Goal: Task Accomplishment & Management: Complete application form

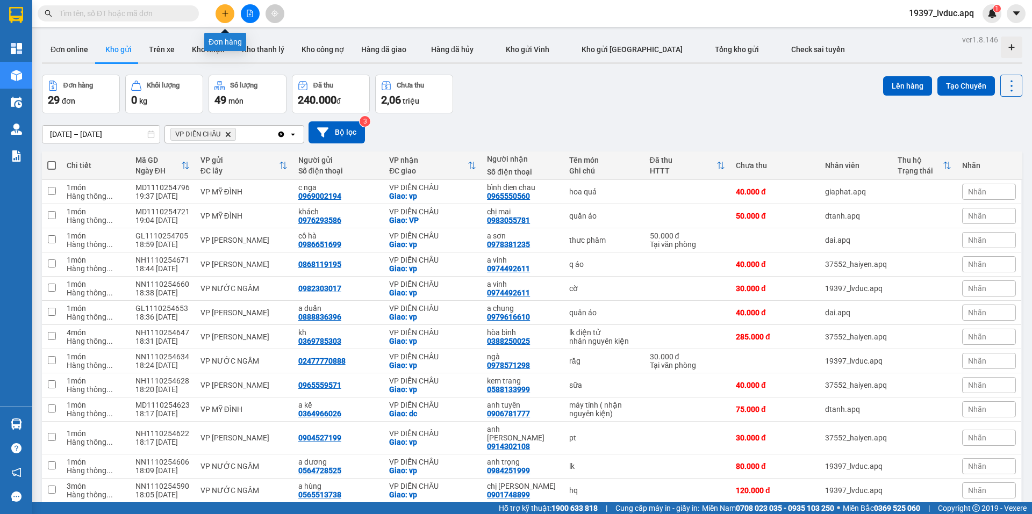
click at [220, 13] on button at bounding box center [224, 13] width 19 height 19
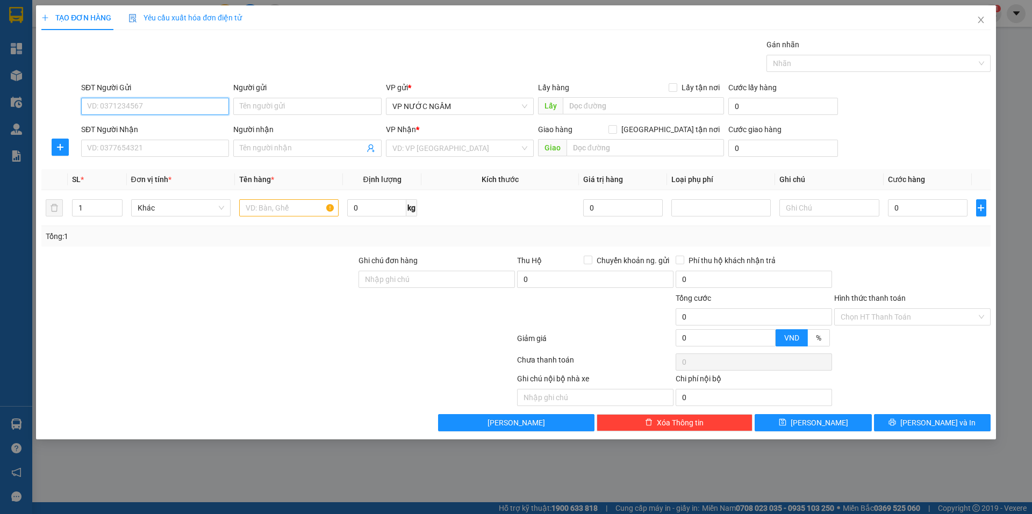
click at [149, 107] on input "SĐT Người Gửi" at bounding box center [155, 106] width 148 height 17
type input "02466882536"
click at [174, 124] on div "02466882536 - CTY HÒA GIA" at bounding box center [155, 128] width 135 height 12
type input "CTY HÒA GIA"
type input "02466882536"
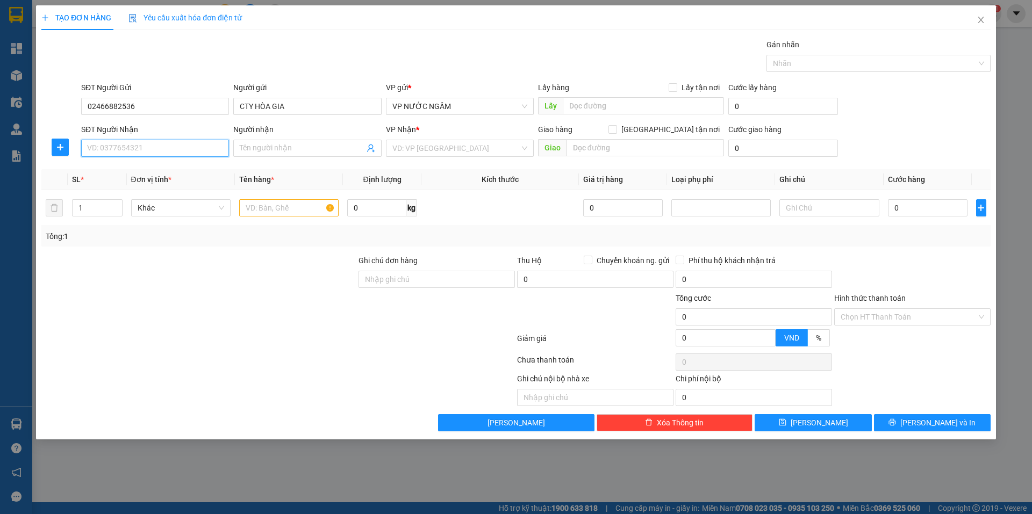
click at [168, 145] on input "SĐT Người Nhận" at bounding box center [155, 148] width 148 height 17
click at [160, 168] on div "0356261186 - KÍNH MĂT HOÀN VŨ" at bounding box center [155, 170] width 135 height 12
type input "0356261186"
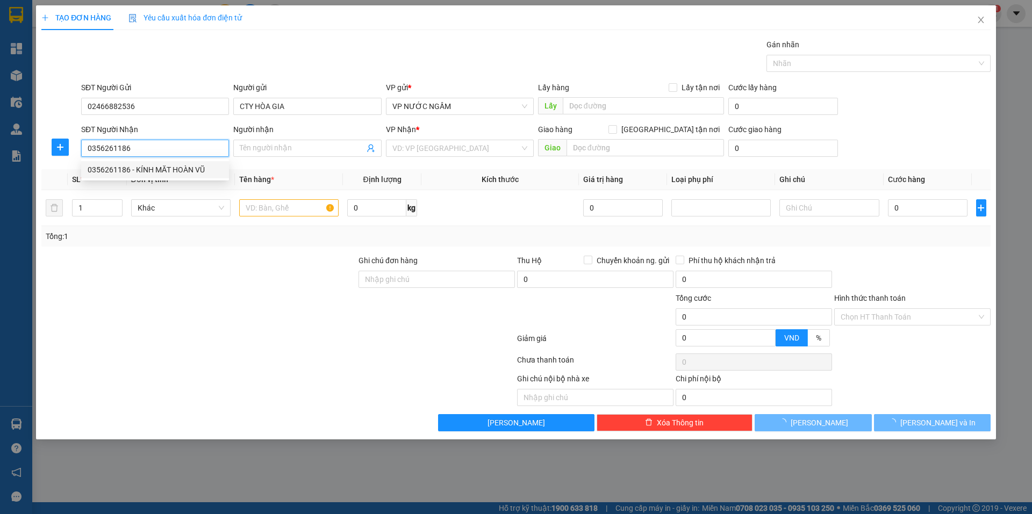
type input "KÍNH MĂT HOÀN VŨ"
checkbox input "true"
type input "vp"
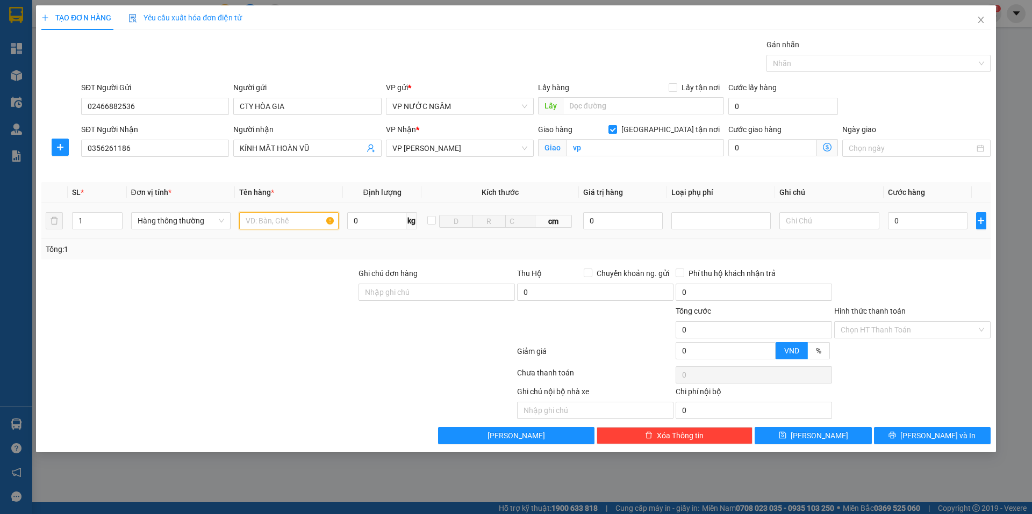
click at [274, 219] on input "text" at bounding box center [288, 220] width 99 height 17
type input "mắt kính"
click at [920, 227] on input "0" at bounding box center [928, 220] width 80 height 17
type input "3"
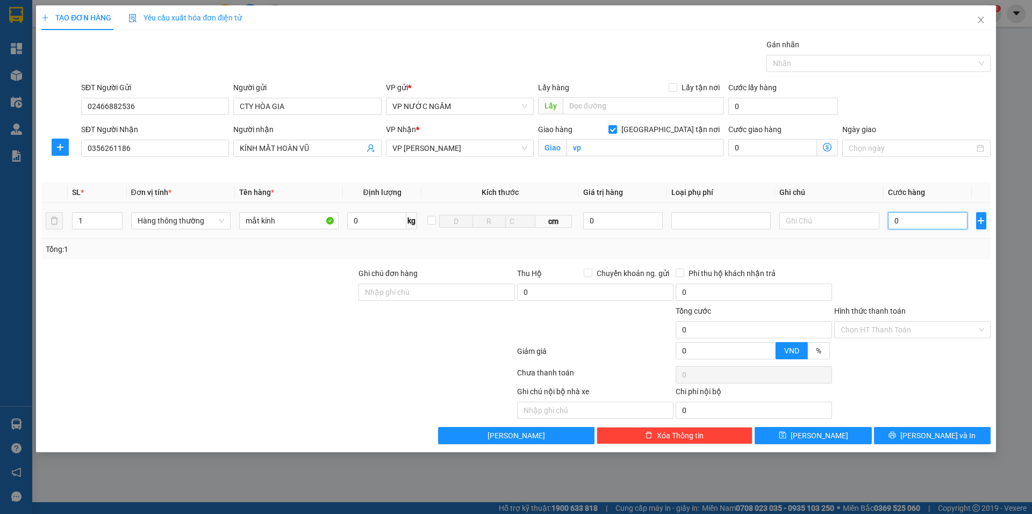
type input "3"
type input "30"
type input "300"
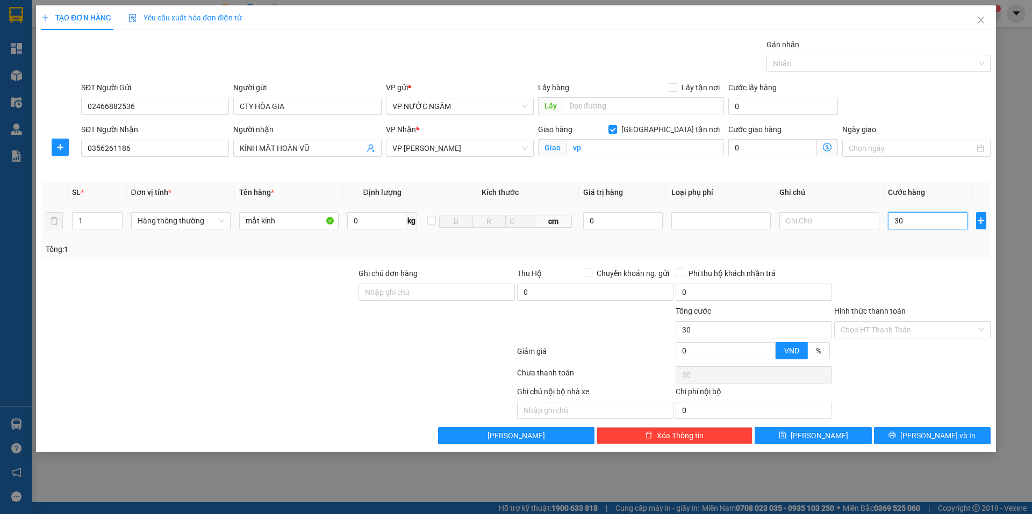
type input "300"
type input "30"
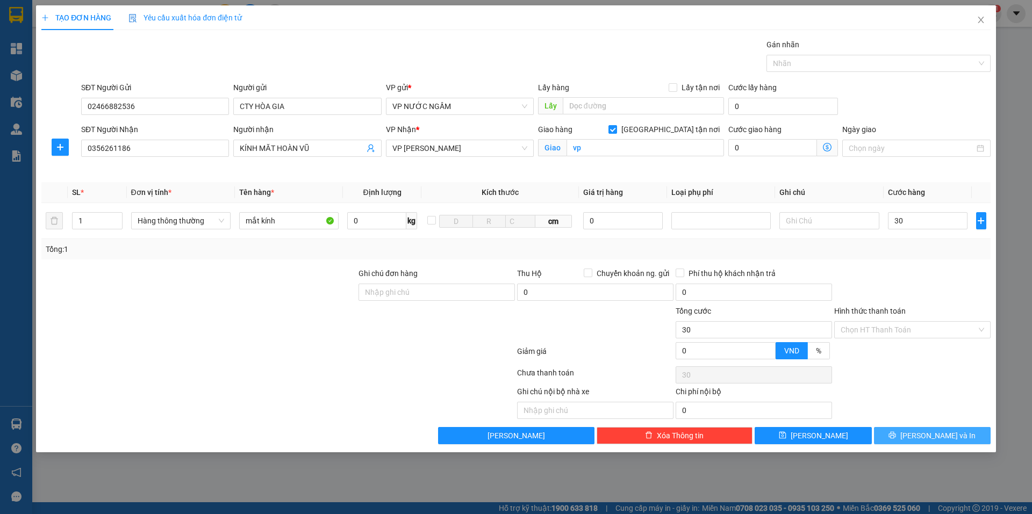
type input "30.000"
click at [964, 430] on button "[PERSON_NAME] và In" at bounding box center [932, 435] width 117 height 17
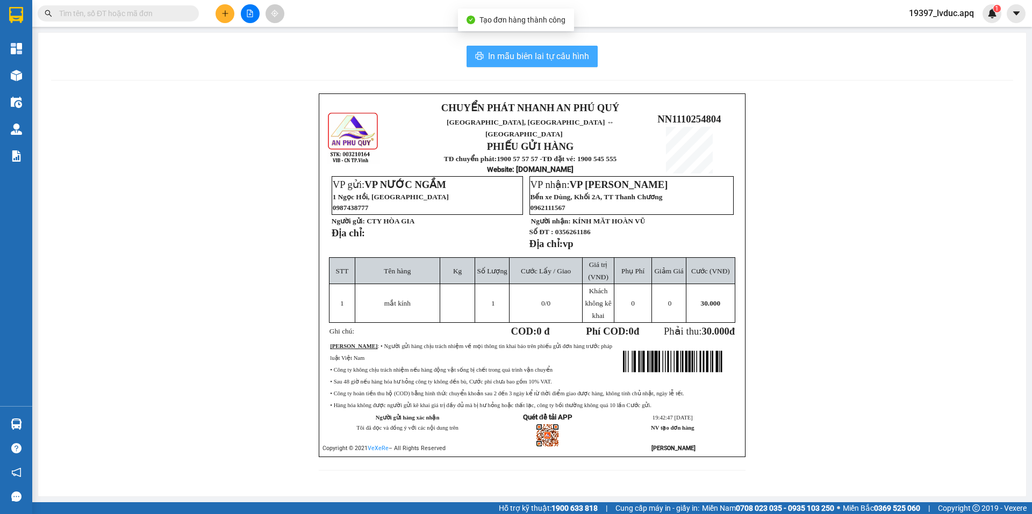
click at [545, 57] on span "In mẫu biên lai tự cấu hình" at bounding box center [538, 55] width 101 height 13
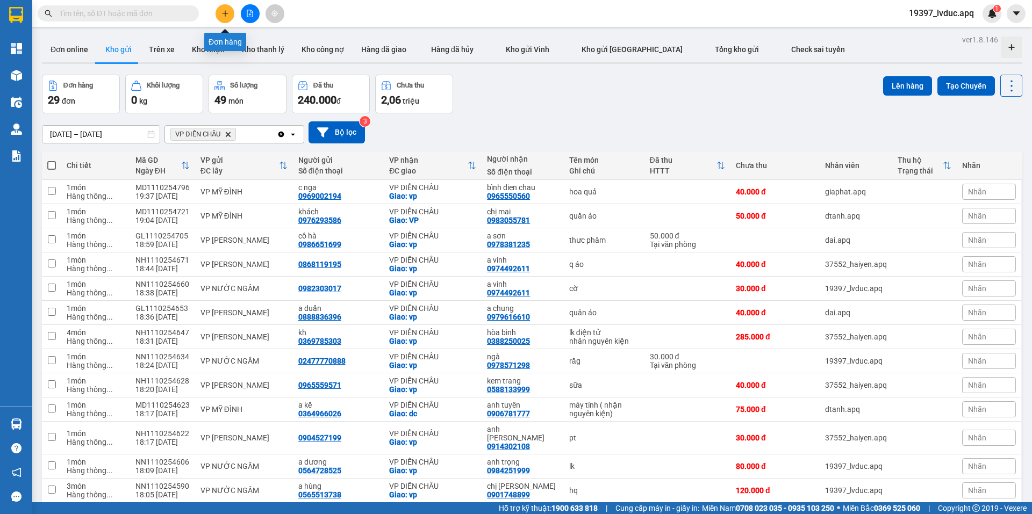
click at [224, 13] on icon "plus" at bounding box center [225, 13] width 6 height 1
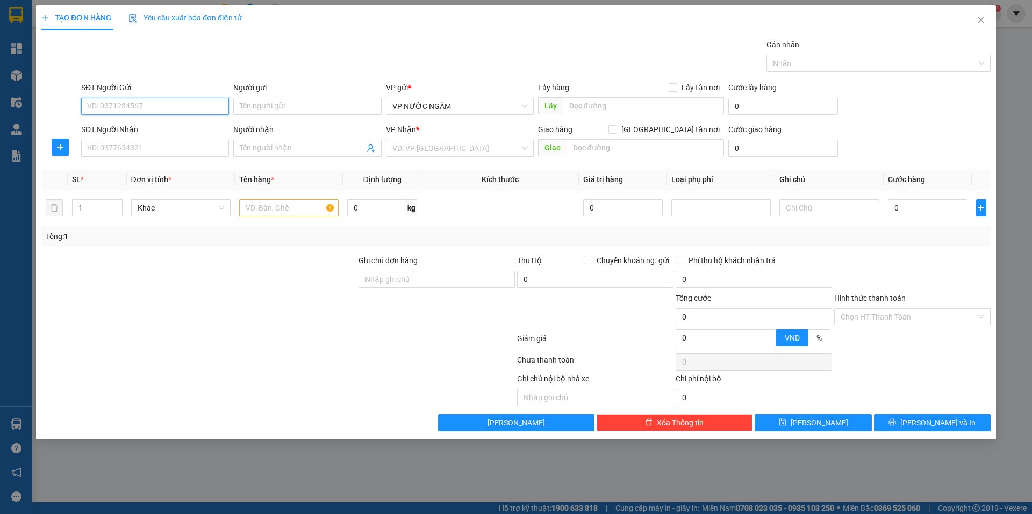
click at [183, 103] on input "SĐT Người Gửi" at bounding box center [155, 106] width 148 height 17
click at [160, 125] on div "0384031905" at bounding box center [155, 128] width 135 height 12
type input "0384031905"
click at [264, 110] on input "Người gửi" at bounding box center [307, 106] width 148 height 17
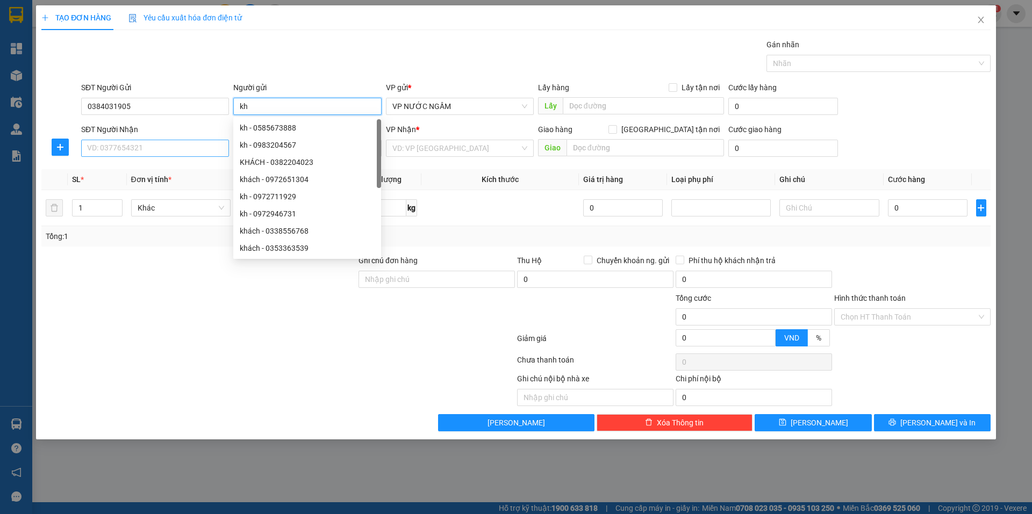
type input "kh"
click at [115, 150] on input "SĐT Người Nhận" at bounding box center [155, 148] width 148 height 17
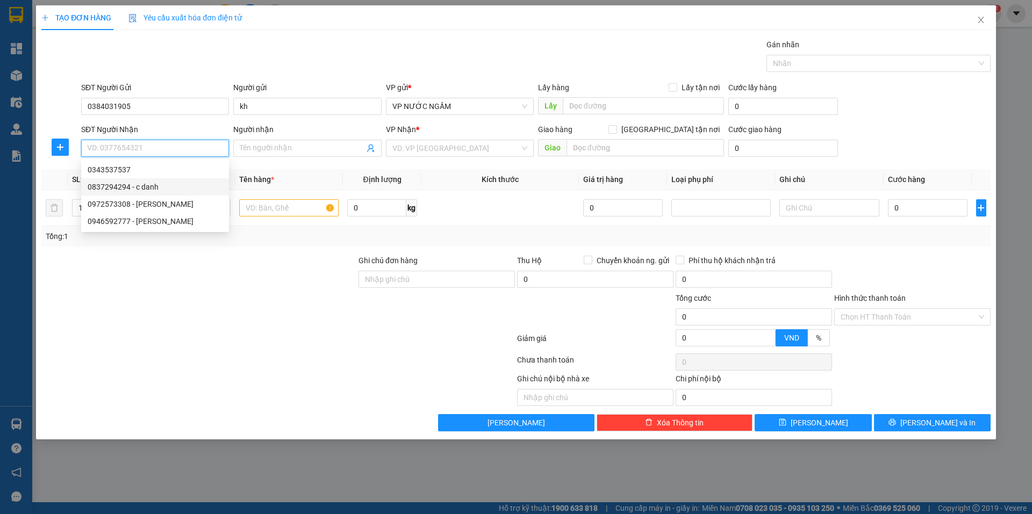
click at [134, 185] on div "0837294294 - c danh" at bounding box center [155, 187] width 135 height 12
type input "0837294294"
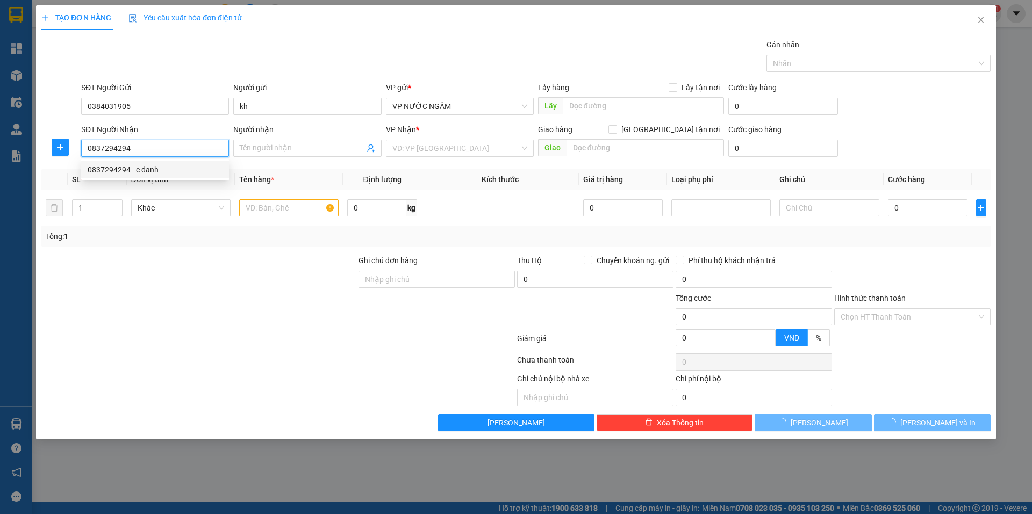
type input "c danh"
checkbox input "true"
type input "36/276 [PERSON_NAME][DEMOGRAPHIC_DATA]"
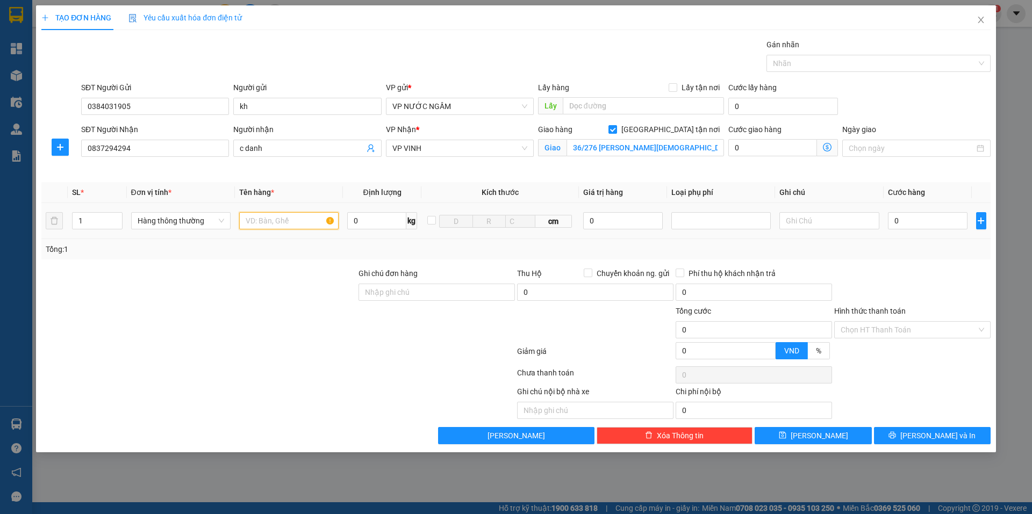
click at [278, 220] on input "text" at bounding box center [288, 220] width 99 height 17
type input "bb"
click at [914, 220] on input "0" at bounding box center [928, 220] width 80 height 17
type input "5"
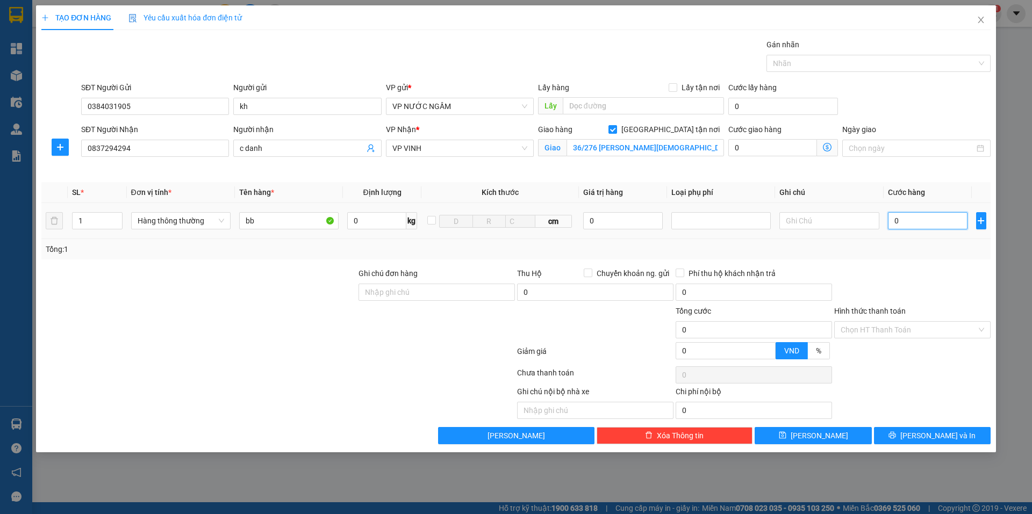
type input "5"
type input "50"
type input "50.000"
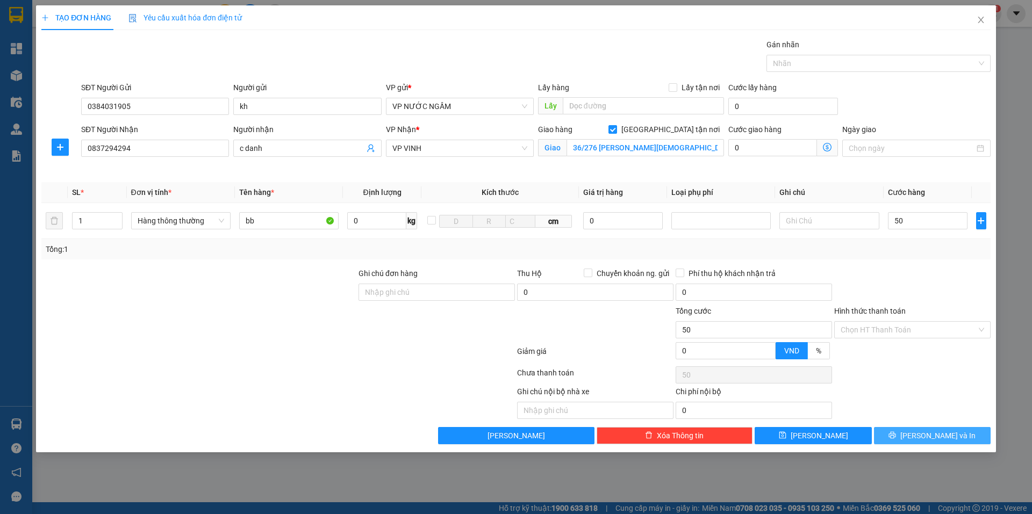
type input "50.000"
click at [938, 438] on span "[PERSON_NAME] và In" at bounding box center [937, 436] width 75 height 12
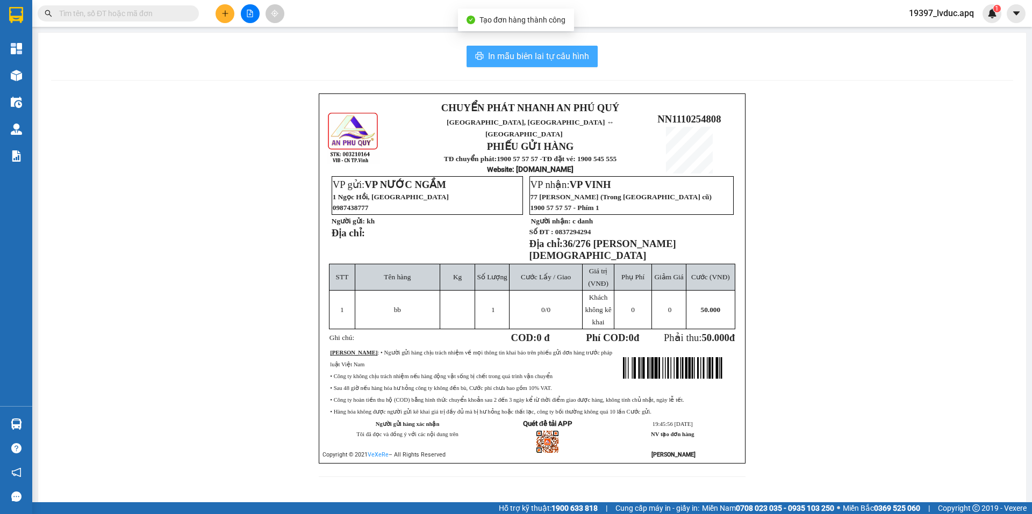
click at [524, 55] on span "In mẫu biên lai tự cấu hình" at bounding box center [538, 55] width 101 height 13
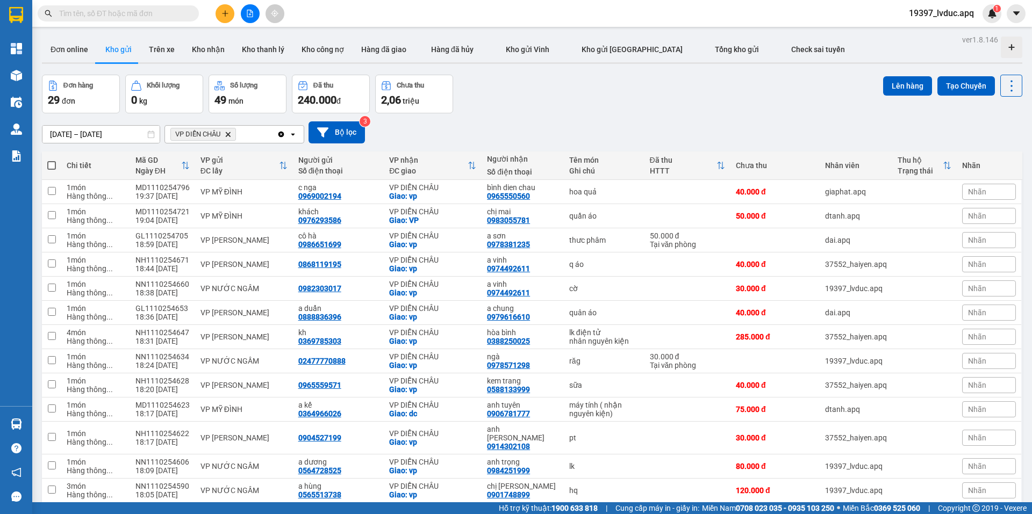
scroll to position [254, 0]
click at [223, 12] on icon "plus" at bounding box center [225, 14] width 8 height 8
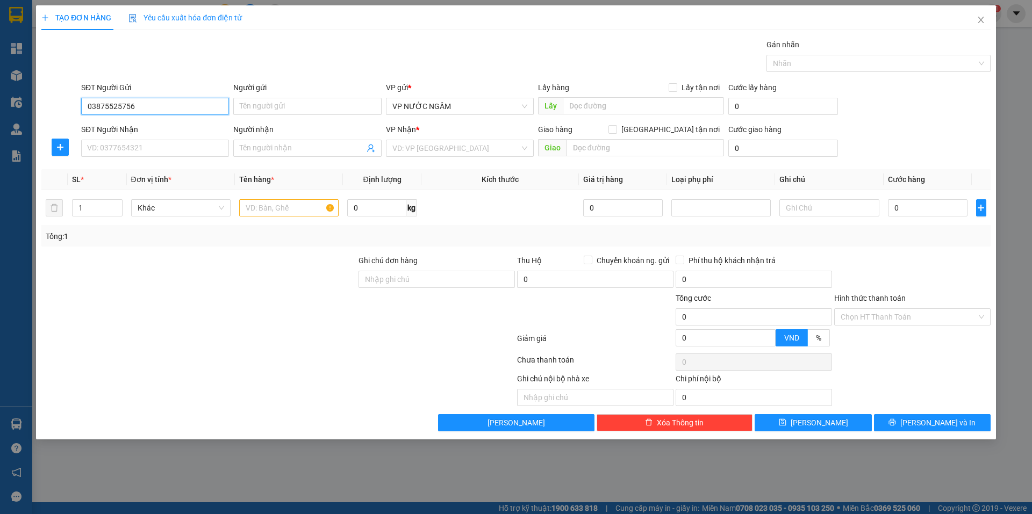
click at [125, 111] on input "03875525756" at bounding box center [155, 106] width 148 height 17
click at [128, 110] on input "03875525756" at bounding box center [155, 106] width 148 height 17
click at [140, 109] on input "0387552576" at bounding box center [155, 106] width 148 height 17
click at [134, 127] on div "0387552576" at bounding box center [155, 128] width 135 height 12
type input "0387552576"
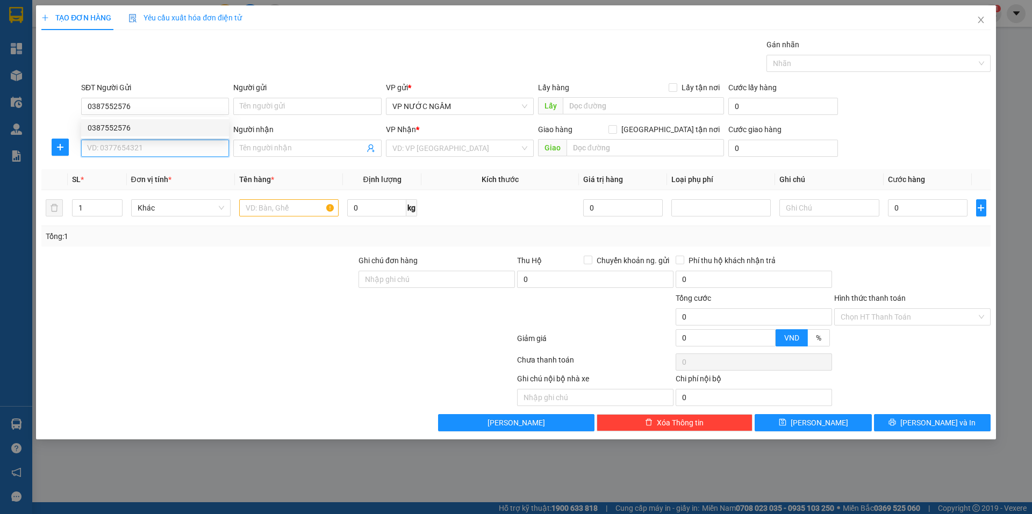
drag, startPoint x: 132, startPoint y: 147, endPoint x: 142, endPoint y: 154, distance: 11.6
click at [132, 148] on input "SĐT Người Nhận" at bounding box center [155, 148] width 148 height 17
click at [136, 174] on div "0865611663 - nga" at bounding box center [155, 170] width 135 height 12
type input "0865611663"
type input "nga"
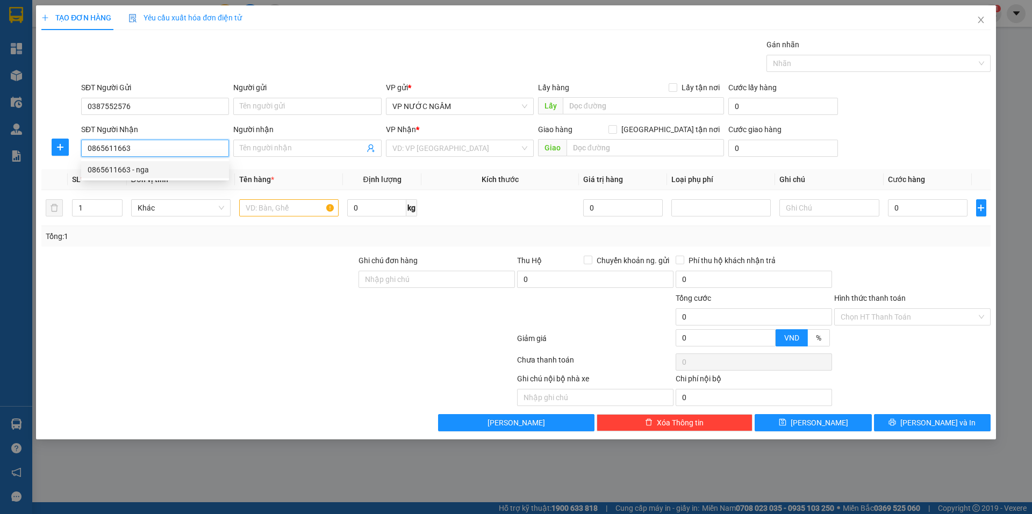
checkbox input "true"
type input "vp"
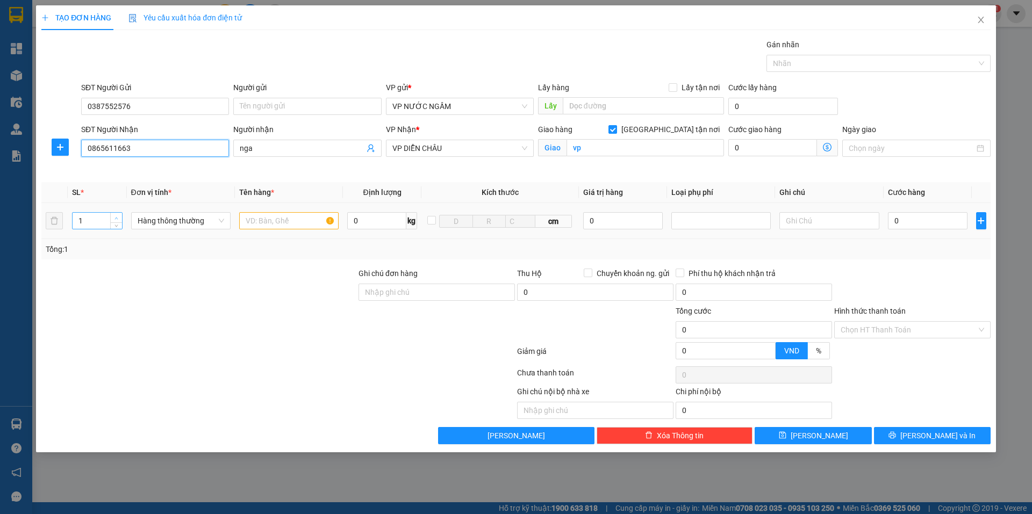
type input "0865611663"
type input "2"
click at [113, 215] on span "up" at bounding box center [116, 218] width 6 height 6
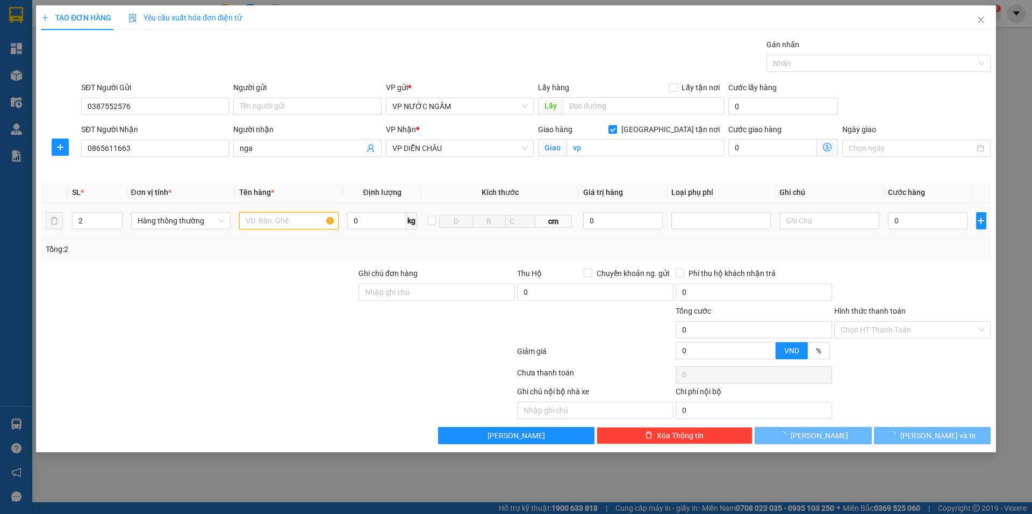
click at [268, 216] on input "text" at bounding box center [288, 220] width 99 height 17
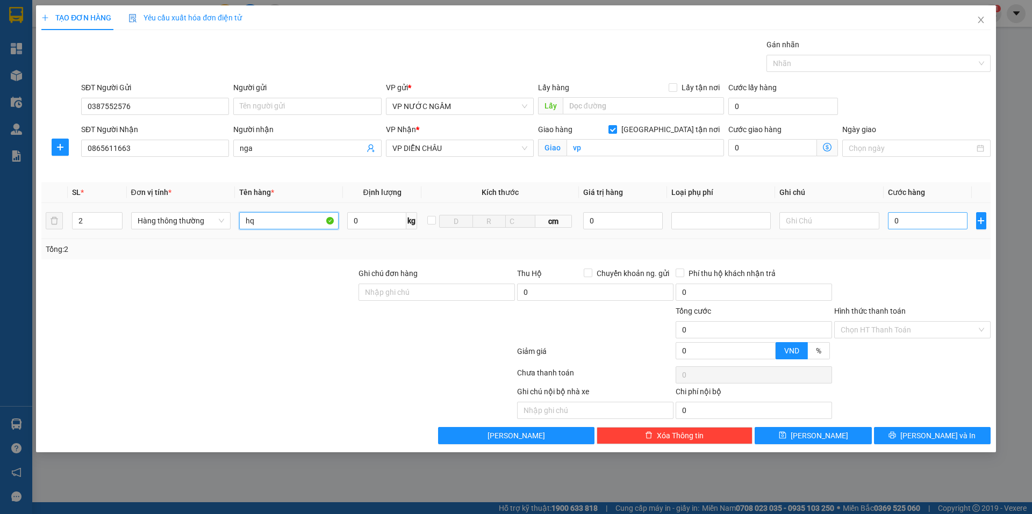
type input "hq"
click at [914, 215] on input "0" at bounding box center [928, 220] width 80 height 17
type input "9"
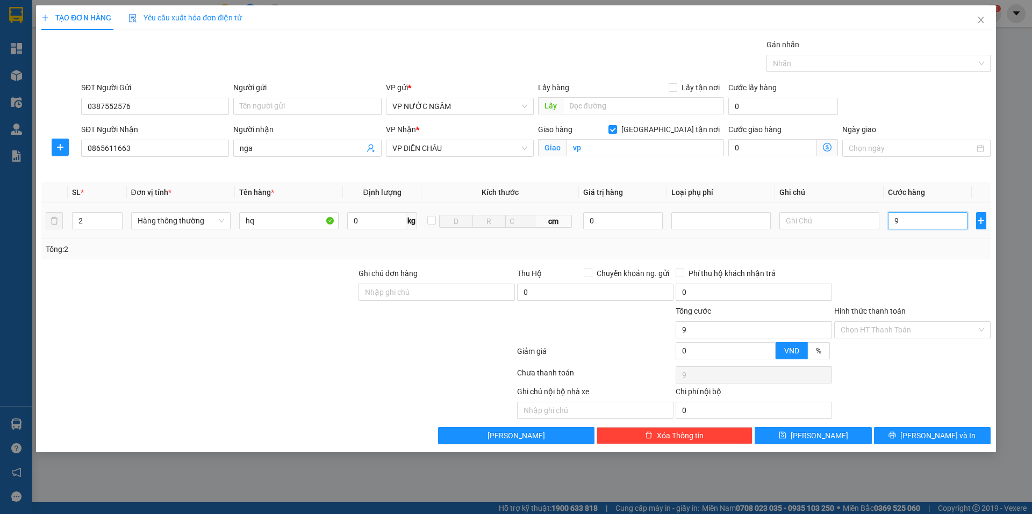
type input "90"
type input "90.000"
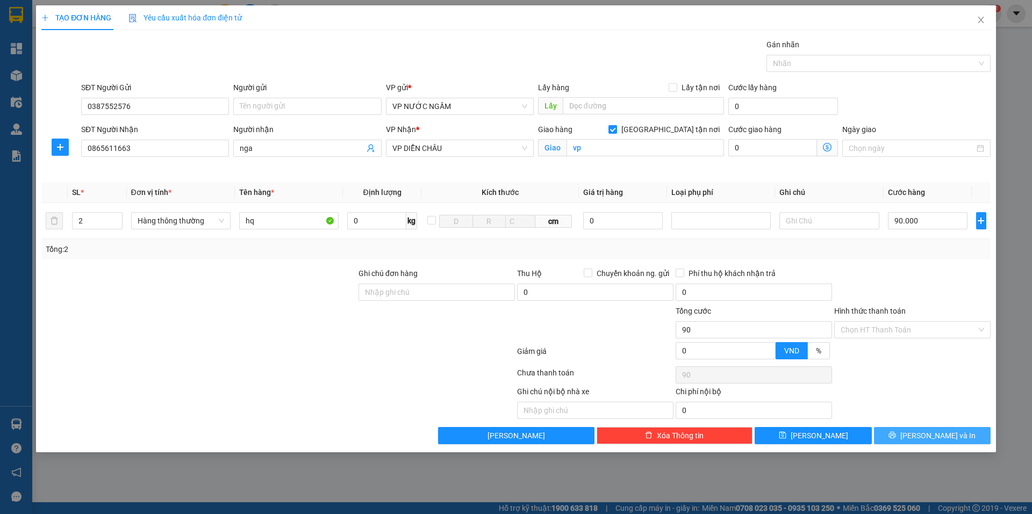
type input "90.000"
click at [923, 427] on button "[PERSON_NAME] và In" at bounding box center [932, 435] width 117 height 17
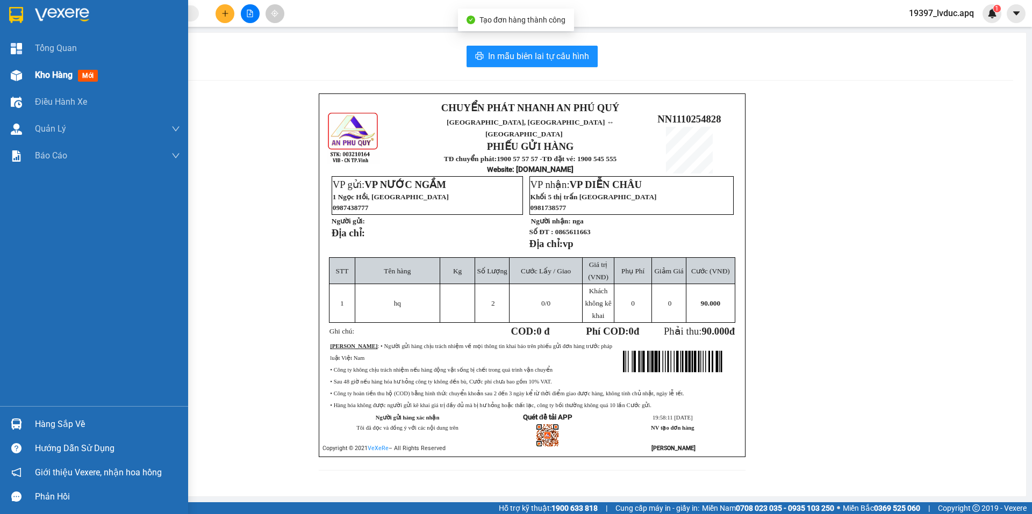
click at [32, 79] on div "Kho hàng mới" at bounding box center [94, 75] width 188 height 27
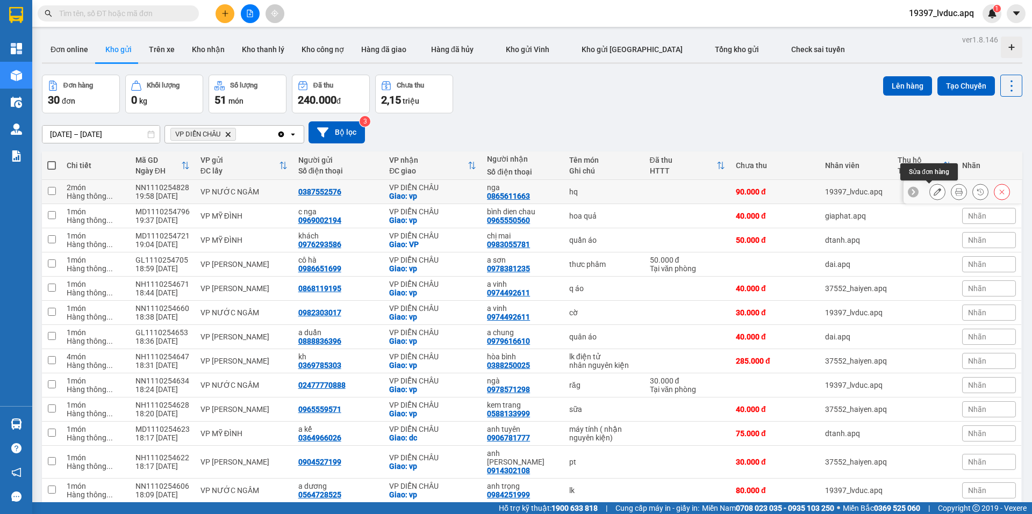
click at [929, 192] on button at bounding box center [936, 192] width 15 height 19
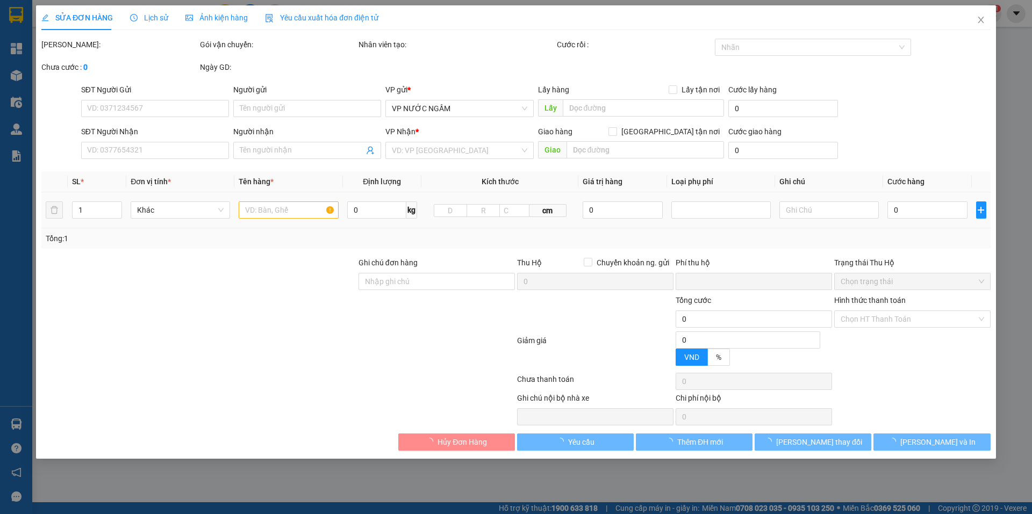
type input "0387552576"
type input "0865611663"
type input "nga"
checkbox input "true"
type input "vp"
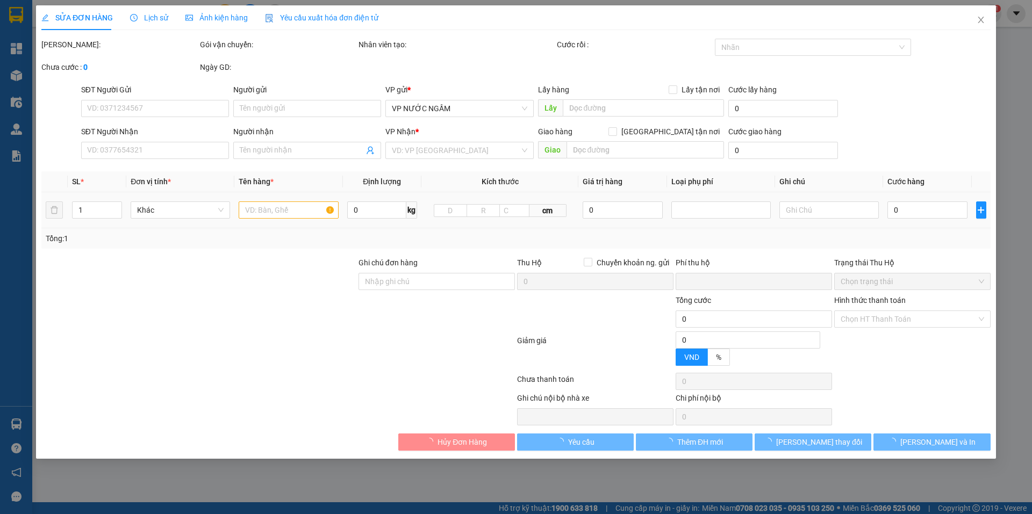
type input "0"
type input "90.000"
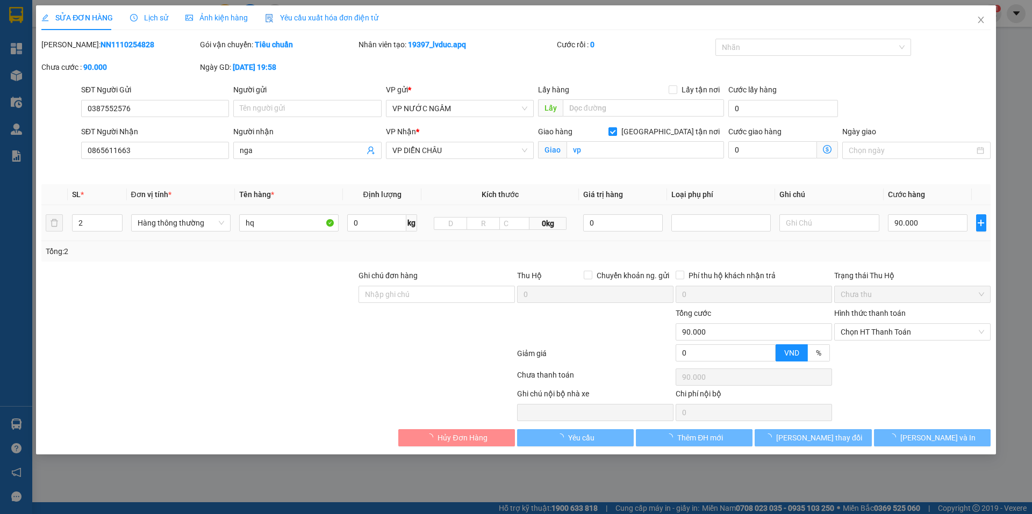
click at [906, 214] on div "90.000" at bounding box center [928, 222] width 80 height 21
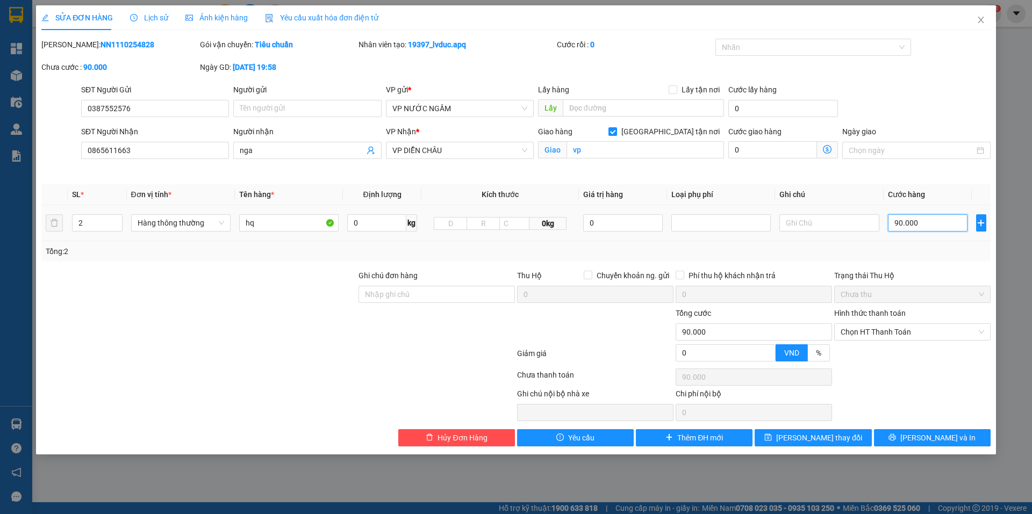
click at [905, 223] on input "90.000" at bounding box center [928, 222] width 80 height 17
type input "8"
type input "80"
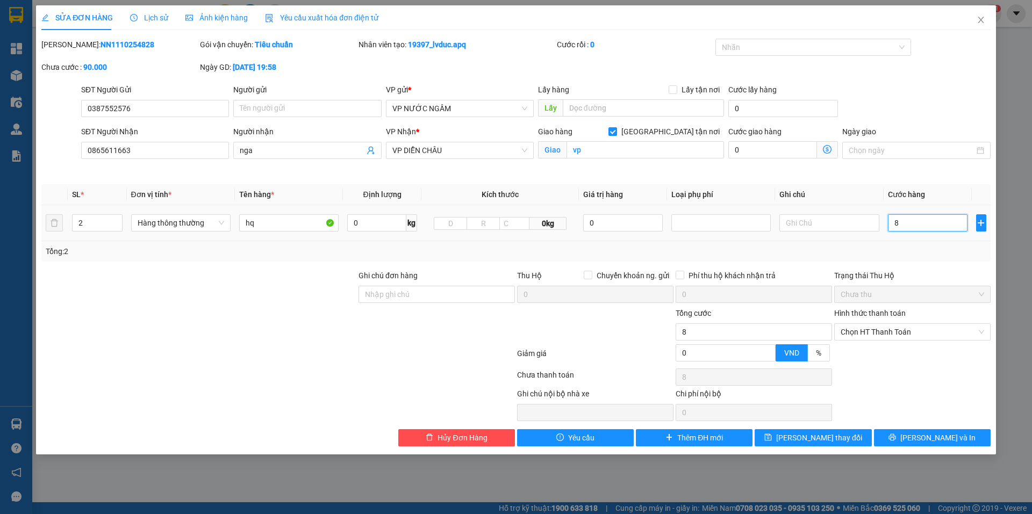
type input "80"
type input "80.000"
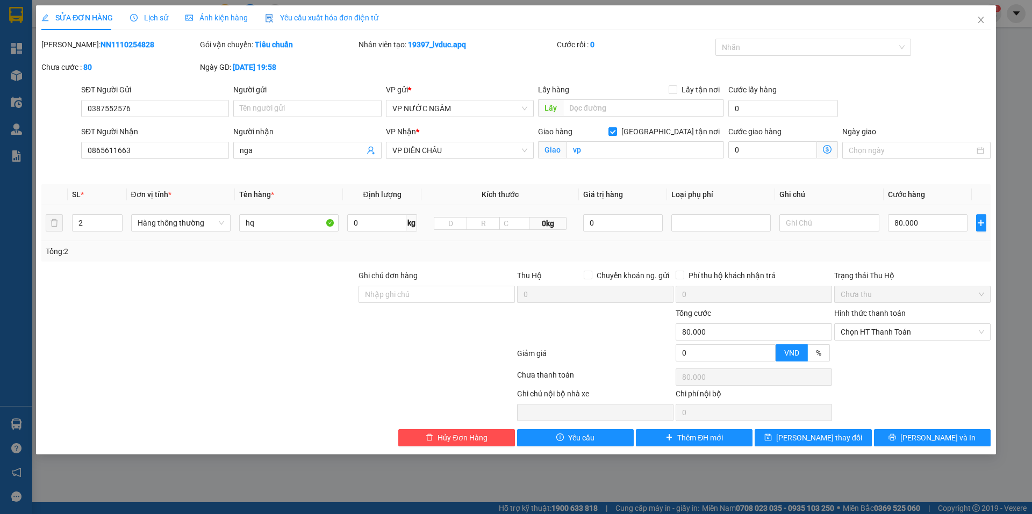
click at [900, 237] on td "80.000" at bounding box center [927, 223] width 89 height 36
click at [902, 433] on button "[PERSON_NAME] và In" at bounding box center [932, 437] width 117 height 17
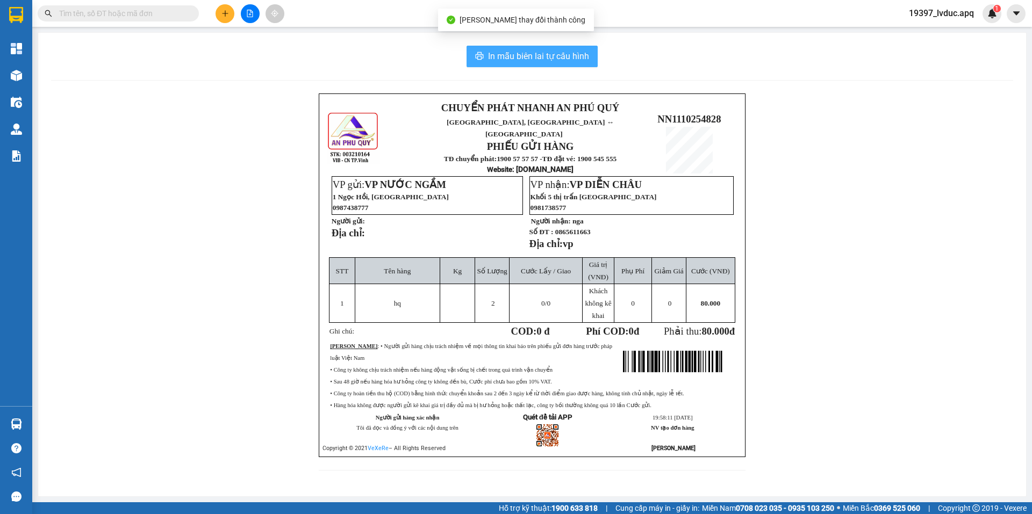
click at [567, 54] on span "In mẫu biên lai tự cấu hình" at bounding box center [538, 55] width 101 height 13
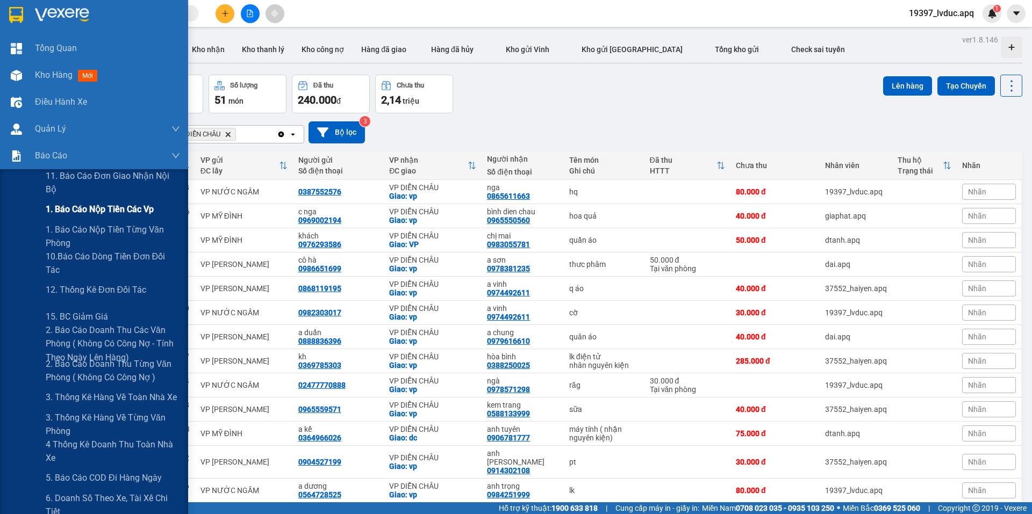
click at [93, 198] on div "1. Báo cáo nộp tiền các vp" at bounding box center [113, 209] width 134 height 27
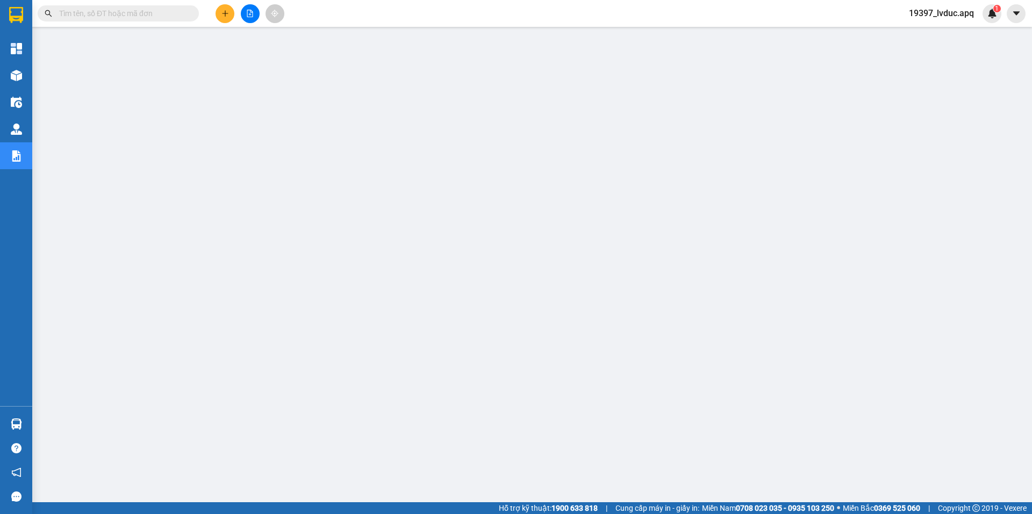
click at [219, 5] on div at bounding box center [250, 13] width 81 height 19
click at [222, 9] on button at bounding box center [224, 13] width 19 height 19
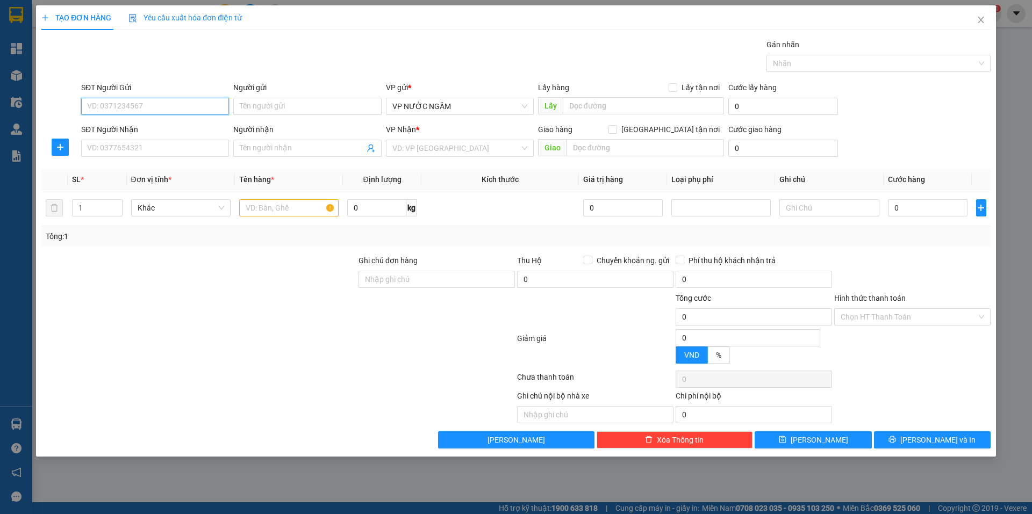
paste input "0386591198"
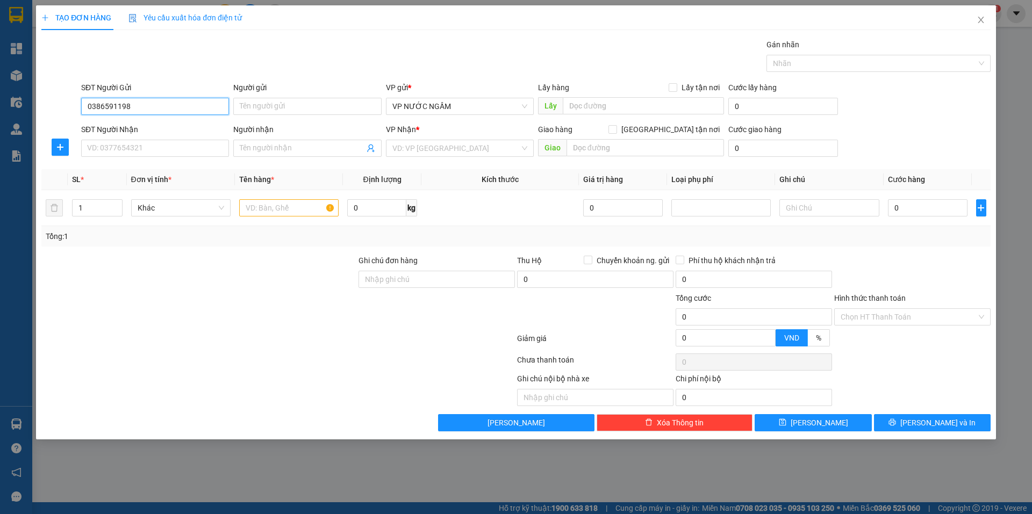
drag, startPoint x: 175, startPoint y: 112, endPoint x: 186, endPoint y: 111, distance: 11.8
click at [175, 112] on input "0386591198" at bounding box center [155, 106] width 148 height 17
type input "0386591198"
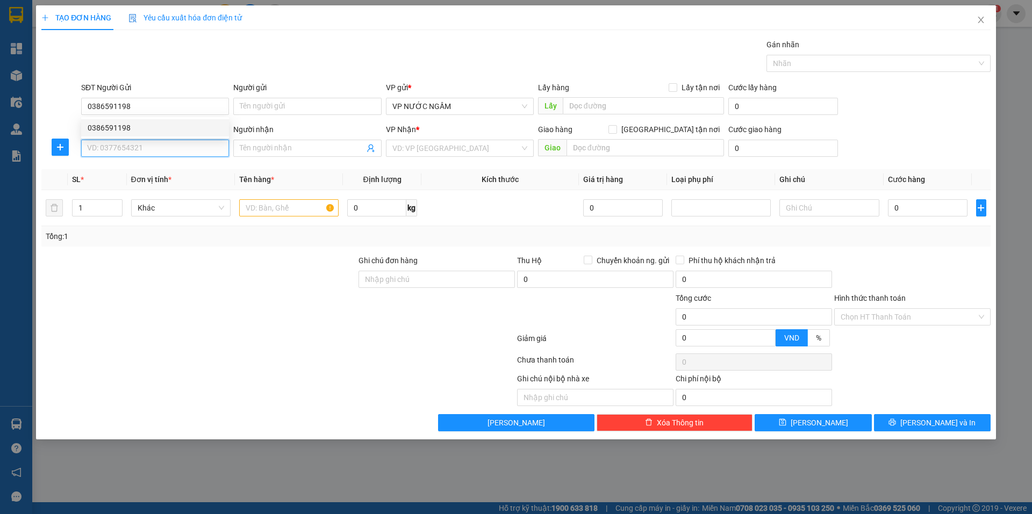
click at [165, 145] on input "SĐT Người Nhận" at bounding box center [155, 148] width 148 height 17
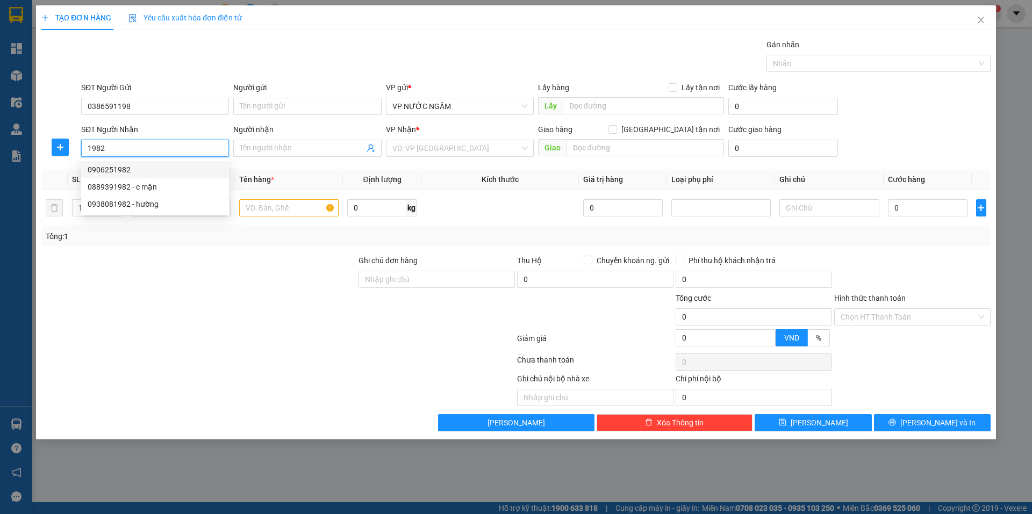
click at [139, 145] on input "1982" at bounding box center [155, 148] width 148 height 17
type input "0983801982"
drag, startPoint x: 136, startPoint y: 171, endPoint x: 144, endPoint y: 171, distance: 7.5
click at [137, 172] on div "0983801982 - trung kiên NHA KHOA" at bounding box center [155, 170] width 135 height 12
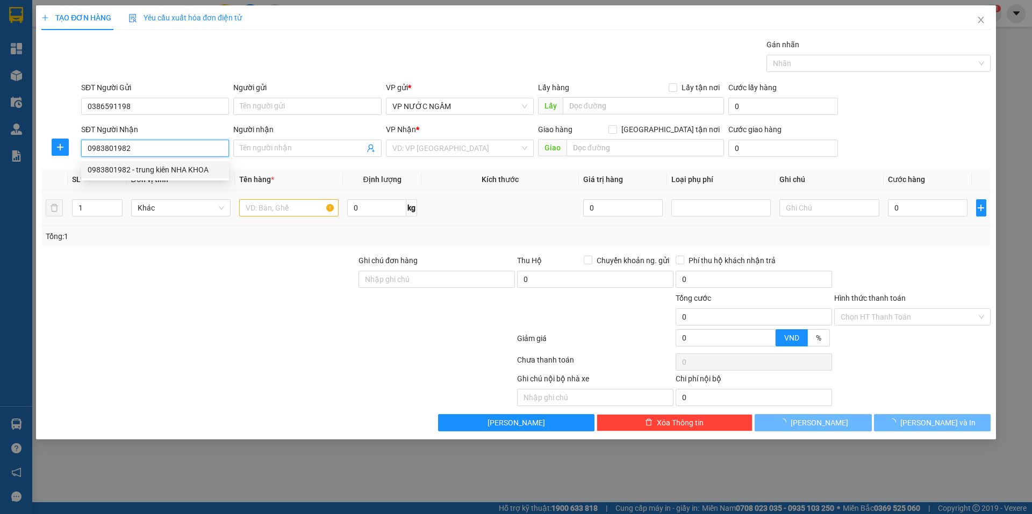
type input "trung kiên NHA KHOA"
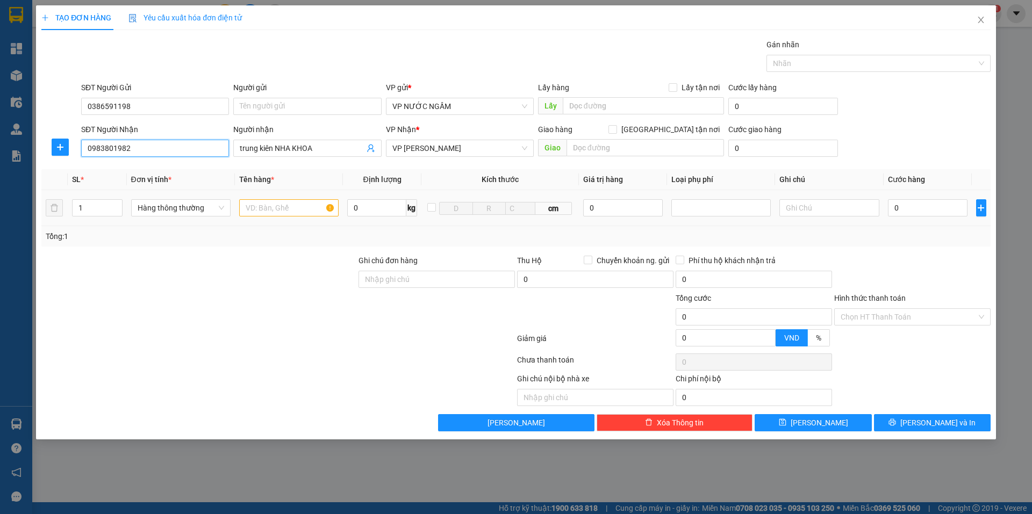
type input "0983801982"
click at [267, 215] on input "text" at bounding box center [288, 207] width 99 height 17
type input "răg"
click at [909, 213] on input "0" at bounding box center [928, 207] width 80 height 17
type input "3"
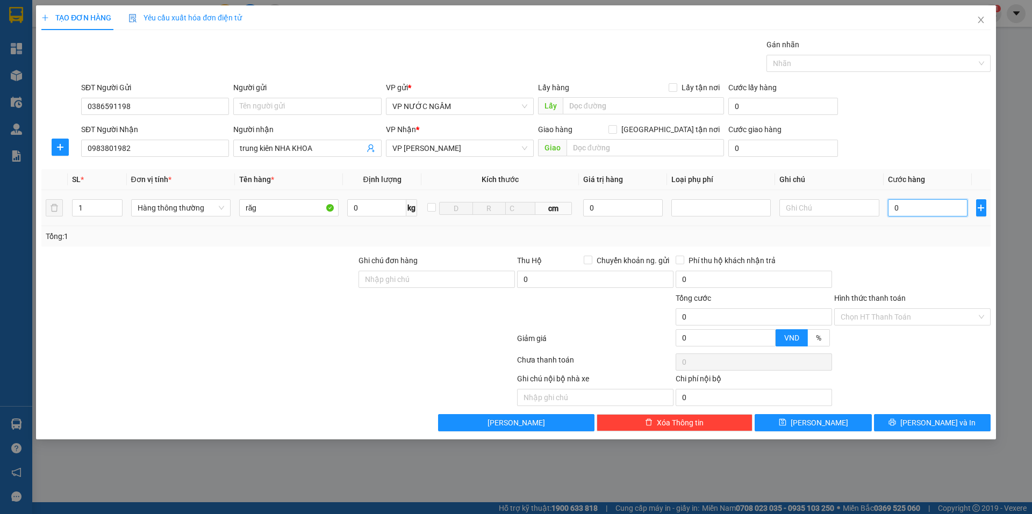
type input "3"
type input "30"
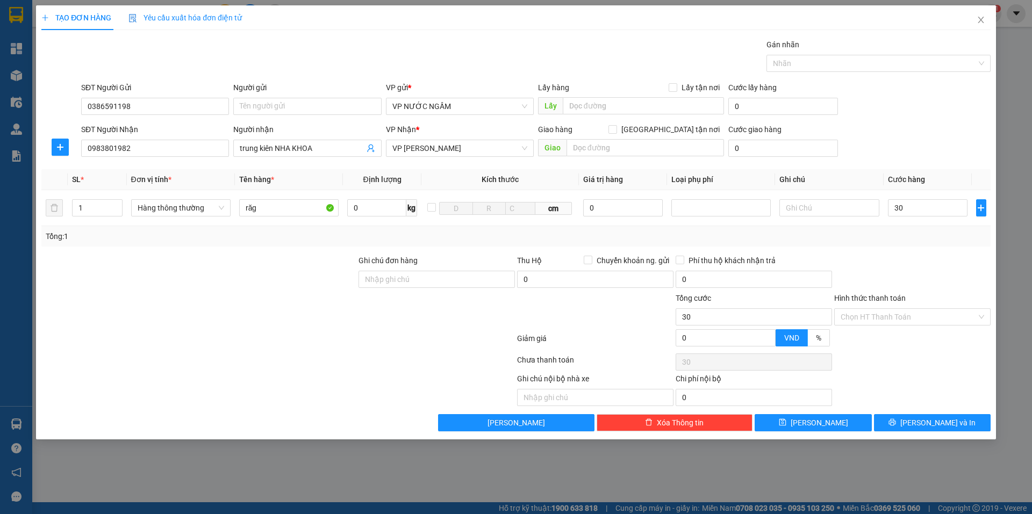
type input "30.000"
drag, startPoint x: 904, startPoint y: 230, endPoint x: 893, endPoint y: 300, distance: 70.1
click at [903, 232] on div "Tổng: 1" at bounding box center [516, 236] width 940 height 12
click at [888, 313] on input "Hình thức thanh toán" at bounding box center [908, 317] width 136 height 16
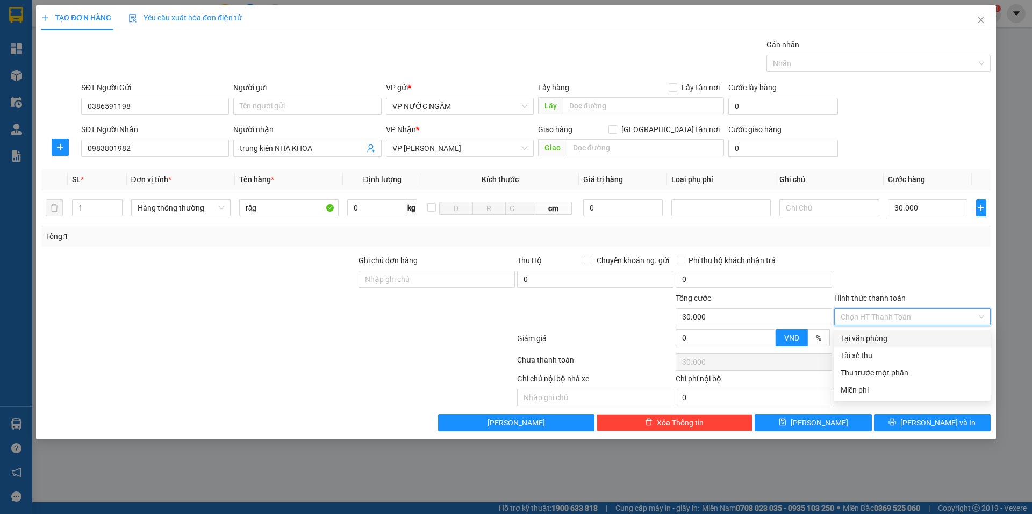
drag, startPoint x: 882, startPoint y: 332, endPoint x: 890, endPoint y: 340, distance: 11.8
click at [882, 333] on div "Tại văn phòng" at bounding box center [912, 338] width 156 height 17
type input "0"
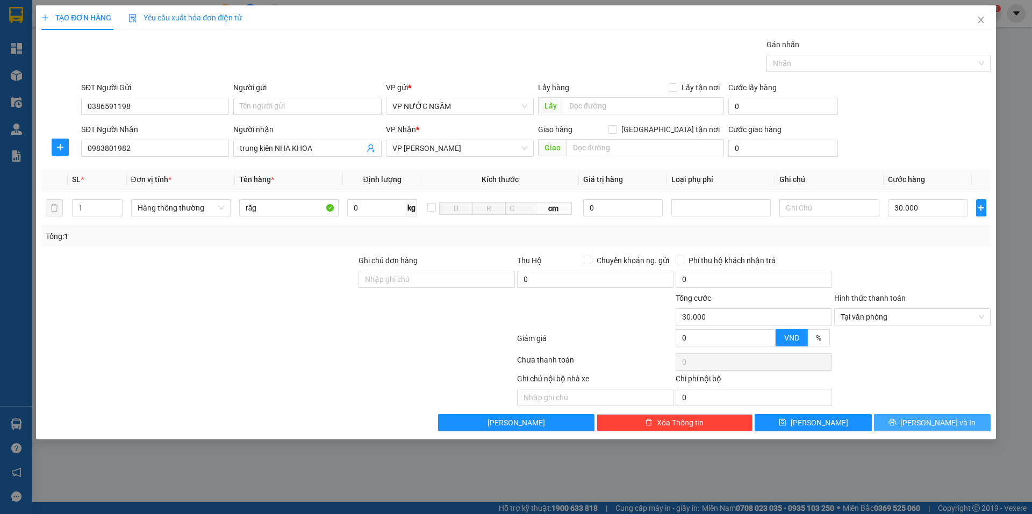
click at [904, 428] on button "[PERSON_NAME] và In" at bounding box center [932, 422] width 117 height 17
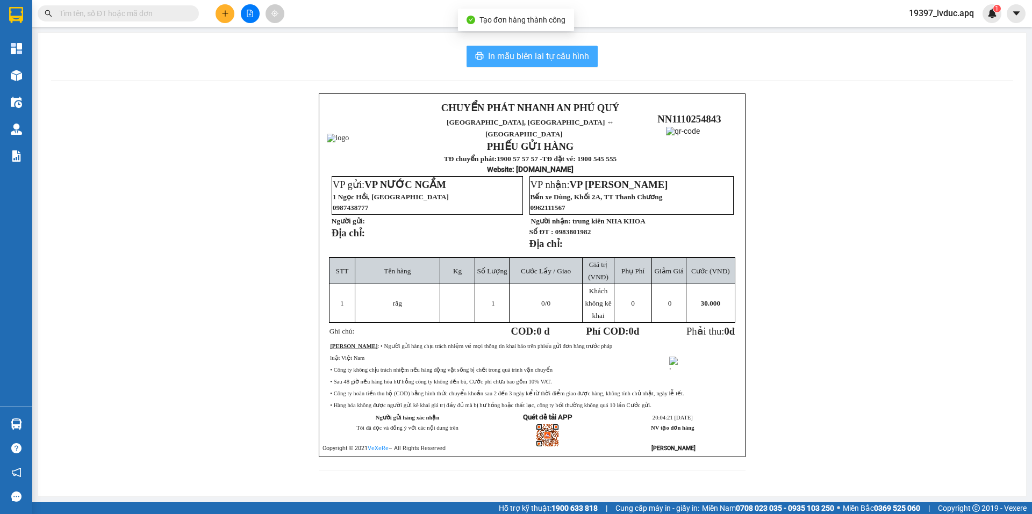
click at [527, 55] on span "In mẫu biên lai tự cấu hình" at bounding box center [538, 55] width 101 height 13
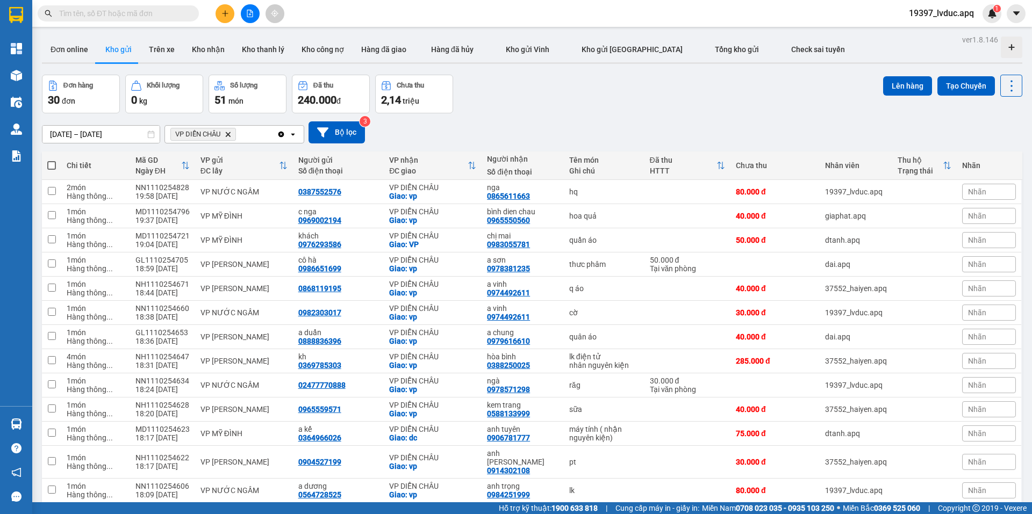
click at [222, 12] on icon "plus" at bounding box center [225, 14] width 8 height 8
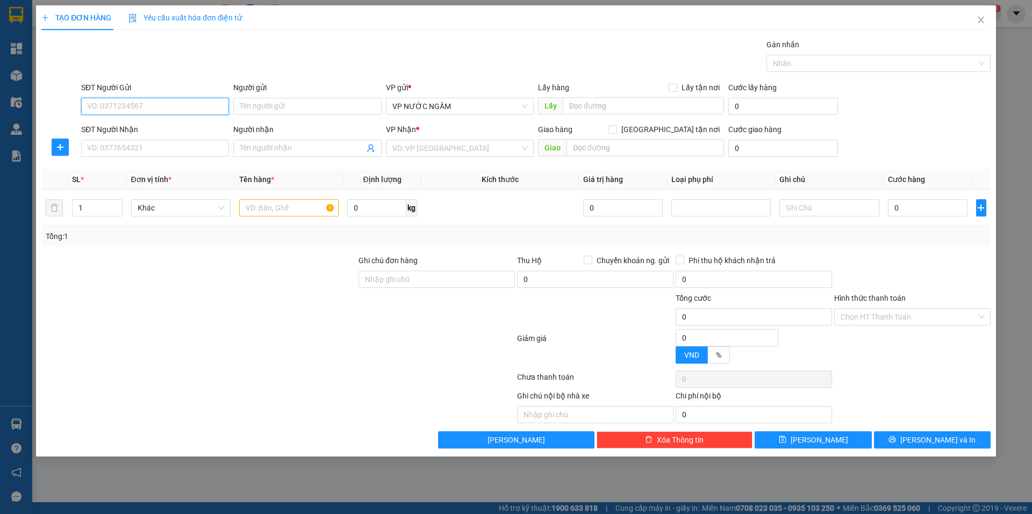
click at [172, 109] on input "SĐT Người Gửi" at bounding box center [155, 106] width 148 height 17
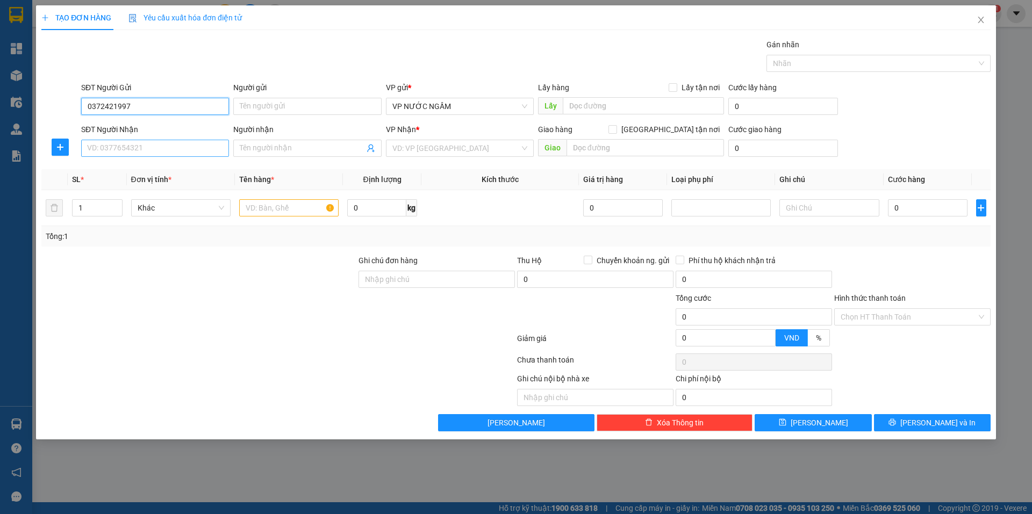
type input "0372421997"
click at [144, 147] on input "SĐT Người Nhận" at bounding box center [155, 148] width 148 height 17
click at [153, 103] on input "0372421997" at bounding box center [155, 106] width 148 height 17
click at [184, 154] on input "0" at bounding box center [155, 148] width 148 height 17
type input "0967309678"
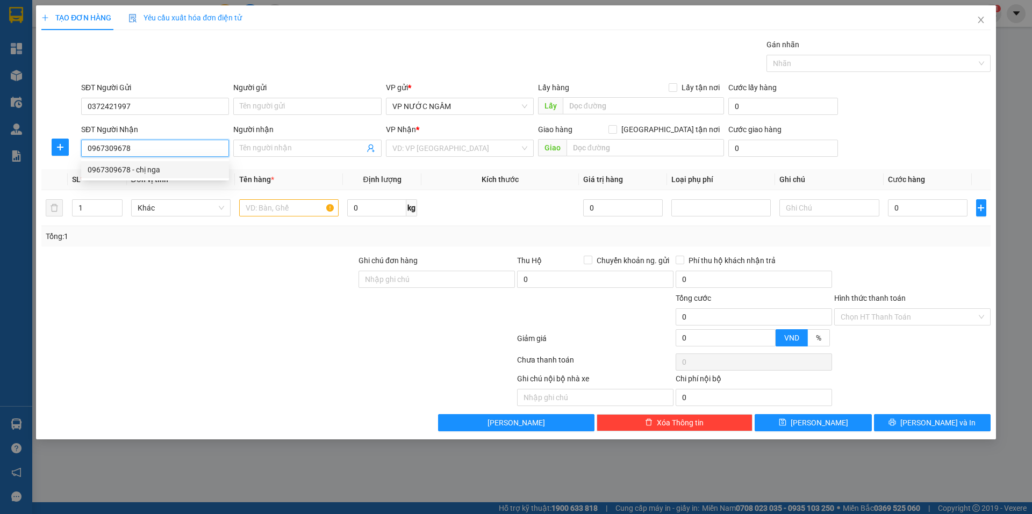
click at [156, 171] on div "0967309678 - chị nga" at bounding box center [155, 170] width 135 height 12
type input "chị nga"
checkbox input "true"
type input "so 1 ng văn trỗi"
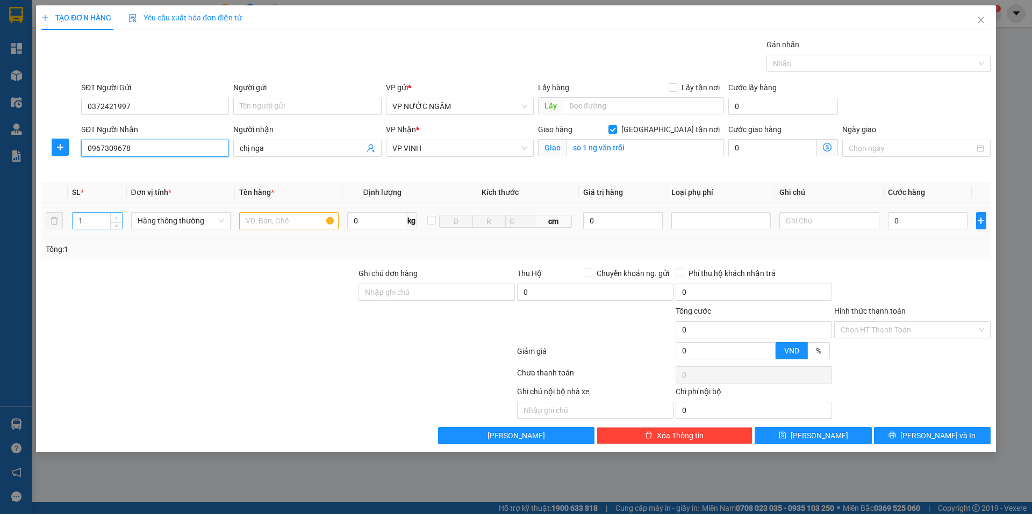
type input "0967309678"
click at [117, 215] on span "up" at bounding box center [116, 218] width 6 height 6
type input "5"
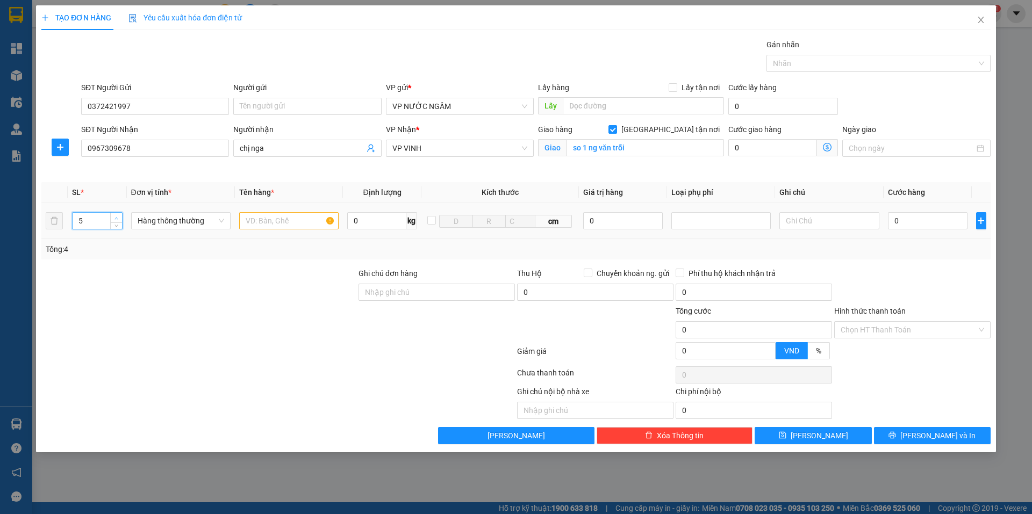
click at [117, 215] on span "up" at bounding box center [116, 218] width 6 height 6
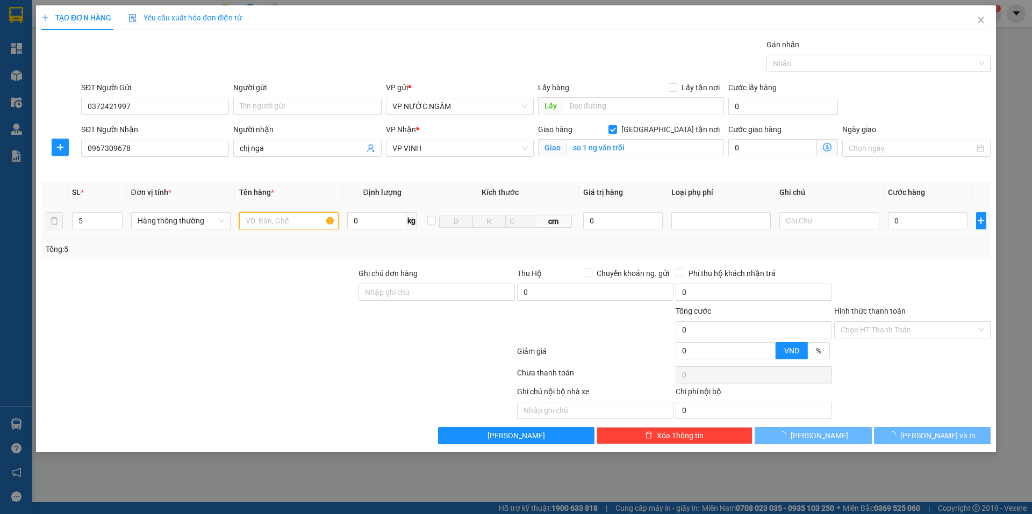
click at [307, 226] on input "text" at bounding box center [288, 220] width 99 height 17
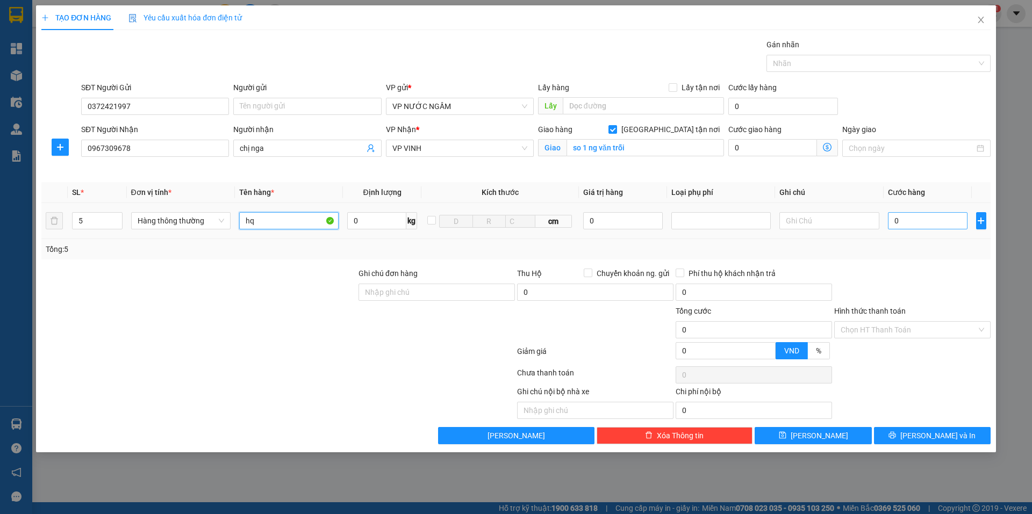
type input "hq"
click at [942, 224] on input "0" at bounding box center [928, 220] width 80 height 17
type input "2"
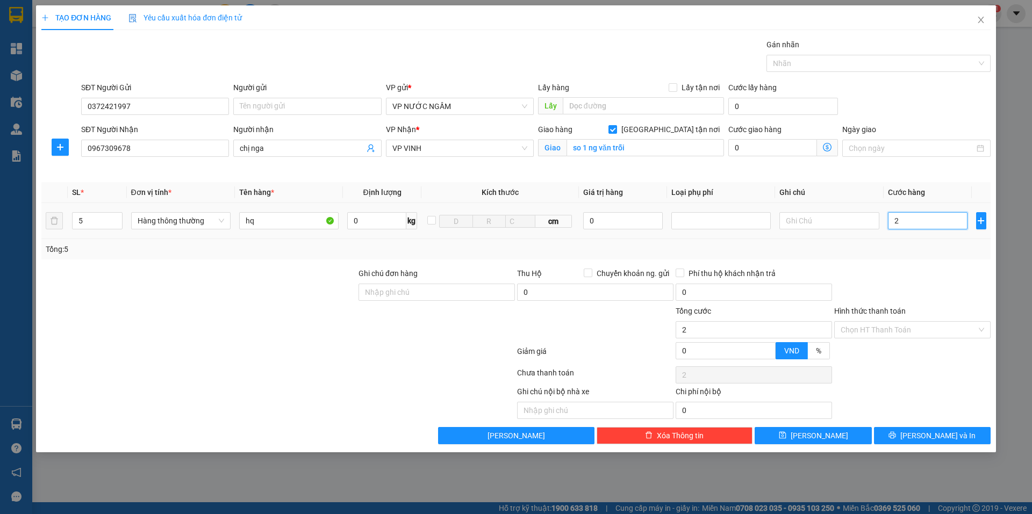
type input "21"
type input "210"
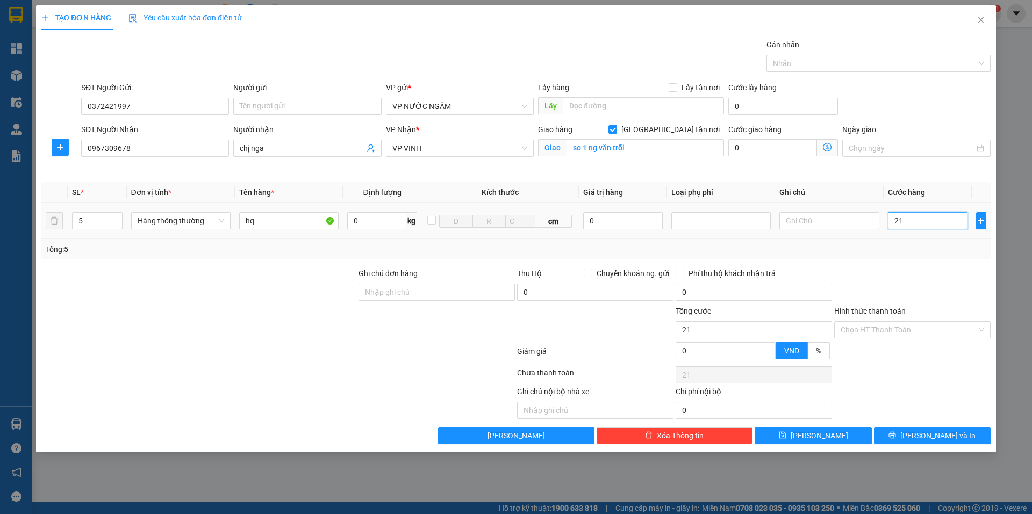
type input "210"
type input "210.000"
drag, startPoint x: 883, startPoint y: 266, endPoint x: 885, endPoint y: 285, distance: 18.9
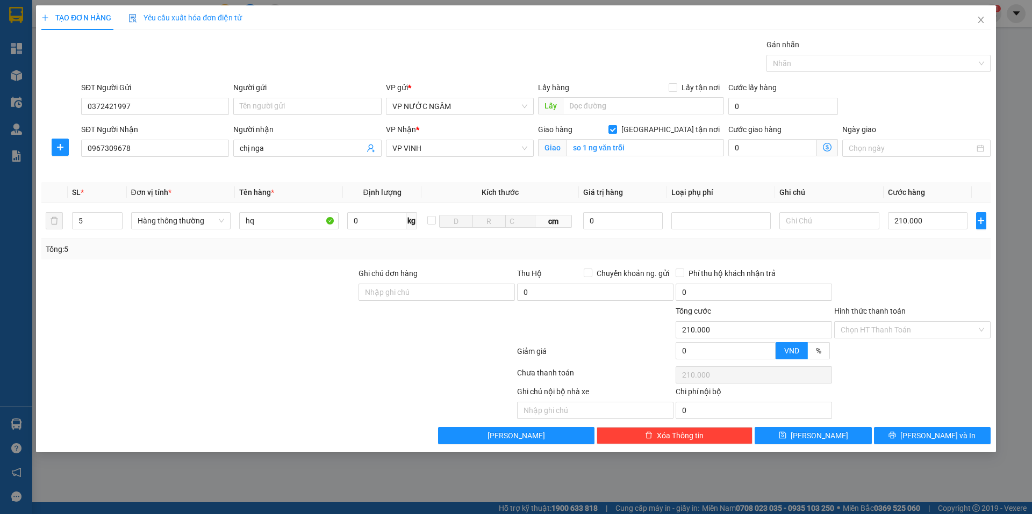
click at [884, 266] on div "Transit Pickup Surcharge Ids Transit Deliver Surcharge Ids Transit Deliver Surc…" at bounding box center [515, 242] width 949 height 406
click at [905, 440] on button "[PERSON_NAME] và In" at bounding box center [932, 435] width 117 height 17
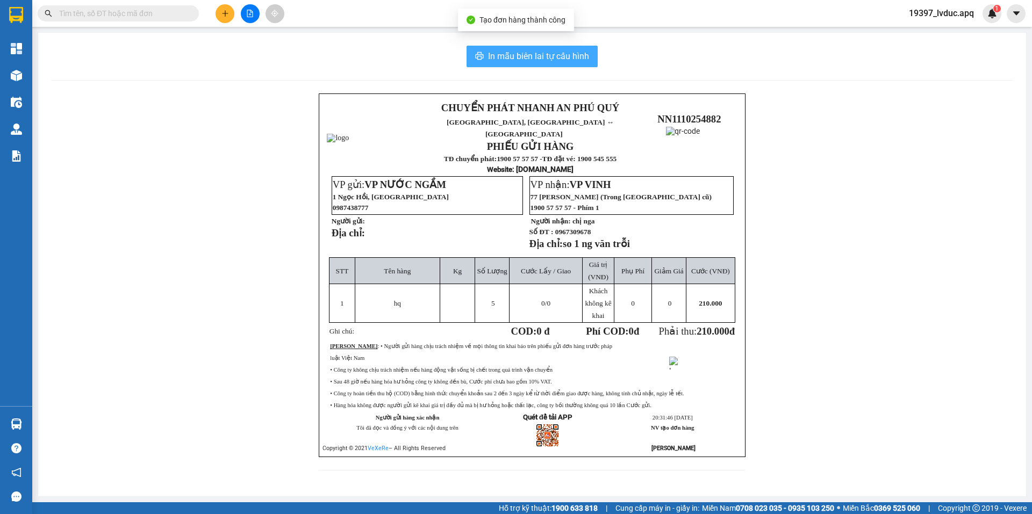
click at [499, 47] on button "In mẫu biên lai tự cấu hình" at bounding box center [531, 56] width 131 height 21
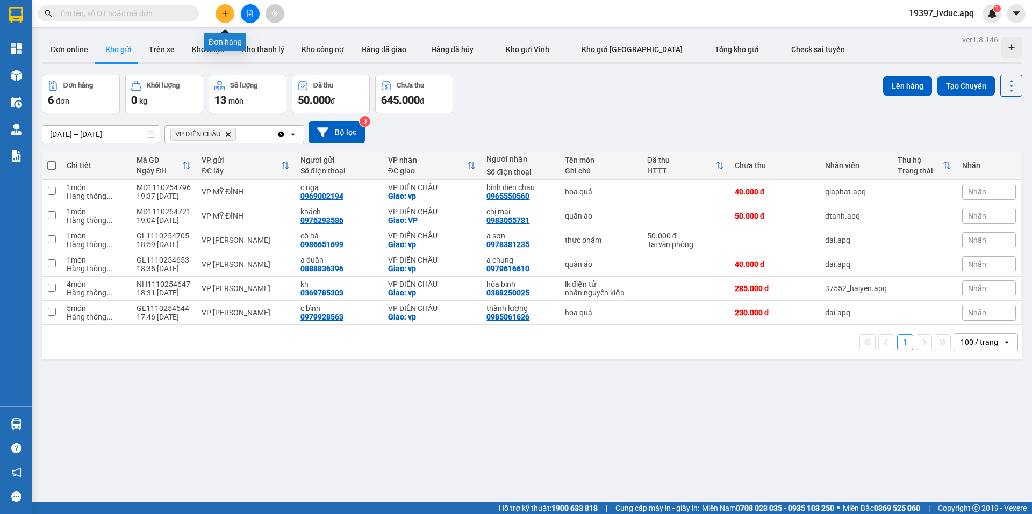
click at [228, 11] on icon "plus" at bounding box center [225, 14] width 8 height 8
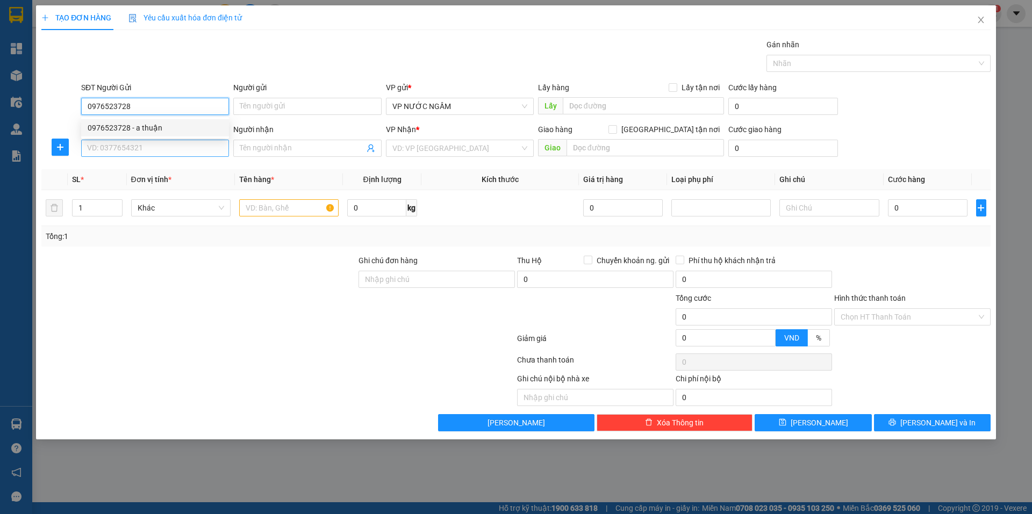
type input "0976523728"
click at [131, 148] on input "SĐT Người Nhận" at bounding box center [155, 148] width 148 height 17
click at [150, 107] on input "0976523728" at bounding box center [155, 106] width 148 height 17
click at [145, 123] on div "0976523728 - a thuận" at bounding box center [155, 128] width 135 height 12
type input "a thuận"
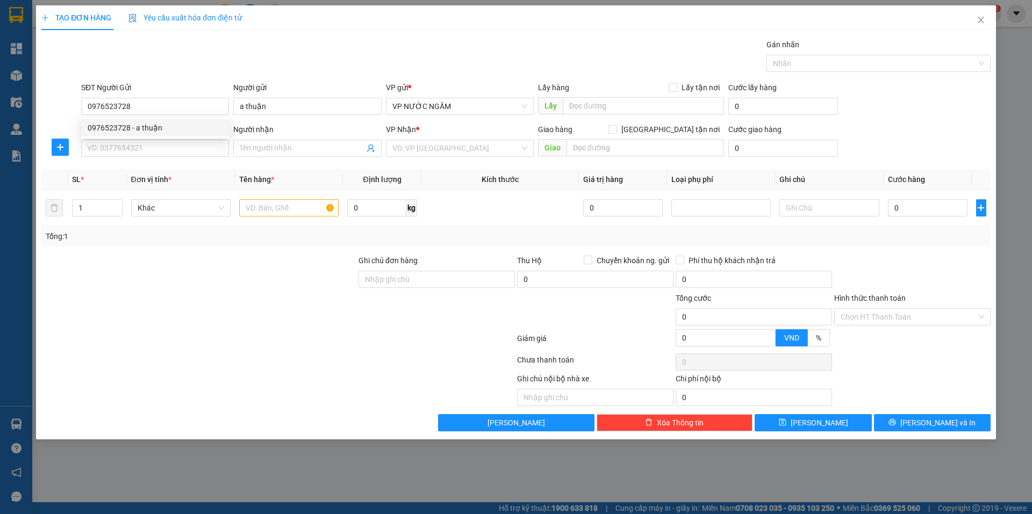
click at [146, 136] on div "SĐT Người Nhận" at bounding box center [155, 132] width 148 height 16
click at [146, 139] on div "SĐT Người Nhận" at bounding box center [155, 132] width 148 height 16
click at [148, 141] on input "SĐT Người Nhận" at bounding box center [155, 148] width 148 height 17
type input "0986915416"
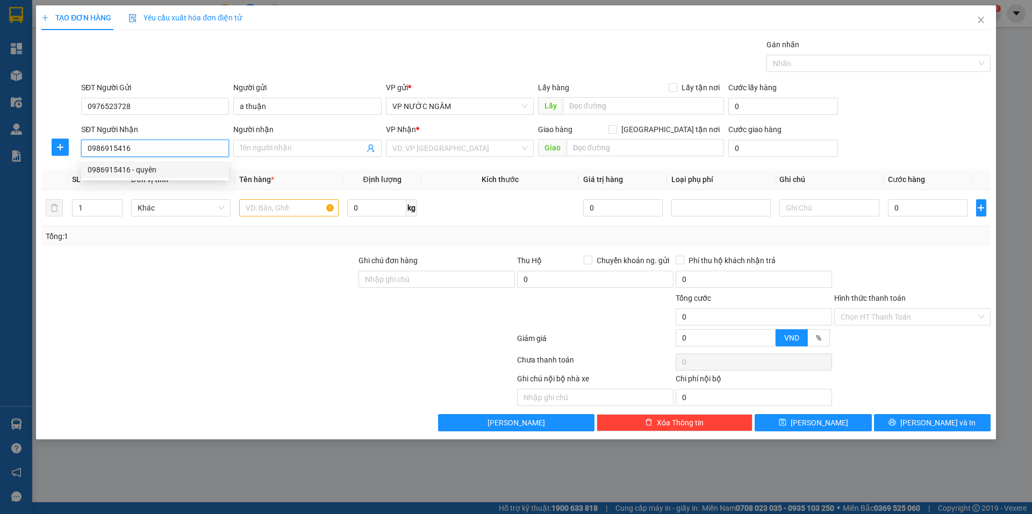
drag, startPoint x: 132, startPoint y: 171, endPoint x: 246, endPoint y: 185, distance: 114.7
click at [139, 171] on div "0986915416 - quyên" at bounding box center [155, 170] width 135 height 12
type input "quyên"
type input "VP Chợ Sáo"
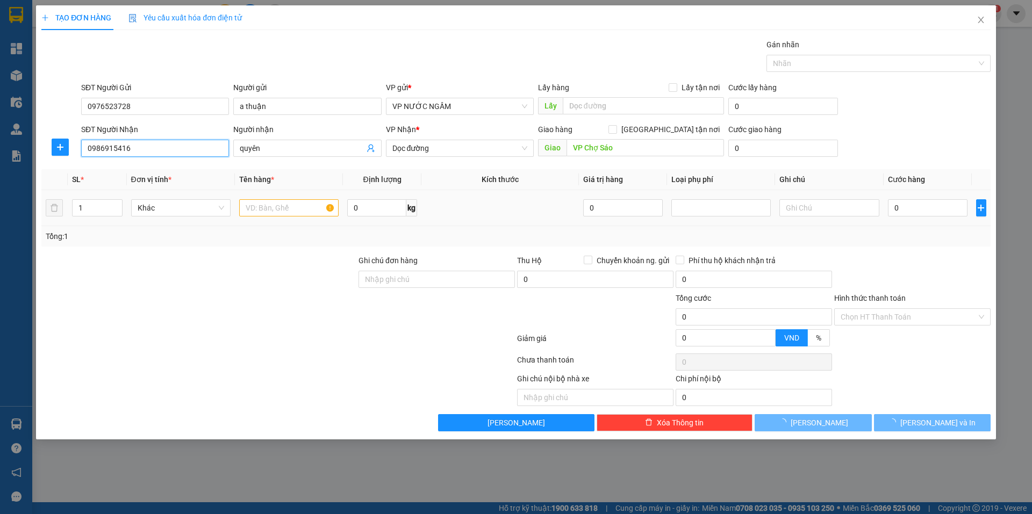
type input "0986915416"
click at [271, 222] on td at bounding box center [289, 208] width 108 height 36
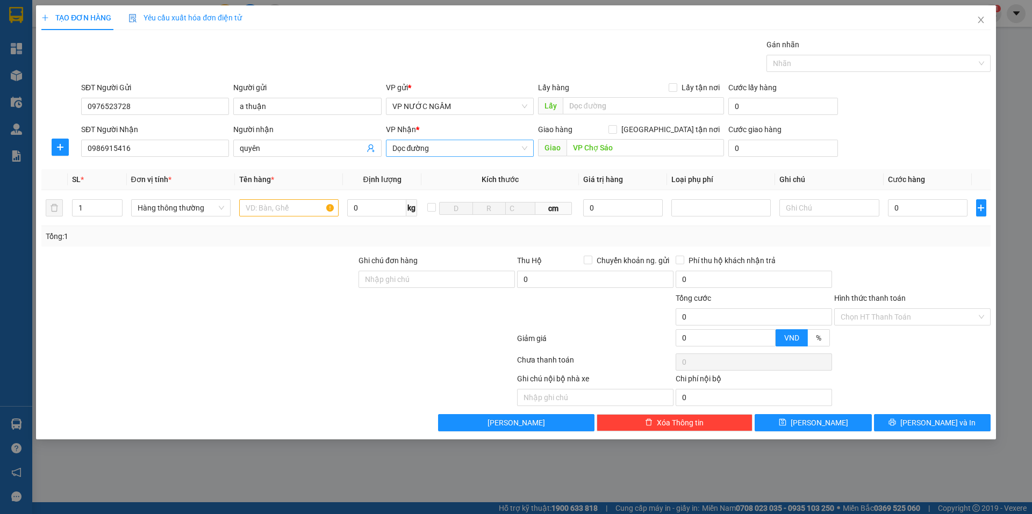
click at [406, 147] on span "Dọc đường" at bounding box center [459, 148] width 135 height 16
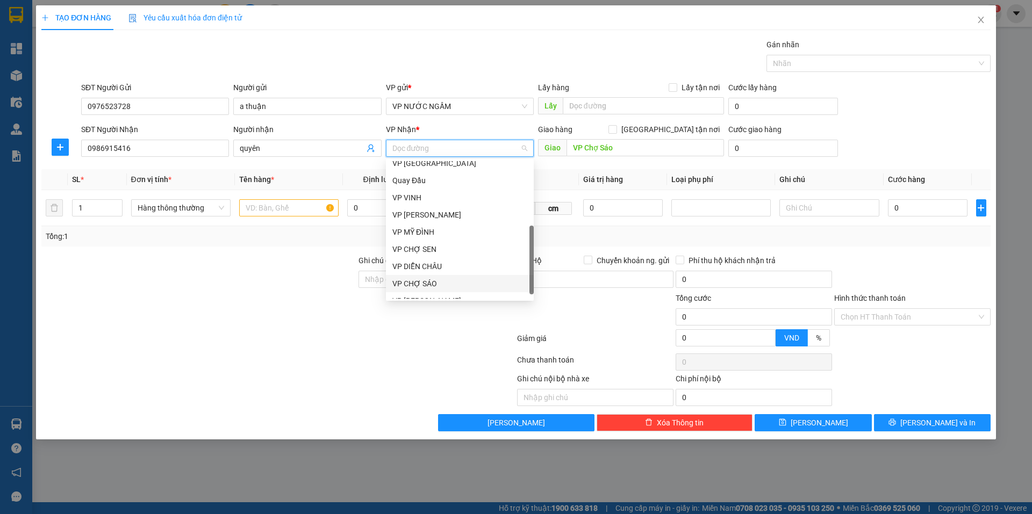
drag, startPoint x: 423, startPoint y: 276, endPoint x: 443, endPoint y: 262, distance: 24.3
click at [422, 276] on div "VP CHỢ SÁO" at bounding box center [460, 283] width 148 height 17
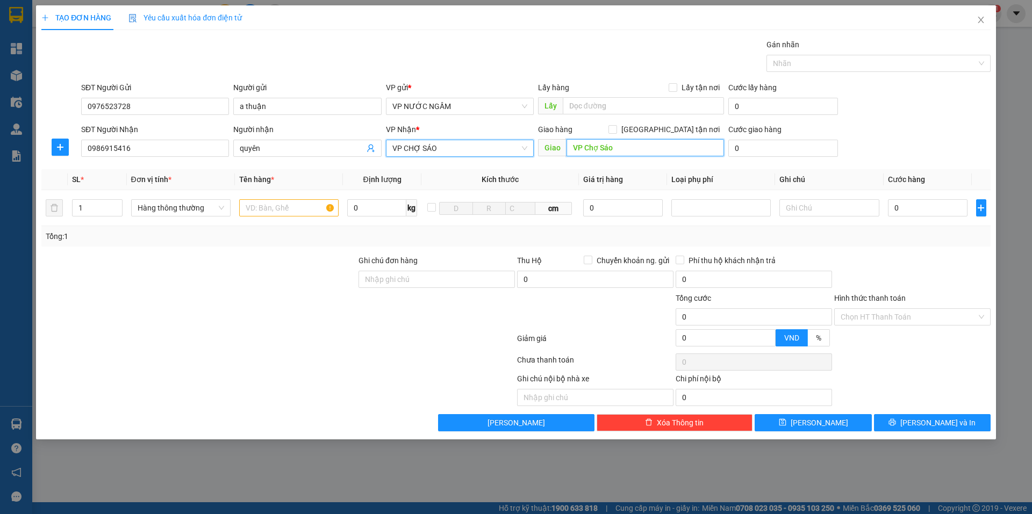
click at [614, 148] on input "VP Chợ Sáo" at bounding box center [644, 147] width 157 height 17
click at [270, 198] on div at bounding box center [288, 207] width 99 height 21
click at [270, 210] on input "text" at bounding box center [288, 207] width 99 height 17
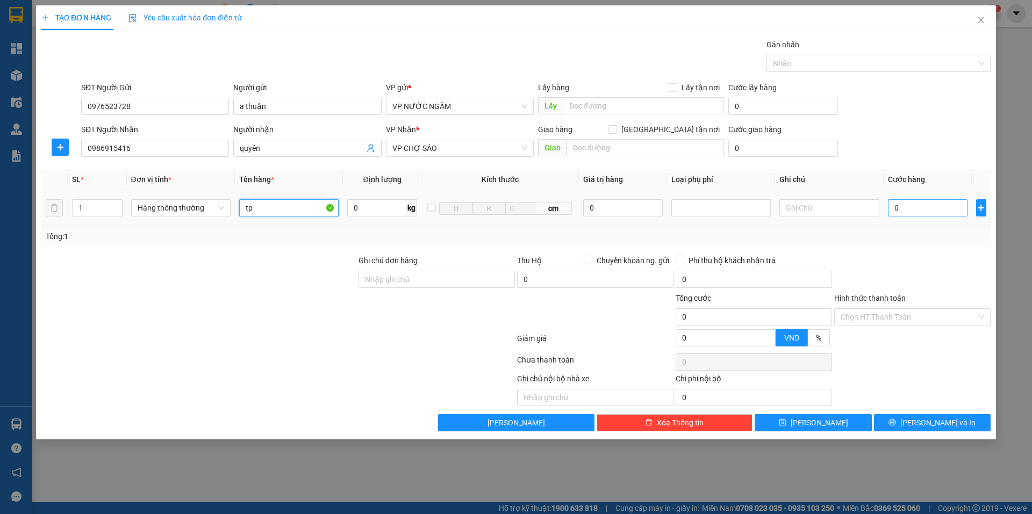
type input "tp"
click at [933, 208] on input "0" at bounding box center [928, 207] width 80 height 17
type input "4"
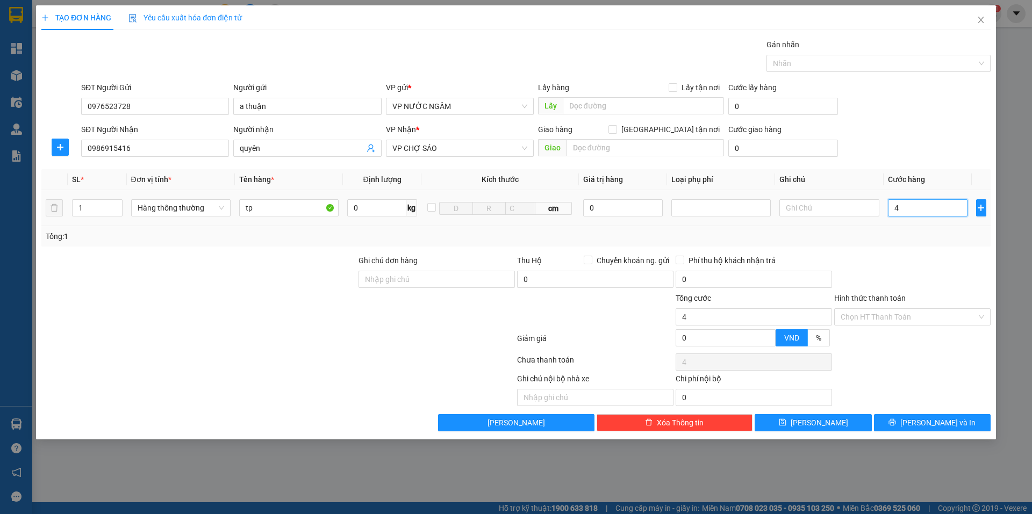
type input "40"
type input "40.000"
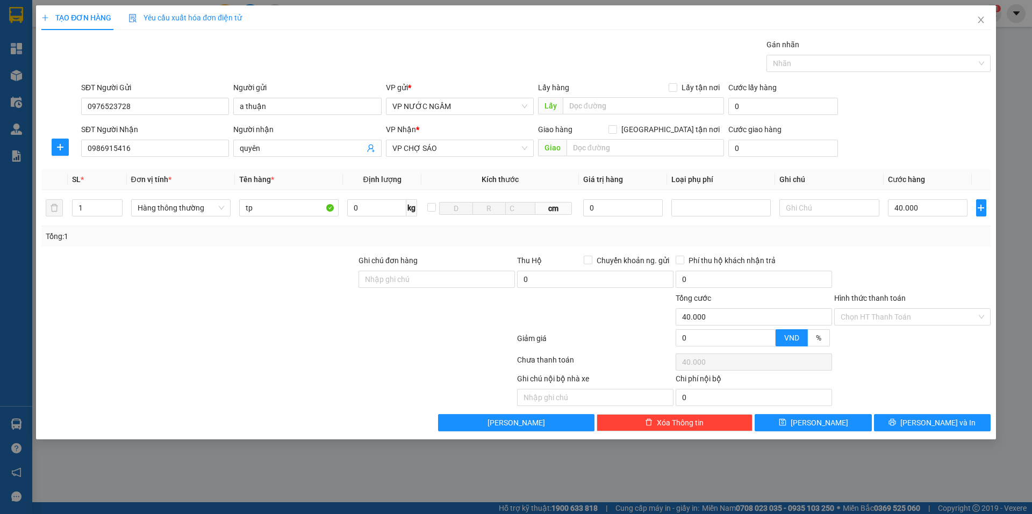
click at [917, 241] on div "Tổng: 1" at bounding box center [516, 236] width 940 height 12
drag, startPoint x: 915, startPoint y: 308, endPoint x: 903, endPoint y: 332, distance: 26.4
click at [914, 309] on input "Hình thức thanh toán" at bounding box center [908, 317] width 136 height 16
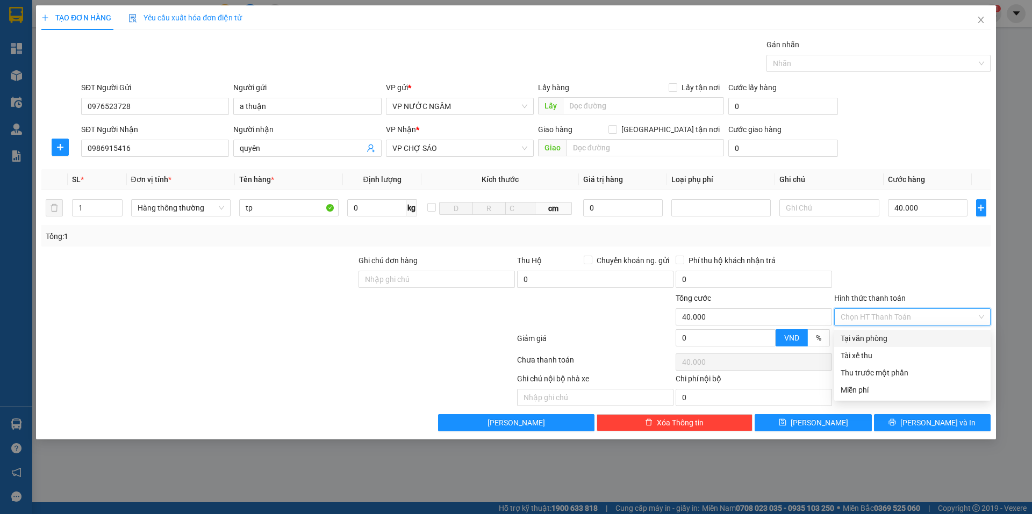
drag, startPoint x: 902, startPoint y: 335, endPoint x: 905, endPoint y: 340, distance: 5.7
click at [902, 337] on div "Tại văn phòng" at bounding box center [911, 339] width 143 height 12
type input "0"
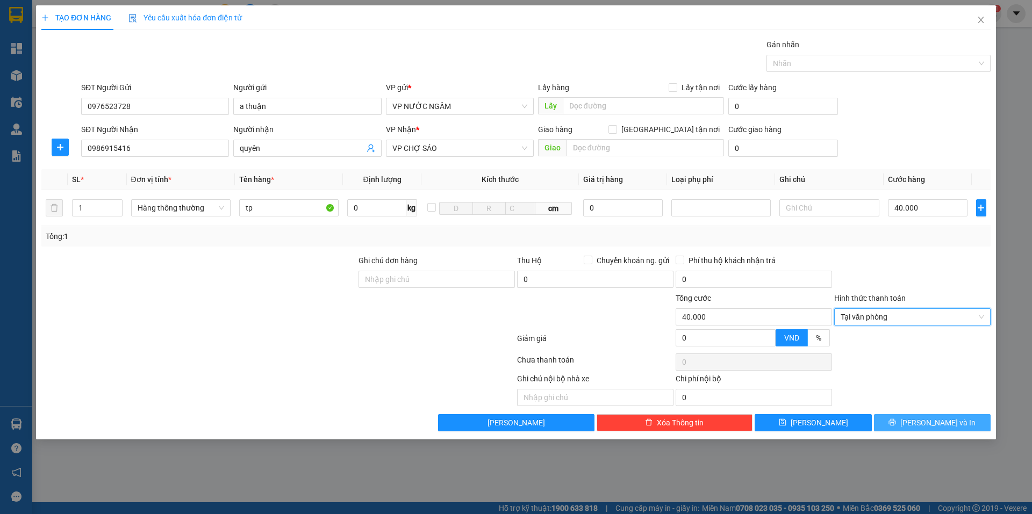
click at [908, 421] on button "[PERSON_NAME] và In" at bounding box center [932, 422] width 117 height 17
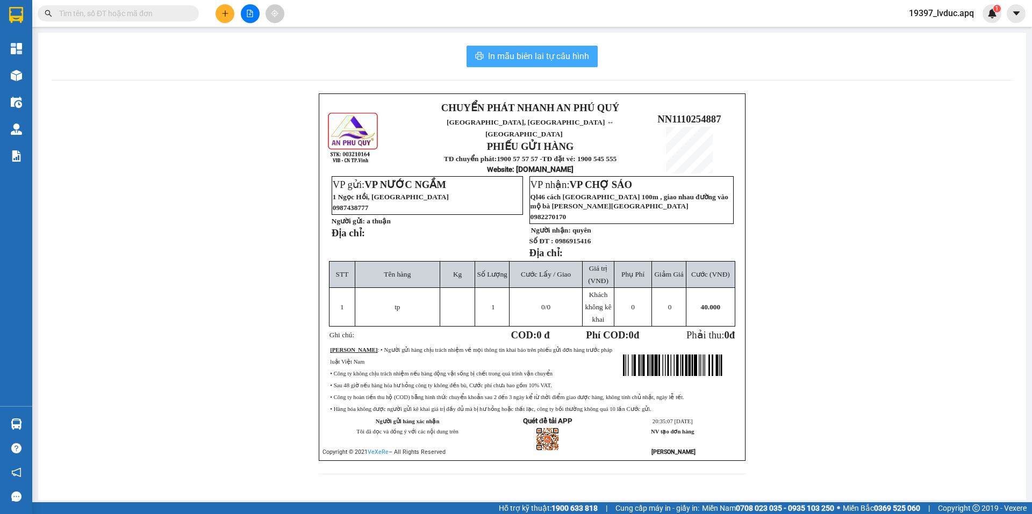
click at [536, 52] on span "In mẫu biên lai tự cấu hình" at bounding box center [538, 55] width 101 height 13
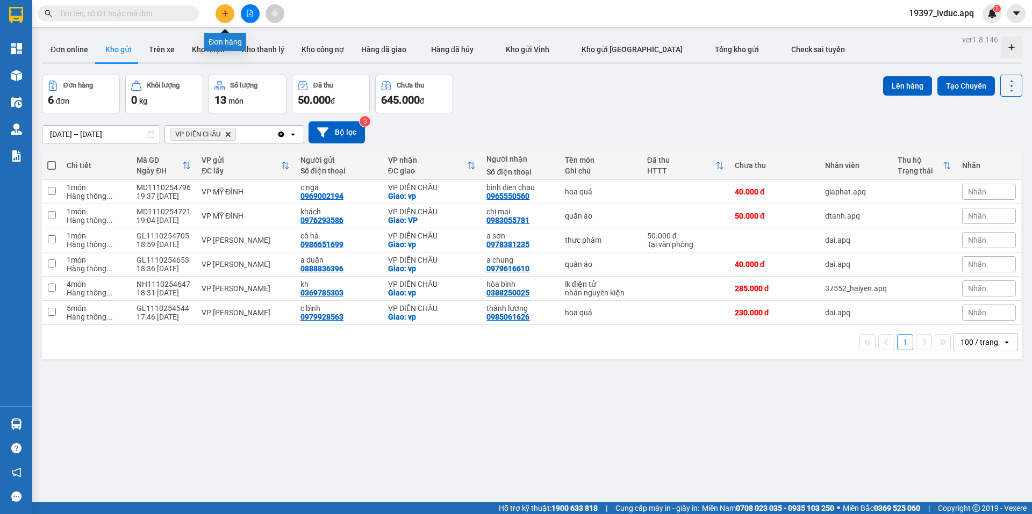
click at [226, 16] on icon "plus" at bounding box center [225, 14] width 8 height 8
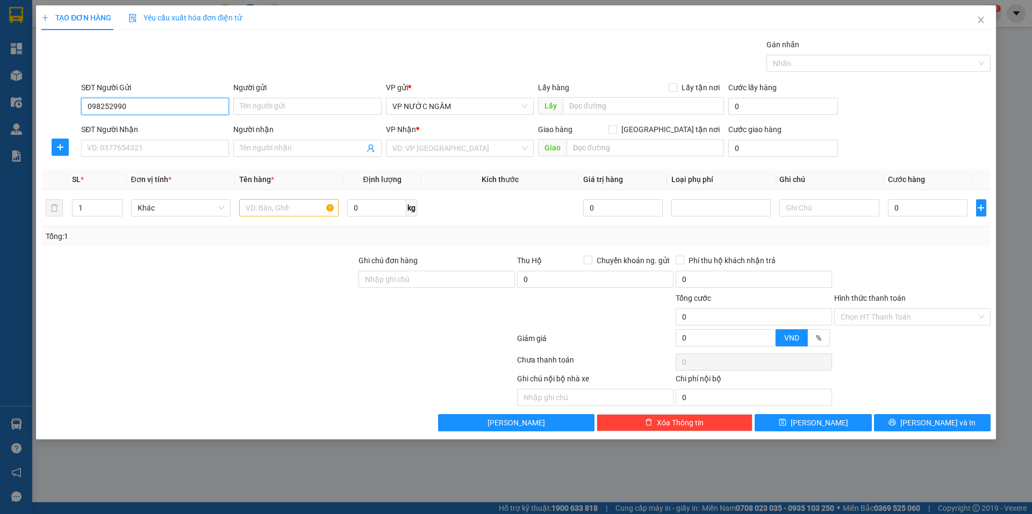
type input "0982529904"
drag, startPoint x: 150, startPoint y: 126, endPoint x: 148, endPoint y: 142, distance: 15.7
click at [150, 127] on div "0982529904 - c hà" at bounding box center [155, 128] width 135 height 12
type input "c hà"
type input "0982529904"
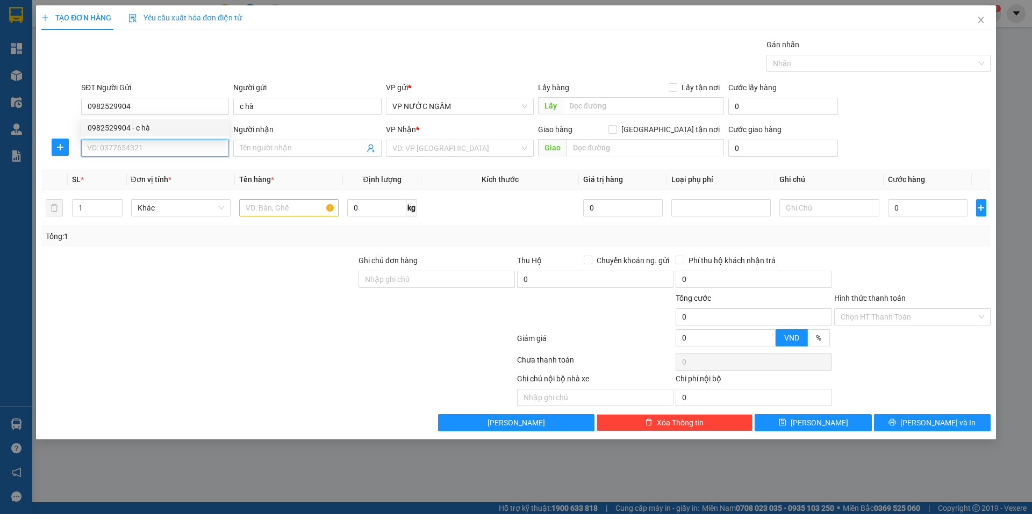
click at [148, 143] on input "SĐT Người Nhận" at bounding box center [155, 148] width 148 height 17
click at [149, 174] on div "0978163862 - c hà" at bounding box center [155, 170] width 135 height 12
type input "0978163862"
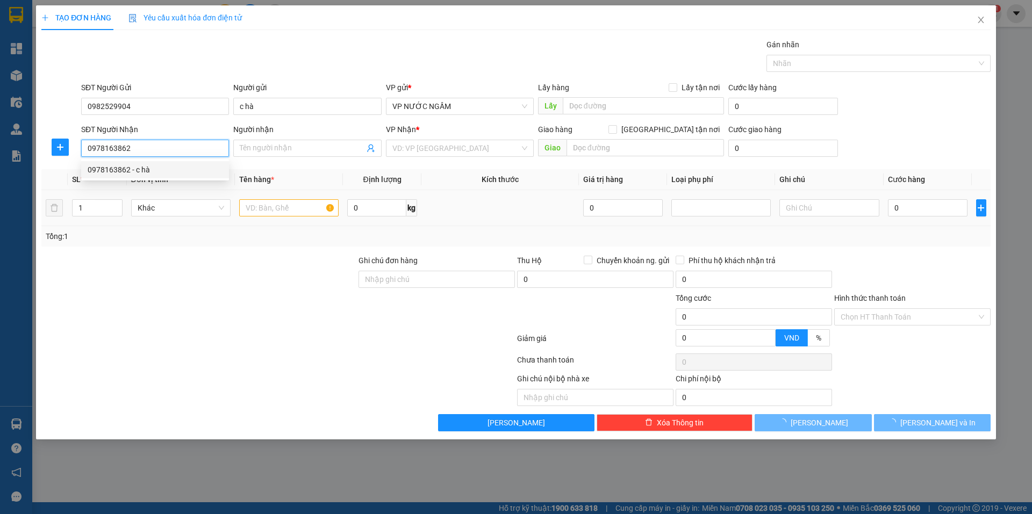
type input "c hà"
checkbox input "true"
type input "77 lê lợi"
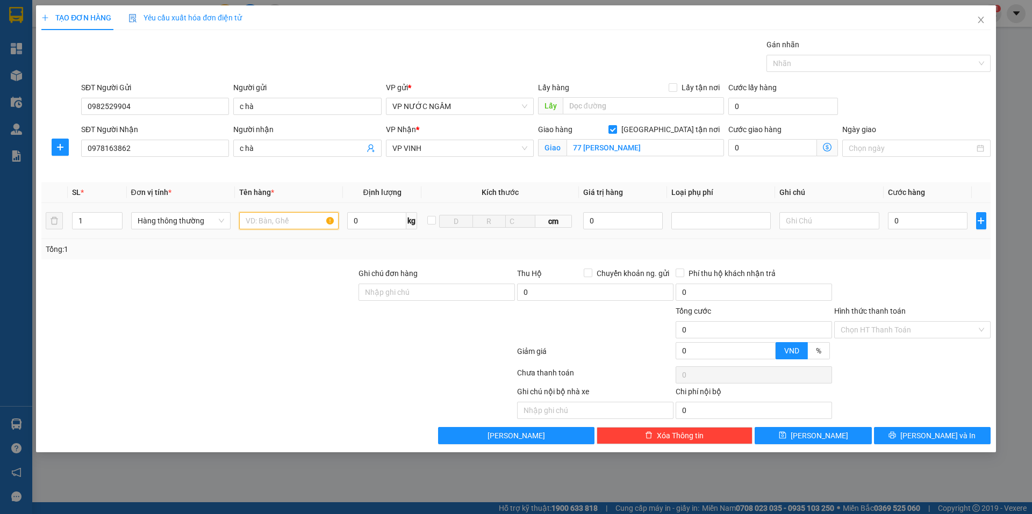
click at [264, 221] on input "text" at bounding box center [288, 220] width 99 height 17
type input "qa"
click at [935, 225] on input "0" at bounding box center [928, 220] width 80 height 17
click at [117, 218] on icon "up" at bounding box center [116, 218] width 3 height 2
type input "2"
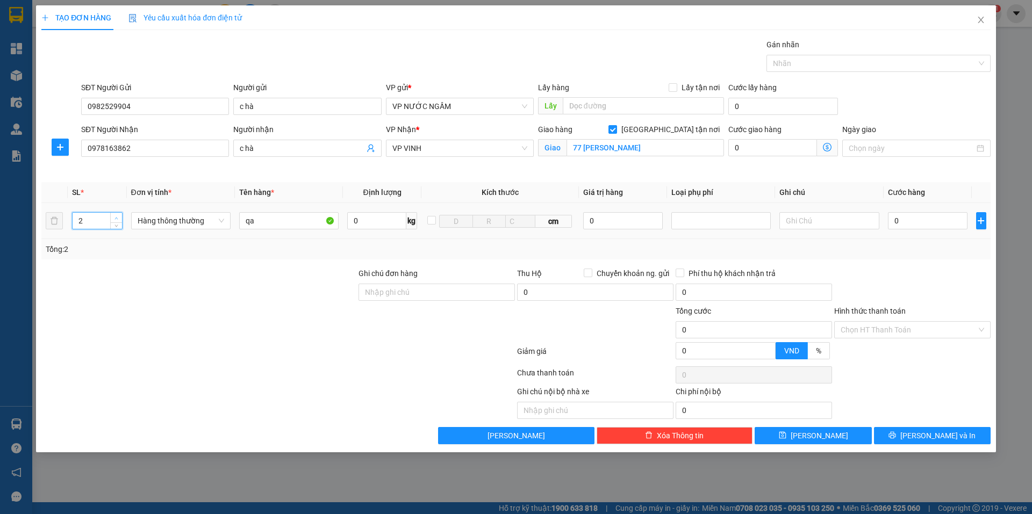
drag, startPoint x: 113, startPoint y: 218, endPoint x: 181, endPoint y: 215, distance: 67.8
click at [113, 218] on span "up" at bounding box center [116, 218] width 6 height 6
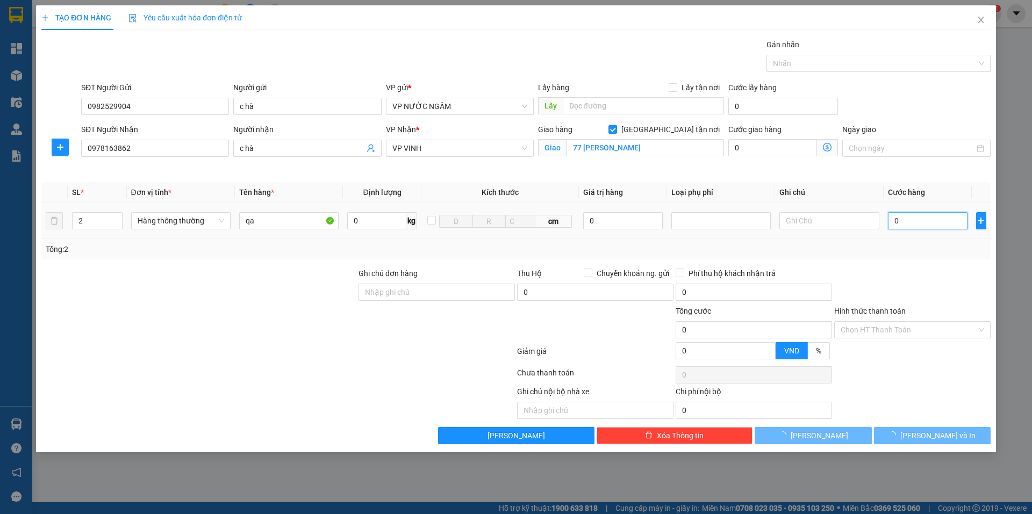
click at [916, 215] on input "0" at bounding box center [928, 220] width 80 height 17
type input "1"
type input "15"
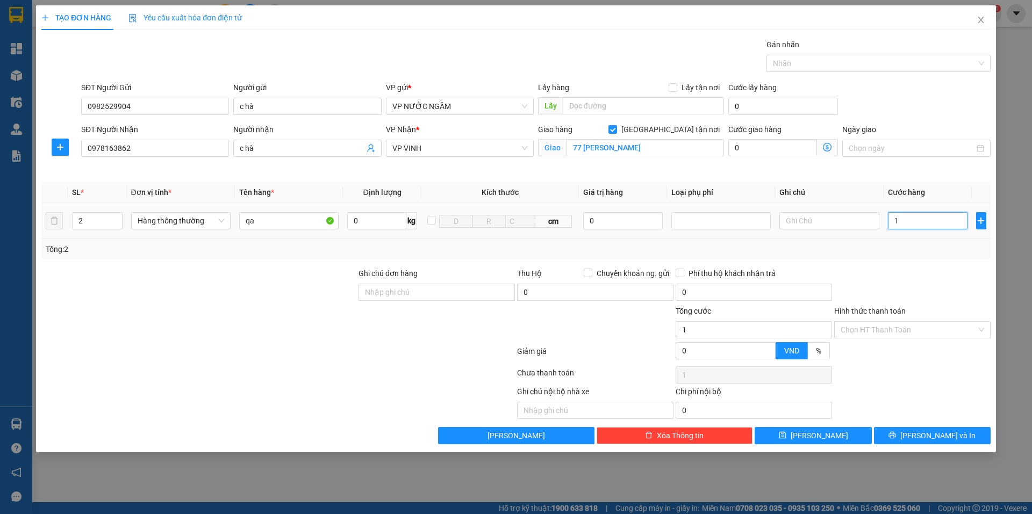
type input "15"
type input "150"
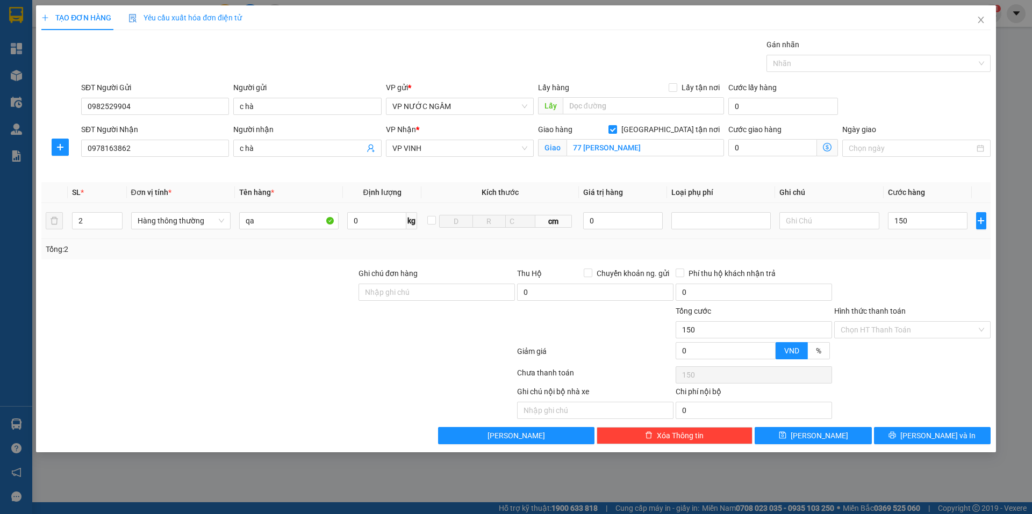
type input "150.000"
drag, startPoint x: 890, startPoint y: 298, endPoint x: 891, endPoint y: 307, distance: 8.7
click at [890, 303] on div at bounding box center [912, 287] width 158 height 38
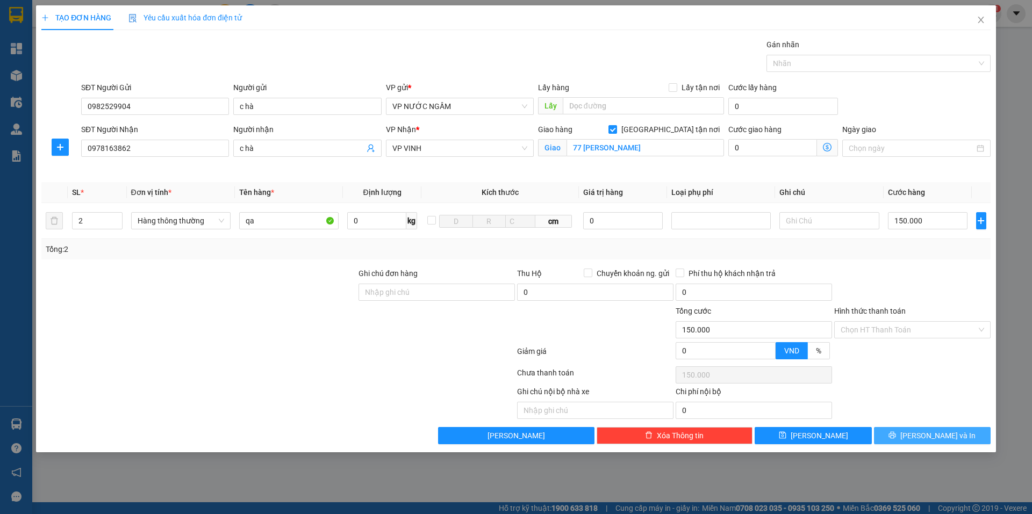
drag, startPoint x: 915, startPoint y: 442, endPoint x: 887, endPoint y: 432, distance: 30.3
click at [914, 442] on button "[PERSON_NAME] và In" at bounding box center [932, 435] width 117 height 17
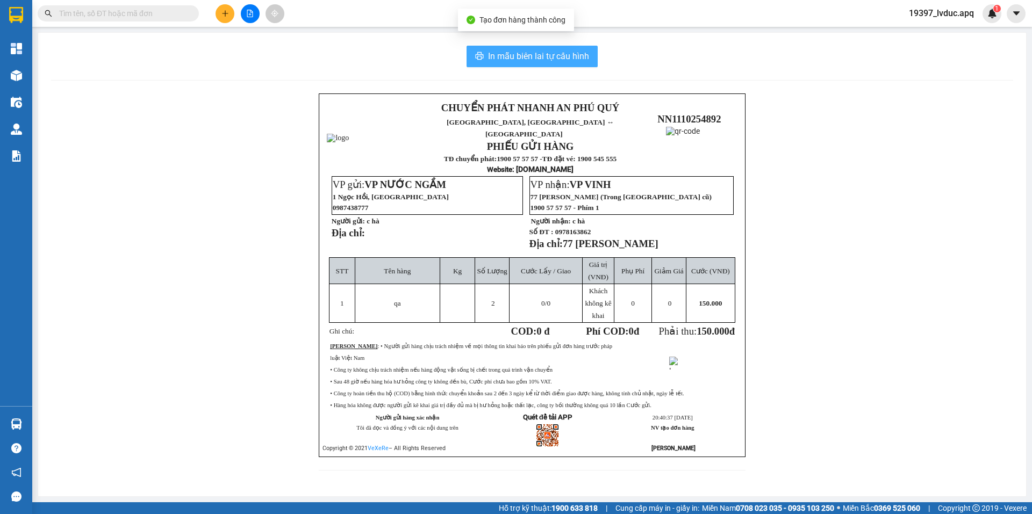
click at [542, 59] on span "In mẫu biên lai tự cấu hình" at bounding box center [538, 55] width 101 height 13
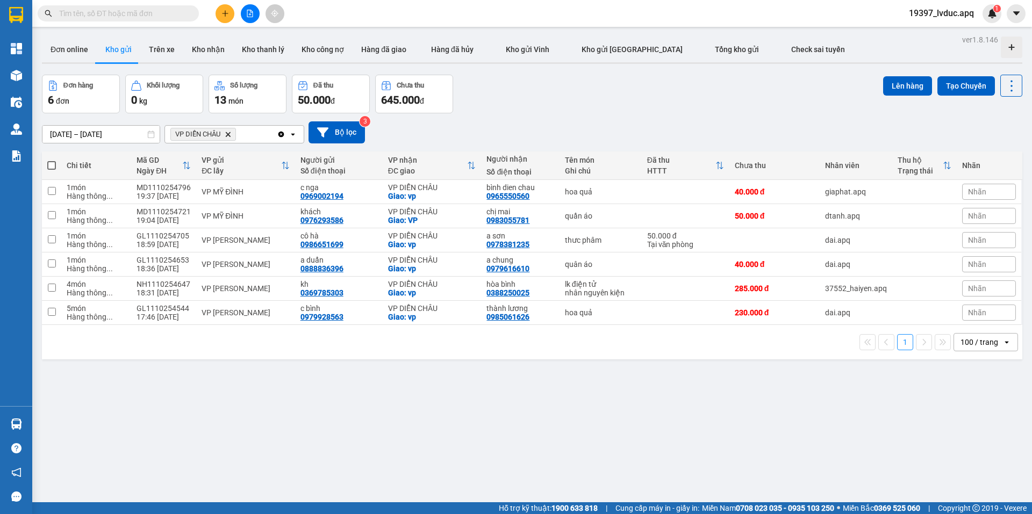
scroll to position [358, 0]
click at [247, 16] on icon "file-add" at bounding box center [250, 14] width 8 height 8
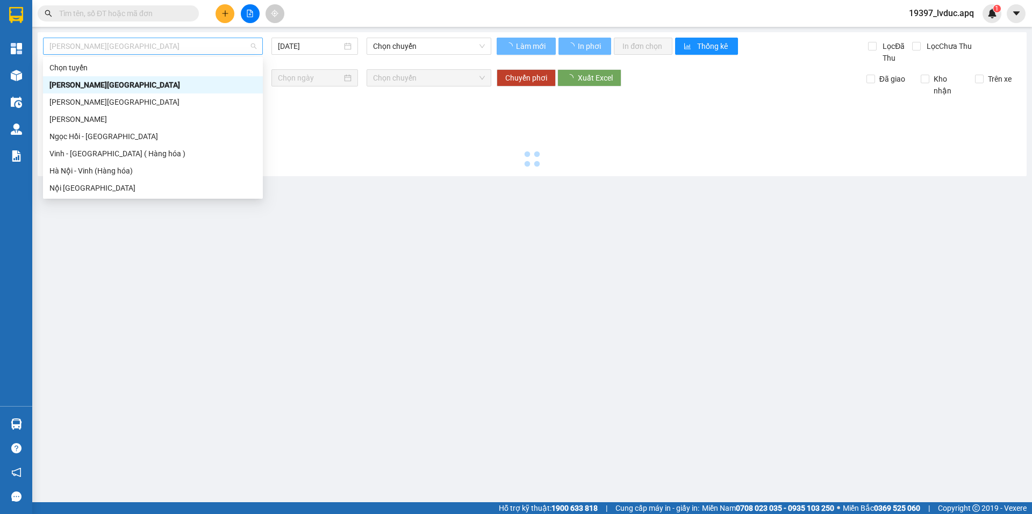
click at [147, 49] on span "[PERSON_NAME][GEOGRAPHIC_DATA]" at bounding box center [152, 46] width 207 height 16
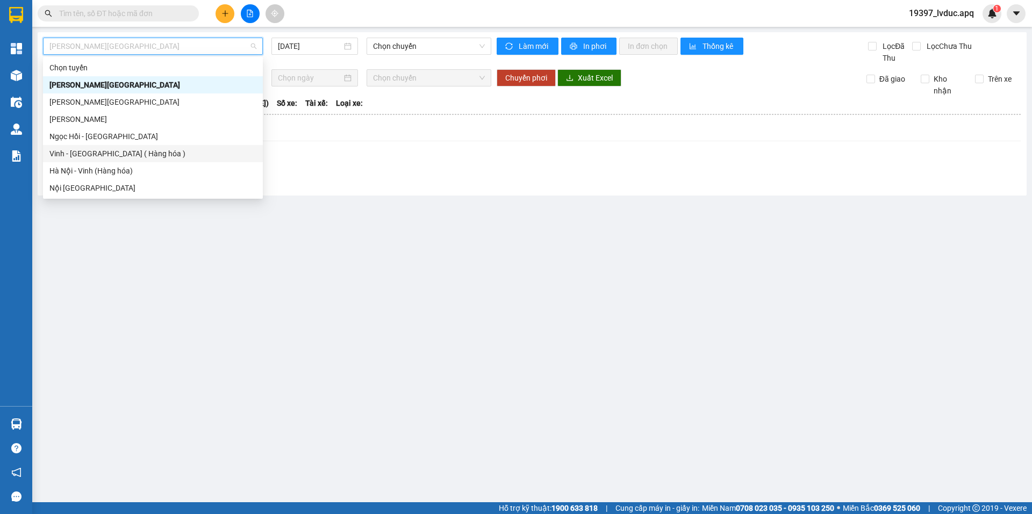
click at [156, 158] on div "Vinh - [GEOGRAPHIC_DATA] ( Hàng hóa )" at bounding box center [152, 154] width 207 height 12
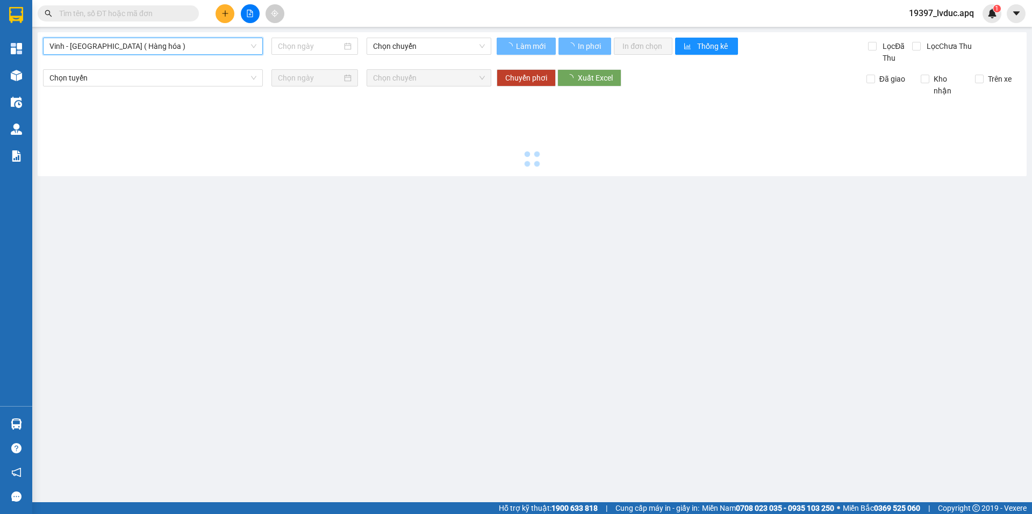
type input "[DATE]"
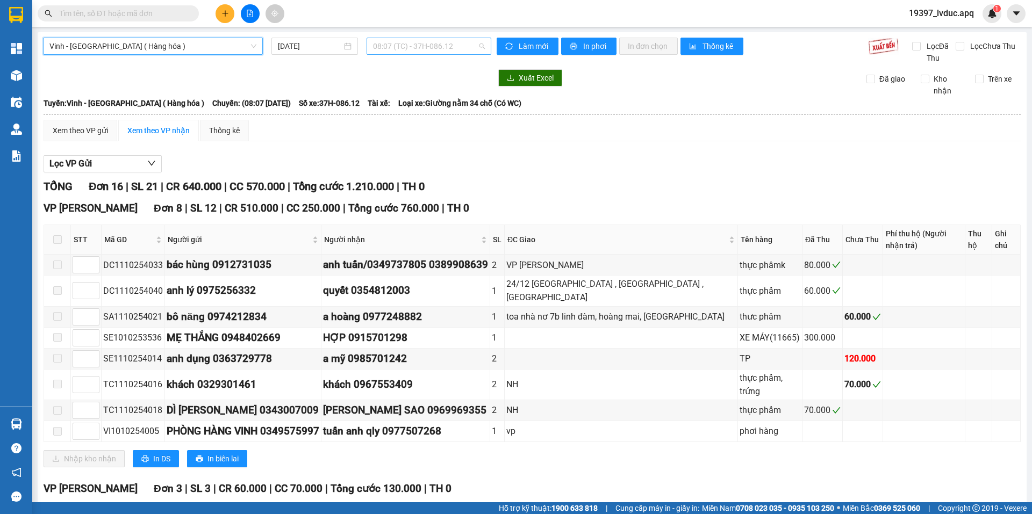
click at [415, 49] on span "08:07 (TC) - 37H-086.12" at bounding box center [429, 46] width 112 height 16
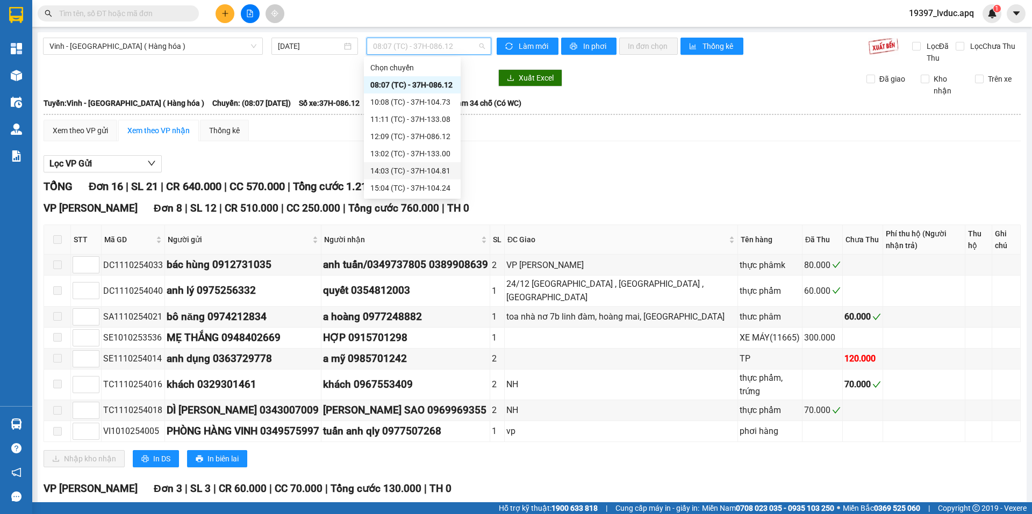
scroll to position [54, 0]
click at [426, 152] on div "17:16 (TC) - 37H-104.82" at bounding box center [412, 152] width 84 height 12
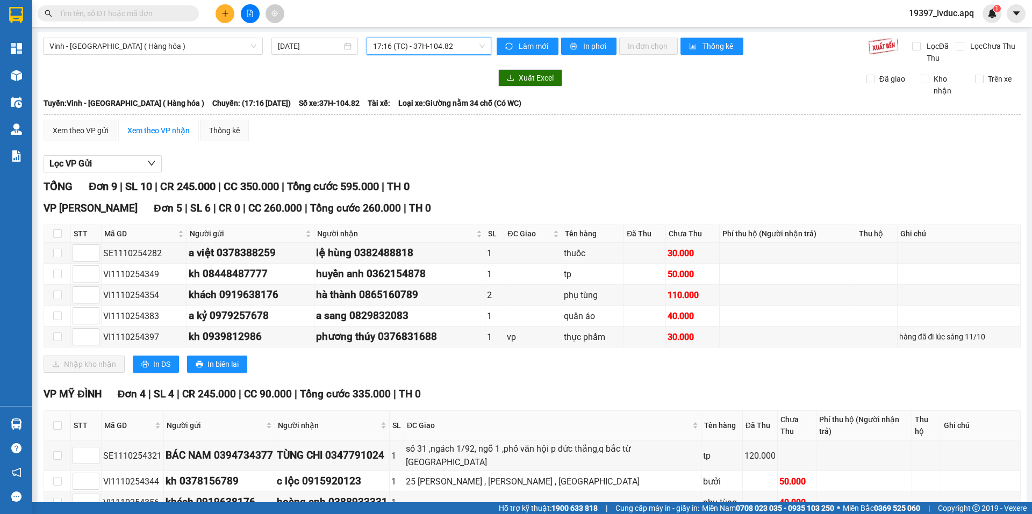
scroll to position [66, 0]
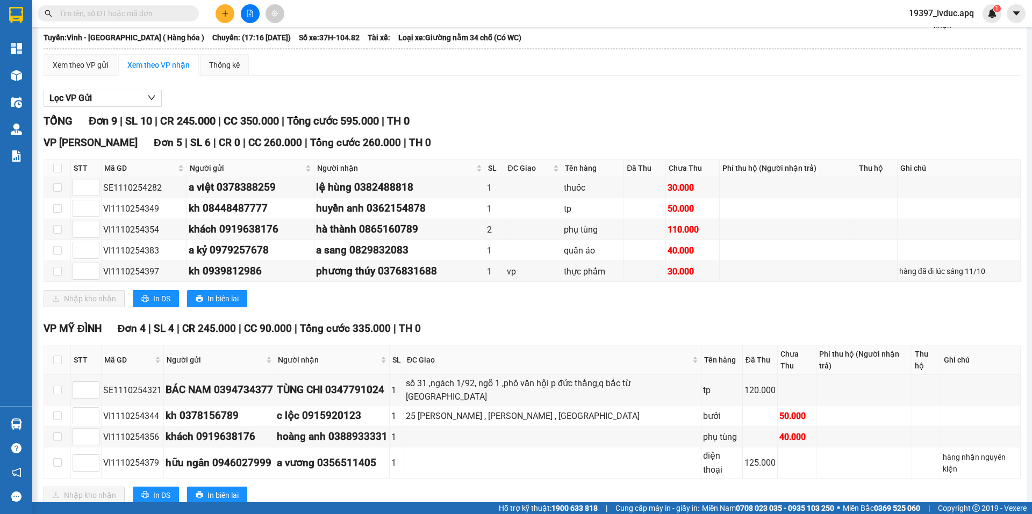
click at [228, 13] on icon "plus" at bounding box center [225, 14] width 8 height 8
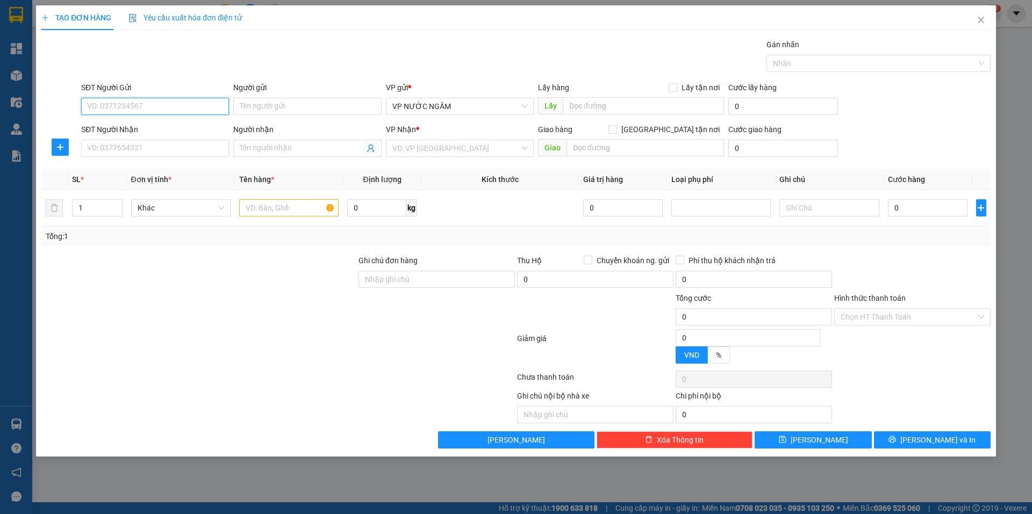
paste input "0904920509"
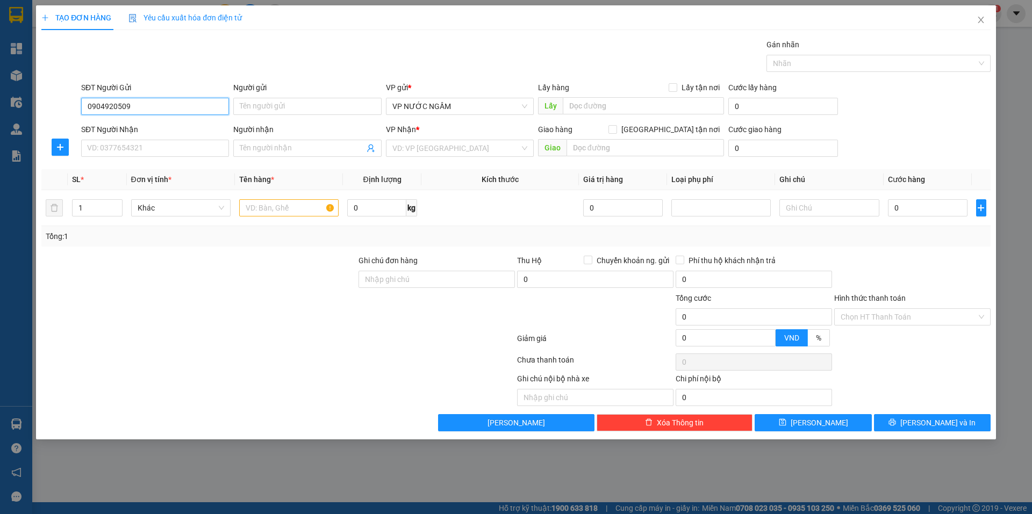
drag, startPoint x: 168, startPoint y: 105, endPoint x: 155, endPoint y: 134, distance: 32.0
click at [167, 105] on input "0904920509" at bounding box center [155, 106] width 148 height 17
click at [154, 134] on div "0904920509" at bounding box center [155, 127] width 148 height 17
type input "0904920509"
click at [162, 156] on input "SĐT Người Nhận" at bounding box center [155, 148] width 148 height 17
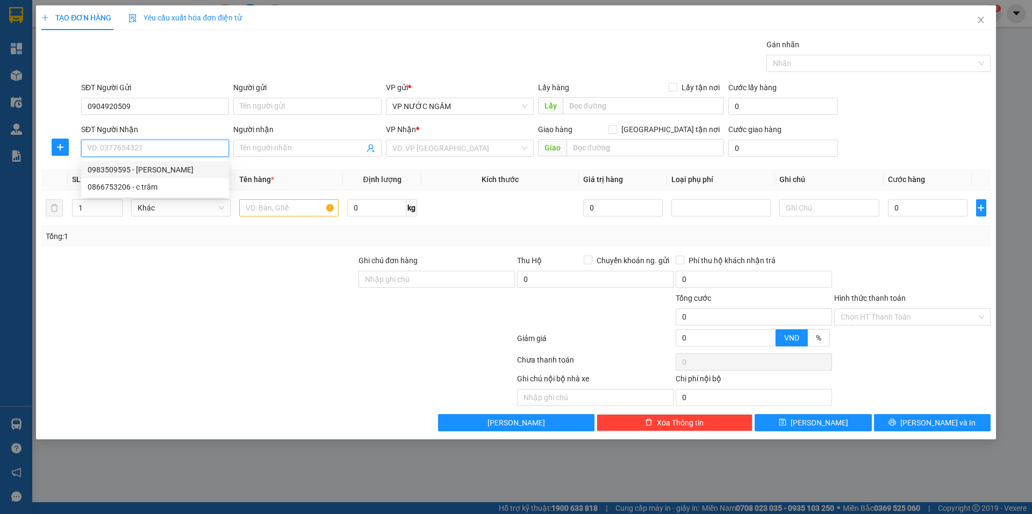
drag, startPoint x: 152, startPoint y: 167, endPoint x: 318, endPoint y: 160, distance: 166.2
click at [158, 167] on div "0983509595 - HẰNG DUY" at bounding box center [155, 170] width 135 height 12
type input "0983509595"
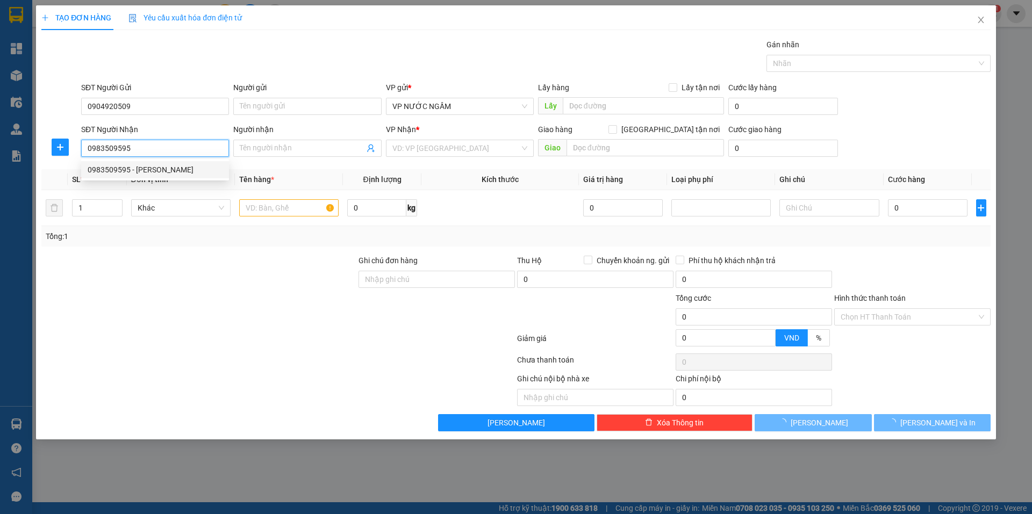
type input "HẰNG DUY"
checkbox input "true"
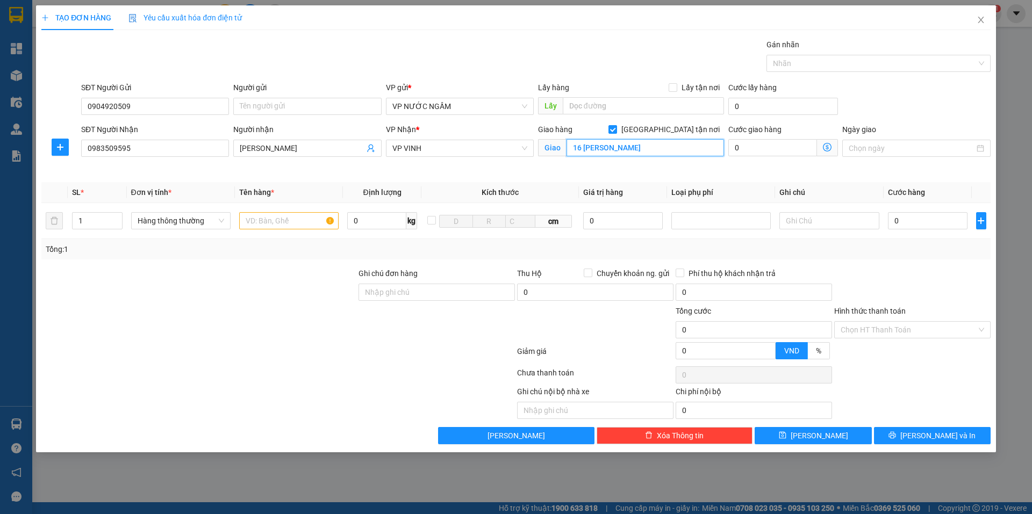
click at [607, 154] on input "16 [PERSON_NAME]" at bounding box center [644, 147] width 157 height 17
type input "105 an [PERSON_NAME]"
click at [268, 226] on input "text" at bounding box center [288, 220] width 99 height 17
type input "cá"
click at [902, 219] on input "0" at bounding box center [928, 220] width 80 height 17
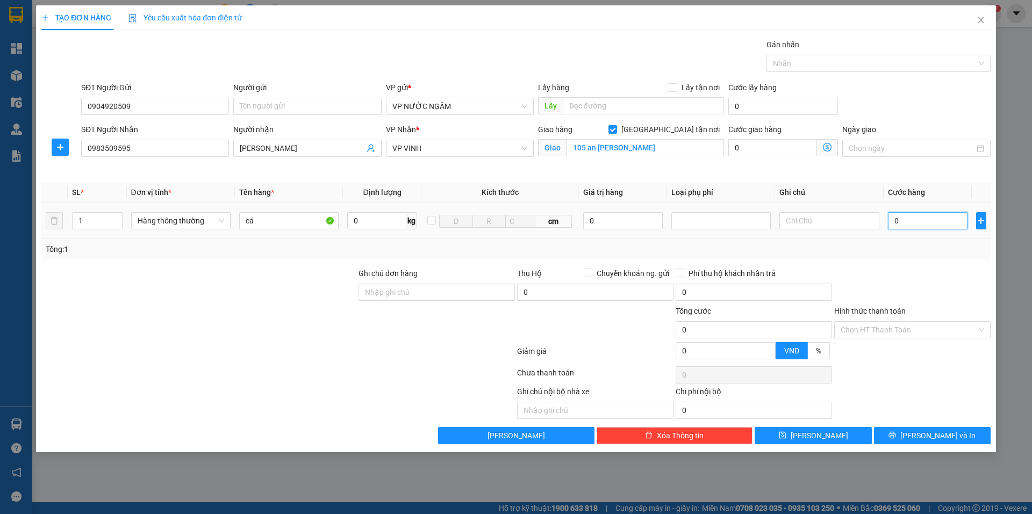
type input "1"
type input "10"
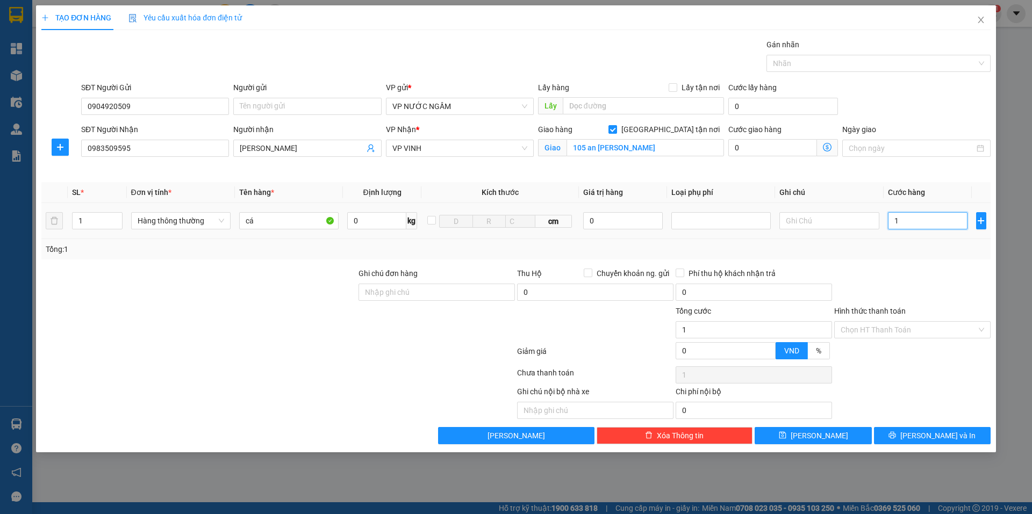
type input "10"
type input "100"
type input "1.000"
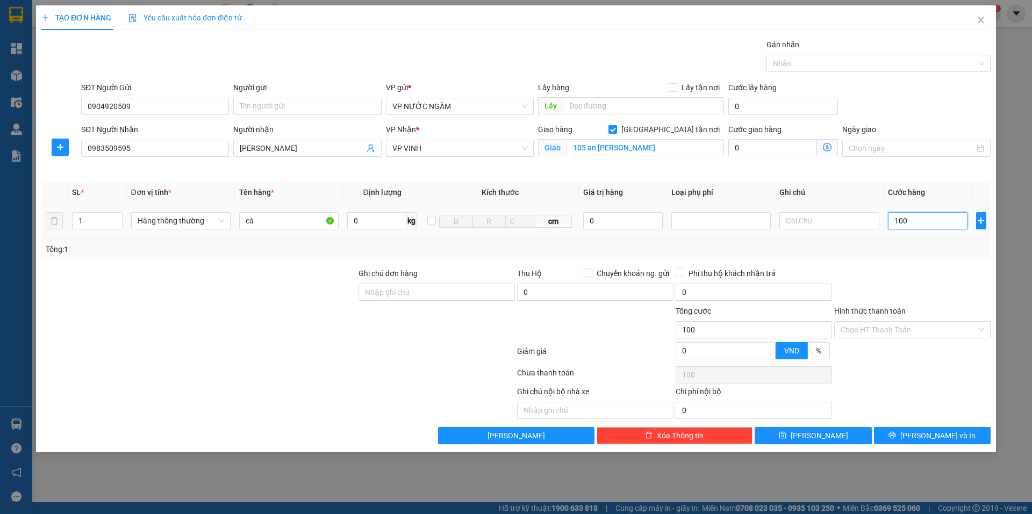
type input "1.000"
type input "100"
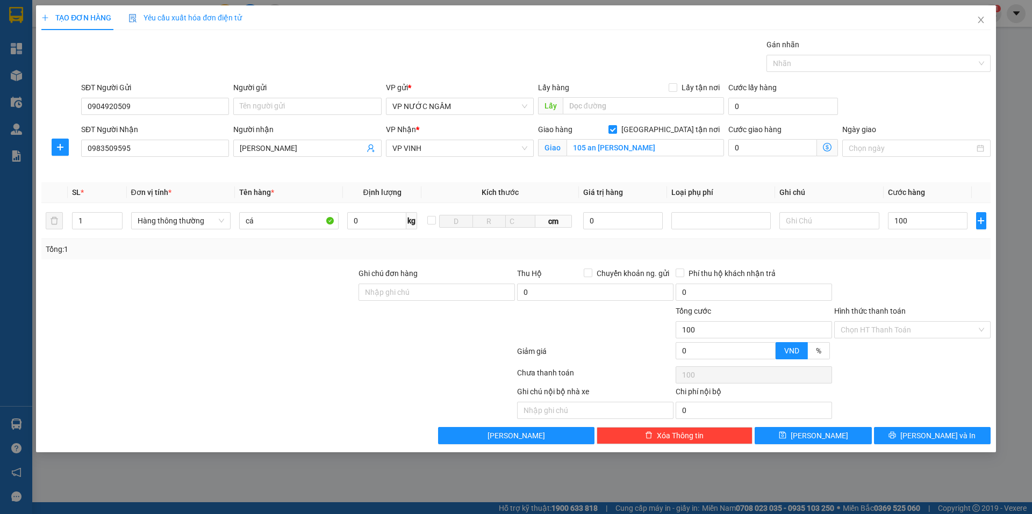
type input "100.000"
drag, startPoint x: 918, startPoint y: 241, endPoint x: 921, endPoint y: 294, distance: 53.3
click at [918, 242] on div "Tổng: 1" at bounding box center [515, 249] width 949 height 20
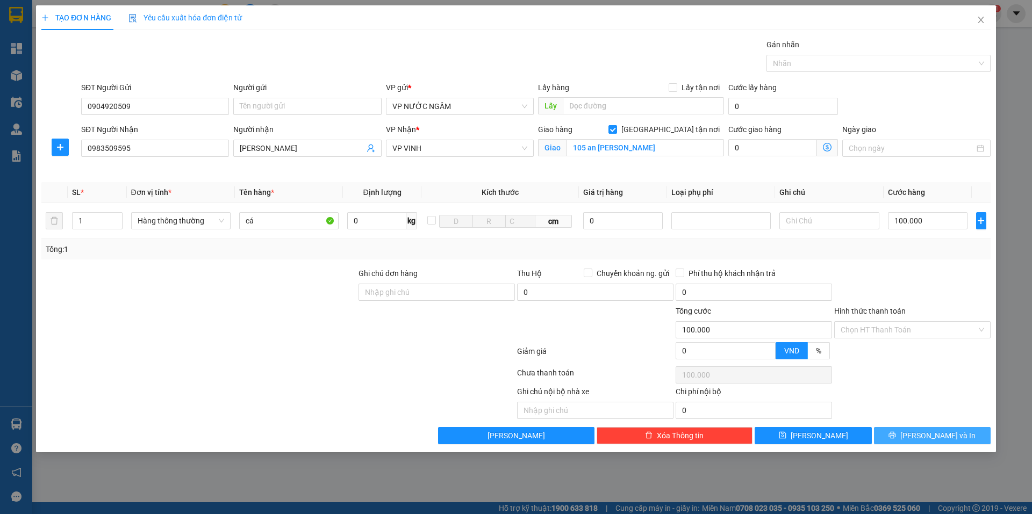
click at [920, 434] on button "[PERSON_NAME] và In" at bounding box center [932, 435] width 117 height 17
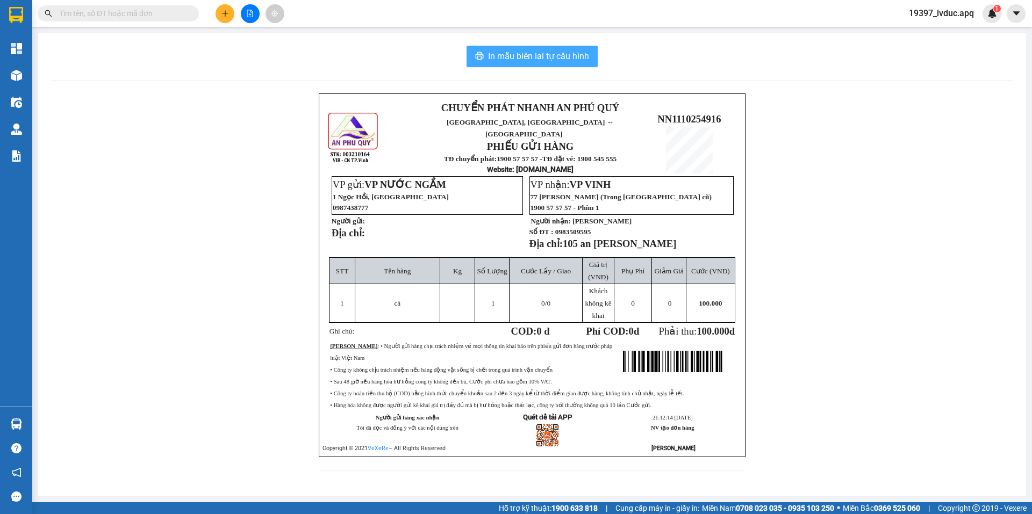
click at [535, 54] on span "In mẫu biên lai tự cấu hình" at bounding box center [538, 55] width 101 height 13
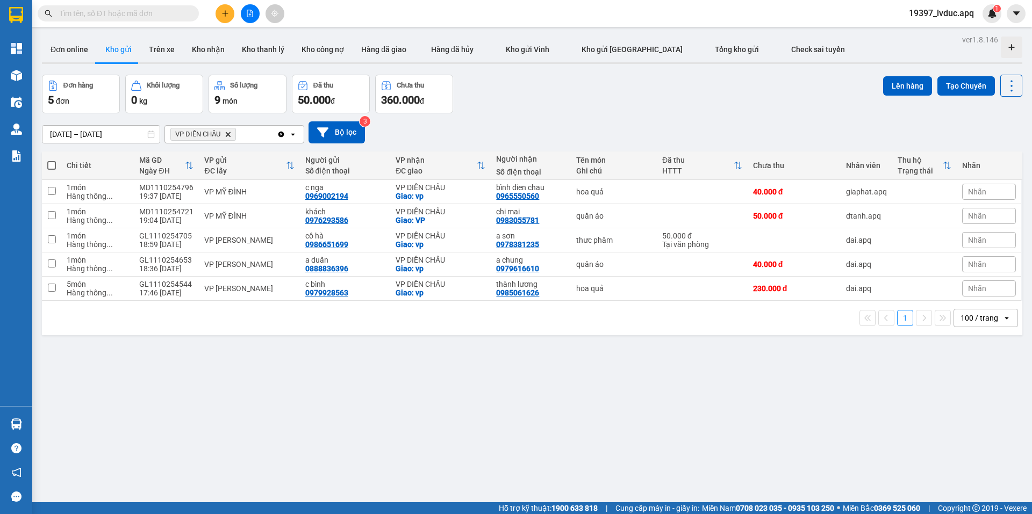
click at [233, 10] on button at bounding box center [224, 13] width 19 height 19
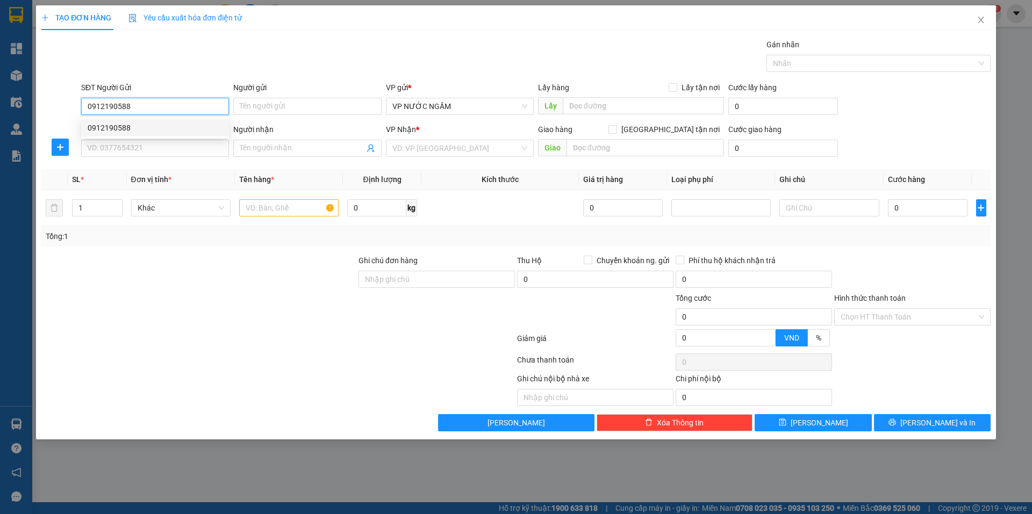
click at [102, 136] on div "0912190588" at bounding box center [155, 127] width 148 height 17
type input "0912190588"
drag, startPoint x: 98, startPoint y: 150, endPoint x: 87, endPoint y: 146, distance: 12.8
click at [97, 150] on input "SĐT Người Nhận" at bounding box center [155, 148] width 148 height 17
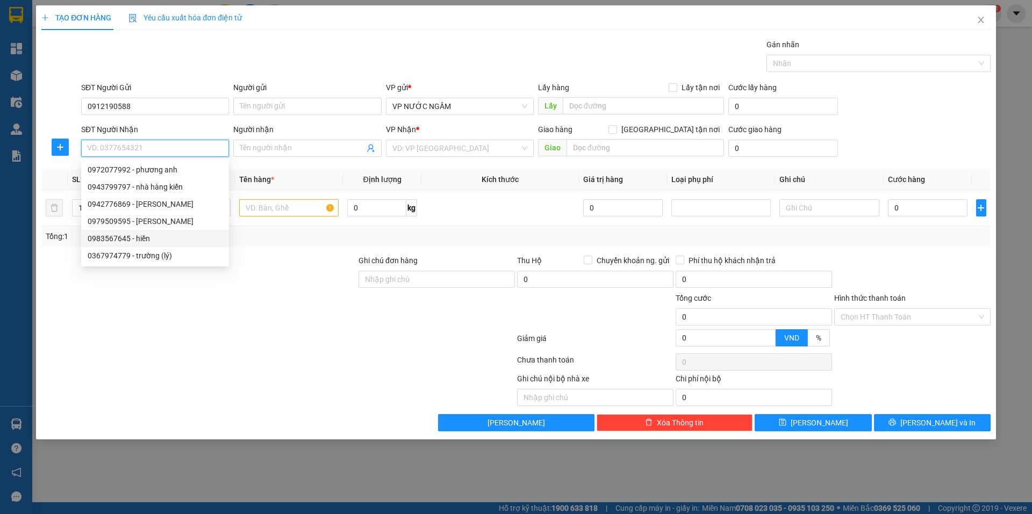
drag, startPoint x: 128, startPoint y: 236, endPoint x: 121, endPoint y: 234, distance: 7.0
click at [127, 236] on div "0983567645 - hiền" at bounding box center [155, 239] width 135 height 12
type input "0983567645"
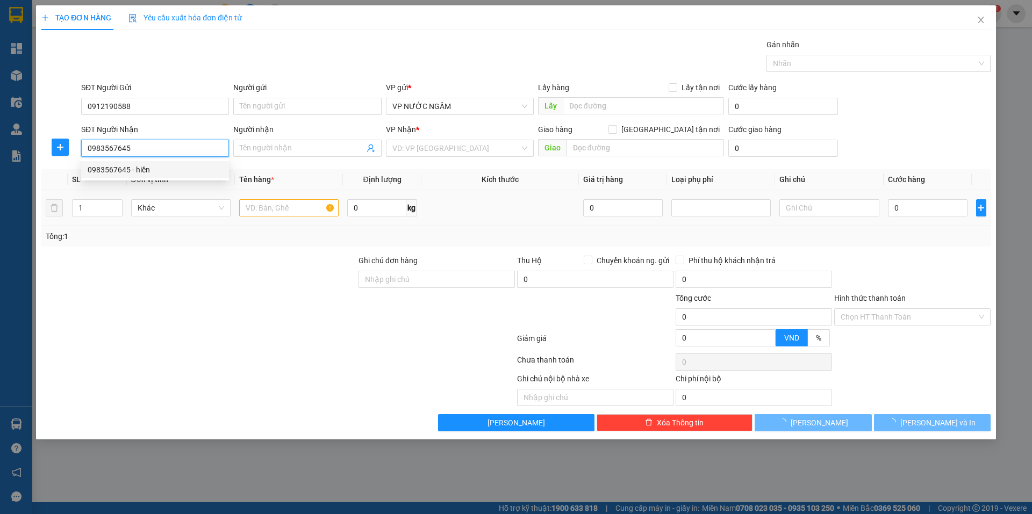
type input "hiền"
checkbox input "true"
type input "[GEOGRAPHIC_DATA]"
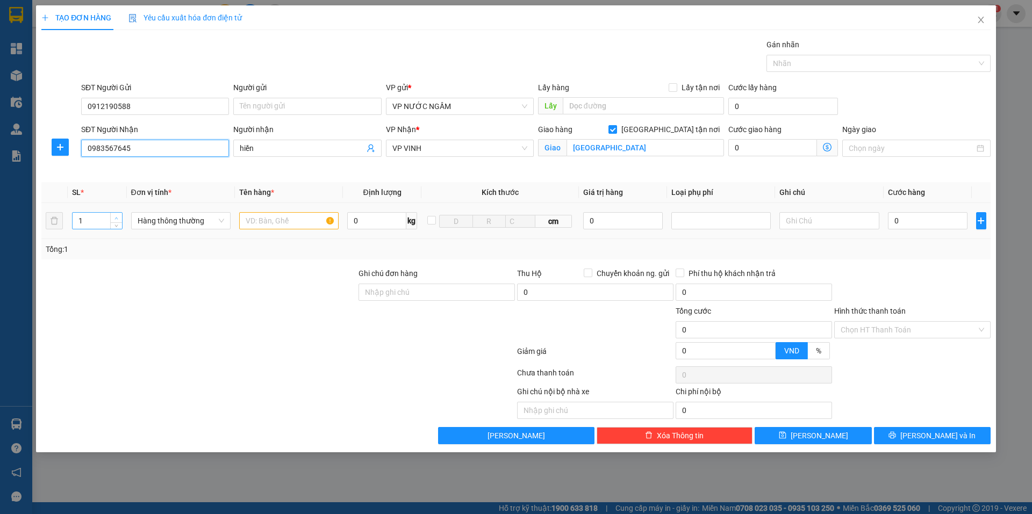
type input "15"
click at [113, 215] on span "up" at bounding box center [116, 218] width 6 height 6
type input "3"
click at [120, 216] on span "Increase Value" at bounding box center [116, 218] width 12 height 10
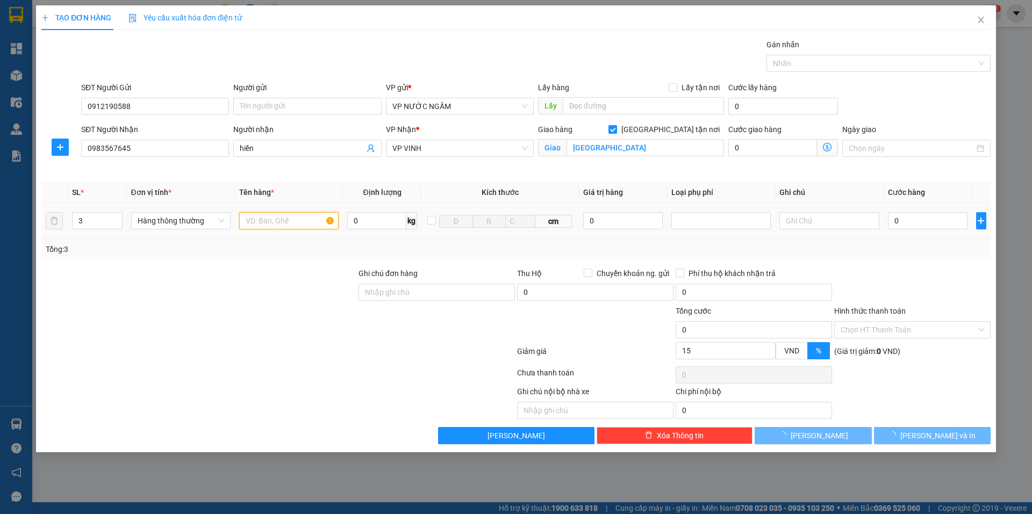
click at [278, 225] on input "text" at bounding box center [288, 220] width 99 height 17
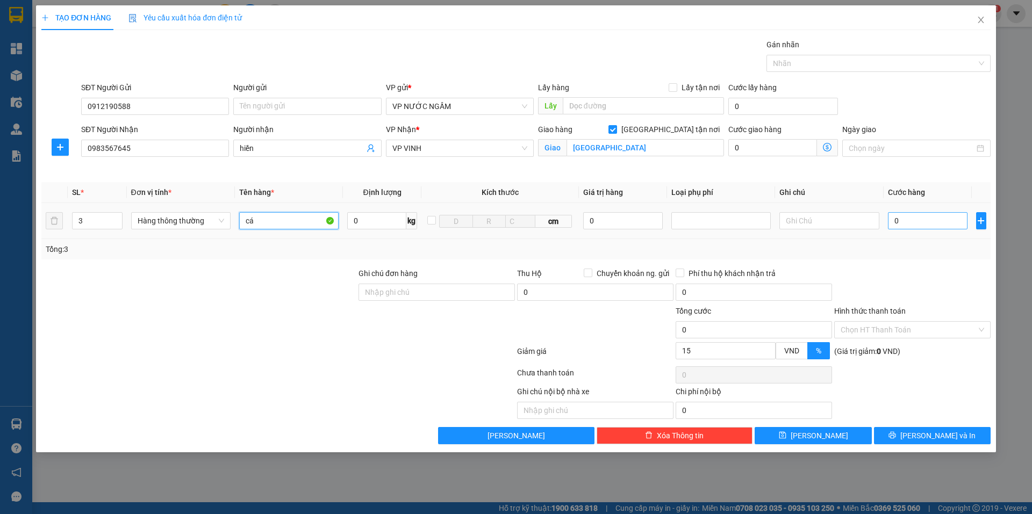
type input "cá"
click at [904, 219] on input "0" at bounding box center [928, 220] width 80 height 17
type input "2"
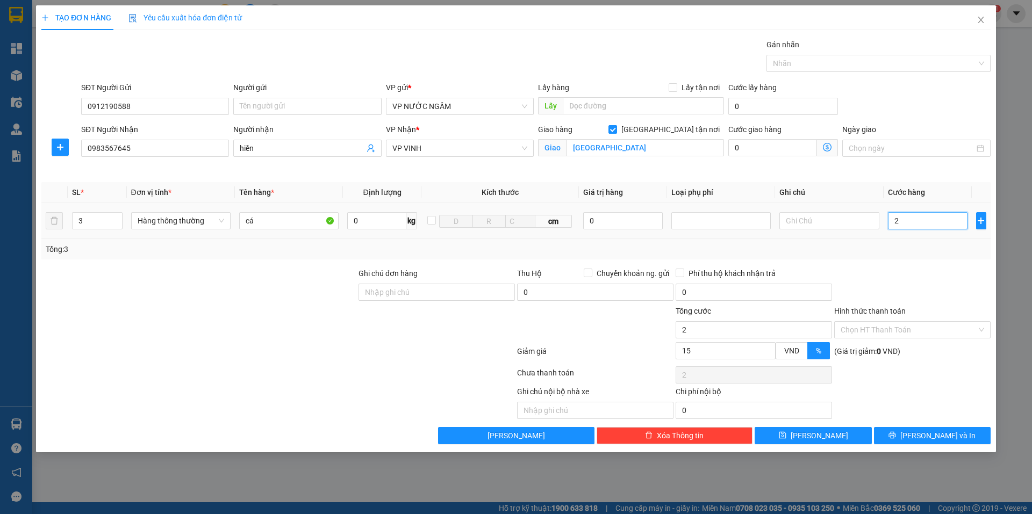
type input "26"
type input "260"
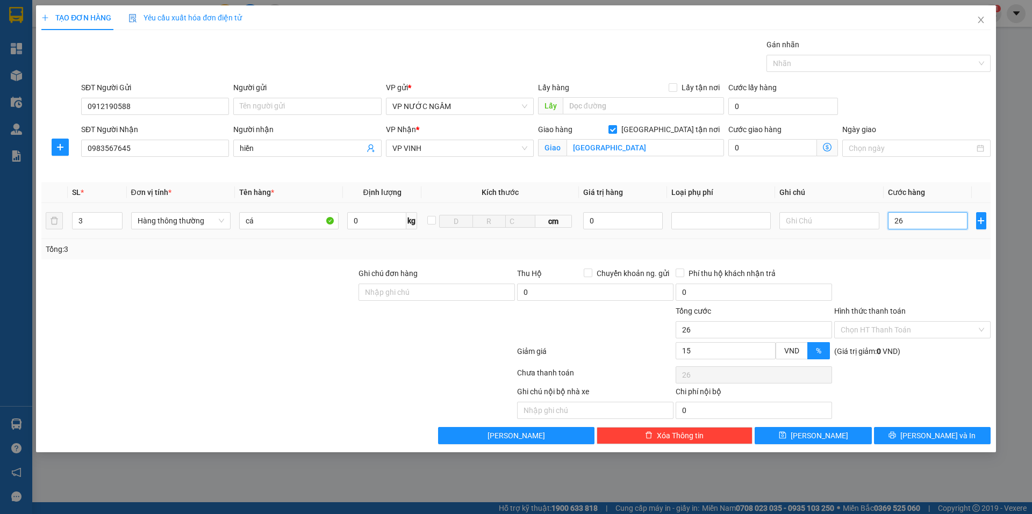
type input "260"
type input "26"
type input "2"
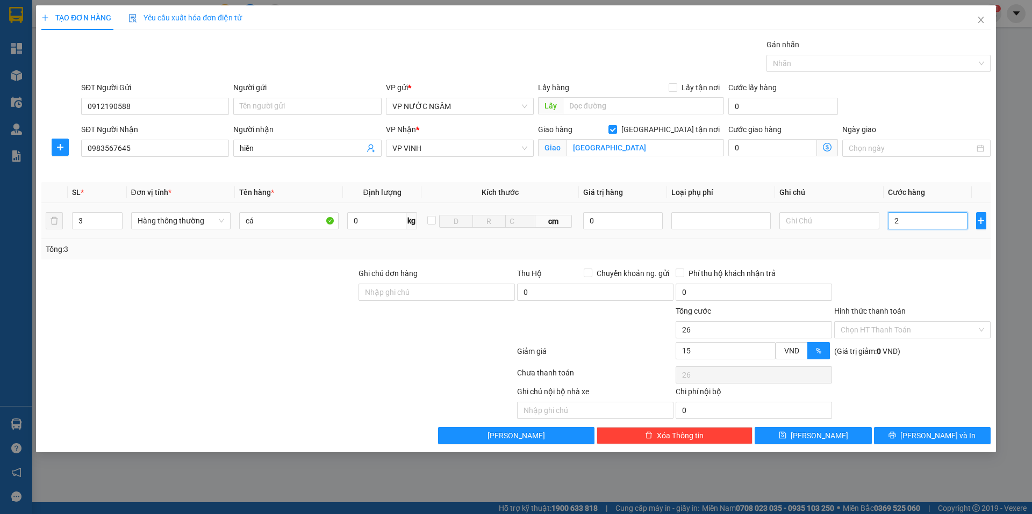
type input "2"
type input "0"
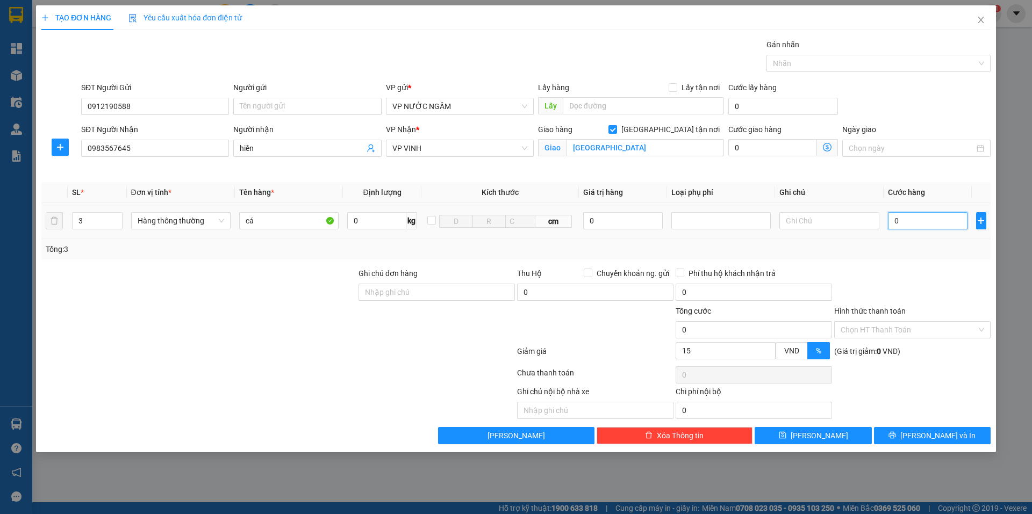
type input "03"
type input "3"
type input "031"
click at [897, 256] on div "Tổng: 3" at bounding box center [515, 249] width 949 height 20
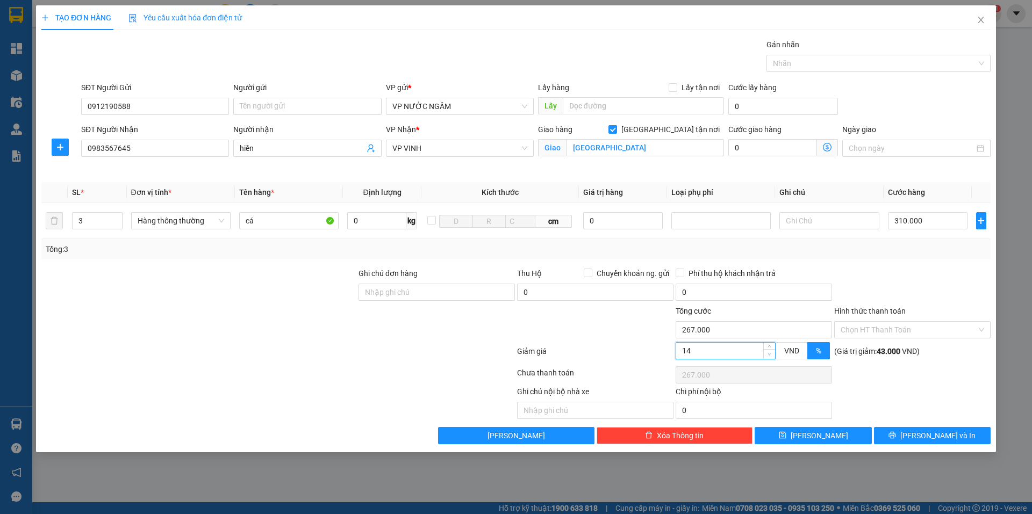
click at [770, 354] on icon "down" at bounding box center [769, 354] width 3 height 2
click at [770, 354] on icon "down" at bounding box center [769, 354] width 4 height 4
click at [774, 355] on span "Decrease Value" at bounding box center [769, 354] width 12 height 10
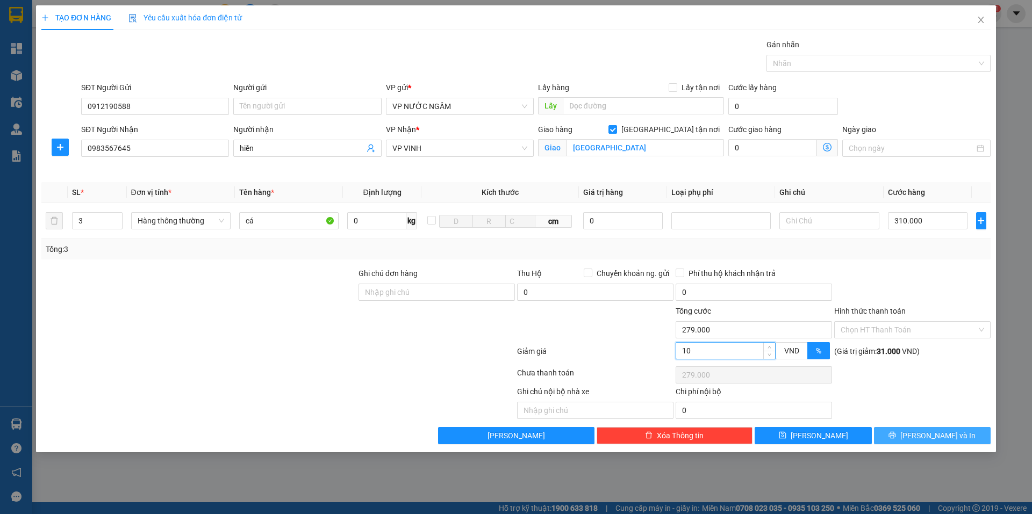
click at [941, 440] on span "[PERSON_NAME] và In" at bounding box center [937, 436] width 75 height 12
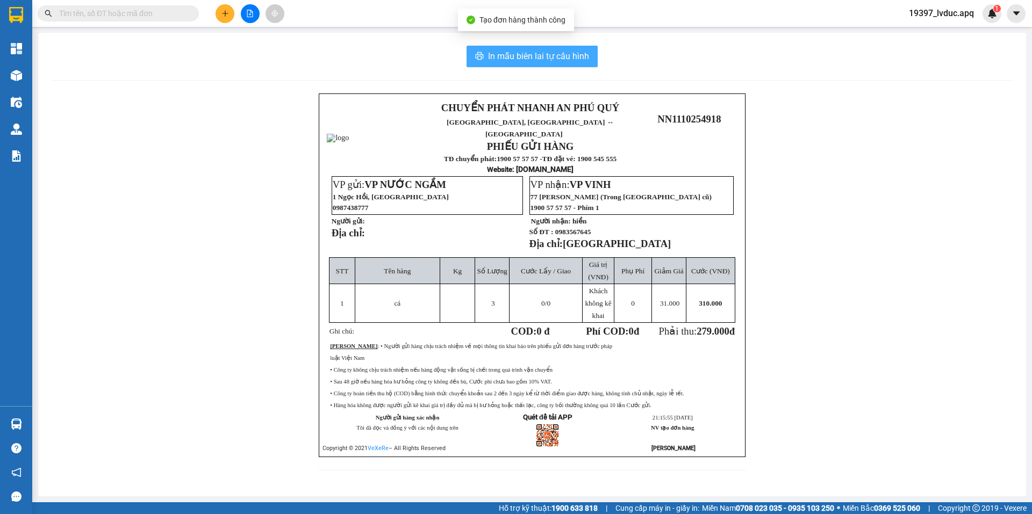
drag, startPoint x: 561, startPoint y: 42, endPoint x: 559, endPoint y: 49, distance: 6.6
click at [560, 45] on div "In mẫu biên lai tự cấu hình CHUYỂN PHÁT NHANH AN PHÚ QUÝ NGHỆ AN, HÀ TĨNH ↔ HÀ …" at bounding box center [532, 265] width 988 height 464
click at [559, 49] on button "In mẫu biên lai tự cấu hình" at bounding box center [531, 56] width 131 height 21
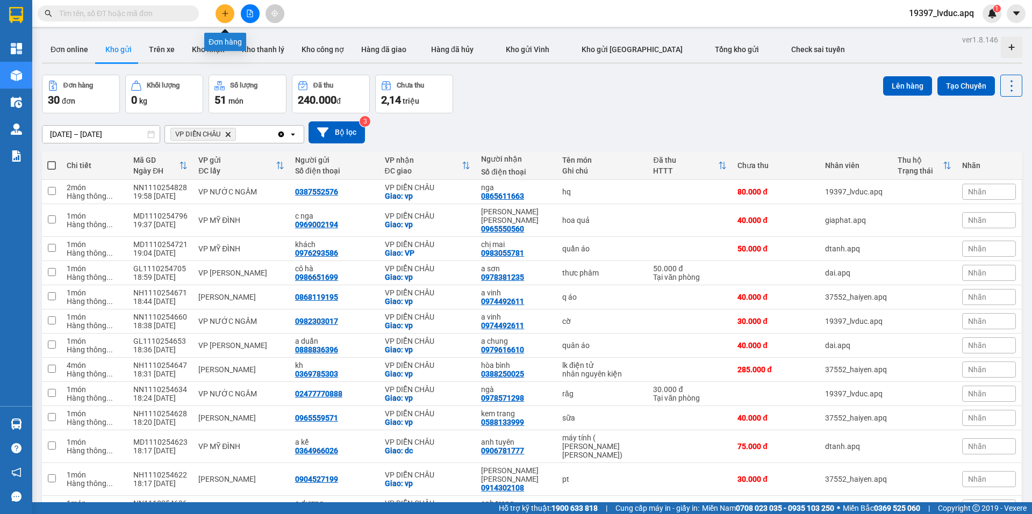
click at [220, 17] on button at bounding box center [224, 13] width 19 height 19
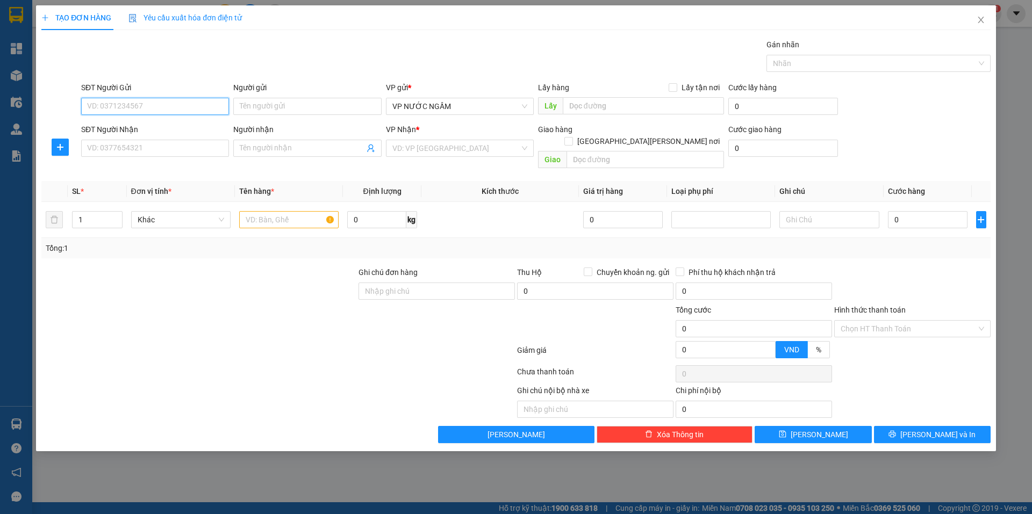
click at [135, 100] on input "SĐT Người Gửi" at bounding box center [155, 106] width 148 height 17
click at [154, 111] on input "SĐT Người Gửi" at bounding box center [155, 106] width 148 height 17
click at [140, 126] on div "0386591198" at bounding box center [155, 128] width 135 height 12
click at [156, 106] on input "0386591198" at bounding box center [155, 106] width 148 height 17
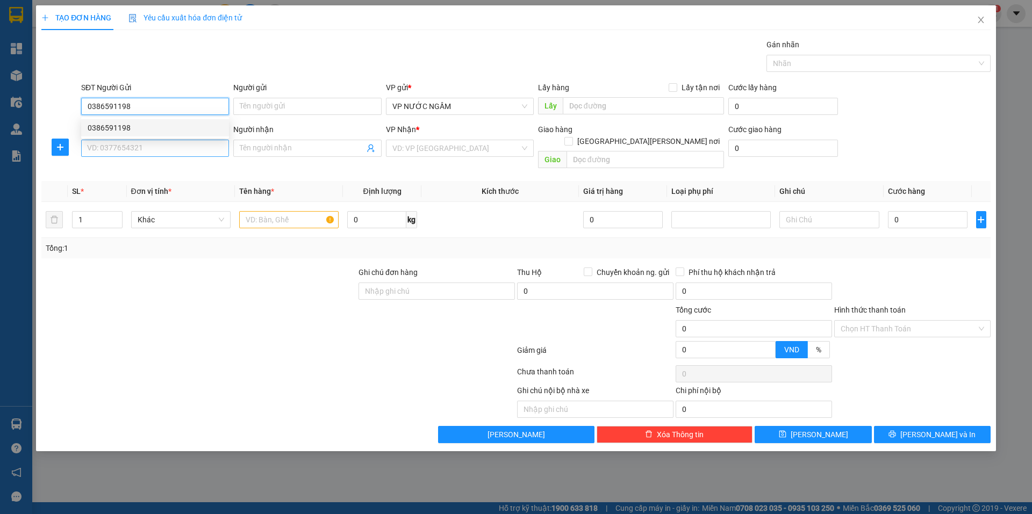
click at [155, 134] on div "0386591198" at bounding box center [155, 127] width 148 height 17
type input "0386591198"
drag, startPoint x: 145, startPoint y: 154, endPoint x: 150, endPoint y: 154, distance: 5.4
click at [149, 154] on input "SĐT Người Nhận" at bounding box center [155, 148] width 148 height 17
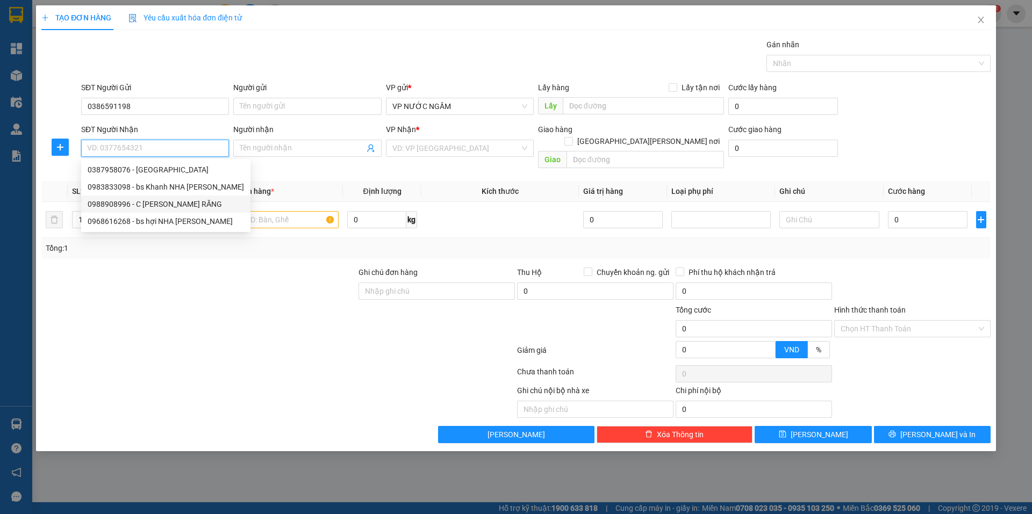
click at [143, 206] on div "0988908996 - C MAI HƯƠNG RĂNG" at bounding box center [166, 204] width 156 height 12
type input "0988908996"
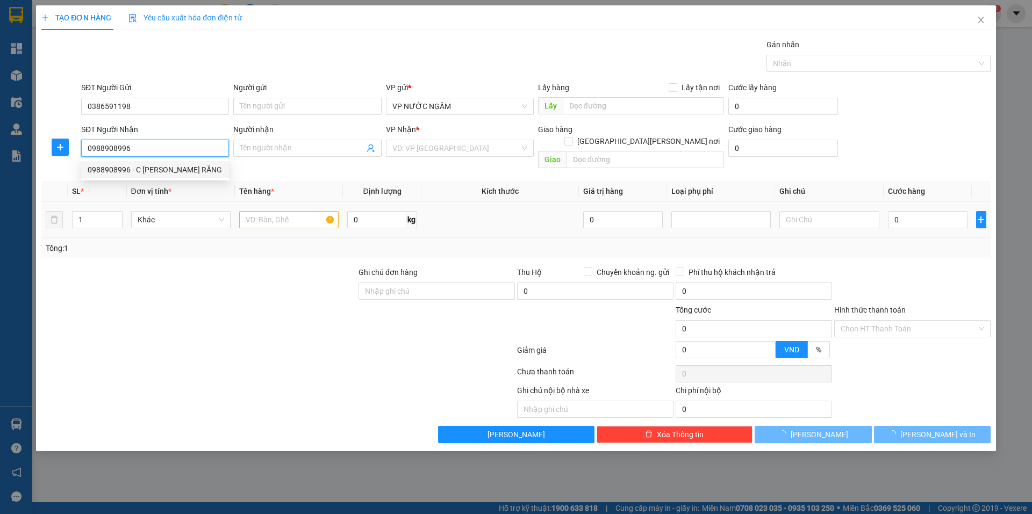
type input "C MAI HƯƠNG RĂNG"
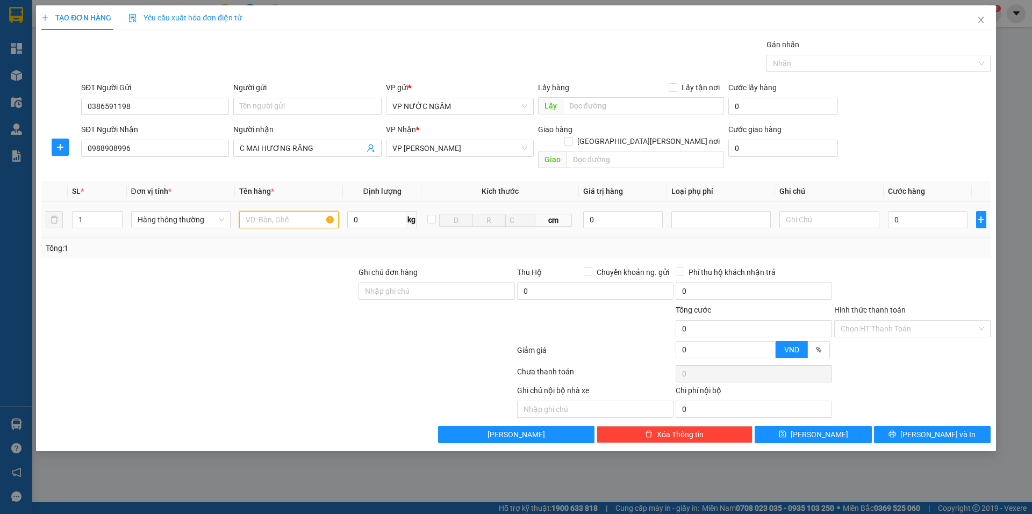
click at [287, 211] on input "text" at bounding box center [288, 219] width 99 height 17
type input "răg"
click at [921, 211] on input "0" at bounding box center [928, 219] width 80 height 17
type input "3"
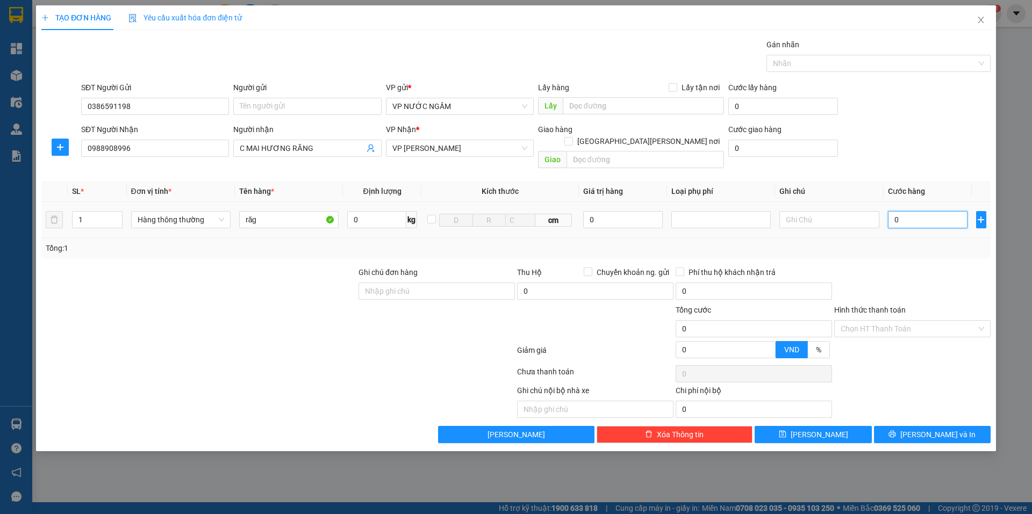
type input "3"
type input "30"
type input "30.000"
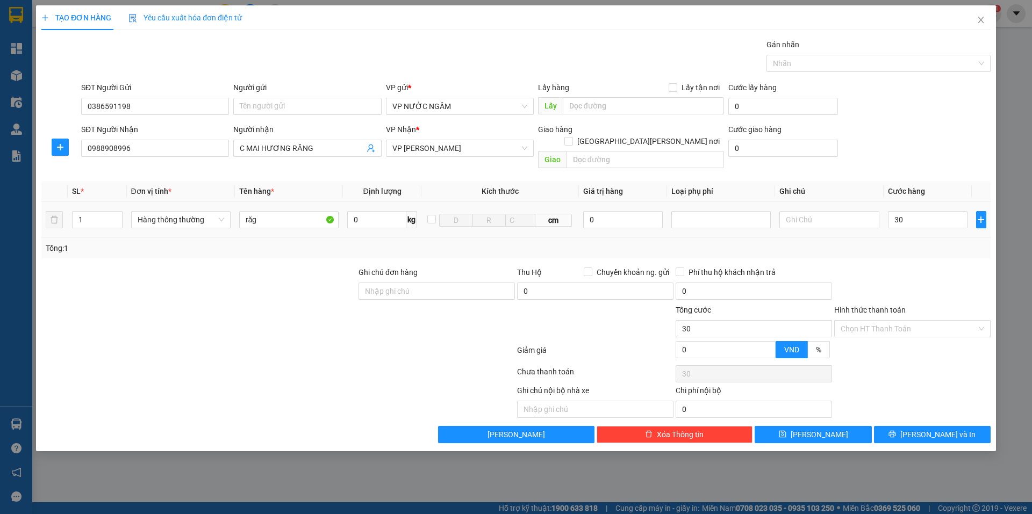
type input "30.000"
click at [893, 242] on div "Tổng: 1" at bounding box center [516, 248] width 940 height 12
drag, startPoint x: 880, startPoint y: 317, endPoint x: 877, endPoint y: 322, distance: 5.5
click at [880, 321] on input "Hình thức thanh toán" at bounding box center [908, 329] width 136 height 16
click at [870, 335] on div "Tại văn phòng" at bounding box center [911, 339] width 143 height 12
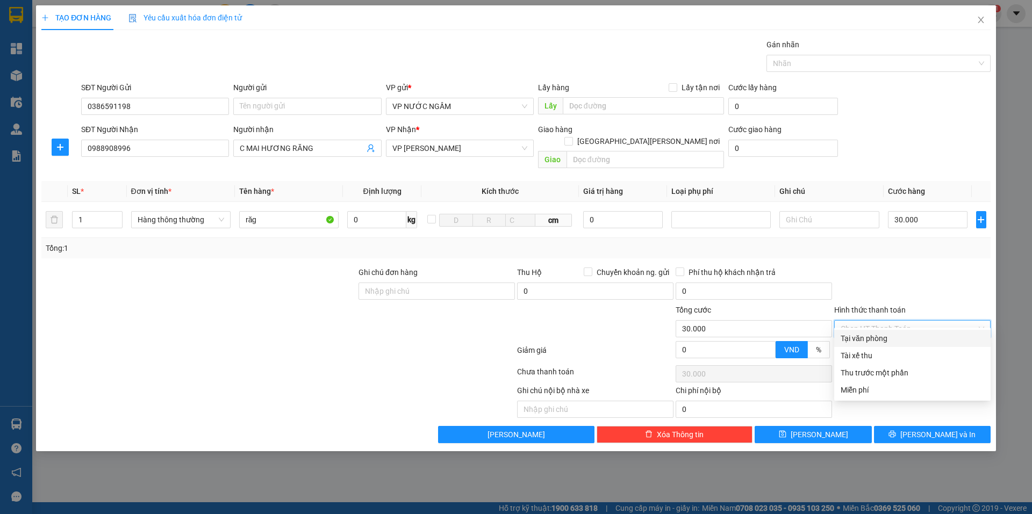
type input "0"
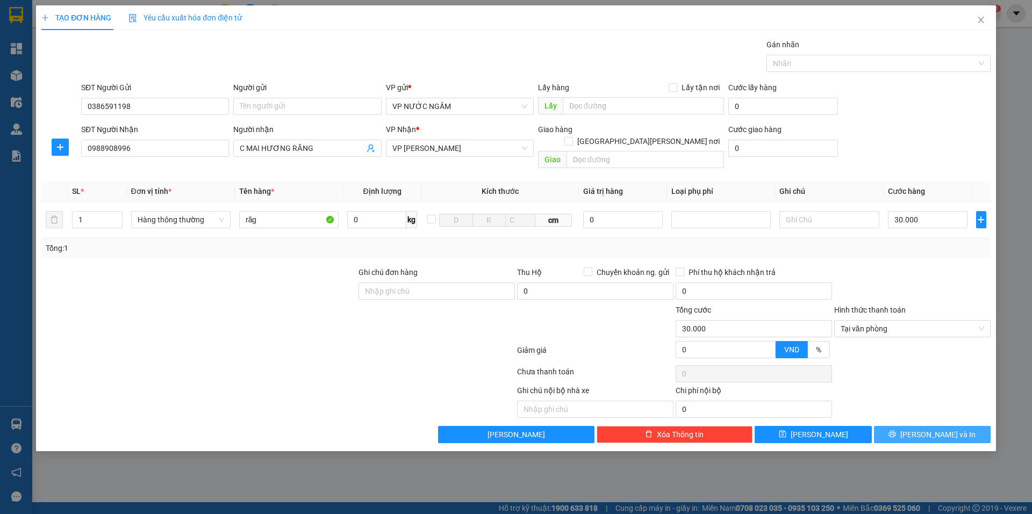
drag, startPoint x: 893, startPoint y: 419, endPoint x: 897, endPoint y: 431, distance: 13.6
click at [893, 426] on button "[PERSON_NAME] và In" at bounding box center [932, 434] width 117 height 17
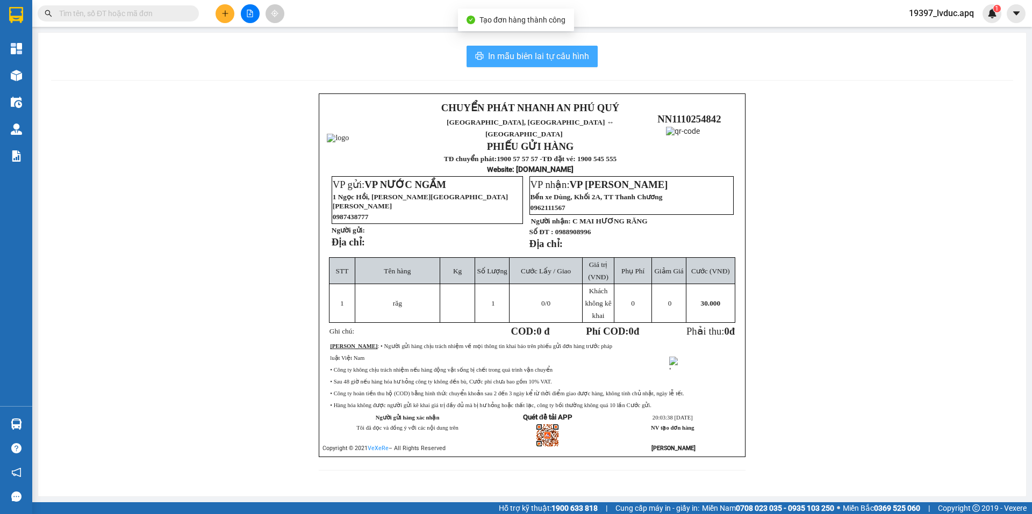
drag, startPoint x: 542, startPoint y: 56, endPoint x: 719, endPoint y: 38, distance: 178.3
click at [542, 56] on span "In mẫu biên lai tự cấu hình" at bounding box center [538, 55] width 101 height 13
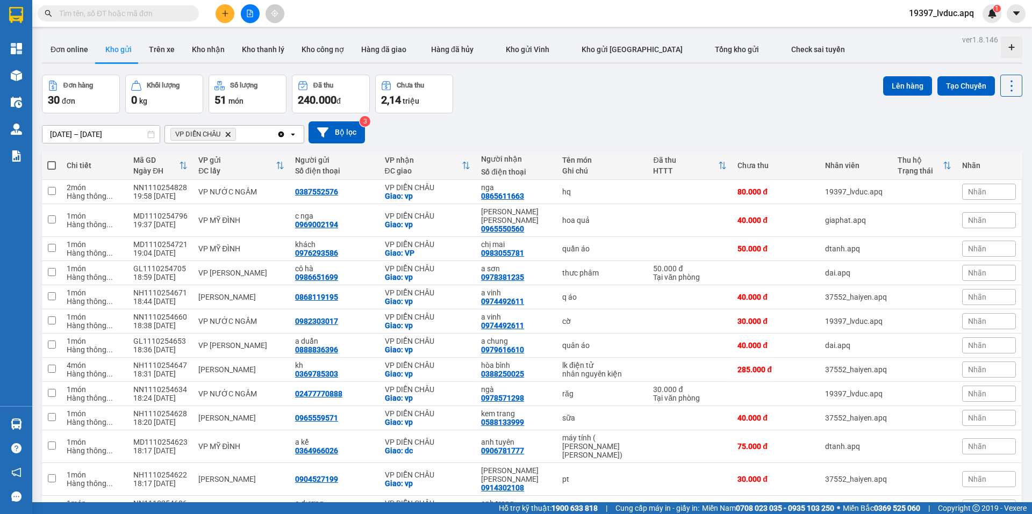
click at [226, 12] on icon "plus" at bounding box center [225, 14] width 8 height 8
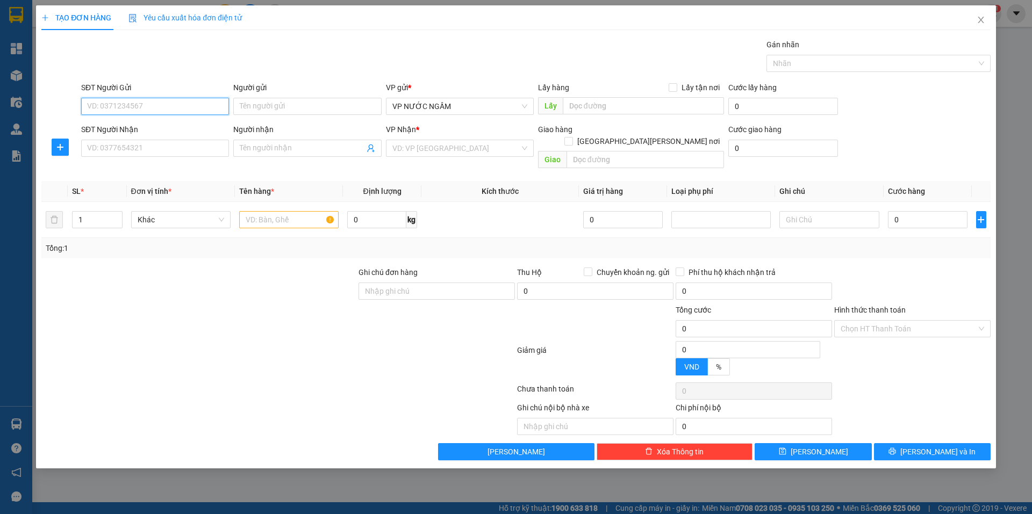
paste input "0386591198"
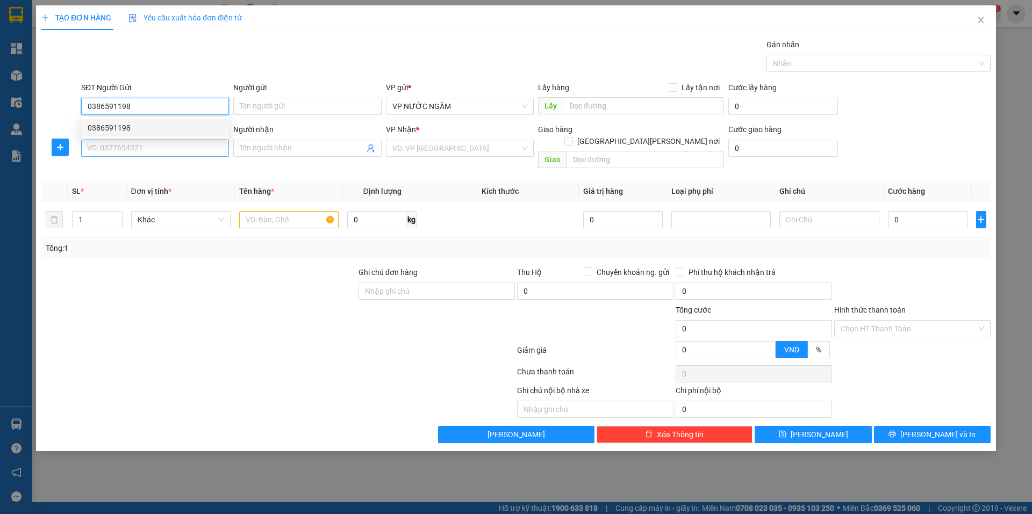
drag, startPoint x: 141, startPoint y: 129, endPoint x: 140, endPoint y: 149, distance: 19.9
click at [142, 137] on div "0386591198 0386591198" at bounding box center [155, 127] width 148 height 21
type input "0386591198"
click at [140, 149] on input "SĐT Người Nhận" at bounding box center [155, 148] width 148 height 17
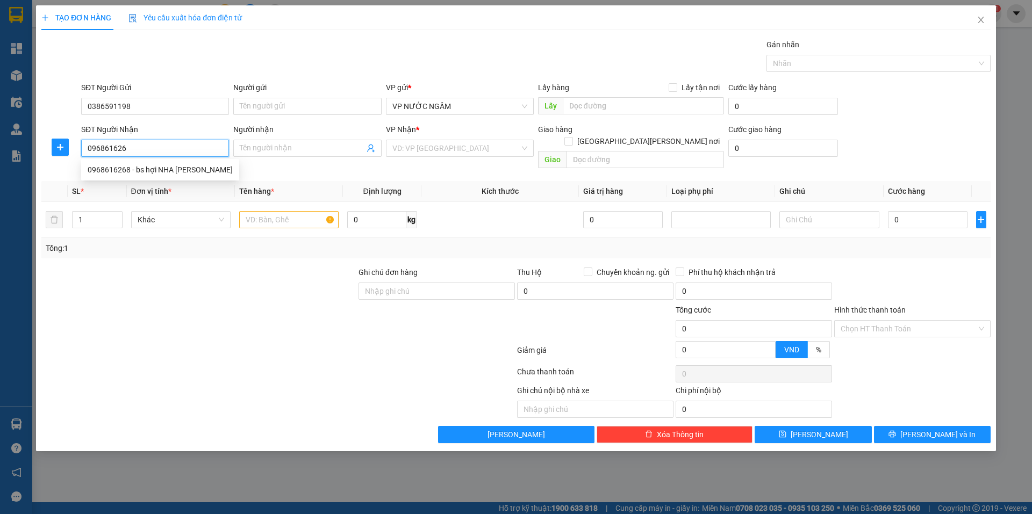
type input "0968616268"
click at [182, 164] on div "0968616268 - bs hợi NHA KHOA" at bounding box center [160, 170] width 145 height 12
type input "bs hợi NHA KHOA"
drag, startPoint x: 198, startPoint y: 167, endPoint x: 212, endPoint y: 185, distance: 22.6
click at [199, 170] on div "0968616268 - bs hợi NHA KHOA" at bounding box center [160, 170] width 145 height 12
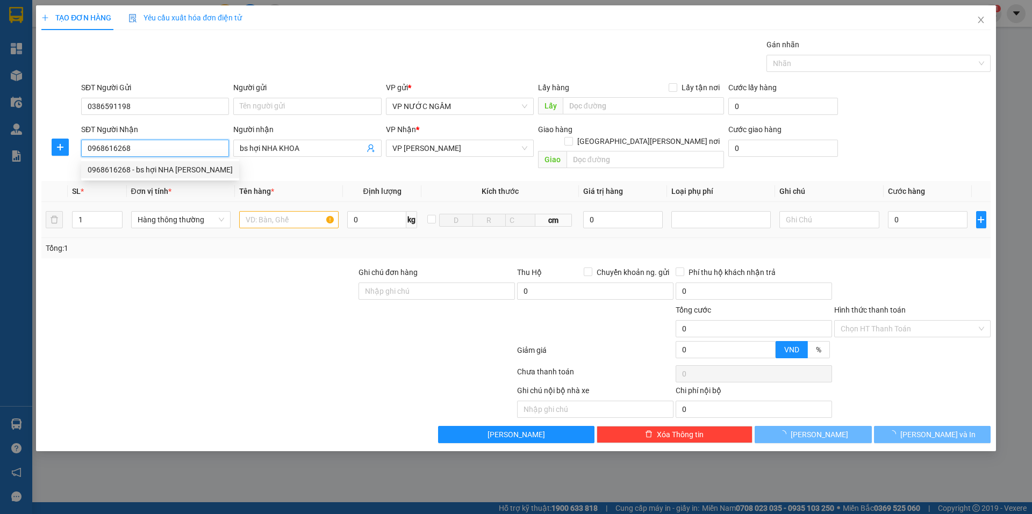
type input "0968616268"
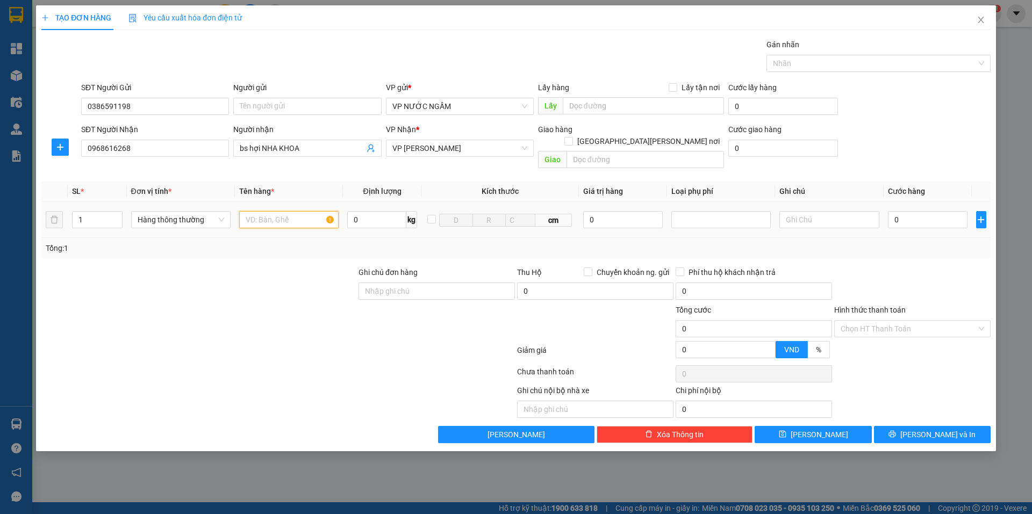
click at [258, 211] on input "text" at bounding box center [288, 219] width 99 height 17
type input "răg"
click at [904, 211] on input "0" at bounding box center [928, 219] width 80 height 17
type input "3"
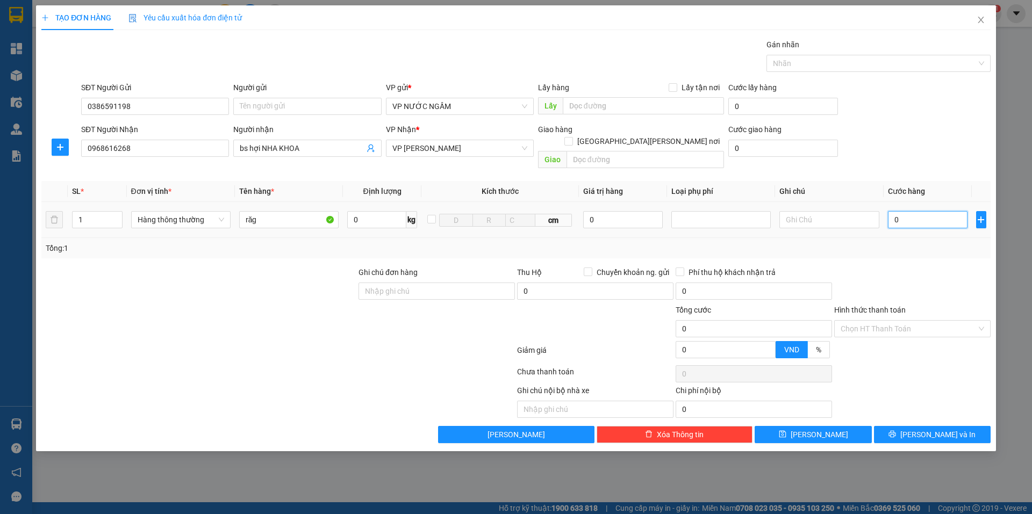
type input "3"
type input "30"
type input "30.000"
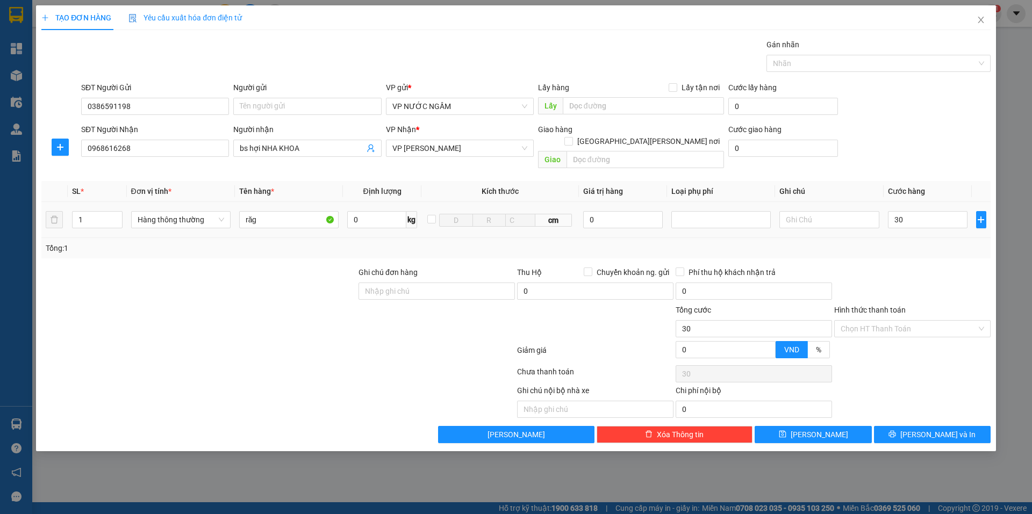
type input "30.000"
click at [894, 220] on td "30.000" at bounding box center [927, 220] width 89 height 36
click at [889, 321] on input "Hình thức thanh toán" at bounding box center [908, 329] width 136 height 16
click at [881, 339] on div "Tại văn phòng" at bounding box center [911, 339] width 143 height 12
type input "0"
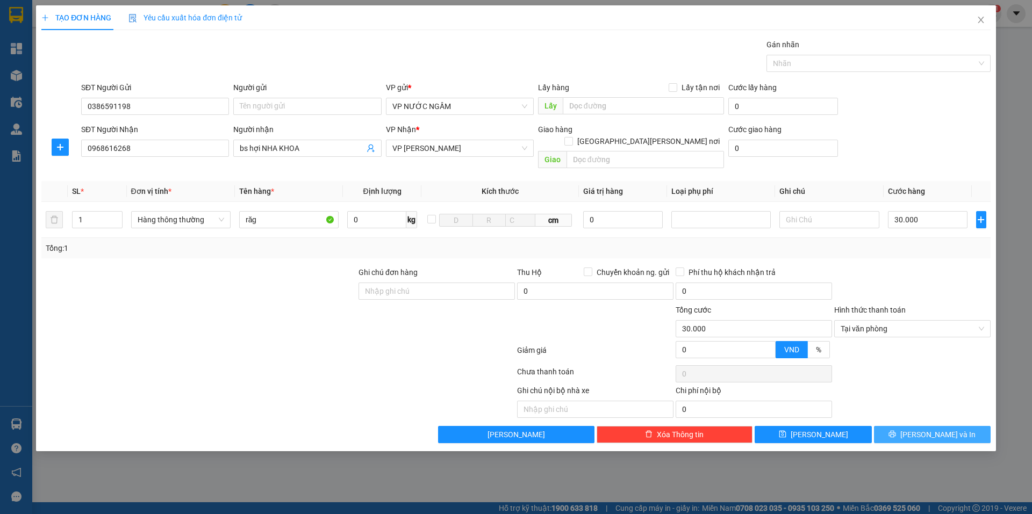
drag, startPoint x: 904, startPoint y: 414, endPoint x: 905, endPoint y: 420, distance: 6.5
click at [904, 416] on div "Transit Pickup Surcharge Ids Transit Deliver Surcharge Ids Transit Deliver Surc…" at bounding box center [515, 241] width 949 height 405
click at [904, 426] on button "[PERSON_NAME] và In" at bounding box center [932, 434] width 117 height 17
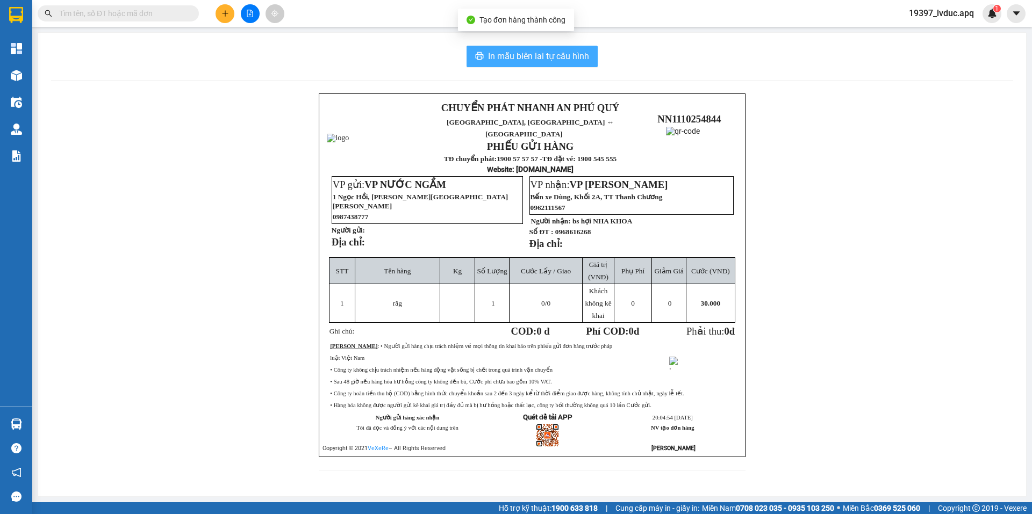
click at [570, 52] on span "In mẫu biên lai tự cấu hình" at bounding box center [538, 55] width 101 height 13
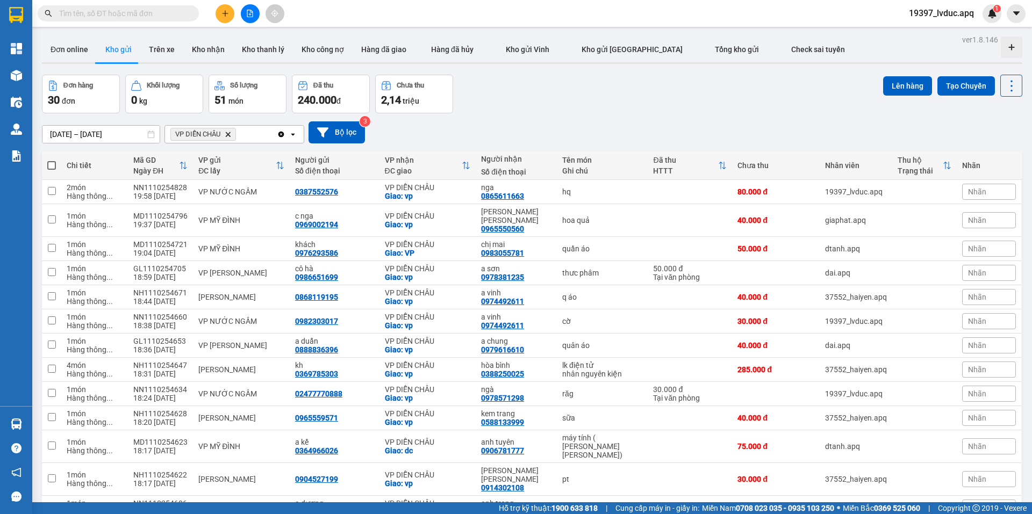
click at [165, 9] on input "text" at bounding box center [122, 14] width 127 height 12
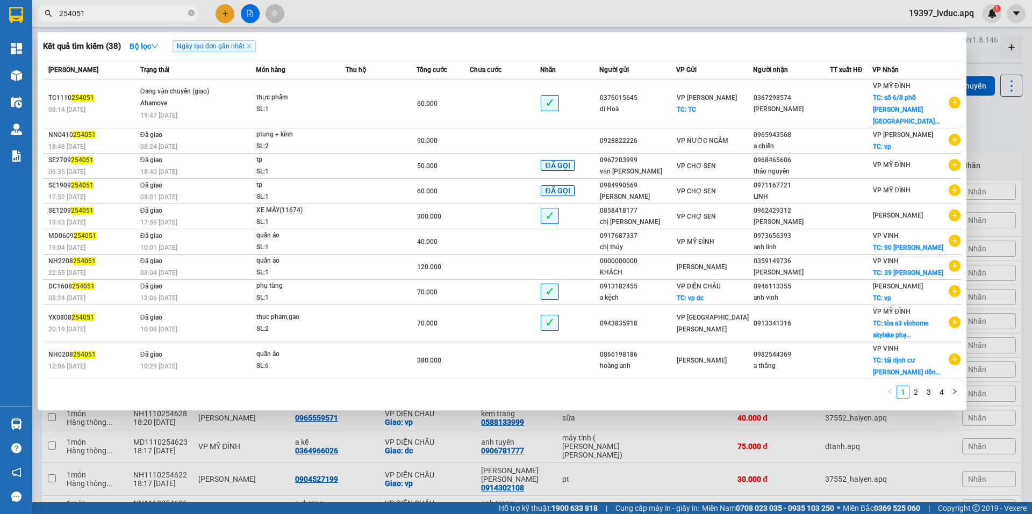
click at [129, 17] on input "254051" at bounding box center [122, 14] width 127 height 12
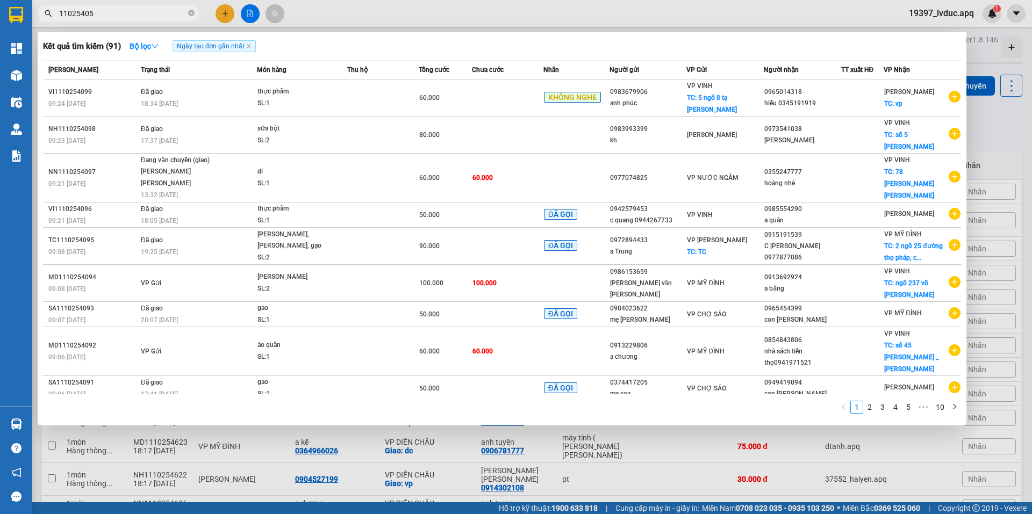
type input "110254051"
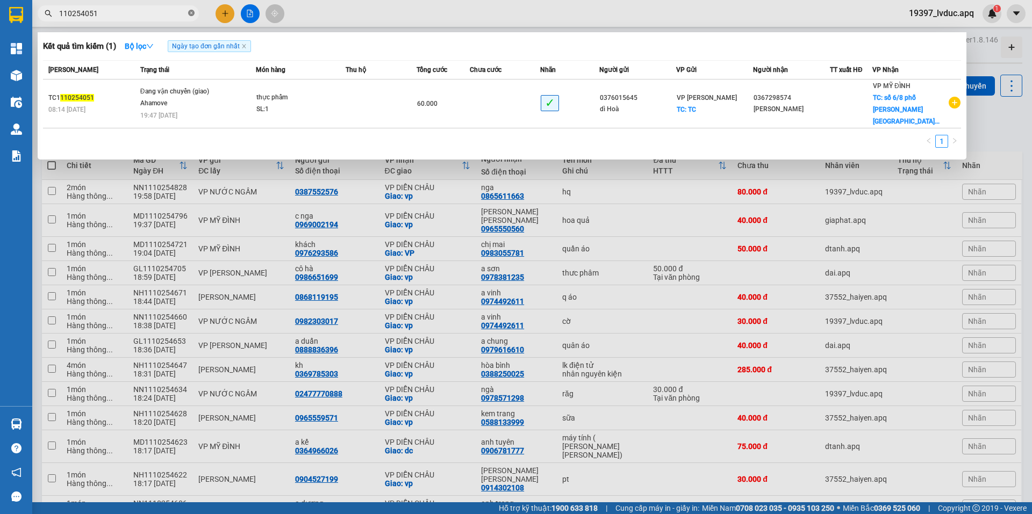
drag, startPoint x: 192, startPoint y: 10, endPoint x: 207, endPoint y: 13, distance: 15.3
click at [192, 11] on icon "close-circle" at bounding box center [191, 13] width 6 height 6
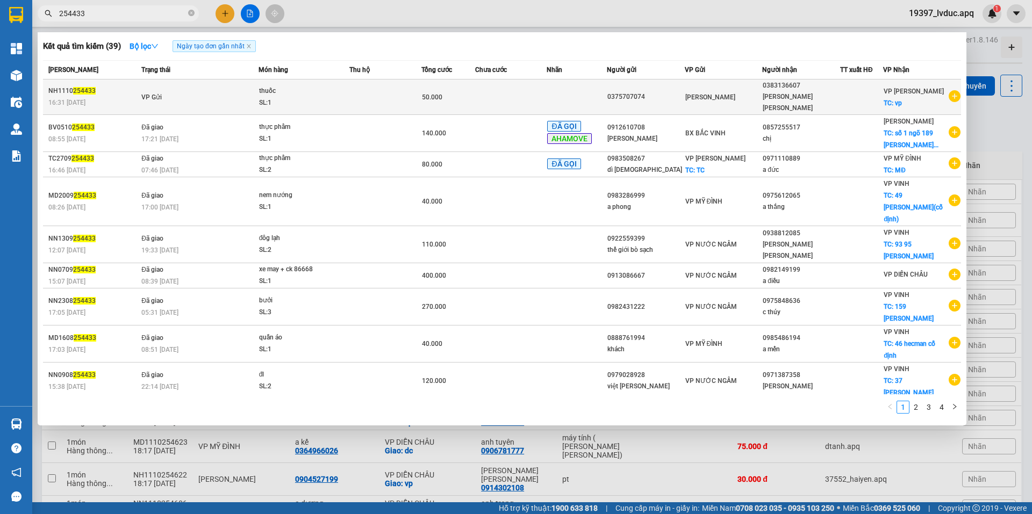
type input "254433"
click at [231, 88] on td "VP Gửi" at bounding box center [199, 97] width 120 height 35
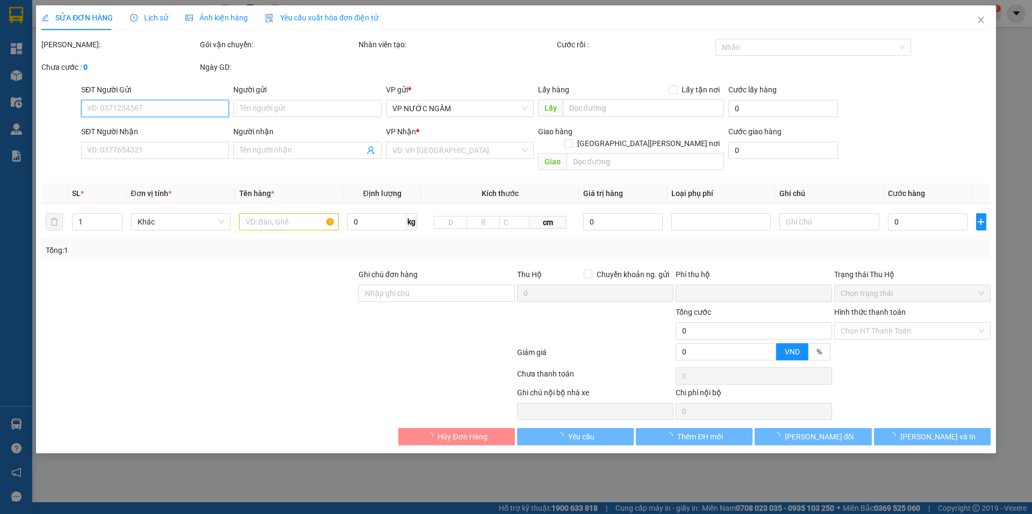
type input "0375707074"
type input "0383136607"
type input "ANH TIÊN THUỐC"
checkbox input "true"
type input "vp"
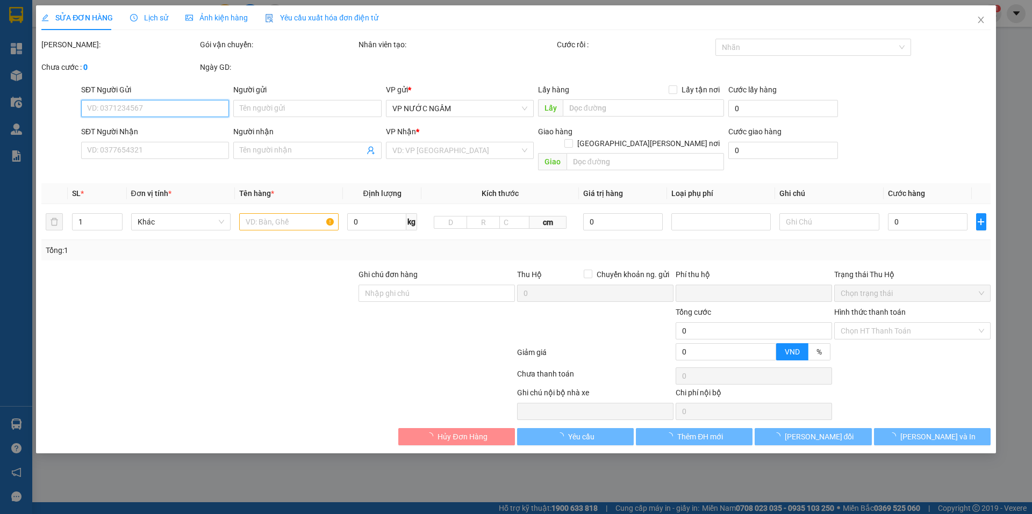
type input "0"
type input "50.000"
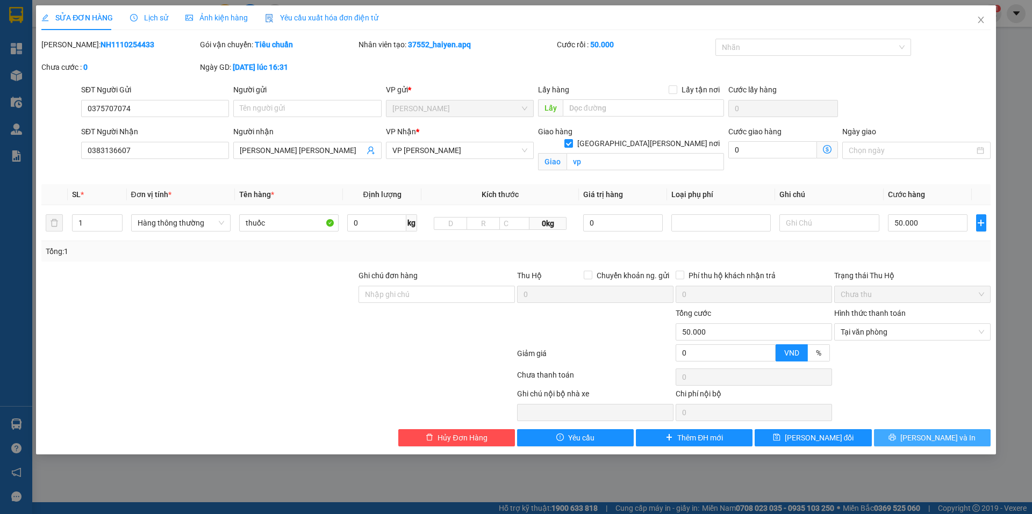
click at [906, 435] on button "[PERSON_NAME] và In" at bounding box center [932, 437] width 117 height 17
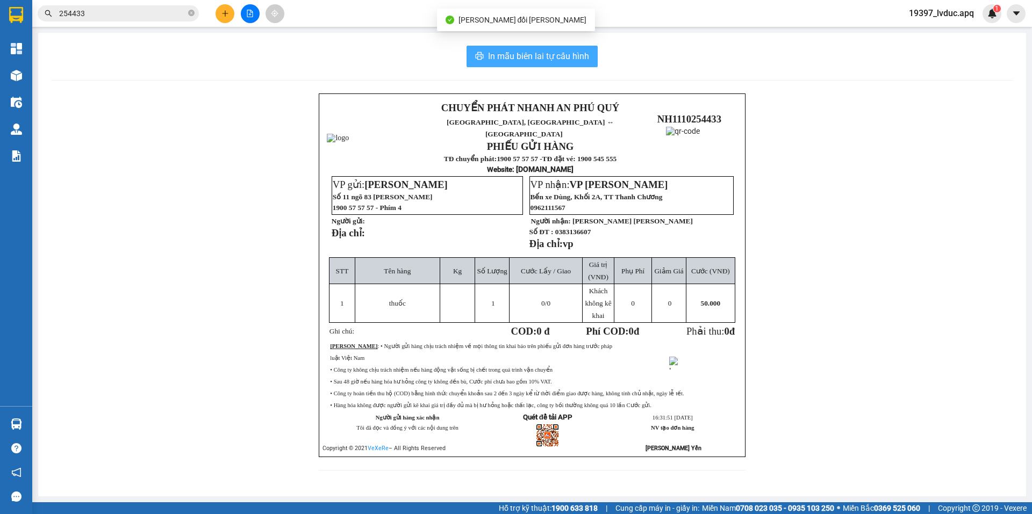
click at [536, 53] on span "In mẫu biên lai tự cấu hình" at bounding box center [538, 55] width 101 height 13
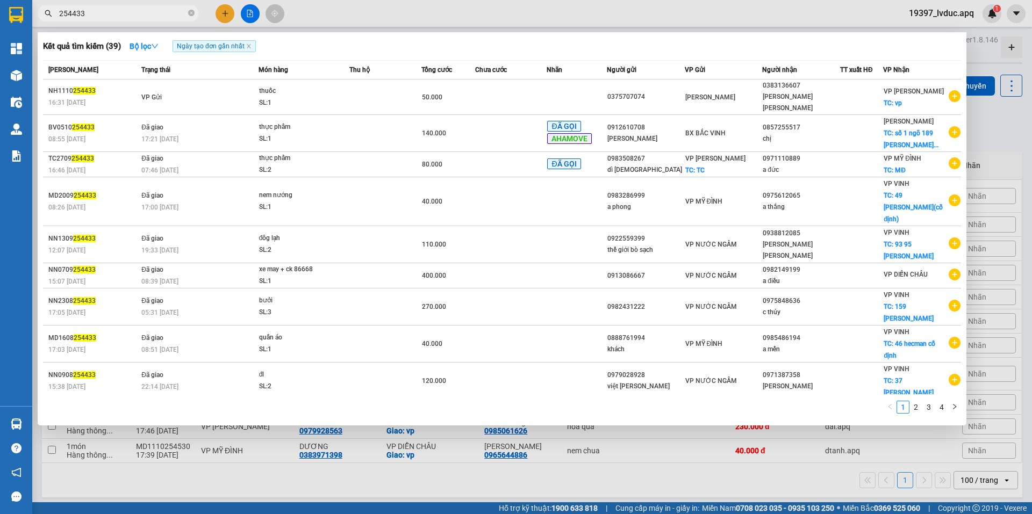
click at [173, 17] on input "254433" at bounding box center [122, 14] width 127 height 12
click at [190, 13] on icon "close-circle" at bounding box center [191, 13] width 6 height 6
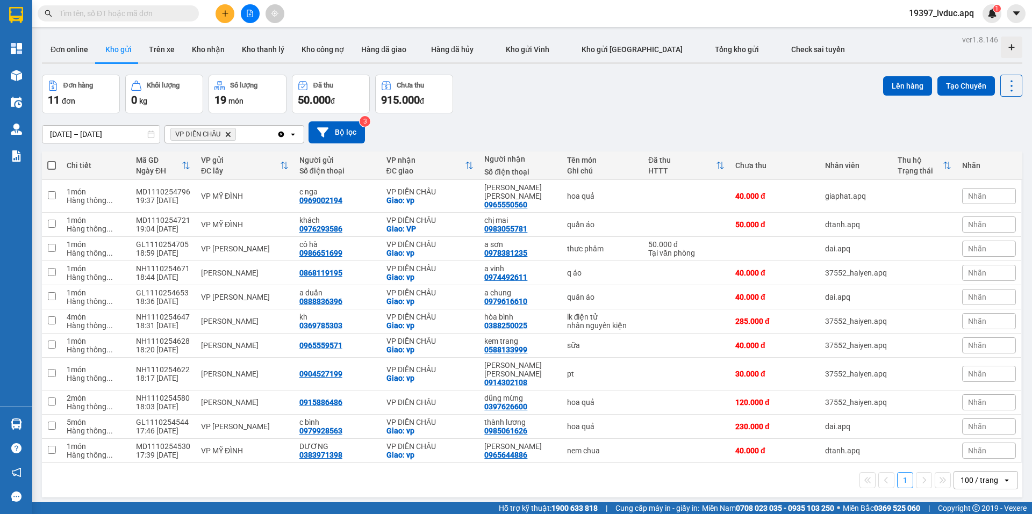
click at [103, 13] on input "text" at bounding box center [122, 14] width 127 height 12
click at [230, 11] on button at bounding box center [224, 13] width 19 height 19
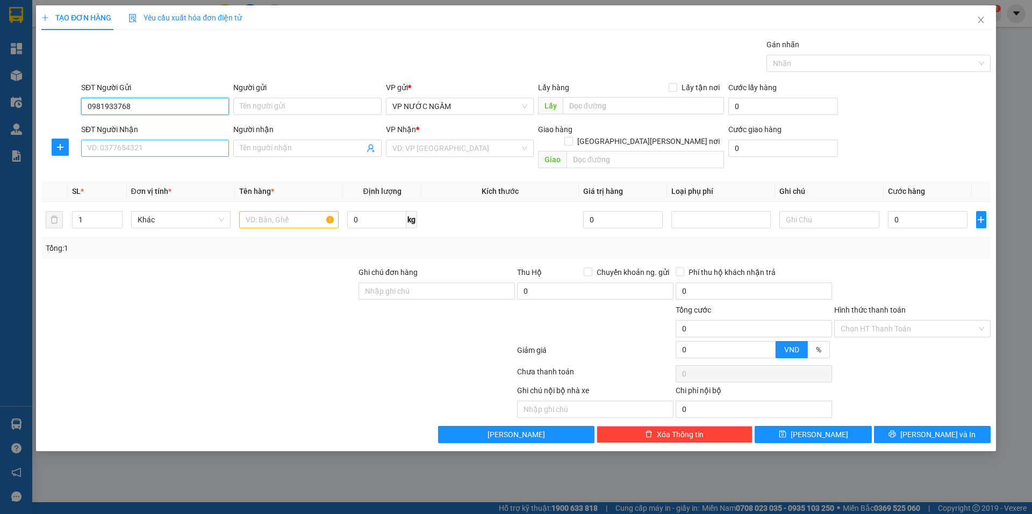
type input "0981933768"
click at [138, 145] on input "SĐT Người Nhận" at bounding box center [155, 148] width 148 height 17
click at [205, 140] on div "SĐT Người Nhận VD: 0377654321" at bounding box center [155, 143] width 148 height 38
click at [207, 141] on input "SĐT Người Nhận" at bounding box center [155, 148] width 148 height 17
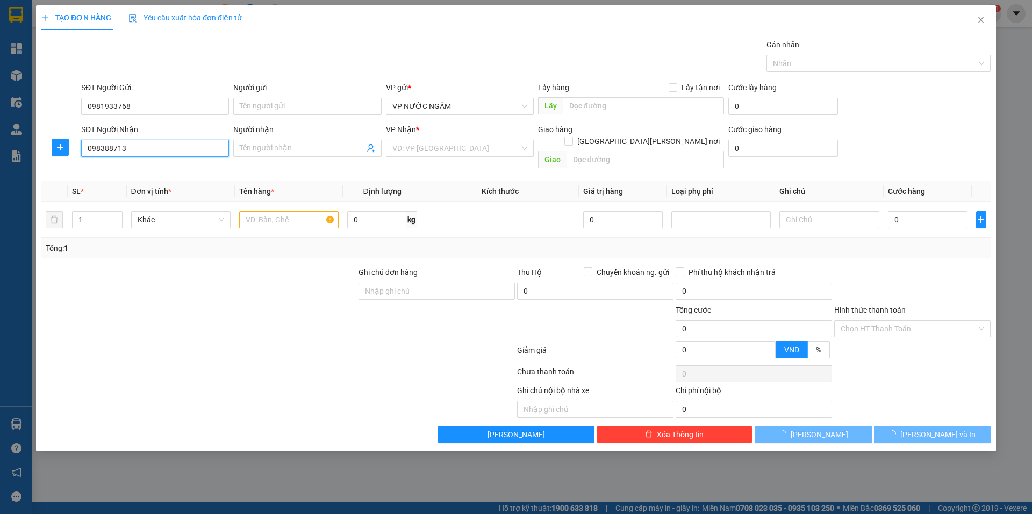
type input "0983887138"
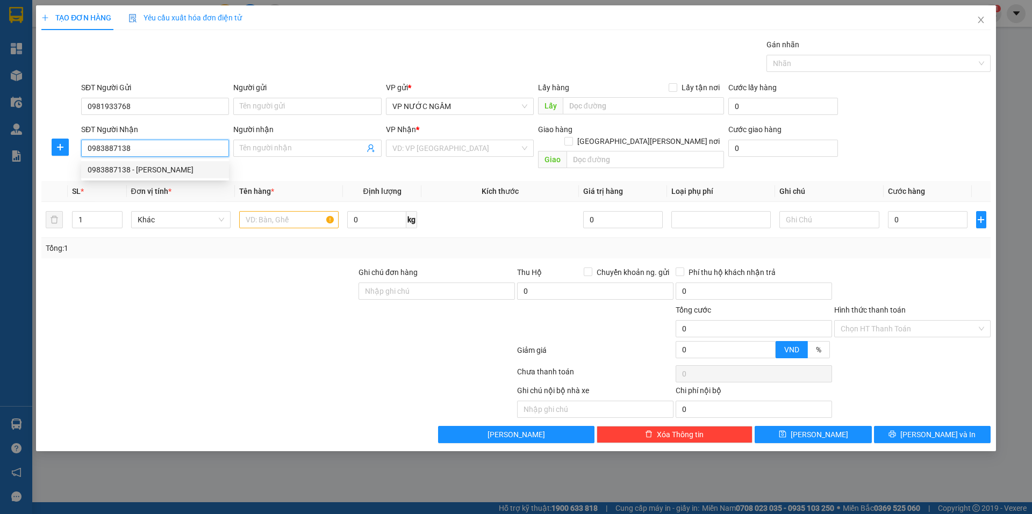
drag, startPoint x: 153, startPoint y: 164, endPoint x: 169, endPoint y: 170, distance: 17.0
click at [153, 165] on div "0983887138 - khoa thích" at bounding box center [155, 170] width 135 height 12
type input "khoa thích"
checkbox input "true"
type input "vp"
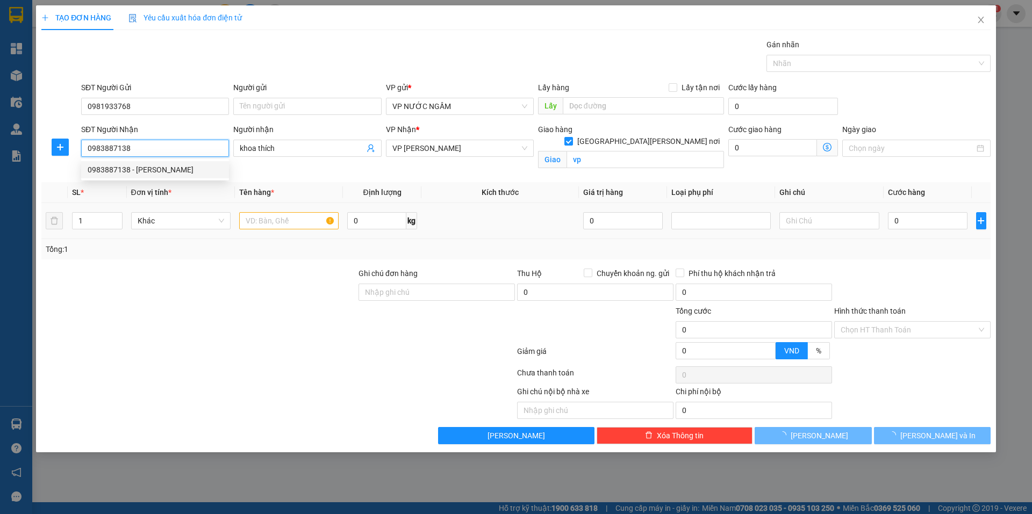
type input "0983887138"
click at [293, 207] on td at bounding box center [289, 221] width 108 height 36
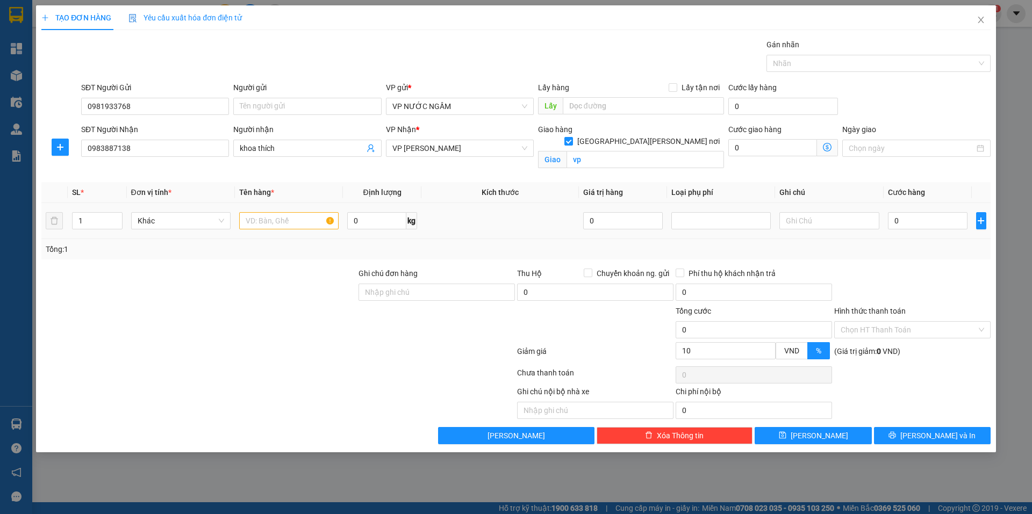
type input "10"
click at [296, 219] on input "text" at bounding box center [288, 220] width 99 height 17
type input "chăn"
click at [911, 221] on input "0" at bounding box center [928, 220] width 80 height 17
type input "7"
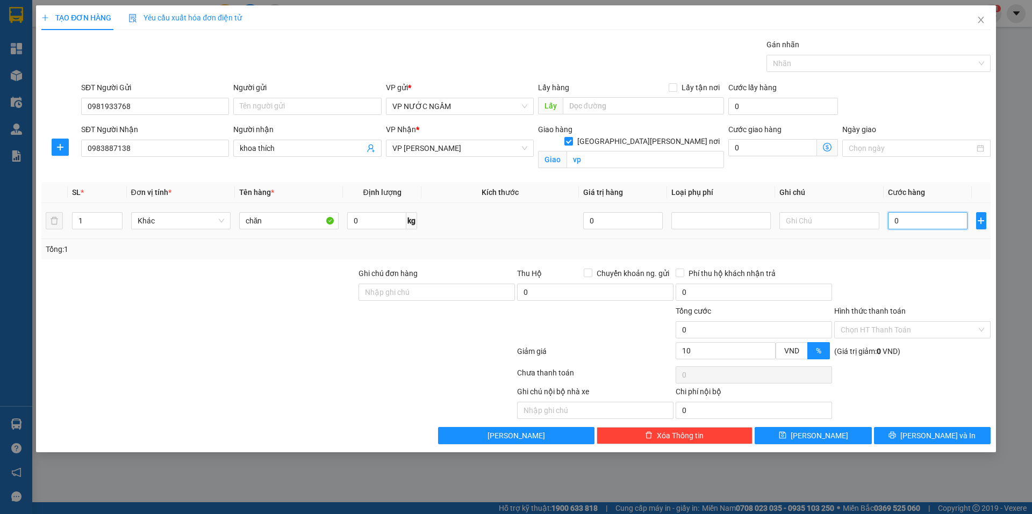
type input "7"
type input "70"
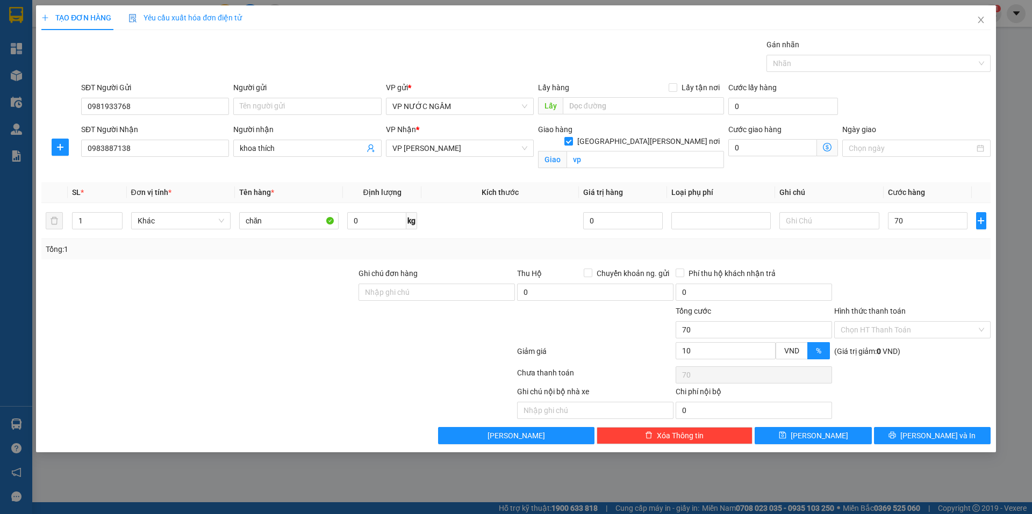
type input "70.000"
type input "63.000"
drag, startPoint x: 910, startPoint y: 426, endPoint x: 911, endPoint y: 442, distance: 16.7
click at [910, 427] on div "Transit Pickup Surcharge Ids Transit Deliver Surcharge Ids Transit Deliver Surc…" at bounding box center [515, 242] width 949 height 406
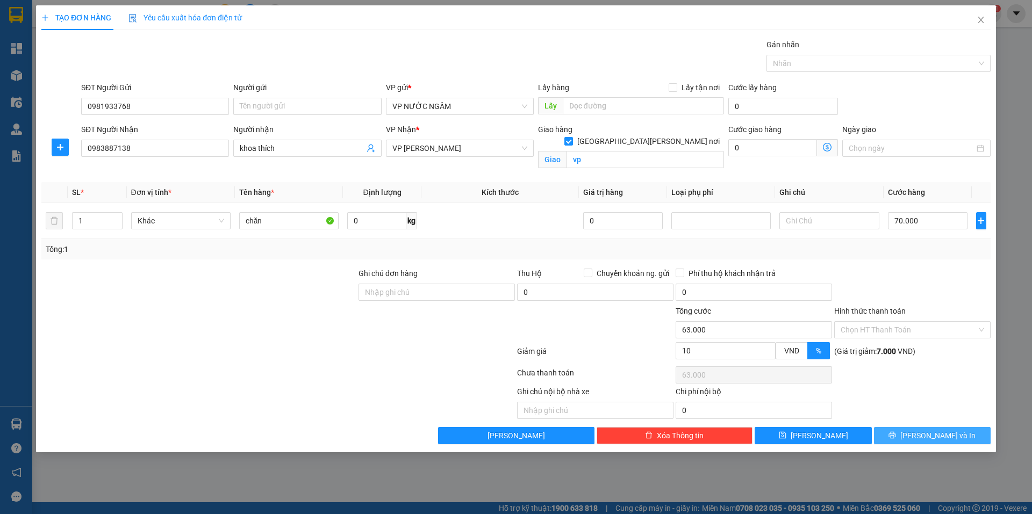
click at [911, 443] on button "[PERSON_NAME] và In" at bounding box center [932, 435] width 117 height 17
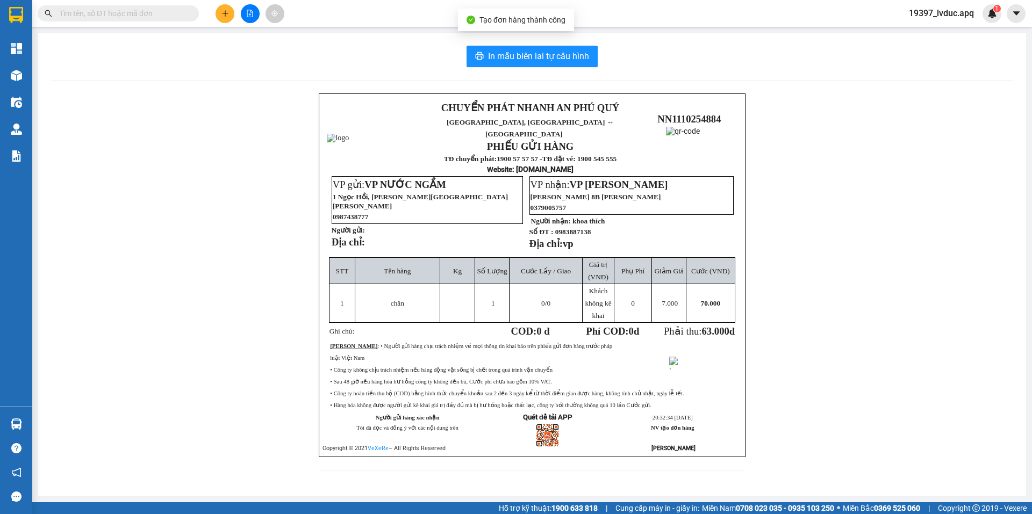
click at [601, 56] on div "In mẫu biên lai tự cấu hình" at bounding box center [532, 56] width 962 height 21
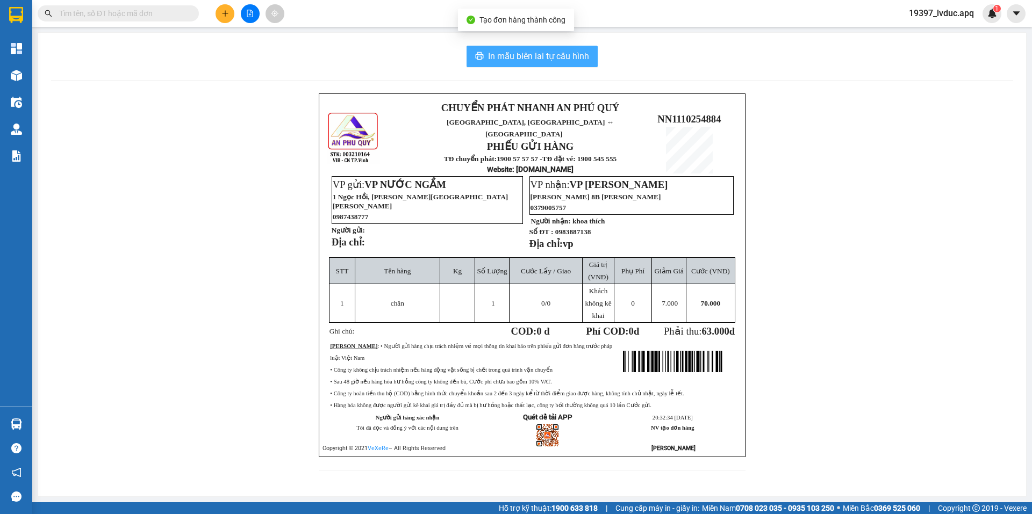
drag, startPoint x: 588, startPoint y: 56, endPoint x: 680, endPoint y: 51, distance: 92.5
click at [588, 56] on span "In mẫu biên lai tự cấu hình" at bounding box center [538, 55] width 101 height 13
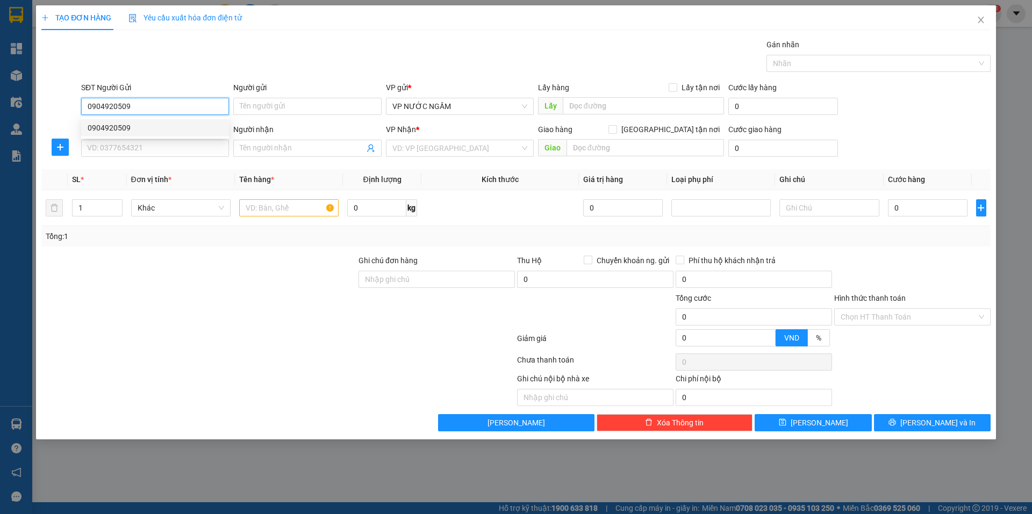
click at [122, 136] on div "0904920509" at bounding box center [155, 127] width 148 height 17
click at [142, 111] on input "0904920509" at bounding box center [155, 106] width 148 height 17
type input "0904920509"
click at [145, 149] on input "SĐT Người Nhận" at bounding box center [155, 148] width 148 height 17
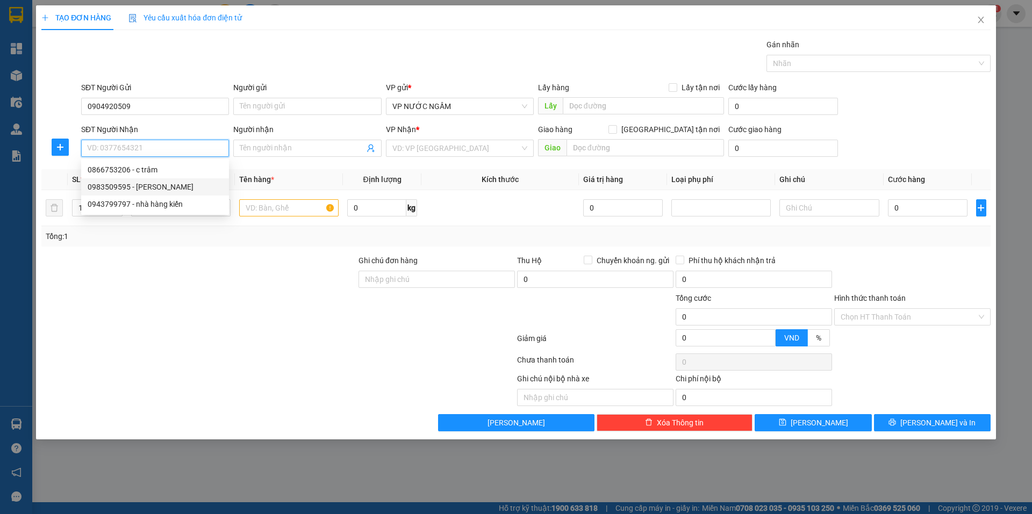
click at [135, 184] on div "0983509595 - HẰNG DUY" at bounding box center [155, 187] width 135 height 12
type input "0983509595"
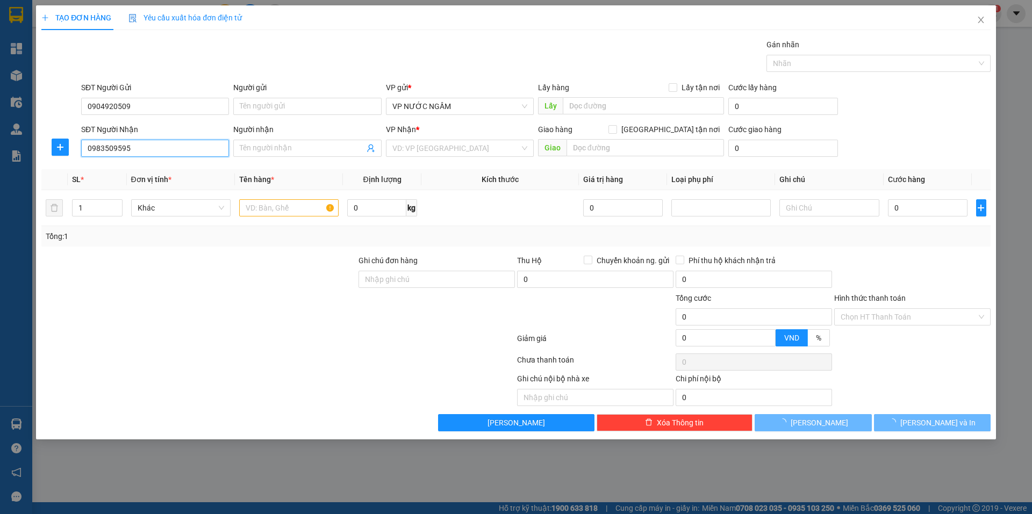
type input "HẰNG DUY"
checkbox input "true"
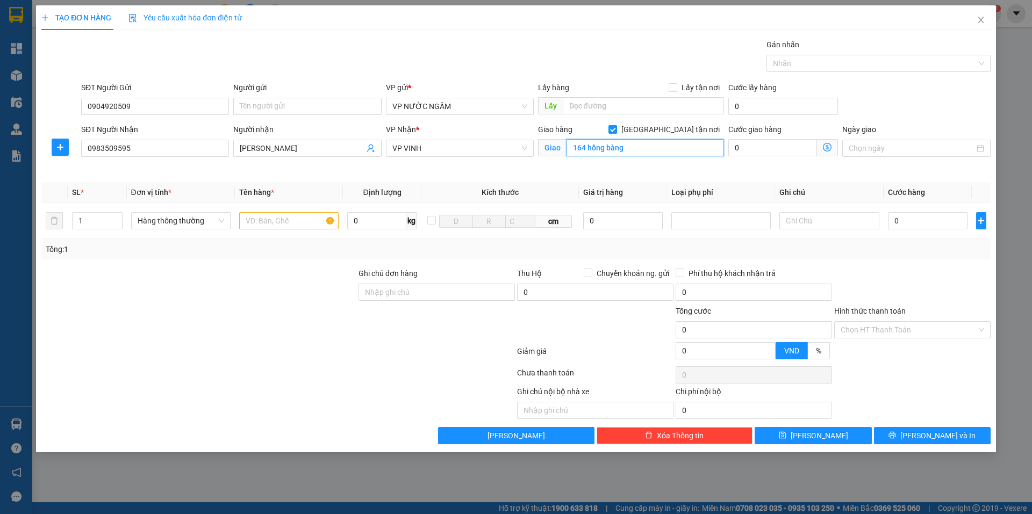
click at [582, 154] on input "164 hồng bàng" at bounding box center [644, 147] width 157 height 17
click at [623, 172] on div "Giao hàng Giao tận nơi Giao 164 hồng bàng" at bounding box center [631, 149] width 190 height 51
click at [587, 168] on div "Giao hàng Giao tận nơi Giao 164 hồng bàng" at bounding box center [631, 149] width 190 height 51
click at [632, 154] on input "164 hồng bàng" at bounding box center [644, 147] width 157 height 17
type input "16 [PERSON_NAME]"
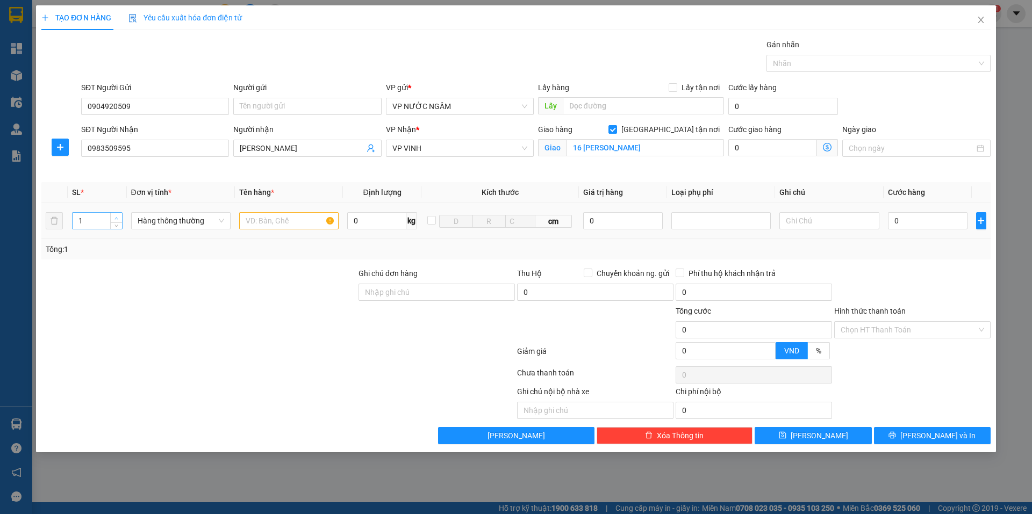
type input "2"
click at [117, 214] on span "Increase Value" at bounding box center [116, 218] width 12 height 10
click at [256, 226] on input "text" at bounding box center [288, 220] width 99 height 17
type input "cá"
click at [911, 214] on input "0" at bounding box center [928, 220] width 80 height 17
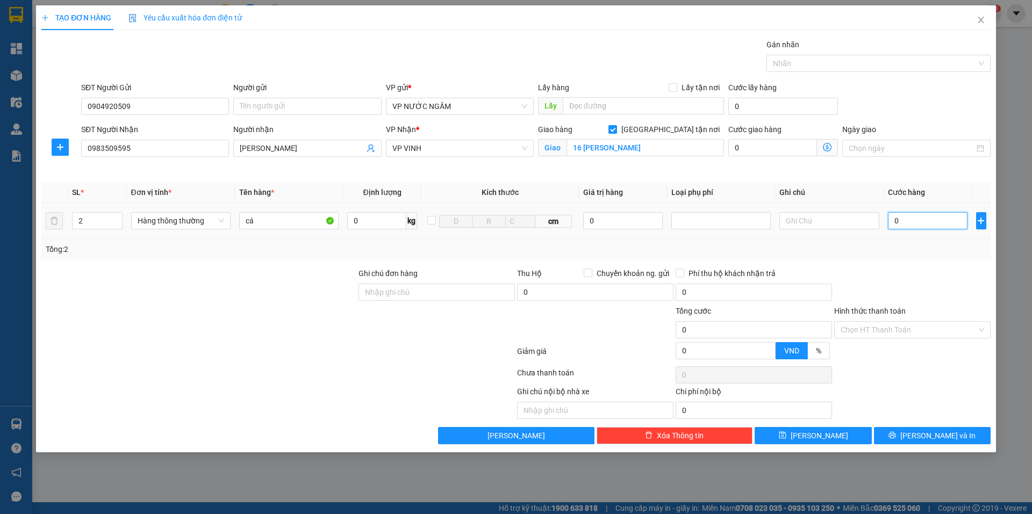
type input "2"
type input "20"
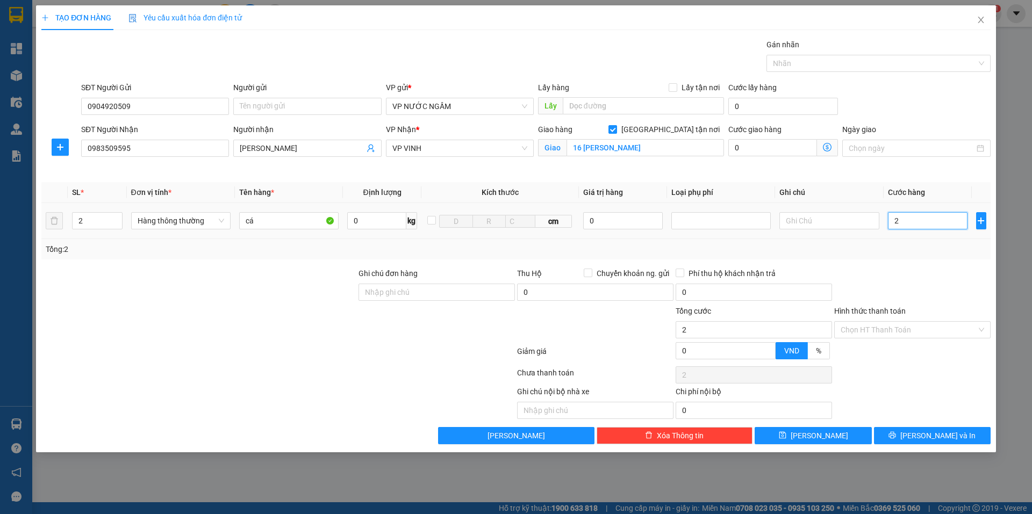
type input "20"
type input "200"
type input "200.000"
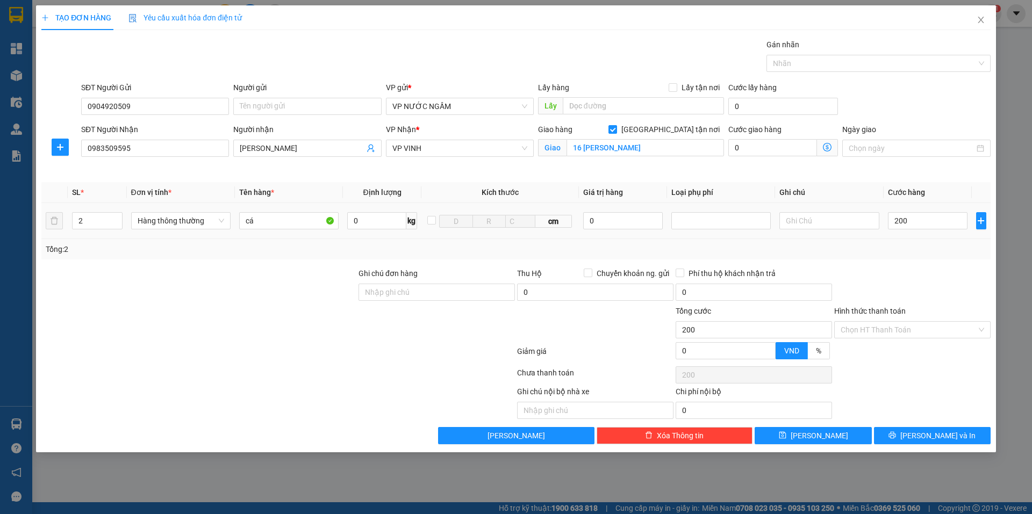
type input "200.000"
click at [900, 237] on td "200.000" at bounding box center [927, 221] width 89 height 36
click at [902, 440] on button "[PERSON_NAME] và In" at bounding box center [932, 435] width 117 height 17
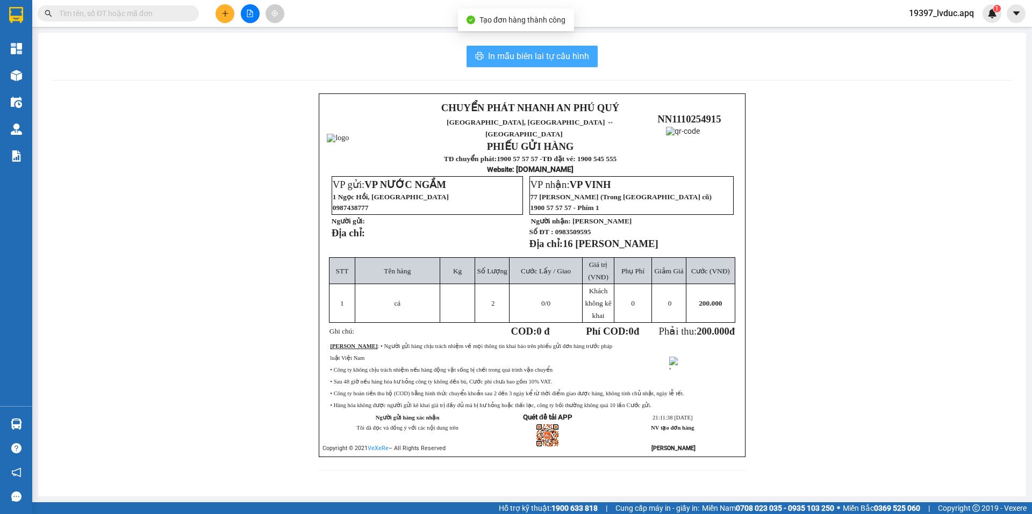
click at [574, 52] on span "In mẫu biên lai tự cấu hình" at bounding box center [538, 55] width 101 height 13
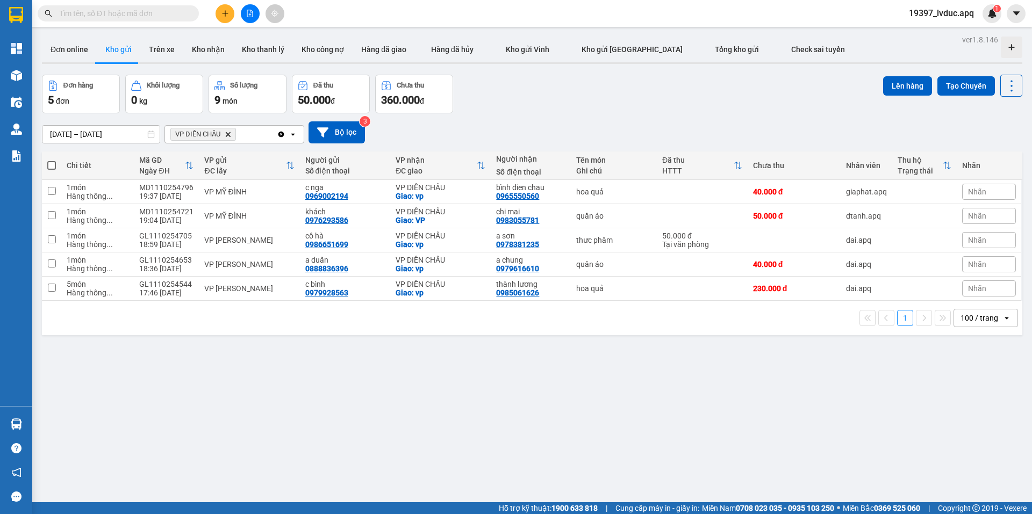
click at [216, 13] on button at bounding box center [224, 13] width 19 height 19
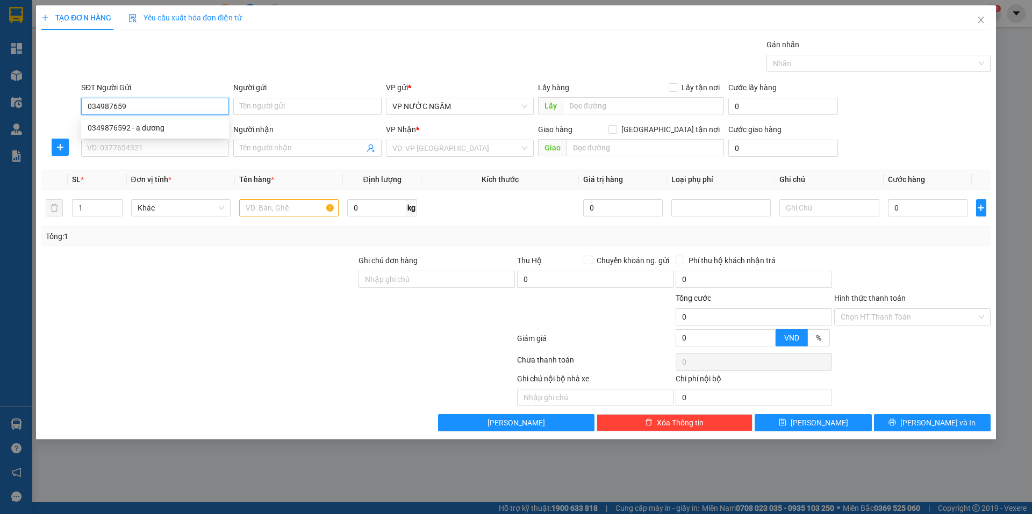
type input "0349876592"
drag, startPoint x: 145, startPoint y: 129, endPoint x: 144, endPoint y: 141, distance: 11.9
click at [146, 131] on div "0349876592 - a dương" at bounding box center [155, 128] width 135 height 12
type input "a dương"
type input "0349876592"
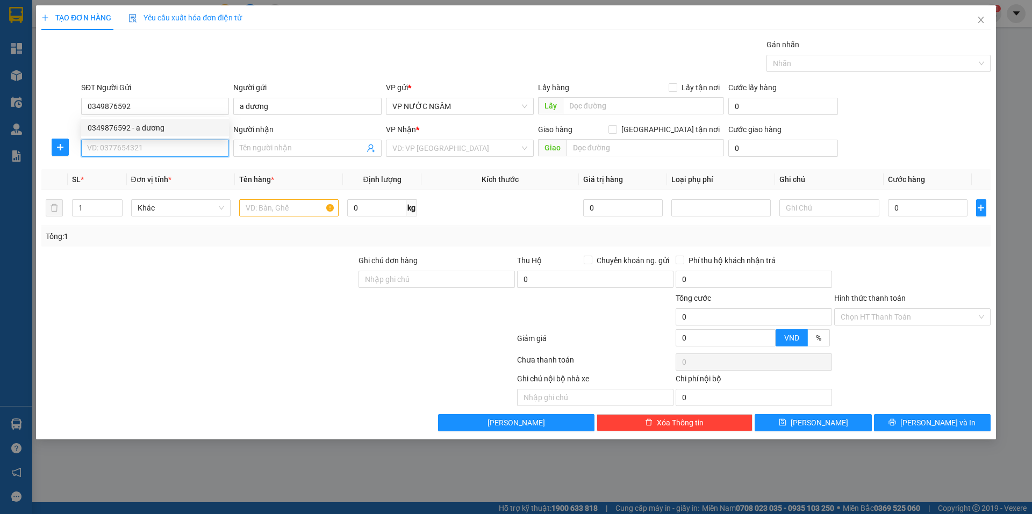
click at [141, 147] on input "SĐT Người Nhận" at bounding box center [155, 148] width 148 height 17
type input "0347243139"
click at [185, 174] on div "0347243139 - NỔ NAM" at bounding box center [155, 170] width 135 height 12
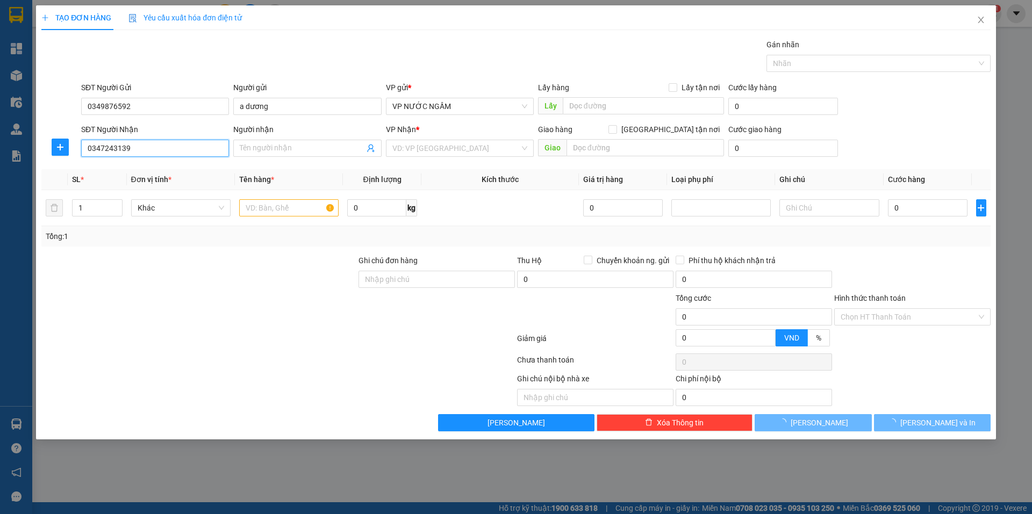
type input "NỔ NAM"
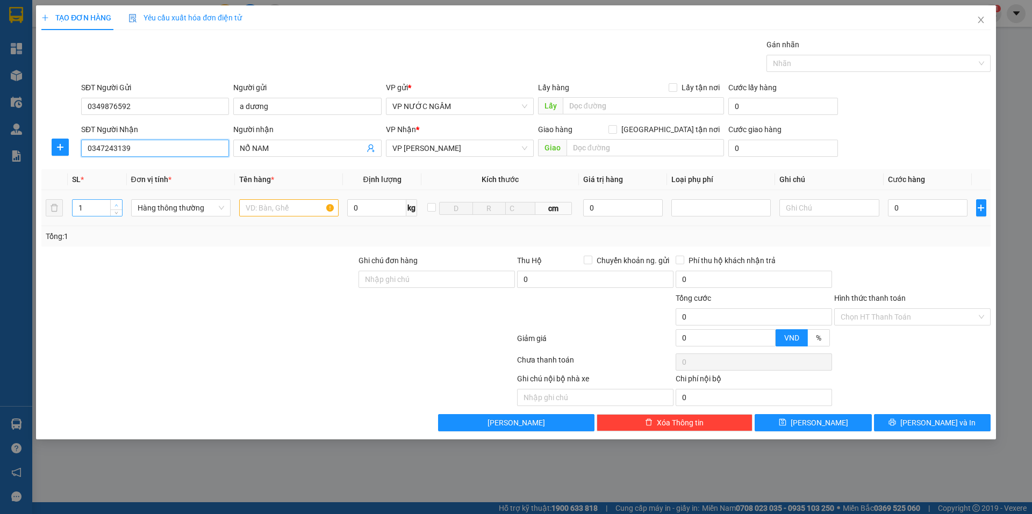
type input "0347243139"
type input "2"
click at [117, 202] on span "up" at bounding box center [116, 205] width 6 height 6
click at [265, 204] on input "text" at bounding box center [288, 207] width 99 height 17
type input "hq"
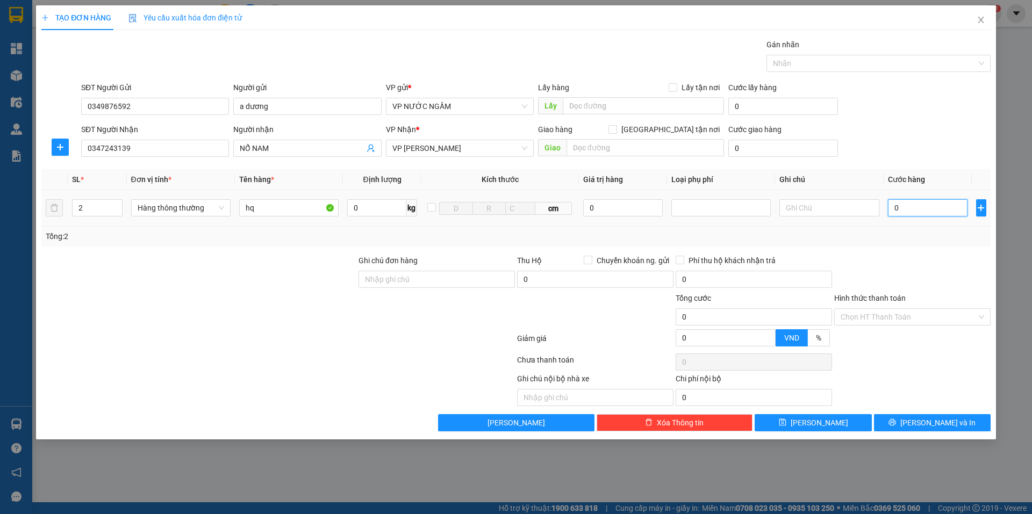
click at [923, 208] on input "0" at bounding box center [928, 207] width 80 height 17
type input "8"
type input "80"
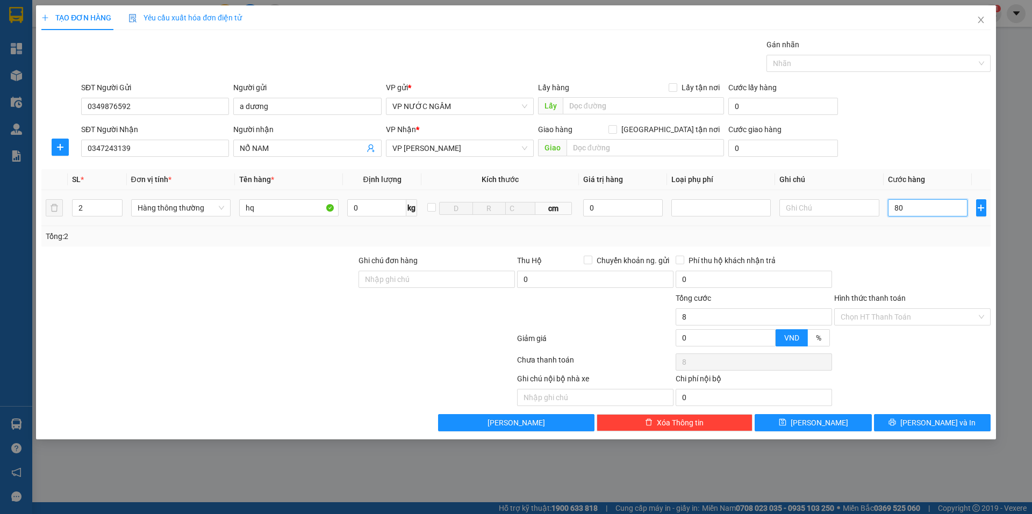
type input "80"
type input "80.000"
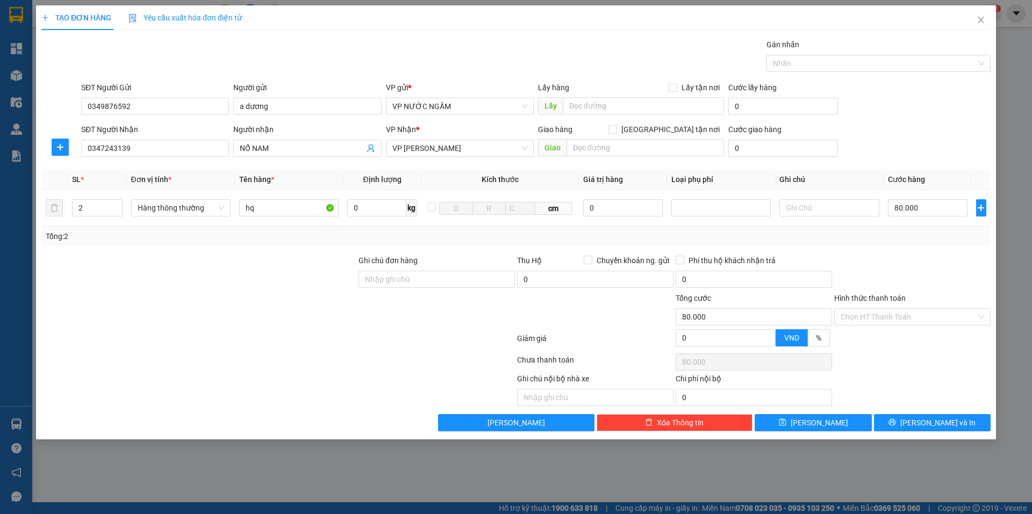
click at [891, 278] on div at bounding box center [912, 274] width 158 height 38
click at [888, 416] on button "[PERSON_NAME] và In" at bounding box center [932, 422] width 117 height 17
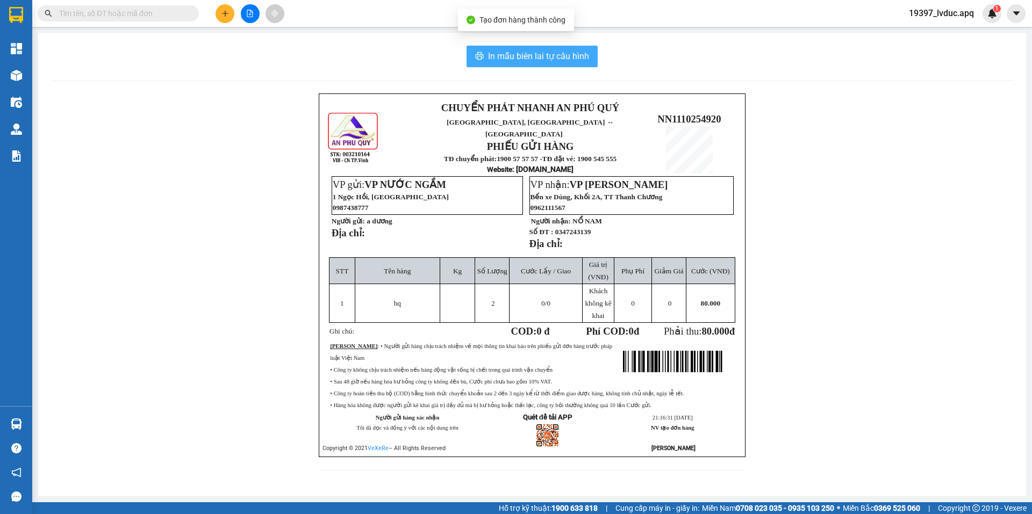
click at [537, 55] on span "In mẫu biên lai tự cấu hình" at bounding box center [538, 55] width 101 height 13
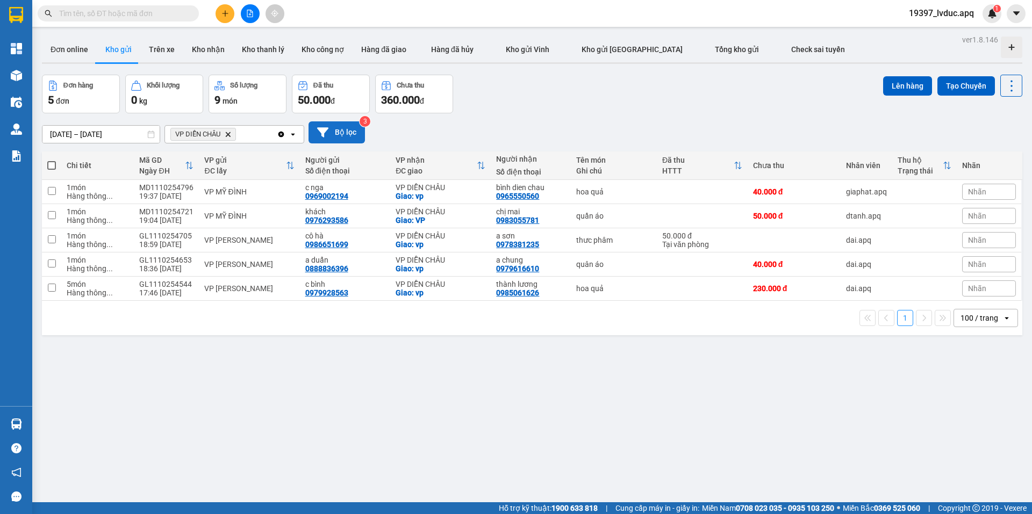
click at [346, 132] on button "Bộ lọc" at bounding box center [336, 132] width 56 height 22
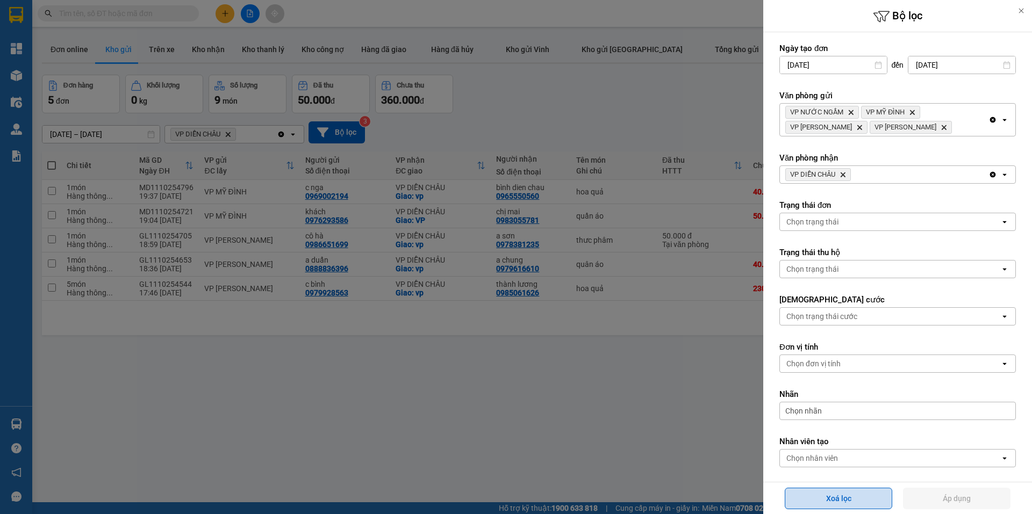
drag, startPoint x: 817, startPoint y: 492, endPoint x: 812, endPoint y: 488, distance: 6.1
click at [817, 492] on button "Xoá lọc" at bounding box center [837, 498] width 107 height 21
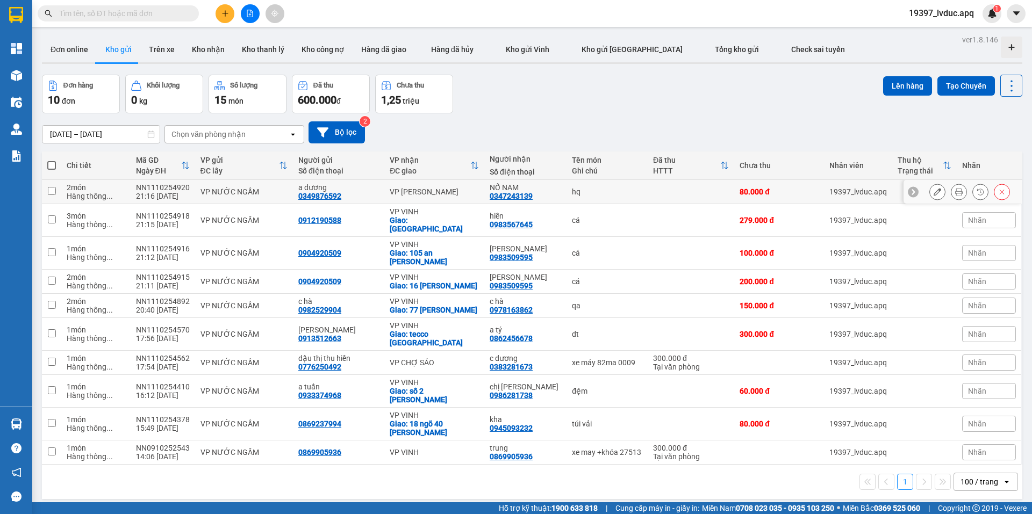
click at [957, 192] on button at bounding box center [958, 192] width 15 height 19
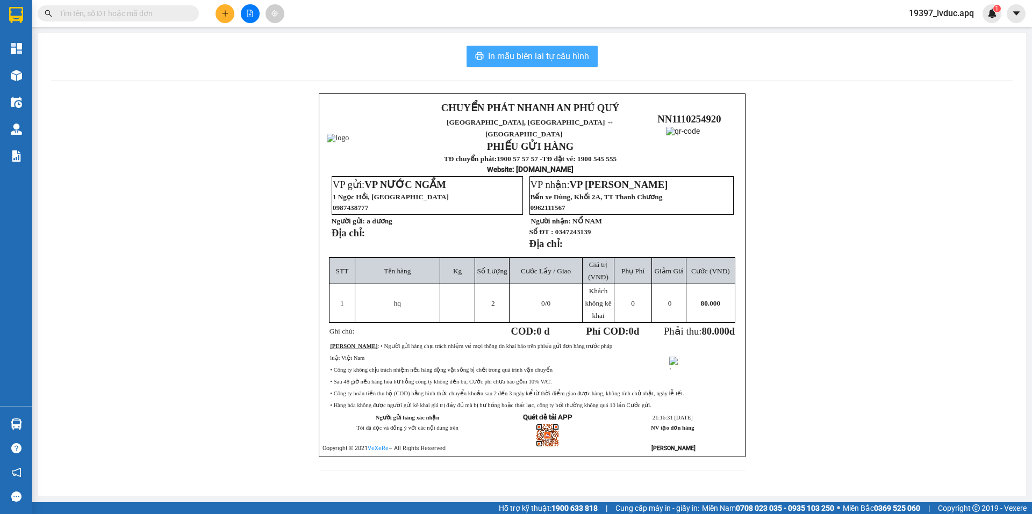
click at [502, 46] on button "In mẫu biên lai tự cấu hình" at bounding box center [531, 56] width 131 height 21
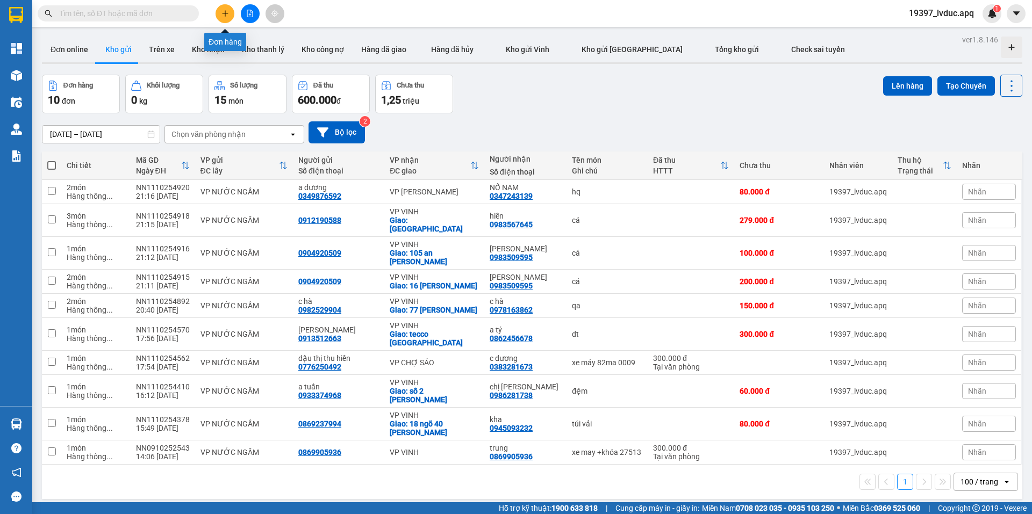
click at [222, 16] on icon "plus" at bounding box center [225, 14] width 8 height 8
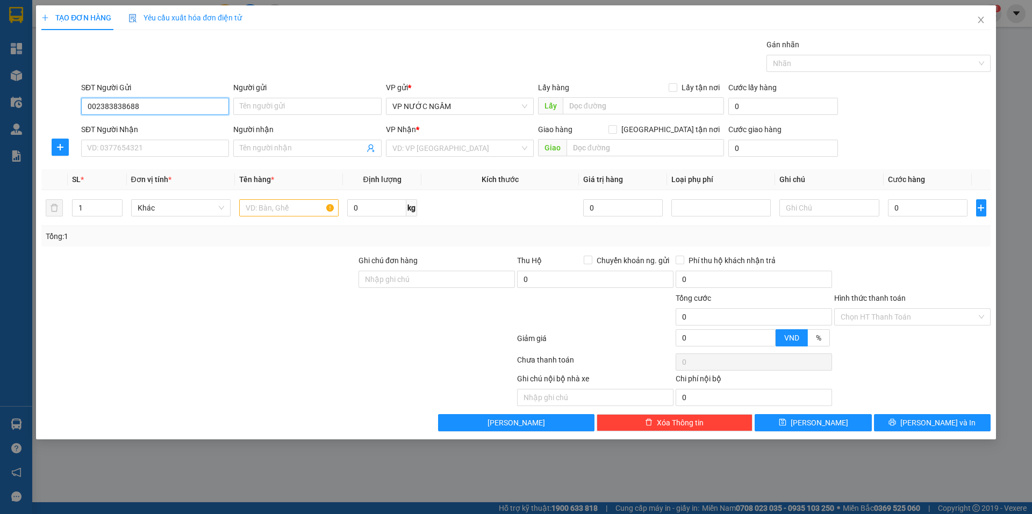
click at [94, 112] on input "002383838688" at bounding box center [155, 106] width 148 height 17
drag, startPoint x: 125, startPoint y: 102, endPoint x: 127, endPoint y: 107, distance: 5.8
click at [126, 102] on input "02383838688" at bounding box center [155, 106] width 148 height 17
click at [152, 108] on input "02383838688" at bounding box center [155, 106] width 148 height 17
type input "02383838688"
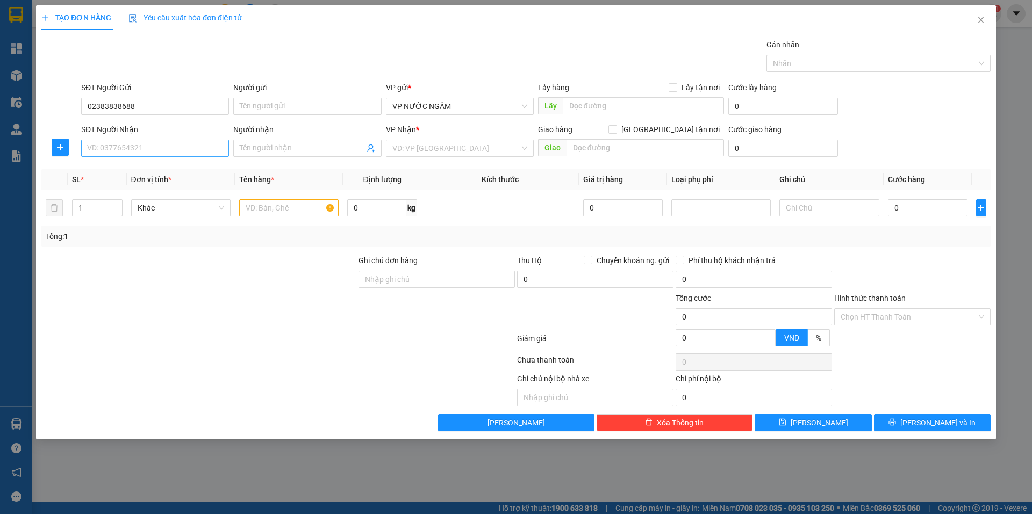
drag, startPoint x: 132, startPoint y: 136, endPoint x: 126, endPoint y: 144, distance: 9.6
click at [131, 138] on div "SĐT Người Nhận" at bounding box center [155, 132] width 148 height 16
click at [124, 146] on input "SĐT Người Nhận" at bounding box center [155, 148] width 148 height 17
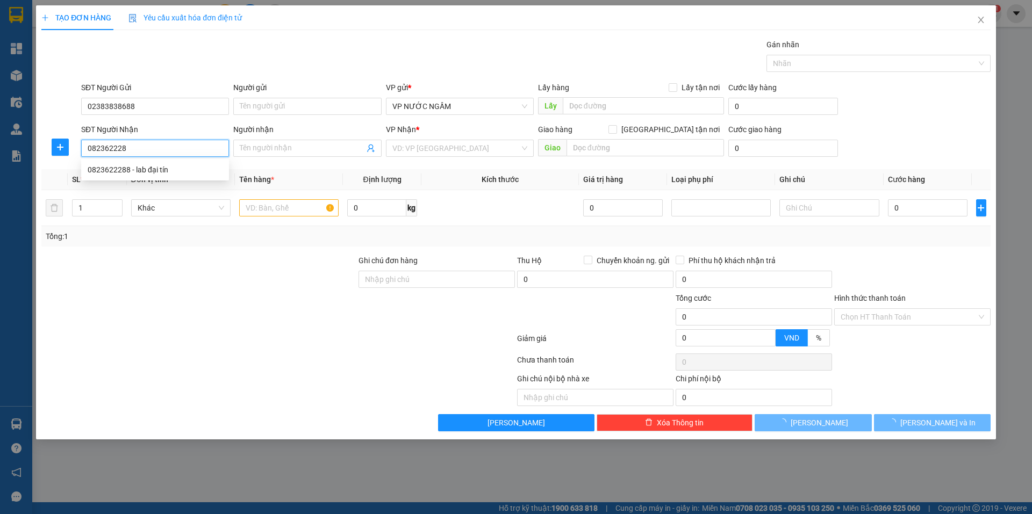
type input "0823622288"
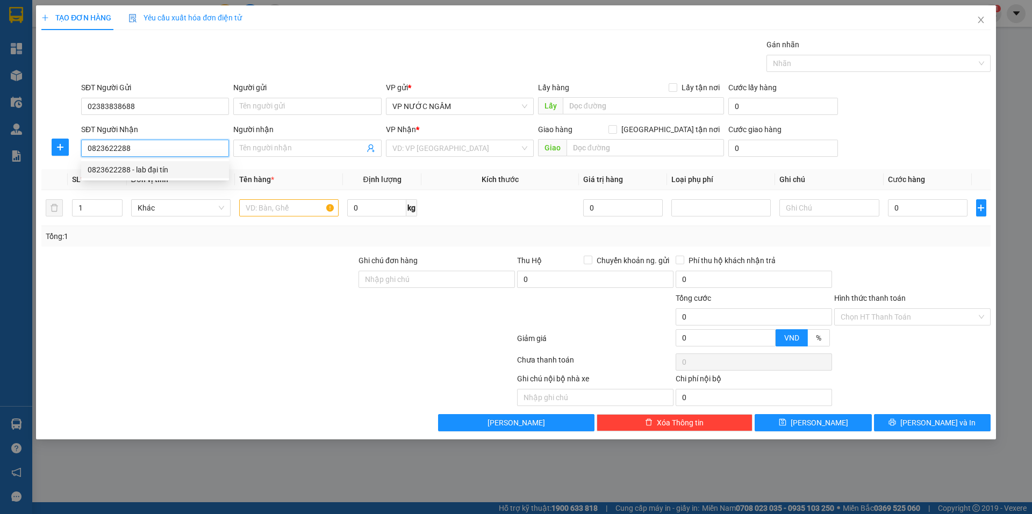
click at [128, 163] on div "0823622288 - lab đại tín" at bounding box center [155, 169] width 148 height 17
type input "lab đại tín"
type input "0823622288"
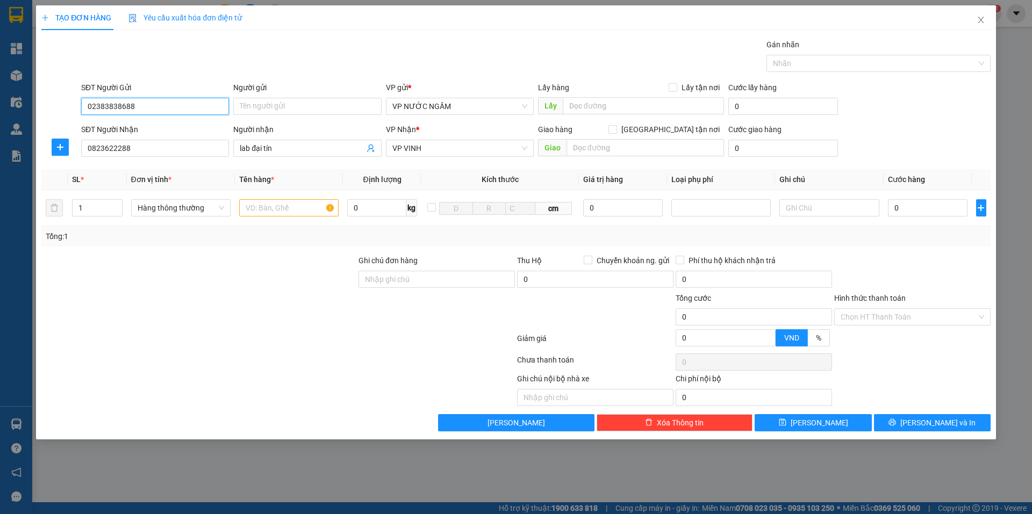
click at [127, 112] on input "02383838688" at bounding box center [155, 106] width 148 height 17
click at [136, 107] on input "02383838688" at bounding box center [155, 106] width 148 height 17
click at [102, 105] on input "02383838688" at bounding box center [155, 106] width 148 height 17
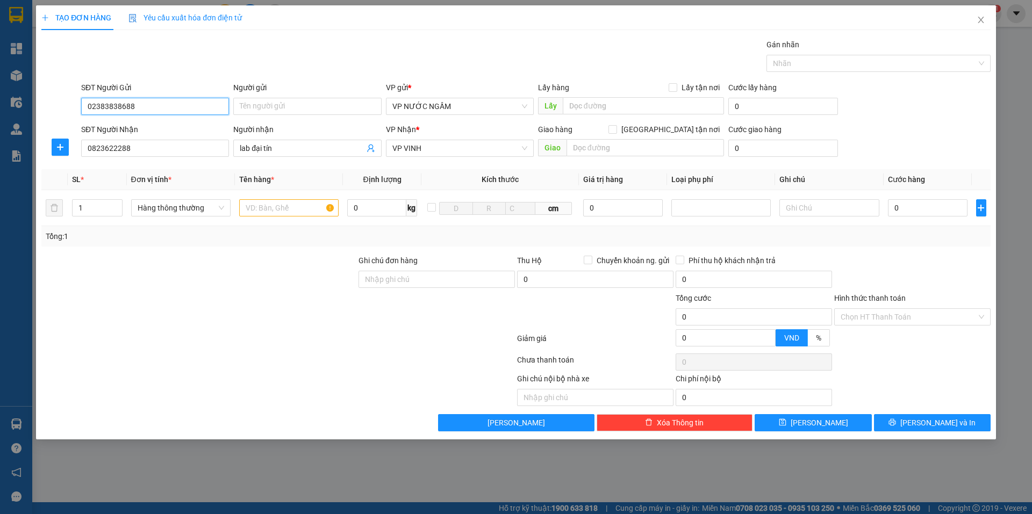
click at [169, 103] on input "02383838688" at bounding box center [155, 106] width 148 height 17
click at [103, 111] on input "02383838688" at bounding box center [155, 106] width 148 height 17
click at [268, 204] on input "text" at bounding box center [288, 207] width 99 height 17
type input "răg"
click at [178, 111] on input "02383838688" at bounding box center [155, 106] width 148 height 17
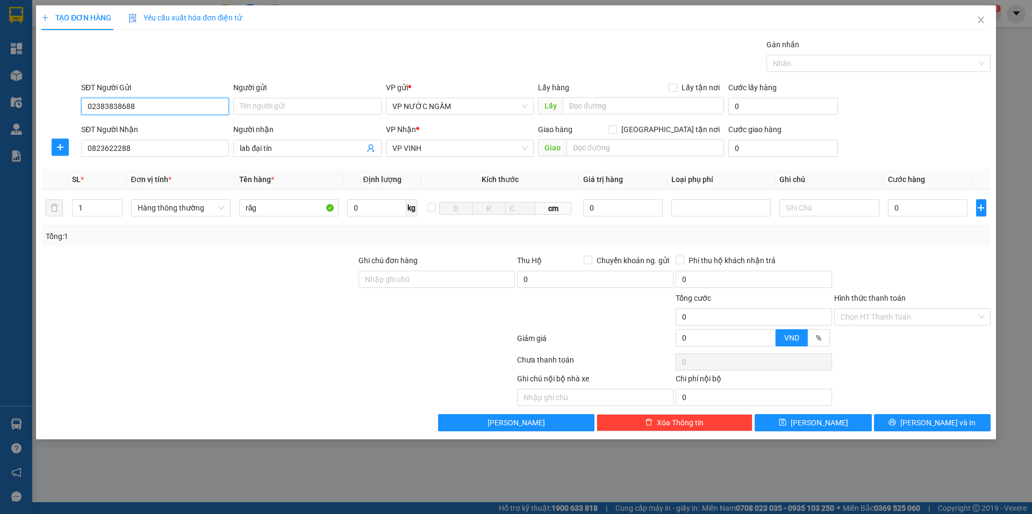
click at [178, 111] on input "02383838688" at bounding box center [155, 106] width 148 height 17
paste input "02383838688"
type input "02383838688"
click at [927, 207] on input "0" at bounding box center [928, 207] width 80 height 17
type input "3"
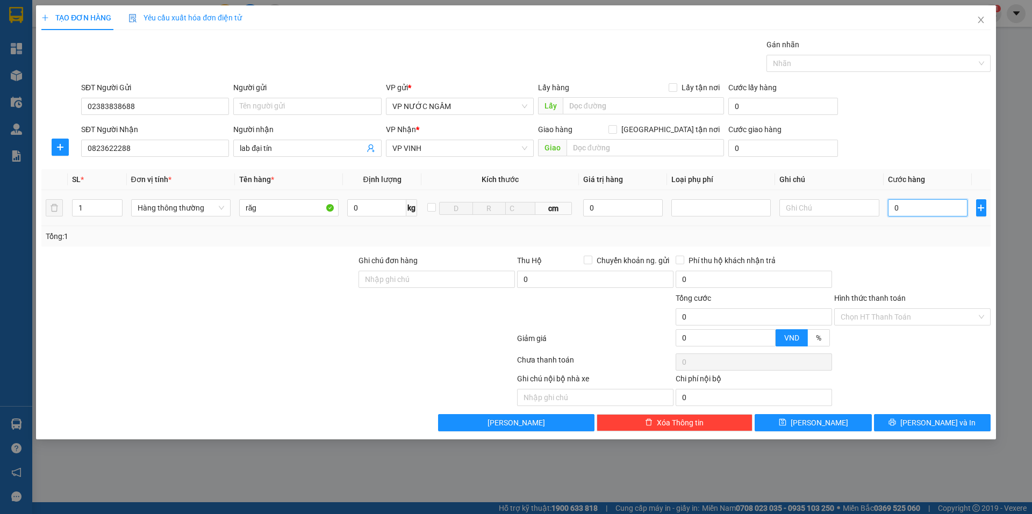
type input "3"
type input "30"
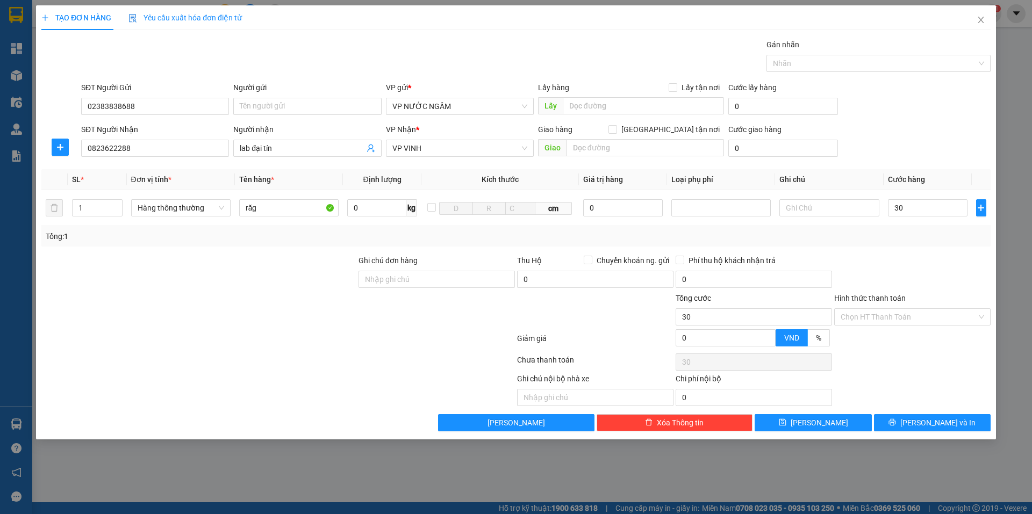
type input "30.000"
drag, startPoint x: 899, startPoint y: 276, endPoint x: 900, endPoint y: 294, distance: 17.8
click at [898, 277] on div at bounding box center [912, 274] width 158 height 38
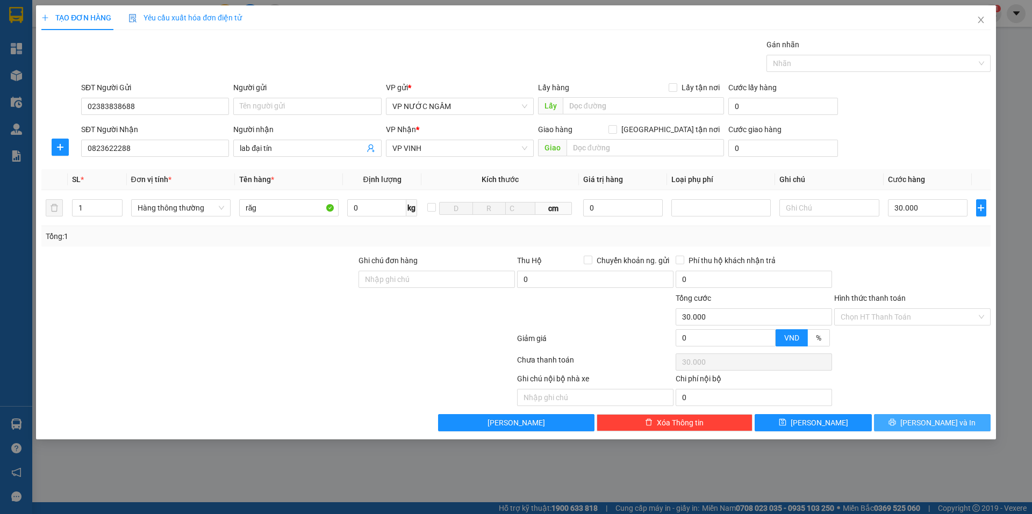
drag, startPoint x: 906, startPoint y: 411, endPoint x: 904, endPoint y: 417, distance: 7.0
click at [904, 417] on div "Transit Pickup Surcharge Ids Transit Deliver Surcharge Ids Transit Deliver Surc…" at bounding box center [515, 235] width 949 height 393
click at [902, 417] on button "[PERSON_NAME] và In" at bounding box center [932, 422] width 117 height 17
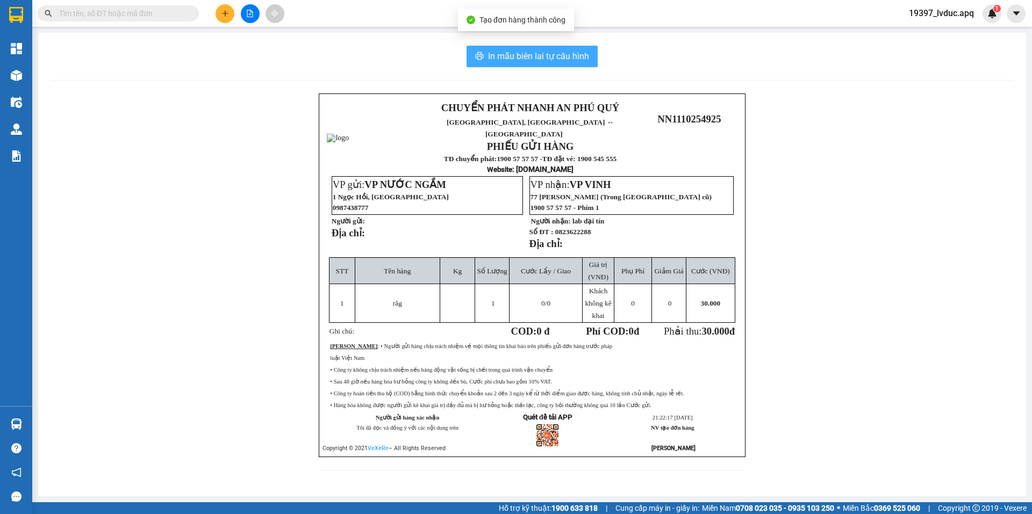
click at [553, 62] on span "In mẫu biên lai tự cấu hình" at bounding box center [538, 55] width 101 height 13
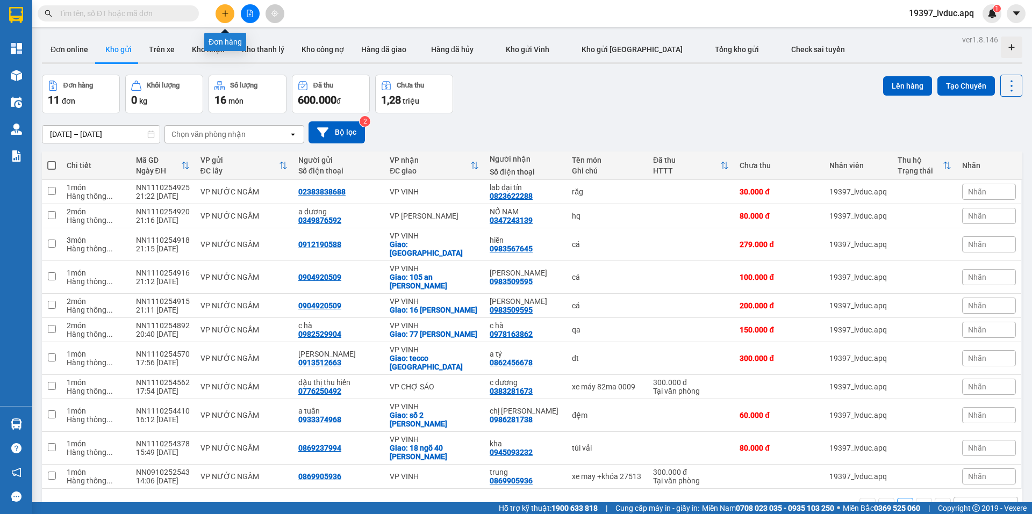
click at [233, 11] on button at bounding box center [224, 13] width 19 height 19
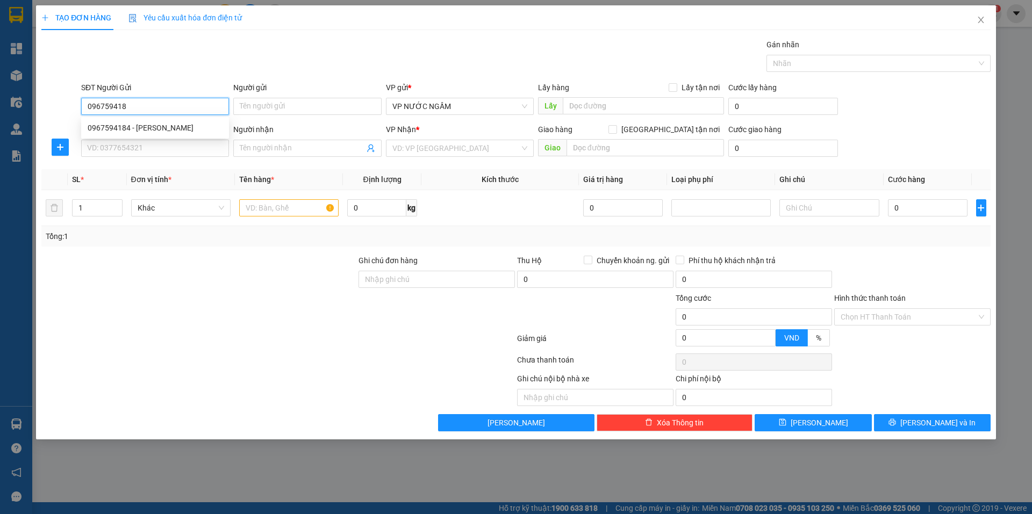
type input "0967594184"
drag, startPoint x: 161, startPoint y: 127, endPoint x: 160, endPoint y: 138, distance: 11.4
click at [161, 128] on div "0967594184 - hoàng dũng" at bounding box center [155, 128] width 135 height 12
type input "hoàng dũng"
checkbox input "true"
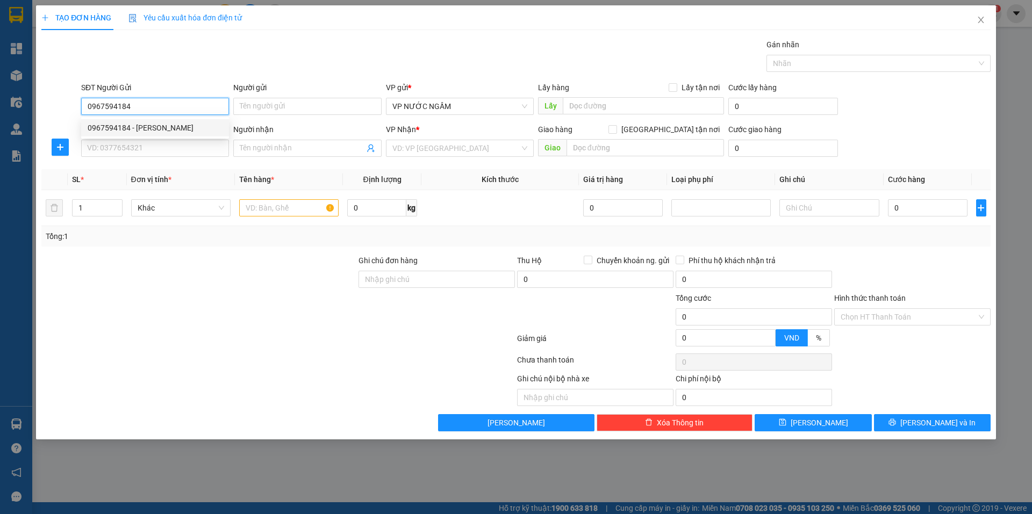
type input "VP [PERSON_NAME]"
type input "0967594184"
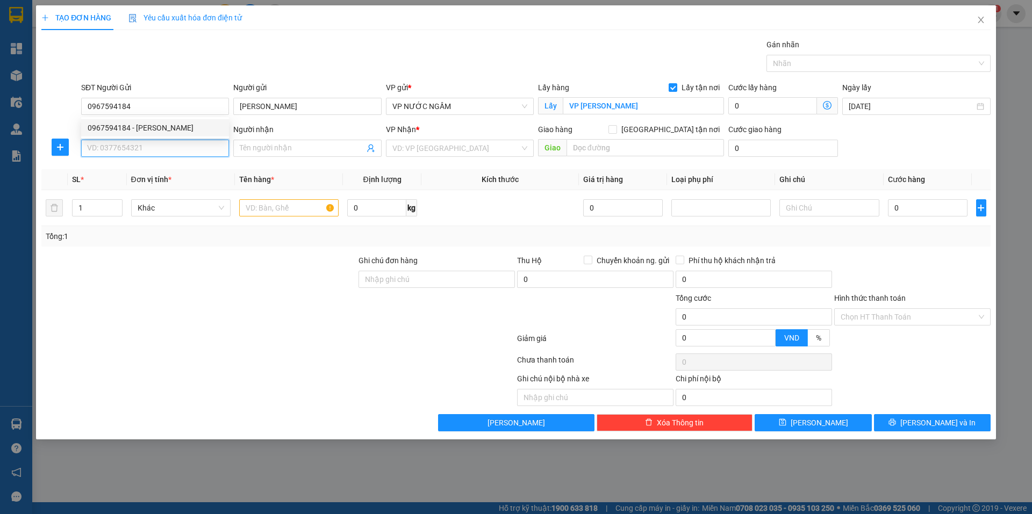
click at [158, 146] on input "SĐT Người Nhận" at bounding box center [155, 148] width 148 height 17
click at [149, 172] on div "0967594184 - hoàng dũng" at bounding box center [155, 170] width 135 height 12
type input "0967594184"
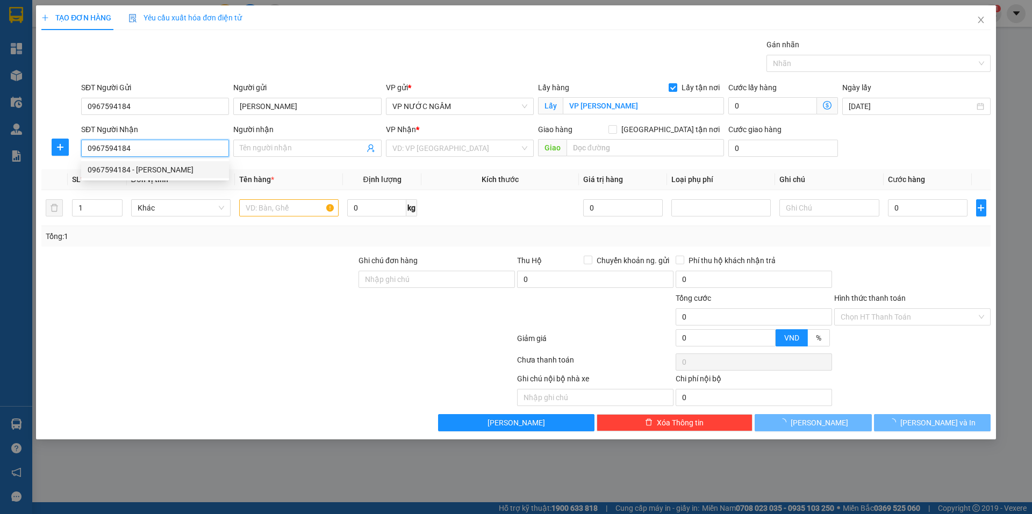
type input "hoàng dũng"
type input "VP [PERSON_NAME]"
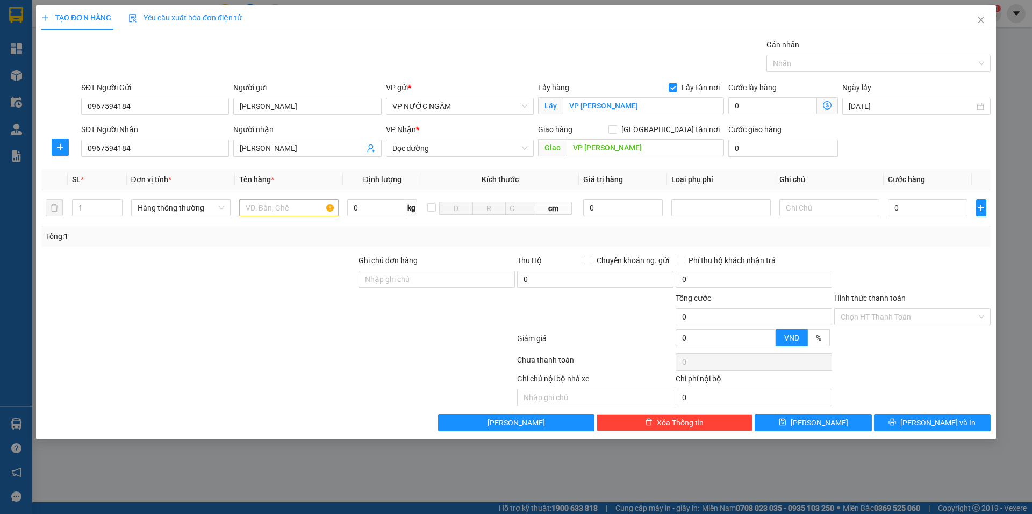
drag, startPoint x: 415, startPoint y: 138, endPoint x: 413, endPoint y: 147, distance: 9.4
click at [415, 139] on div "VP Nhận *" at bounding box center [460, 132] width 148 height 16
click at [413, 148] on span "Dọc đường" at bounding box center [459, 148] width 135 height 16
click at [412, 353] on div "VP VINH" at bounding box center [459, 359] width 135 height 12
click at [604, 149] on input "VP [PERSON_NAME]" at bounding box center [644, 147] width 157 height 17
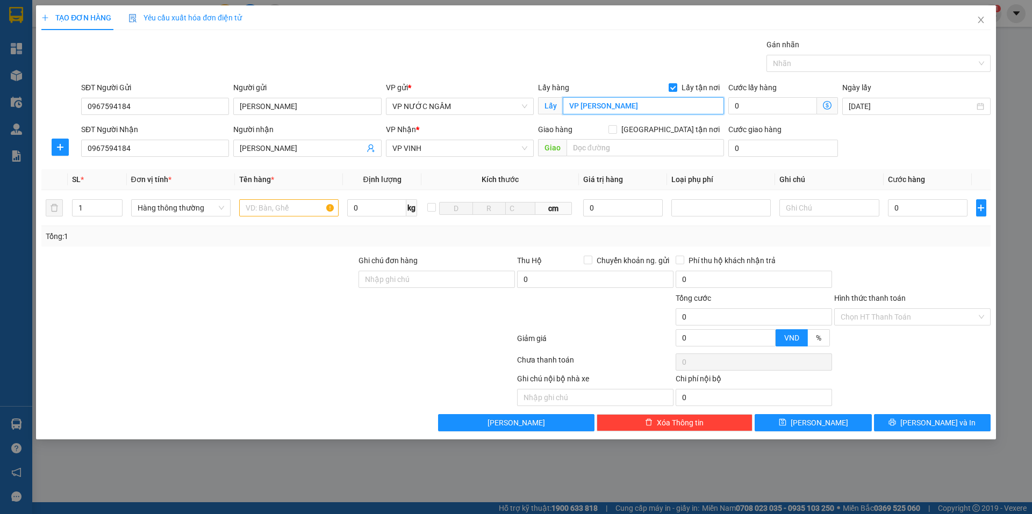
drag, startPoint x: 598, startPoint y: 107, endPoint x: 677, endPoint y: 100, distance: 79.3
click at [599, 107] on input "VP [PERSON_NAME]" at bounding box center [643, 105] width 161 height 17
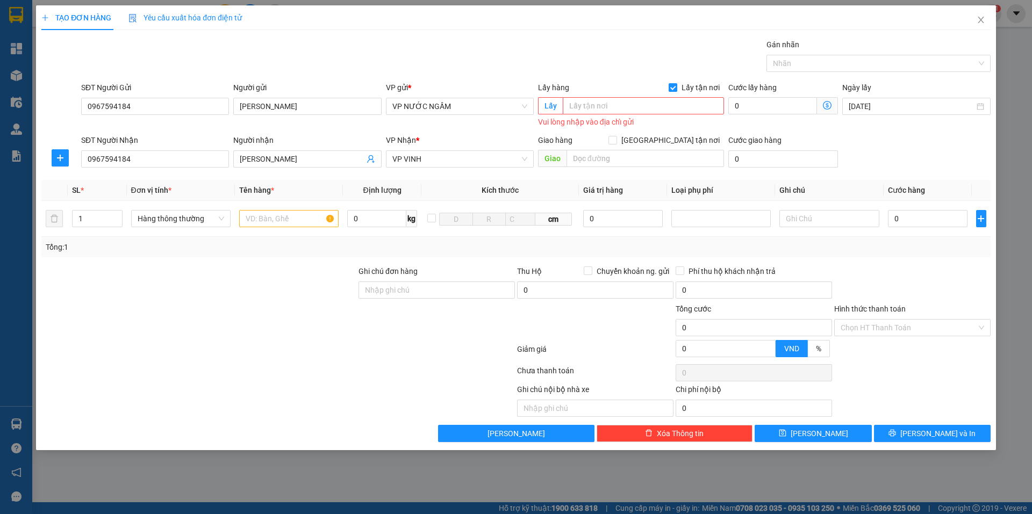
click at [676, 88] on input "Lấy tận nơi" at bounding box center [672, 87] width 8 height 8
checkbox input "false"
click at [286, 221] on input "text" at bounding box center [288, 218] width 99 height 17
type input "c"
type input "xe máy 75555"
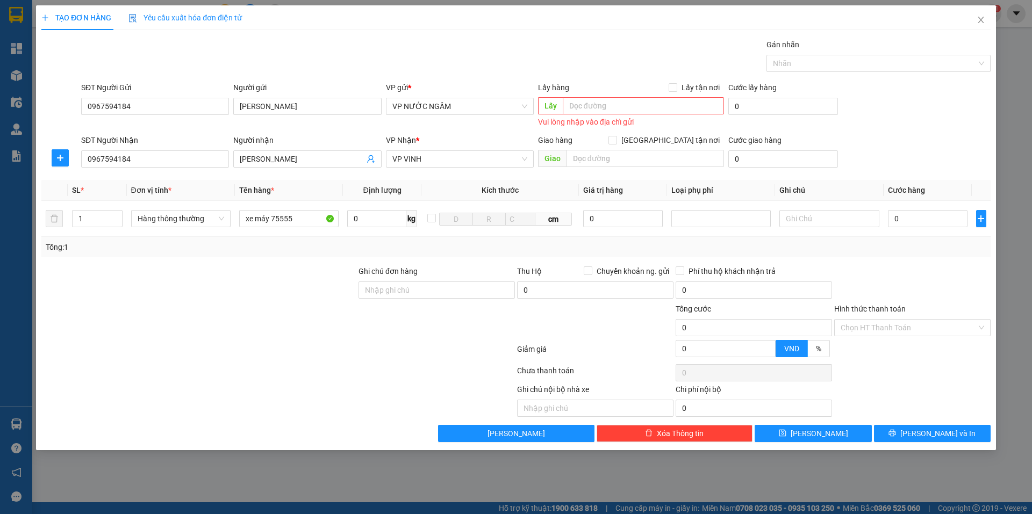
drag, startPoint x: 340, startPoint y: 240, endPoint x: 526, endPoint y: 226, distance: 187.0
click at [343, 240] on div "Tổng: 1" at bounding box center [515, 247] width 949 height 20
click at [947, 222] on input "0" at bounding box center [928, 218] width 80 height 17
type input "3"
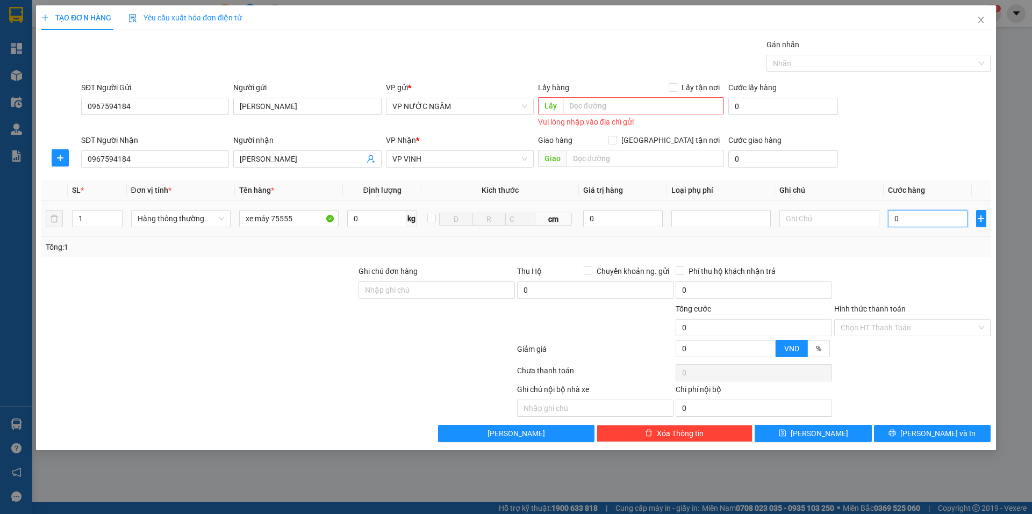
type input "3"
type input "30"
type input "300"
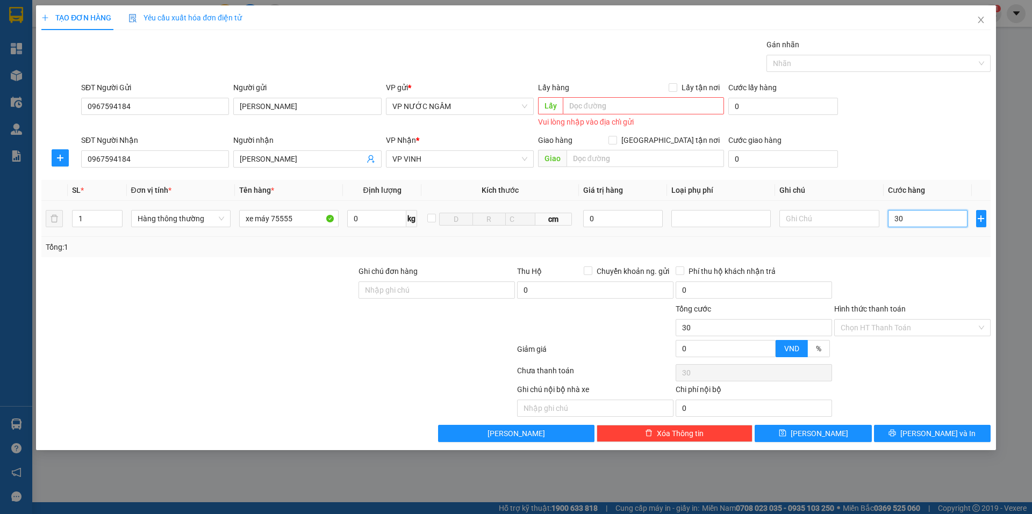
type input "300"
type input "300.000"
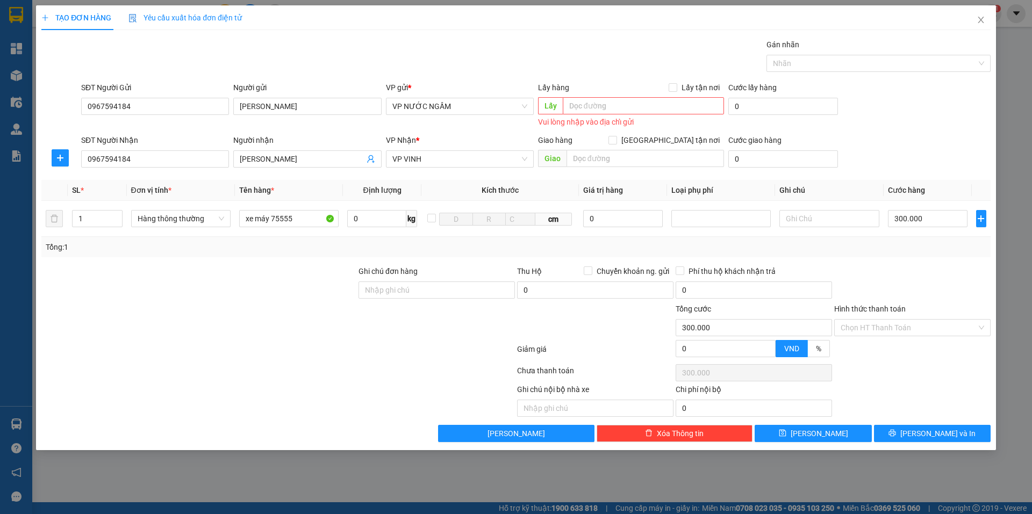
click at [927, 237] on div "Tổng: 1" at bounding box center [515, 247] width 949 height 20
click at [901, 434] on button "[PERSON_NAME] và In" at bounding box center [932, 433] width 117 height 17
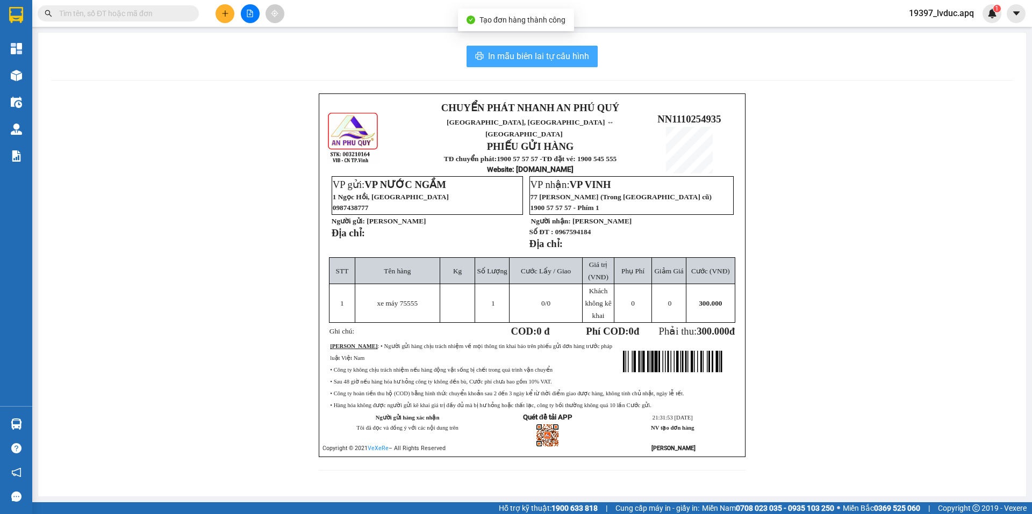
click at [572, 61] on span "In mẫu biên lai tự cấu hình" at bounding box center [538, 55] width 101 height 13
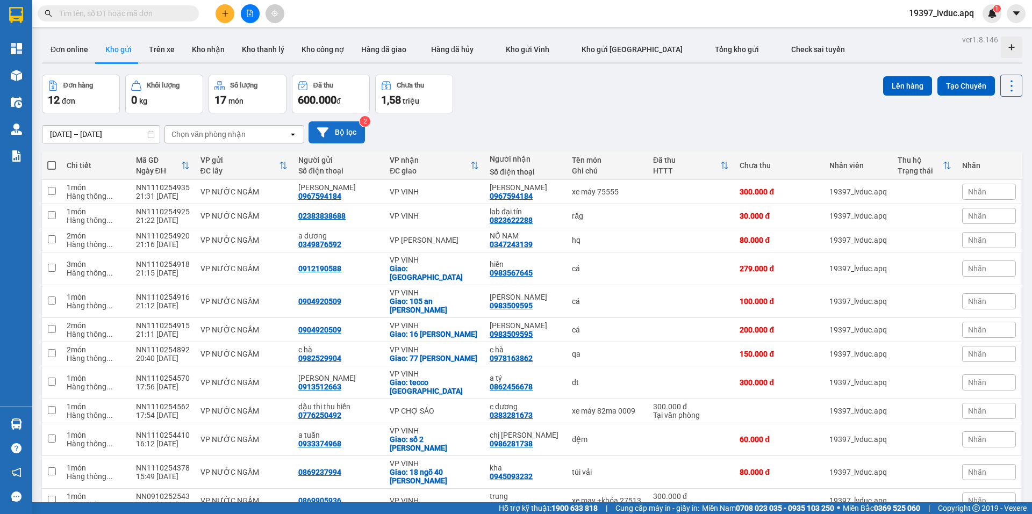
click at [351, 128] on button "Bộ lọc" at bounding box center [336, 132] width 56 height 22
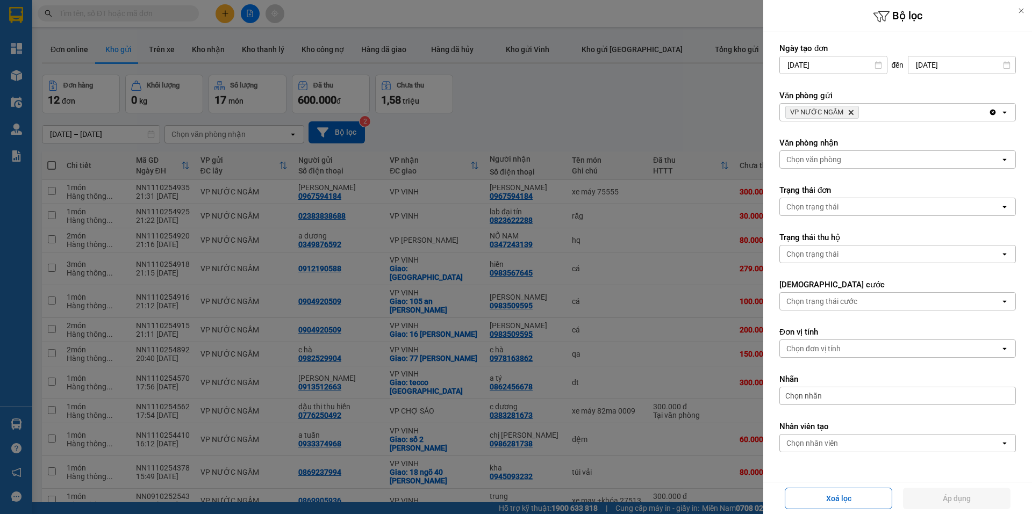
drag, startPoint x: 888, startPoint y: 117, endPoint x: 852, endPoint y: 121, distance: 36.2
click at [888, 116] on div "VP NƯỚC NGẦM Delete" at bounding box center [884, 112] width 208 height 17
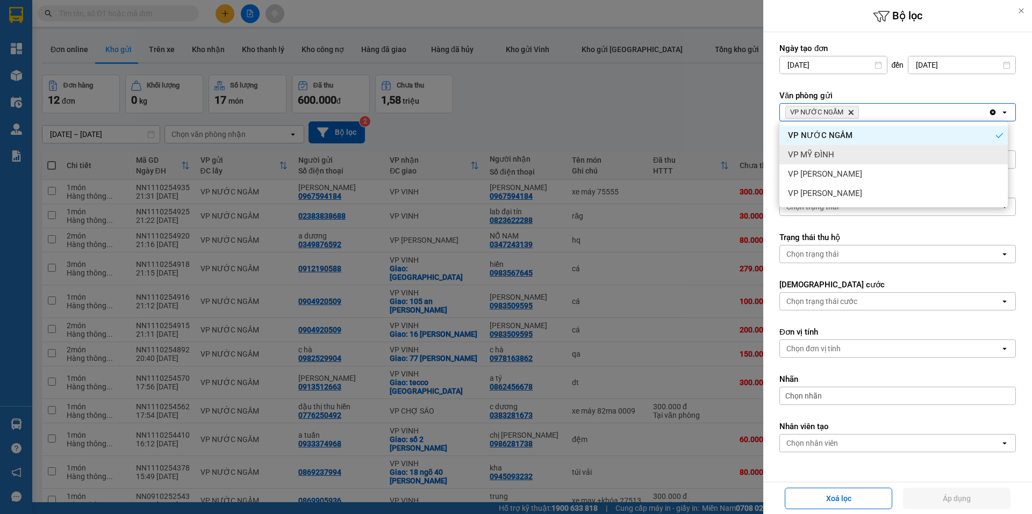
click at [848, 152] on div "VP MỸ ĐÌNH" at bounding box center [893, 154] width 228 height 19
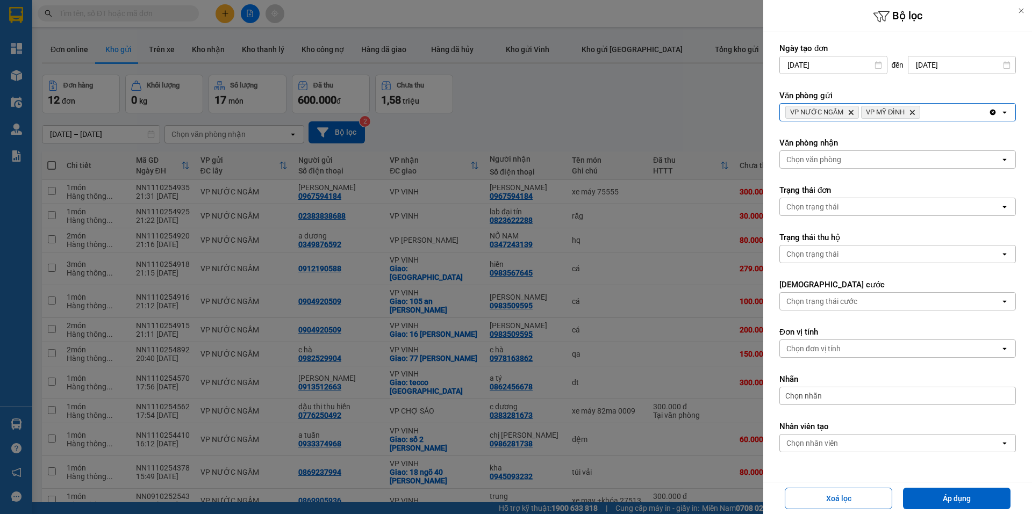
click at [929, 107] on div "VP NƯỚC NGẦM Delete VP MỸ ĐÌNH Delete" at bounding box center [884, 112] width 208 height 17
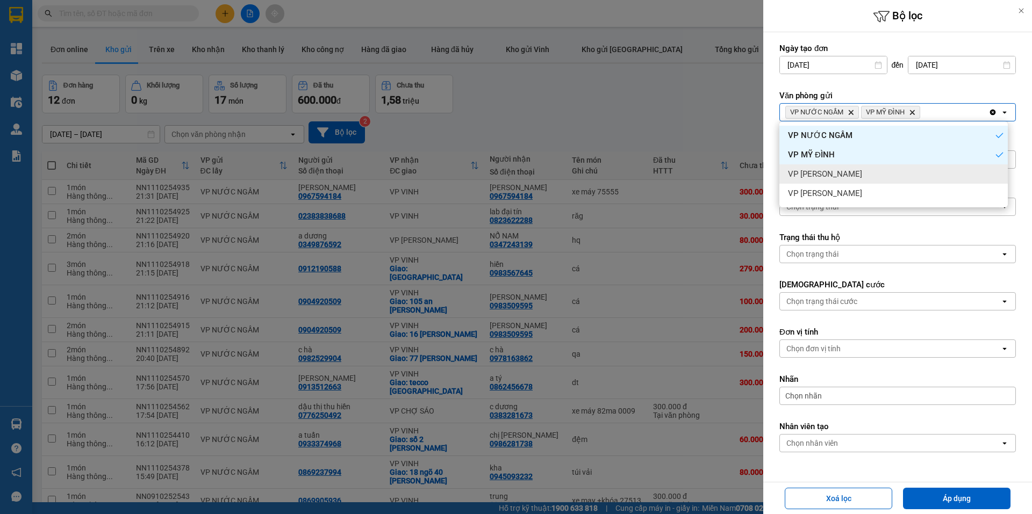
drag, startPoint x: 835, startPoint y: 179, endPoint x: 909, endPoint y: 143, distance: 81.9
click at [836, 179] on div "VP [PERSON_NAME]" at bounding box center [893, 173] width 228 height 19
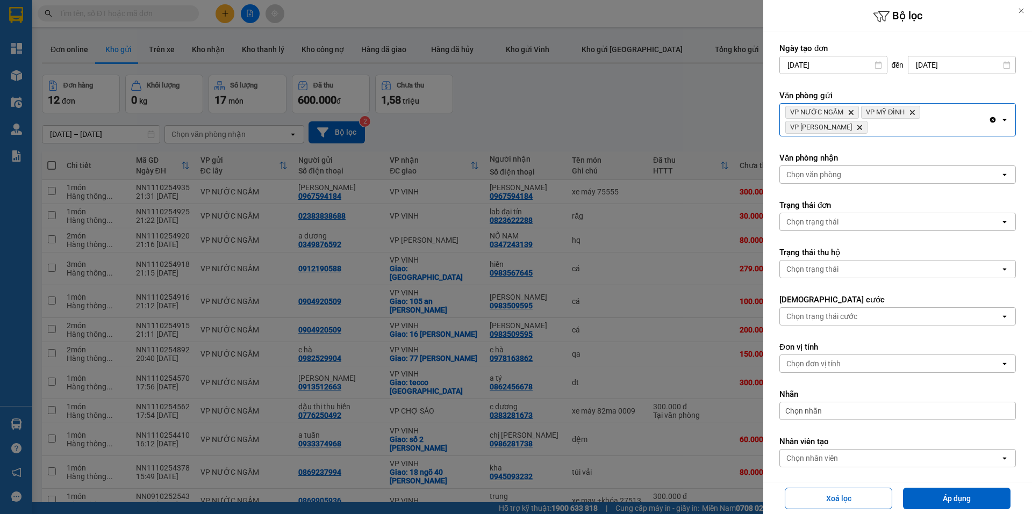
click at [943, 117] on div "VP NƯỚC NGẦM Delete VP MỸ ĐÌNH Delete VP NGỌC HỒI Delete" at bounding box center [884, 120] width 208 height 32
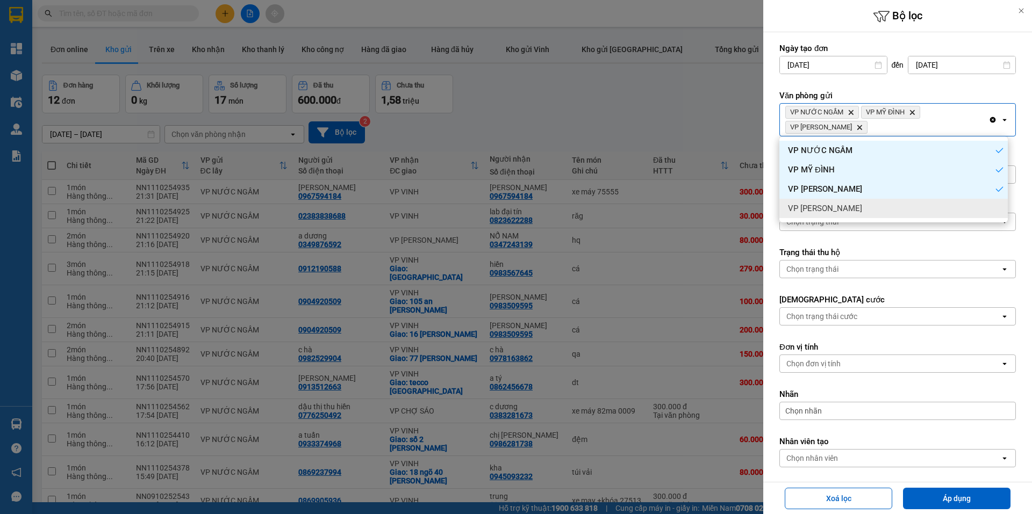
click at [841, 206] on div "VP [PERSON_NAME]" at bounding box center [893, 208] width 228 height 19
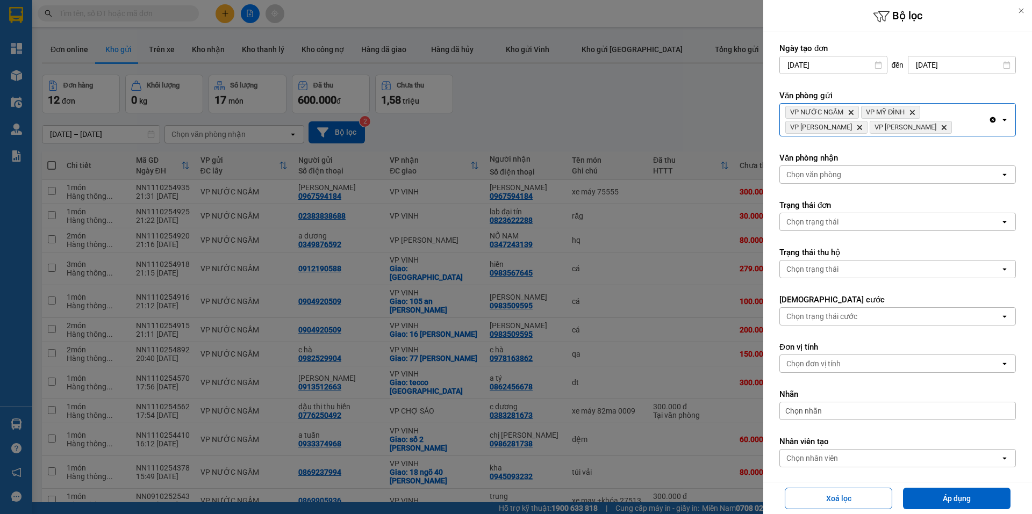
click at [856, 177] on div "Chọn văn phòng" at bounding box center [890, 174] width 220 height 17
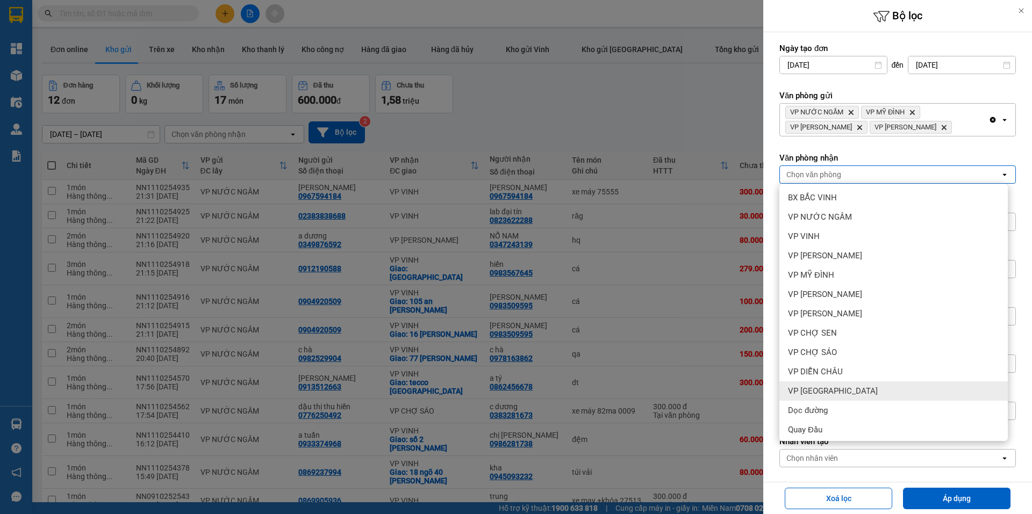
click at [855, 397] on div "VP [GEOGRAPHIC_DATA]" at bounding box center [893, 390] width 228 height 19
drag, startPoint x: 917, startPoint y: 505, endPoint x: 799, endPoint y: 421, distance: 144.6
click at [912, 502] on button "Áp dụng" at bounding box center [956, 498] width 107 height 21
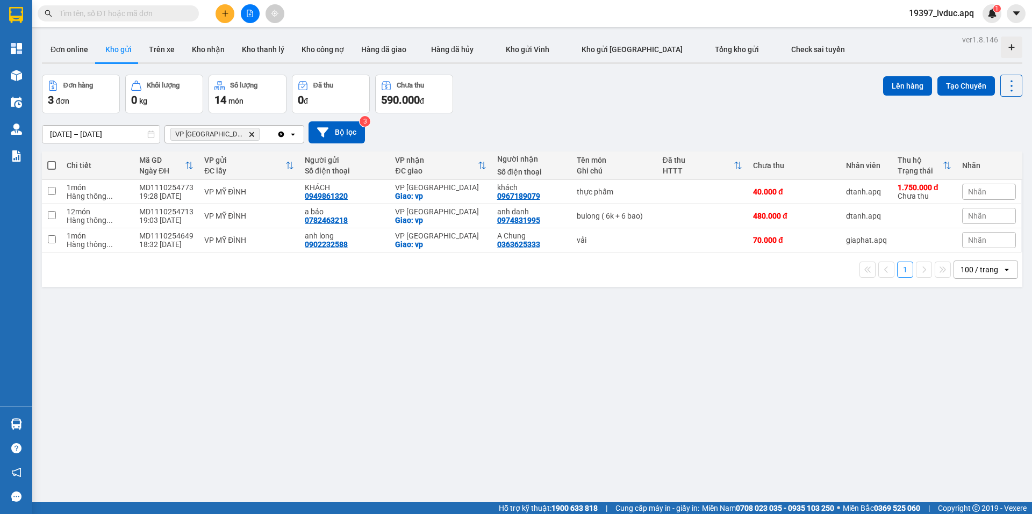
click at [167, 12] on input "text" at bounding box center [122, 14] width 127 height 12
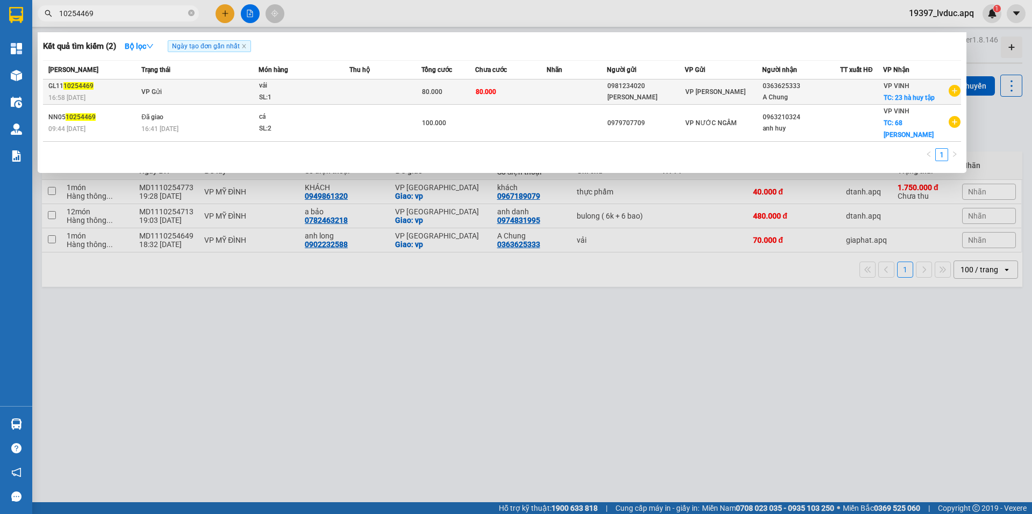
type input "10254469"
click at [96, 92] on div "16:58 - 11/10" at bounding box center [93, 98] width 90 height 12
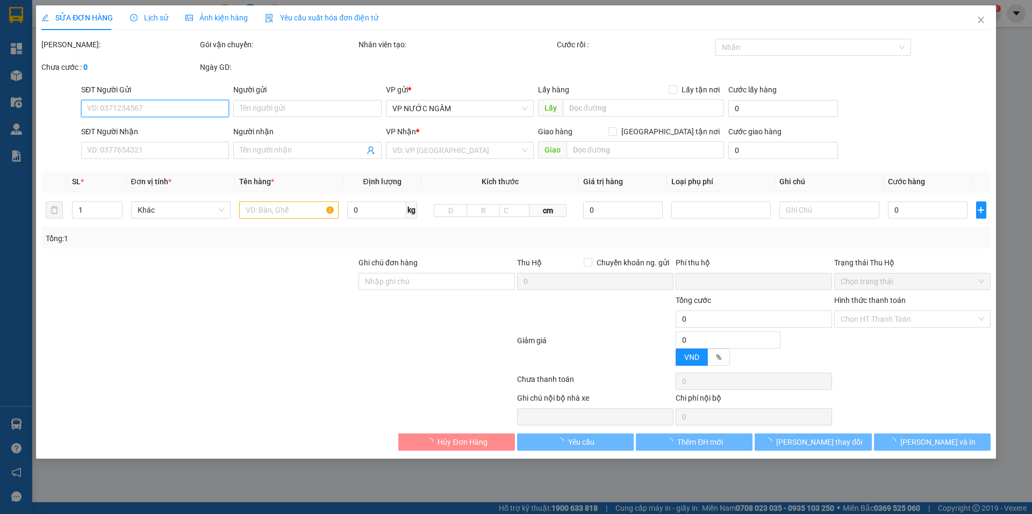
type input "0981234020"
type input "hoàng hải"
type input "0363625333"
type input "A Chung"
checkbox input "true"
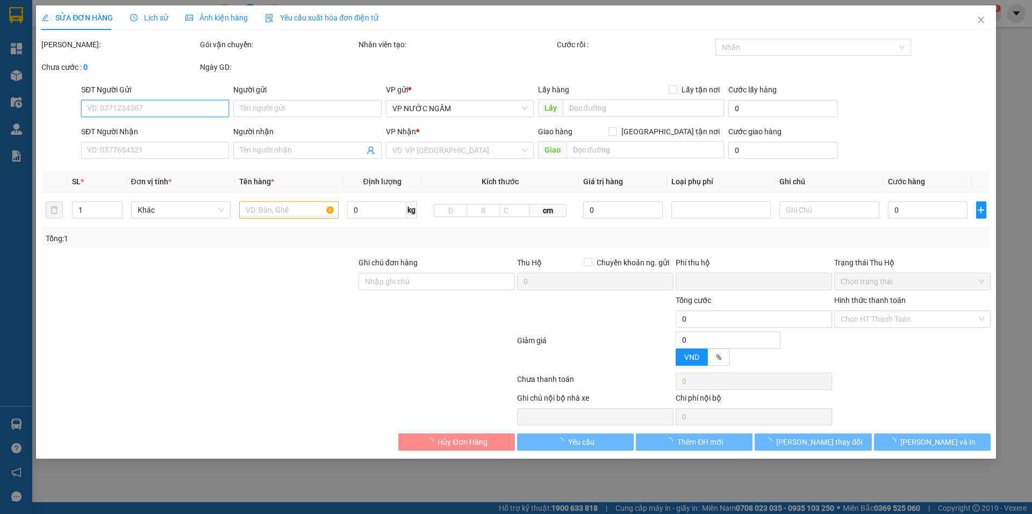
type input "23 hà huy tập"
type input "0"
type input "80.000"
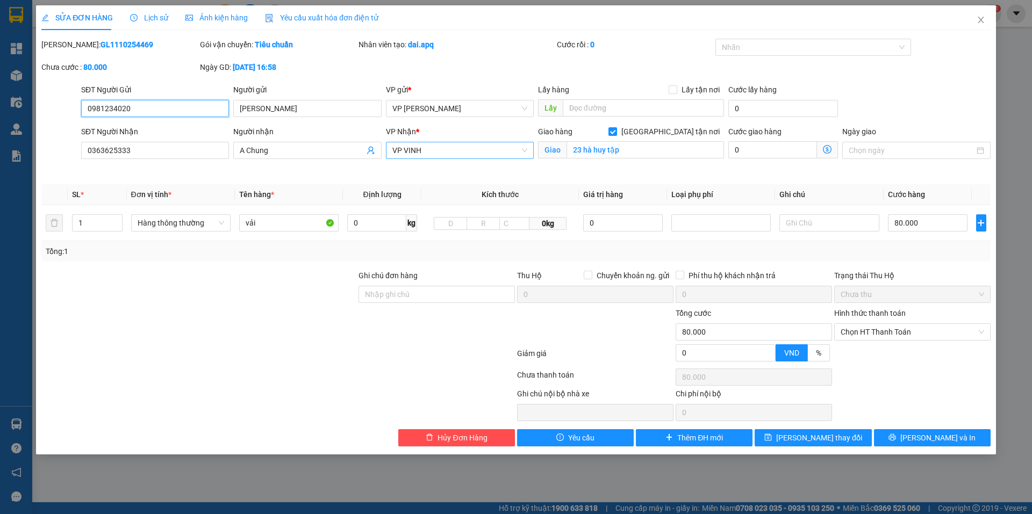
drag, startPoint x: 424, startPoint y: 151, endPoint x: 386, endPoint y: 156, distance: 39.0
click at [391, 155] on div "VP VINH" at bounding box center [460, 150] width 148 height 17
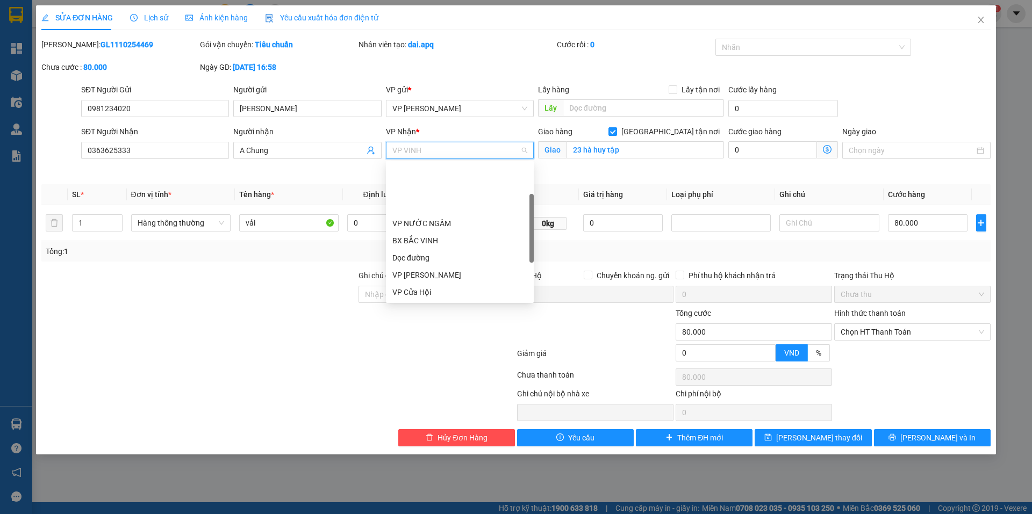
click at [440, 321] on div "VP [GEOGRAPHIC_DATA]" at bounding box center [459, 327] width 135 height 12
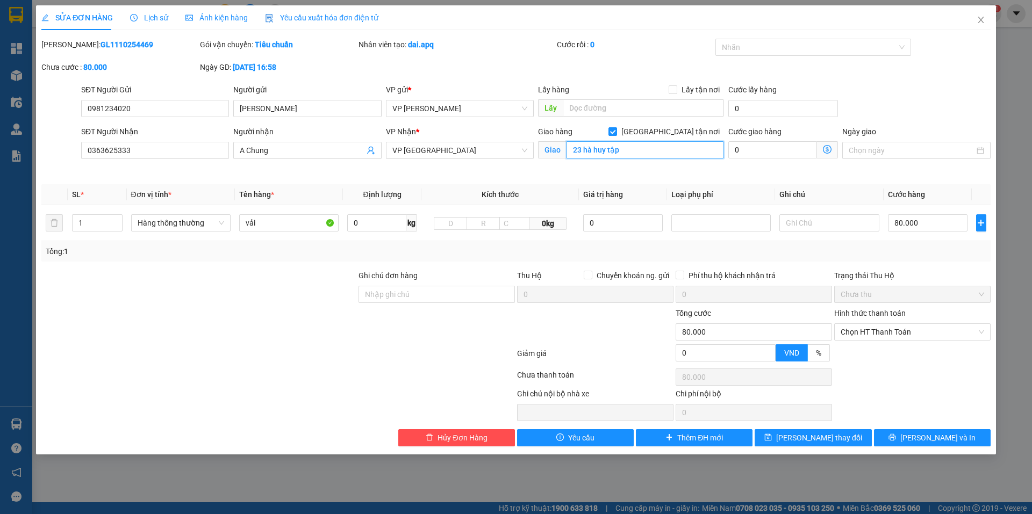
click at [638, 151] on input "23 hà huy tập" at bounding box center [644, 149] width 157 height 17
drag, startPoint x: 821, startPoint y: 441, endPoint x: 806, endPoint y: 428, distance: 19.1
click at [820, 439] on span "Lưu thay đổi" at bounding box center [819, 438] width 86 height 12
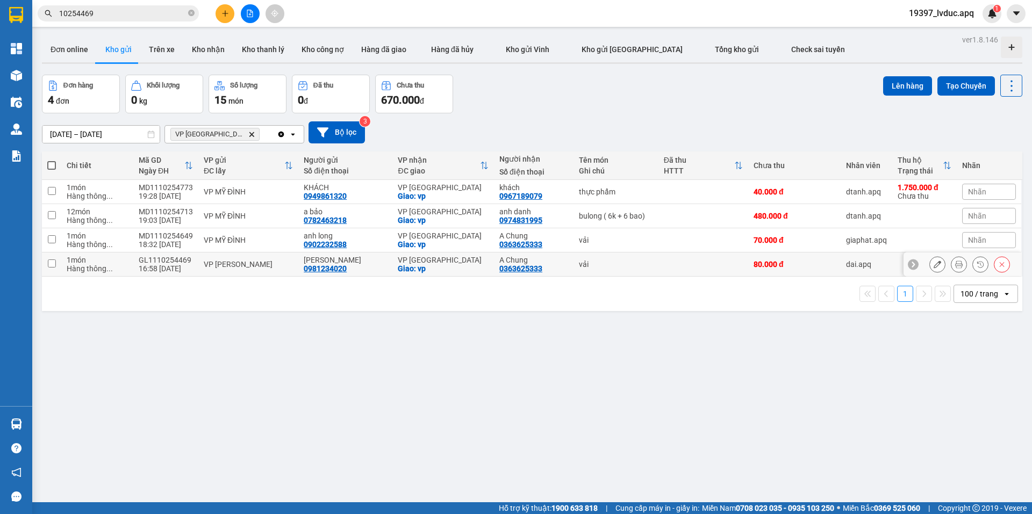
click at [696, 264] on td at bounding box center [703, 265] width 90 height 24
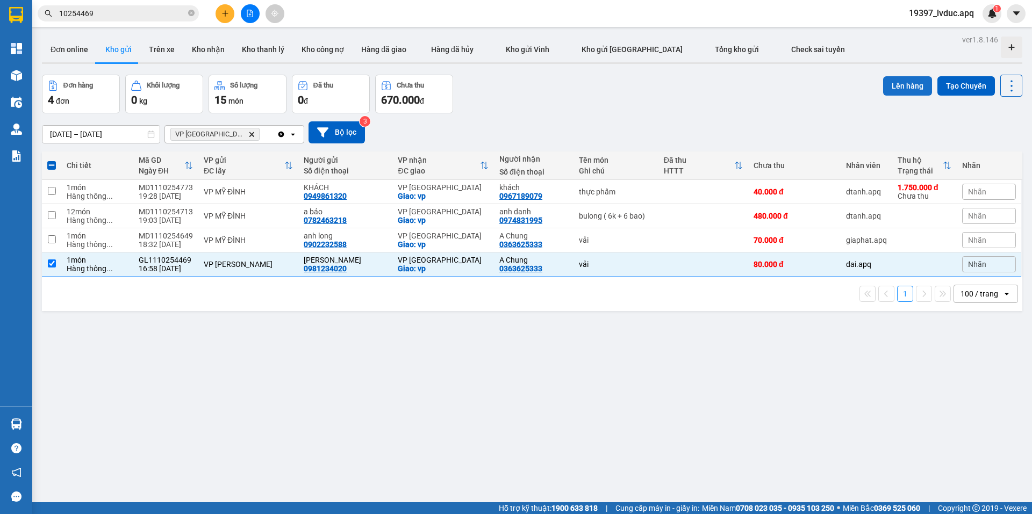
click at [903, 90] on button "Lên hàng" at bounding box center [907, 85] width 49 height 19
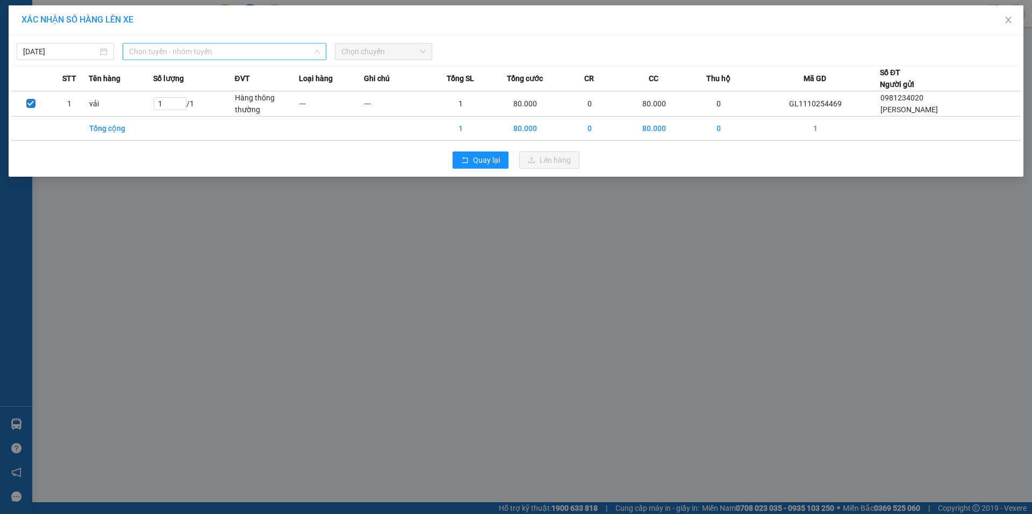
click at [216, 49] on span "Chọn tuyến - nhóm tuyến" at bounding box center [224, 52] width 191 height 16
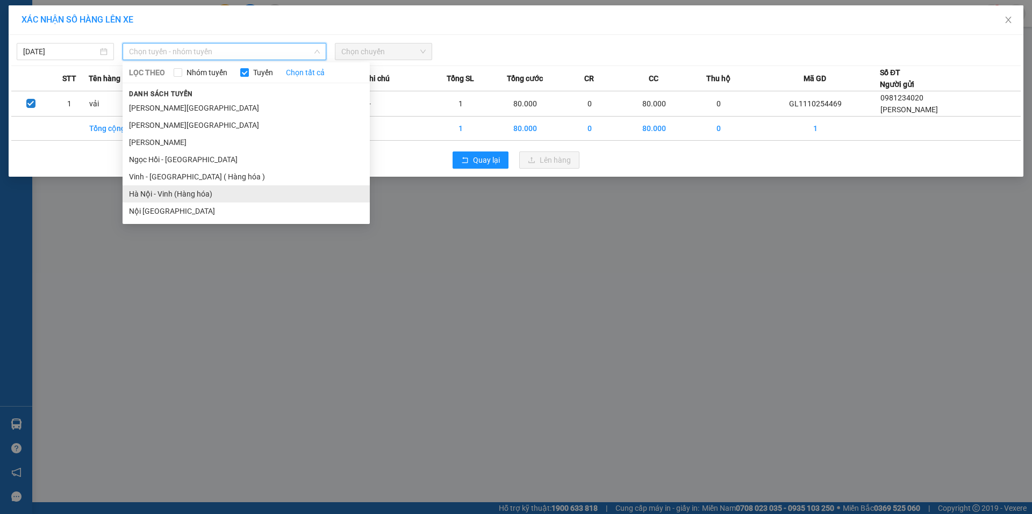
click at [203, 198] on li "Hà Nội - Vinh (Hàng hóa)" at bounding box center [245, 193] width 247 height 17
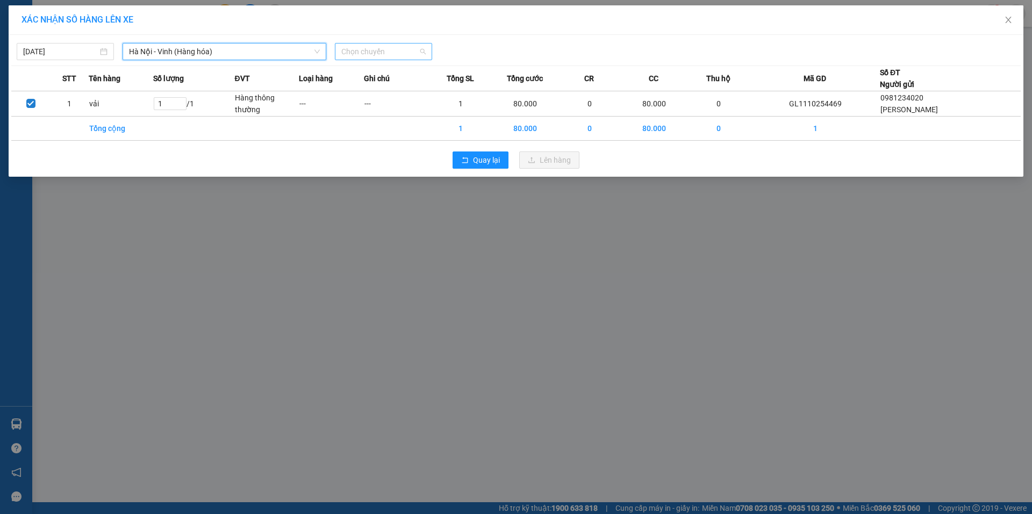
click at [420, 49] on span "Chọn chuyến" at bounding box center [383, 52] width 84 height 16
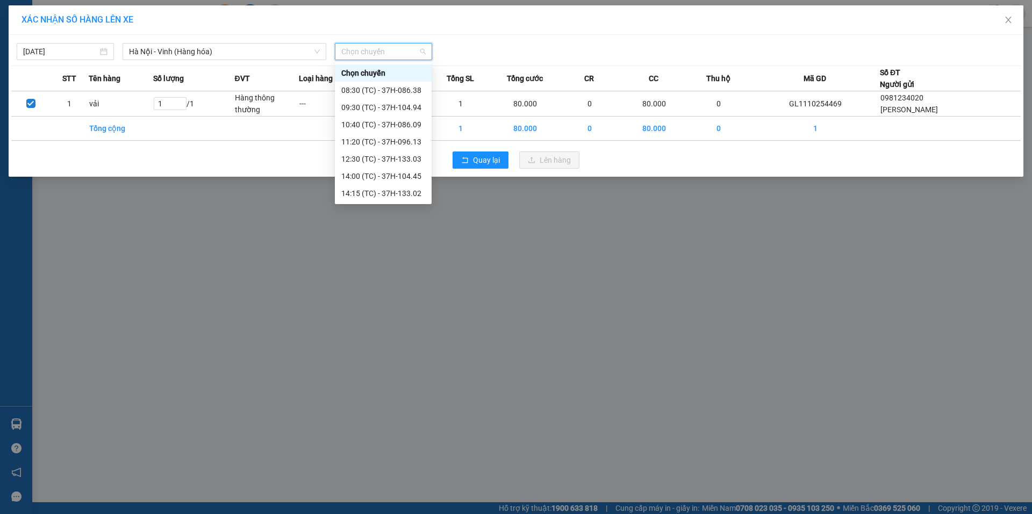
click at [412, 291] on div "23:05 (TC) - 37H-104.81" at bounding box center [383, 297] width 84 height 12
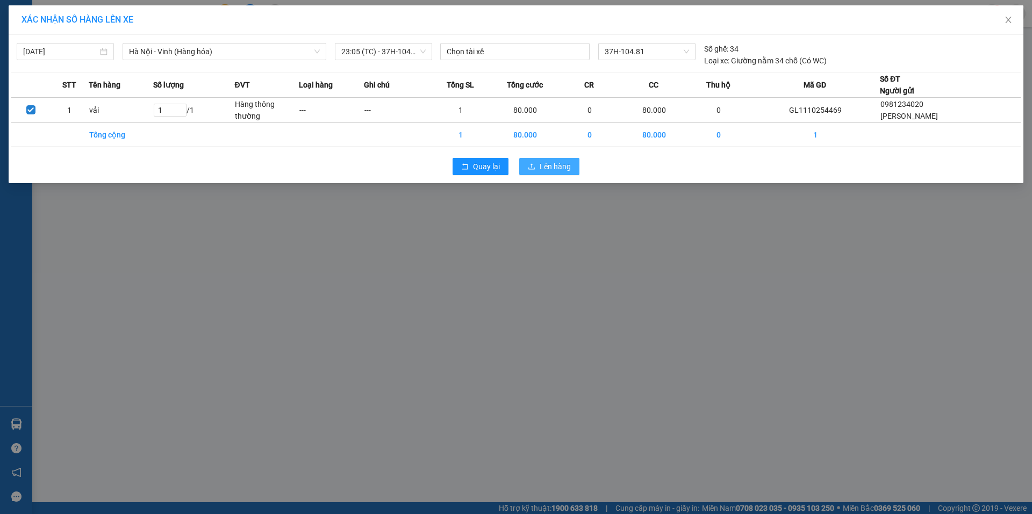
click at [565, 165] on span "Lên hàng" at bounding box center [554, 167] width 31 height 12
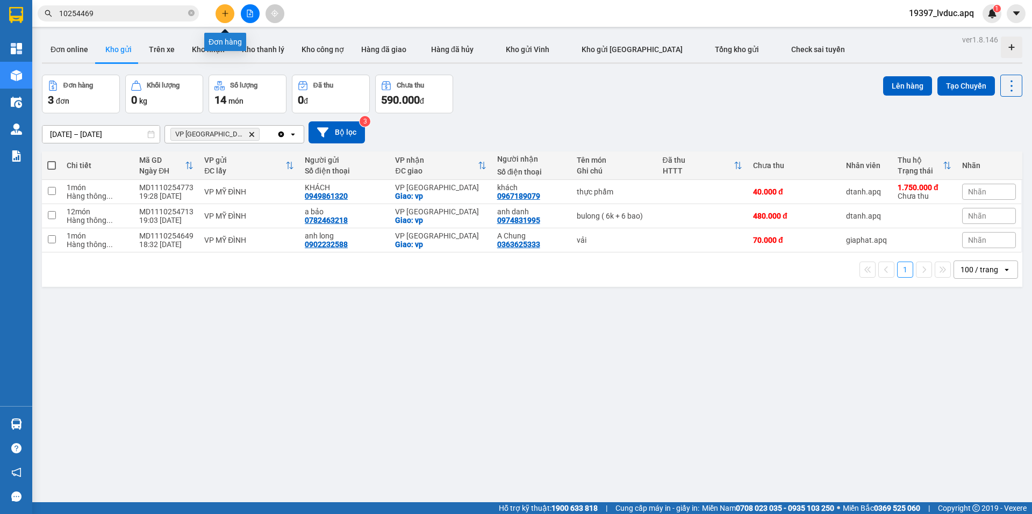
click at [227, 13] on icon "plus" at bounding box center [225, 14] width 8 height 8
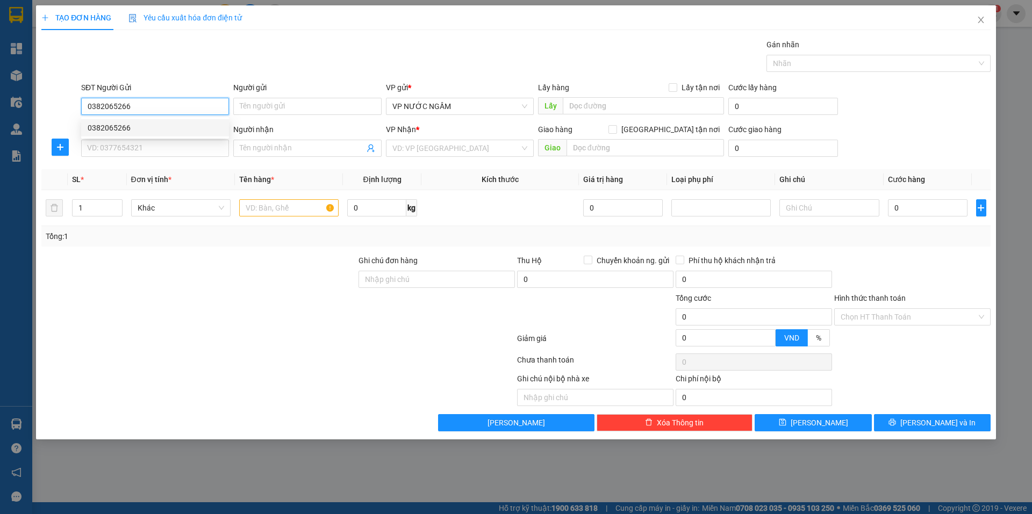
click at [136, 127] on div "0382065266" at bounding box center [155, 128] width 135 height 12
type input "0382065266"
click at [137, 155] on input "SĐT Người Nhận" at bounding box center [155, 148] width 148 height 17
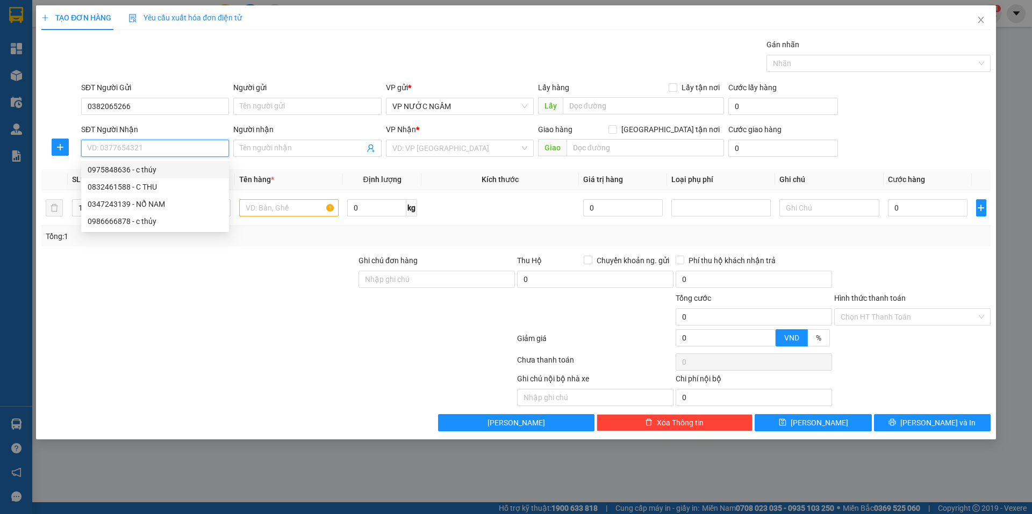
click at [143, 147] on input "SĐT Người Nhận" at bounding box center [155, 148] width 148 height 17
type input "0975848636"
click at [166, 167] on div "0975848636 - c thúy" at bounding box center [155, 170] width 135 height 12
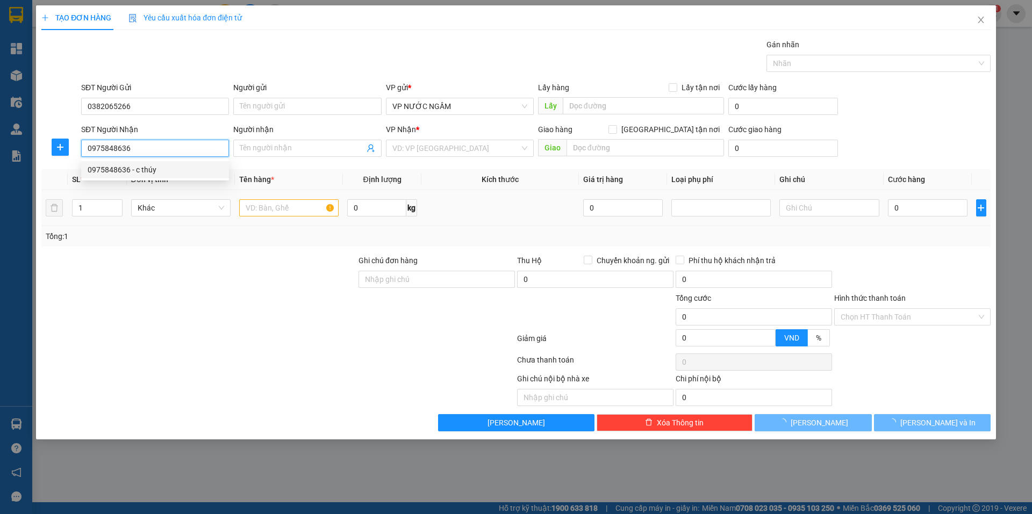
type input "c thúy"
checkbox input "true"
type input "159 ng phong sắc"
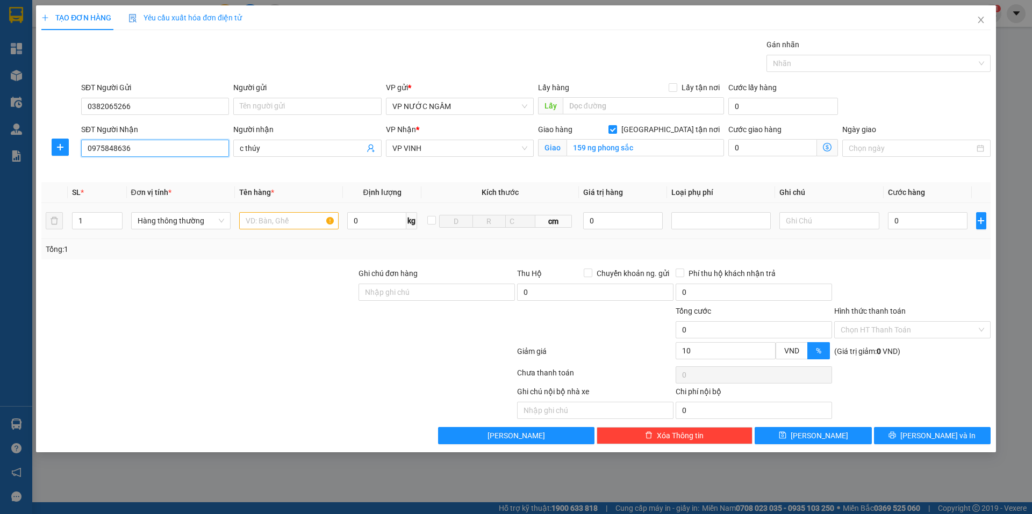
type input "10"
type input "0975848636"
click at [263, 227] on input "text" at bounding box center [288, 220] width 99 height 17
click at [113, 215] on span "up" at bounding box center [116, 218] width 6 height 6
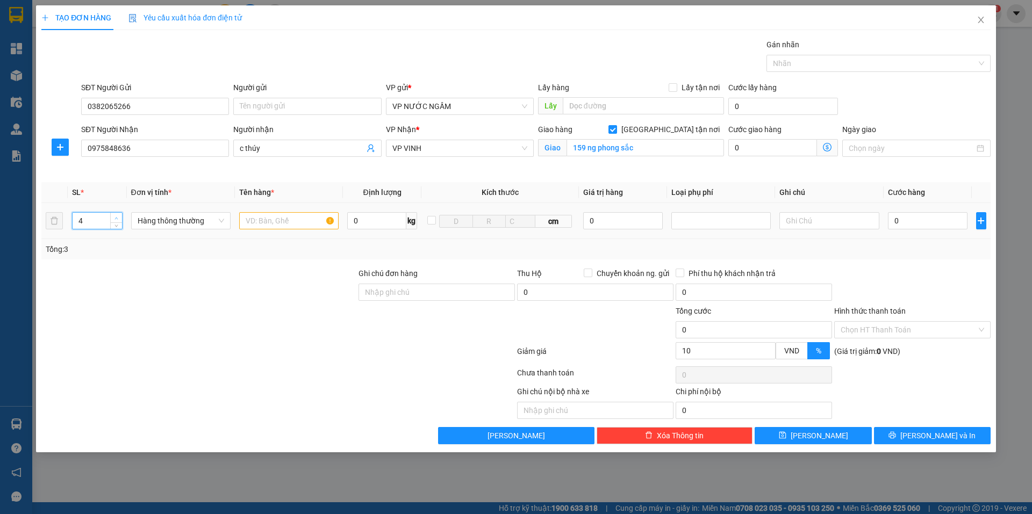
click at [113, 215] on span "up" at bounding box center [116, 218] width 6 height 6
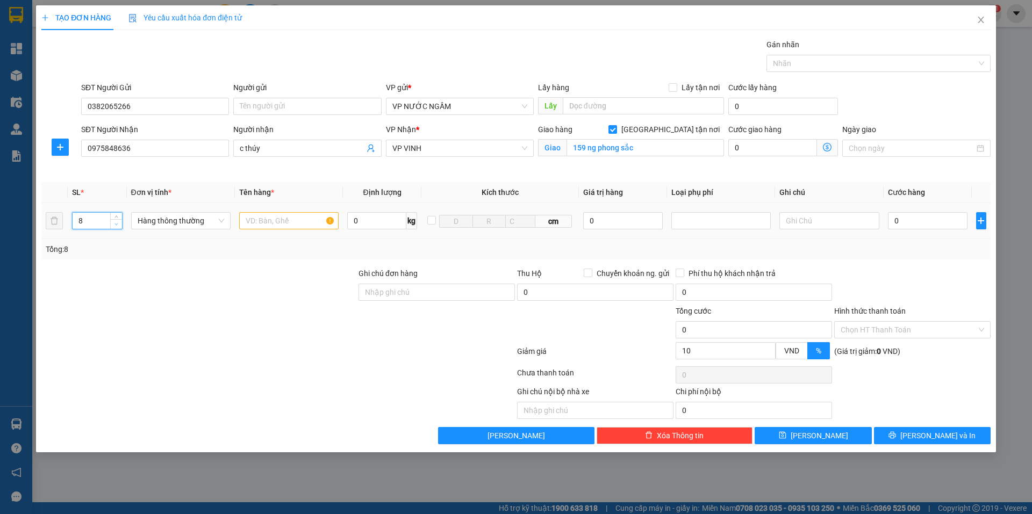
type input "7"
click at [119, 224] on span "down" at bounding box center [116, 224] width 6 height 6
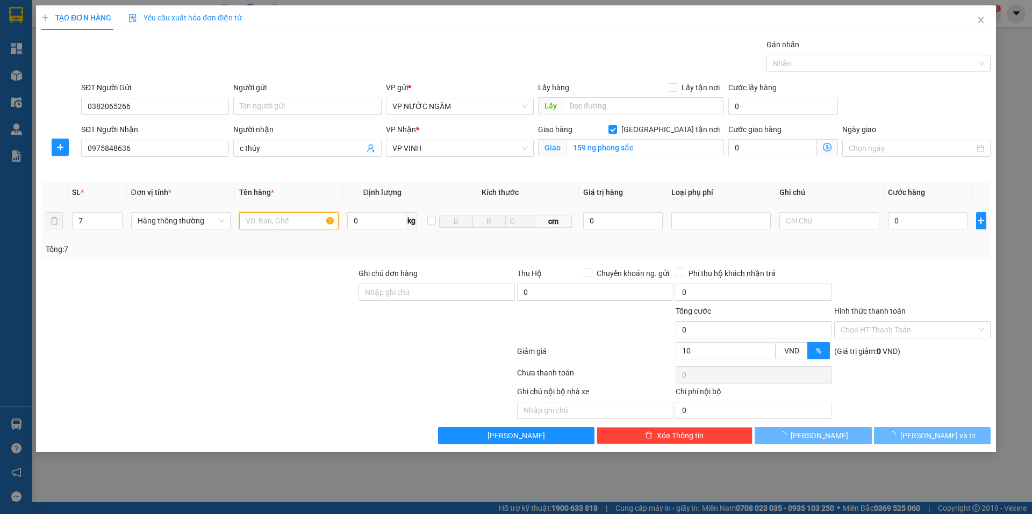
click at [251, 224] on input "text" at bounding box center [288, 220] width 99 height 17
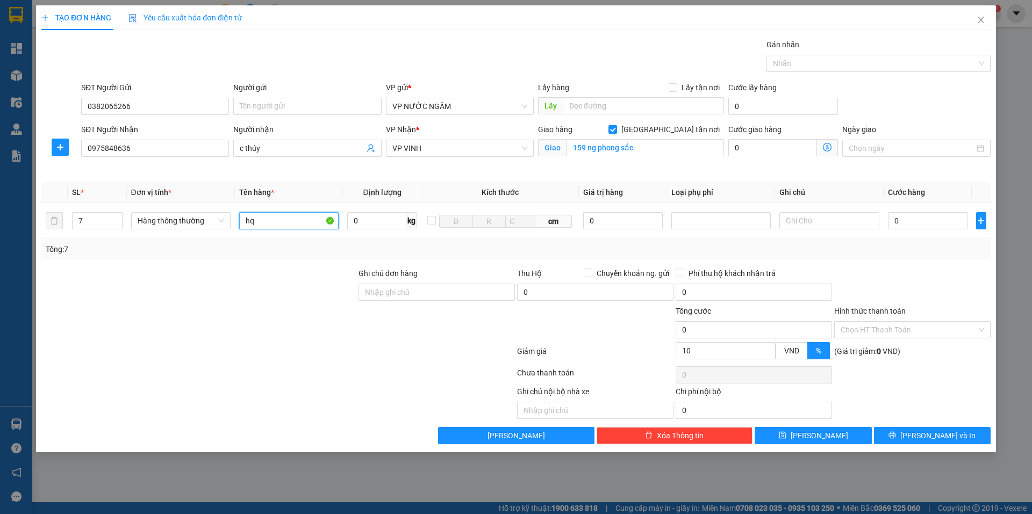
type input "hq"
click at [265, 272] on div at bounding box center [198, 287] width 317 height 38
click at [949, 218] on input "0" at bounding box center [928, 220] width 80 height 17
click at [839, 210] on td at bounding box center [829, 221] width 108 height 36
drag, startPoint x: 898, startPoint y: 434, endPoint x: 871, endPoint y: 420, distance: 30.5
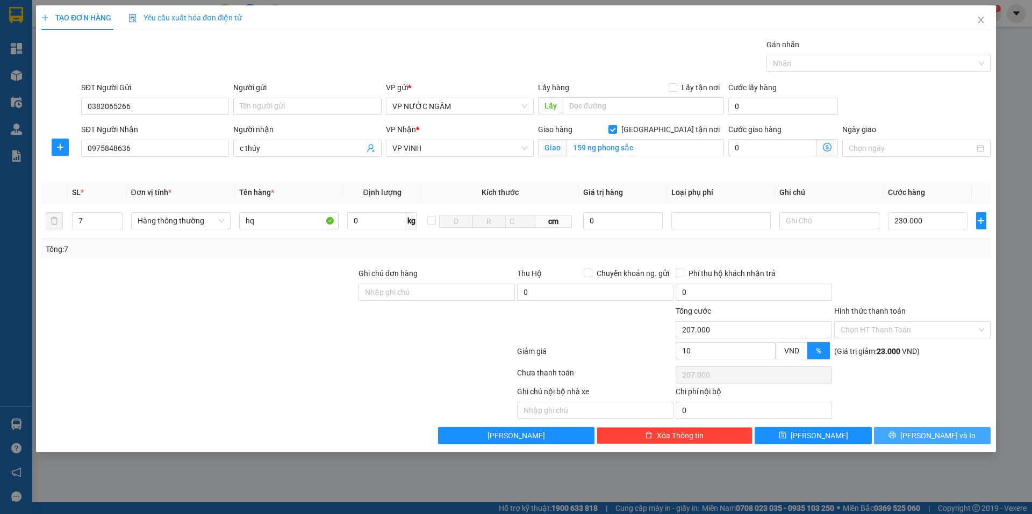
click at [896, 434] on button "[PERSON_NAME] và In" at bounding box center [932, 435] width 117 height 17
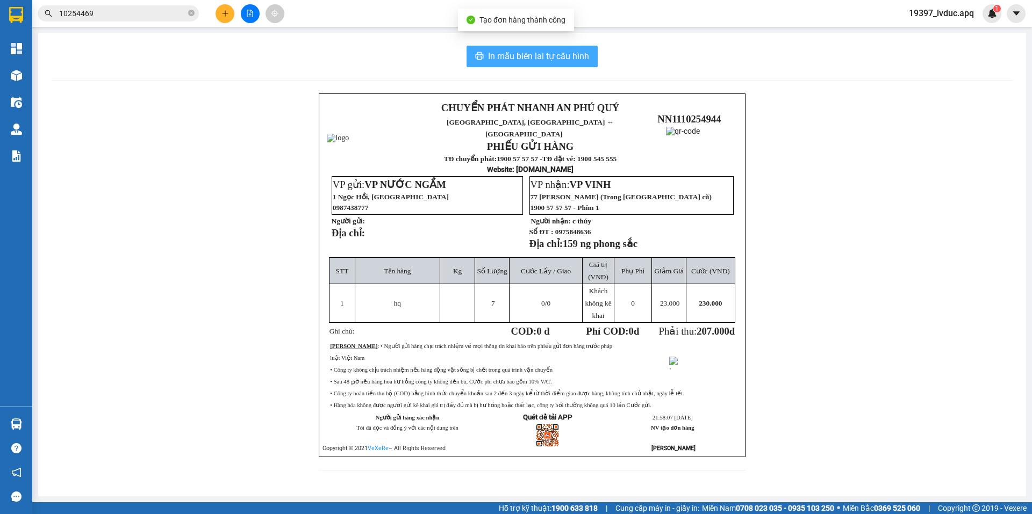
click at [527, 52] on span "In mẫu biên lai tự cấu hình" at bounding box center [538, 55] width 101 height 13
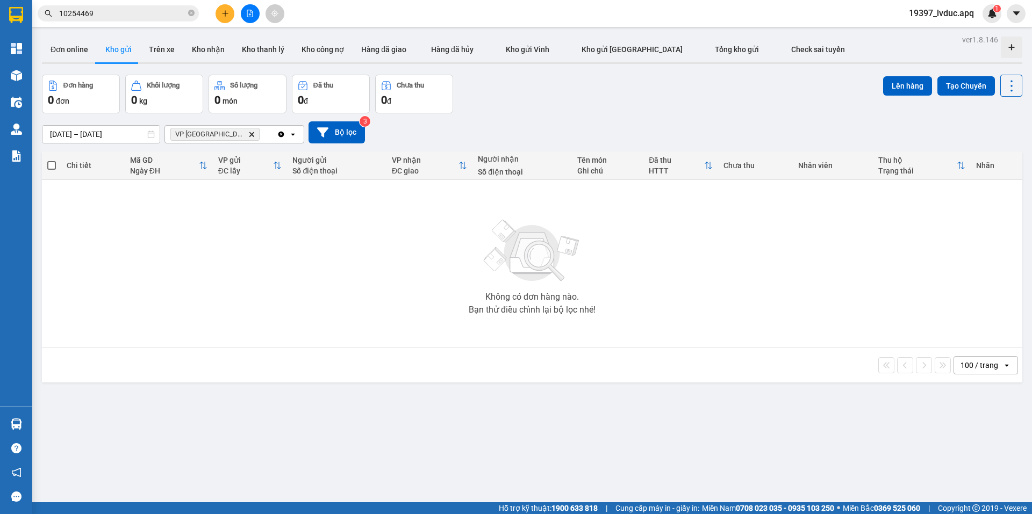
click at [244, 13] on button at bounding box center [250, 13] width 19 height 19
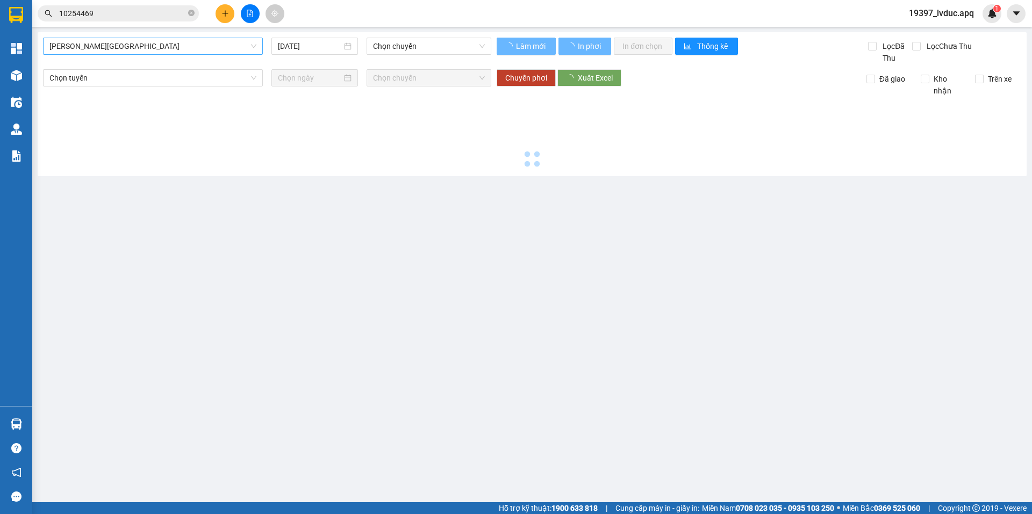
click at [89, 49] on span "[PERSON_NAME][GEOGRAPHIC_DATA]" at bounding box center [152, 46] width 207 height 16
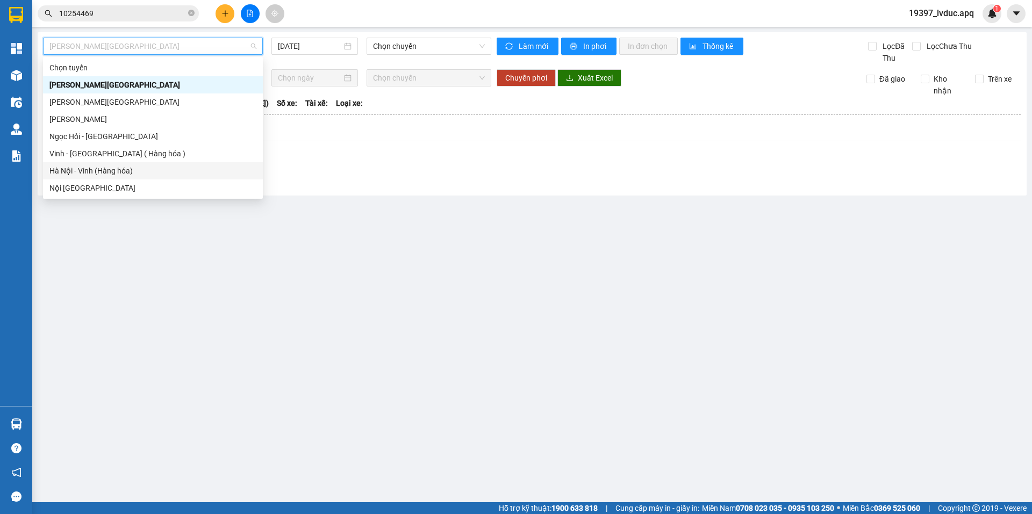
click at [93, 166] on div "Hà Nội - Vinh (Hàng hóa)" at bounding box center [152, 171] width 207 height 12
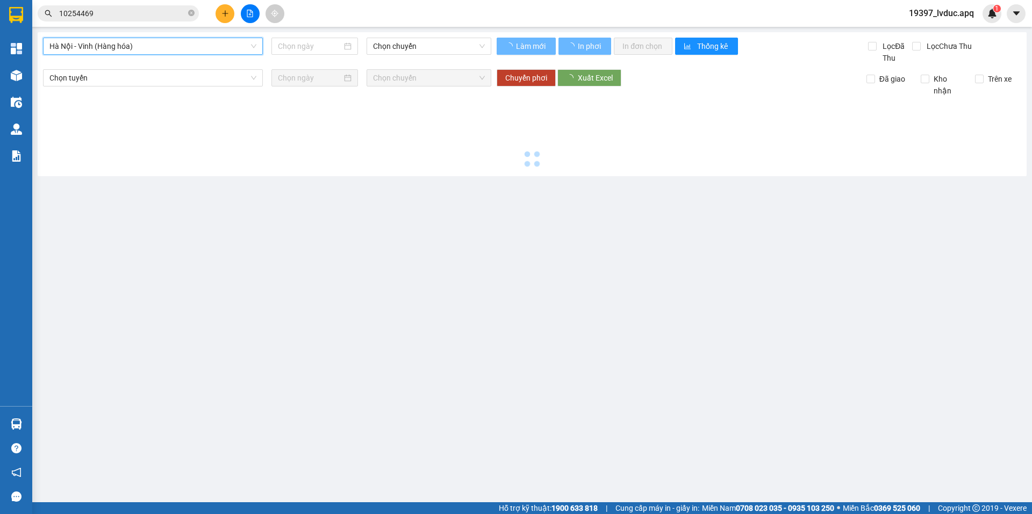
type input "[DATE]"
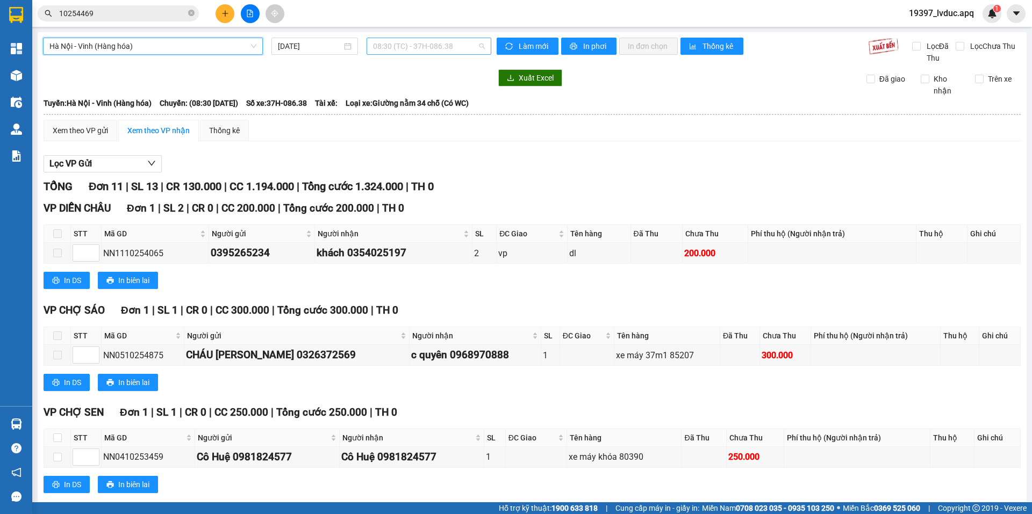
click at [445, 42] on span "08:30 (TC) - 37H-086.38" at bounding box center [429, 46] width 112 height 16
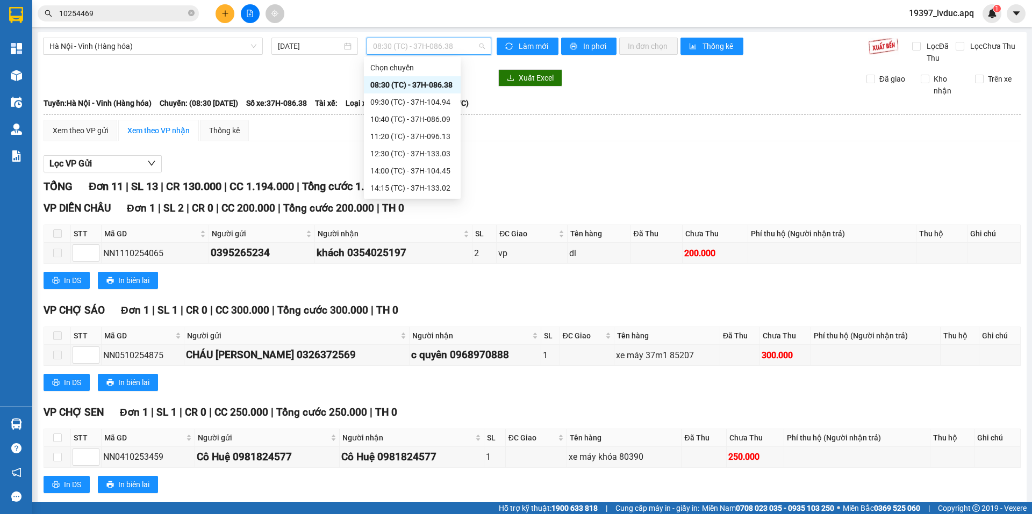
click at [440, 320] on div "23:10 (TC) - 37H-133.00" at bounding box center [412, 326] width 84 height 12
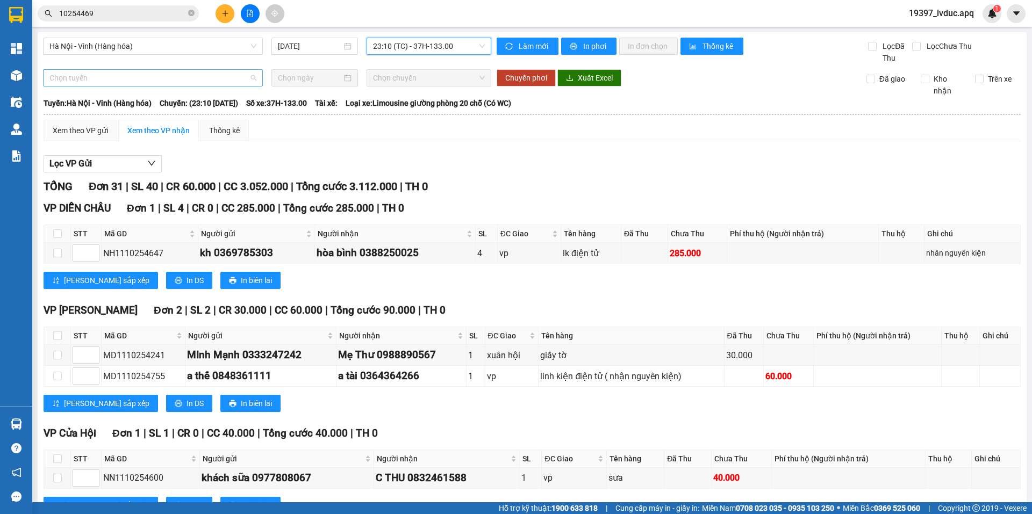
click at [129, 76] on span "Chọn tuyến" at bounding box center [152, 78] width 207 height 16
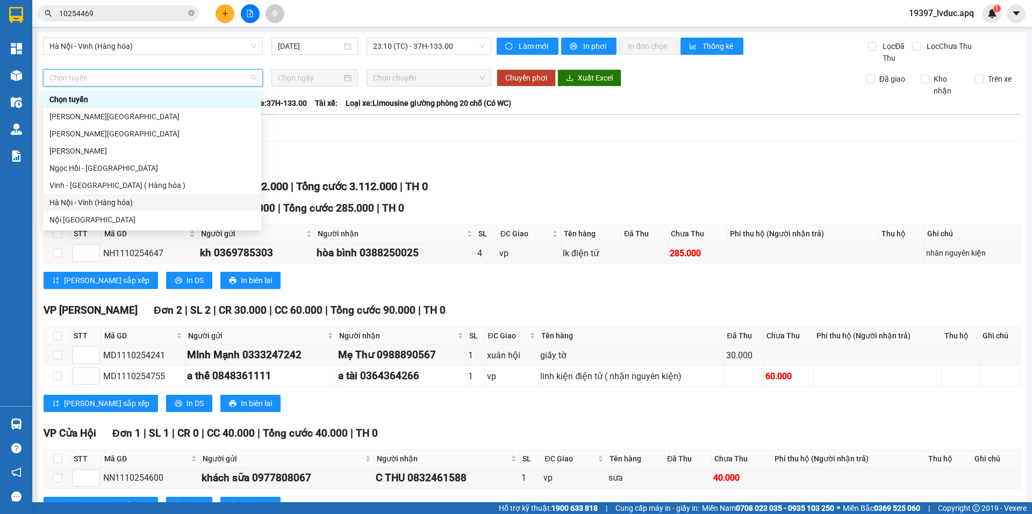
click at [112, 210] on div "Hà Nội - Vinh (Hàng hóa)" at bounding box center [152, 202] width 218 height 17
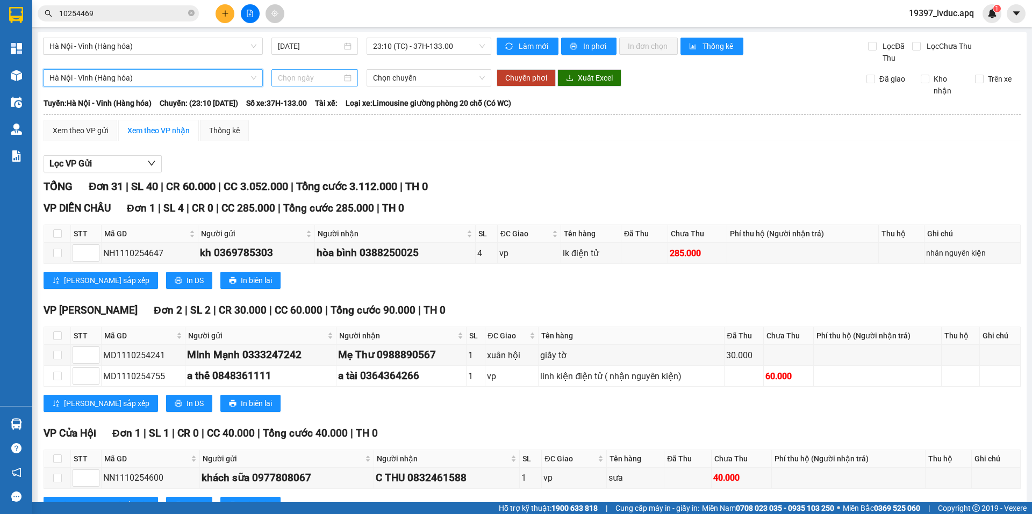
click at [328, 75] on input at bounding box center [310, 78] width 64 height 12
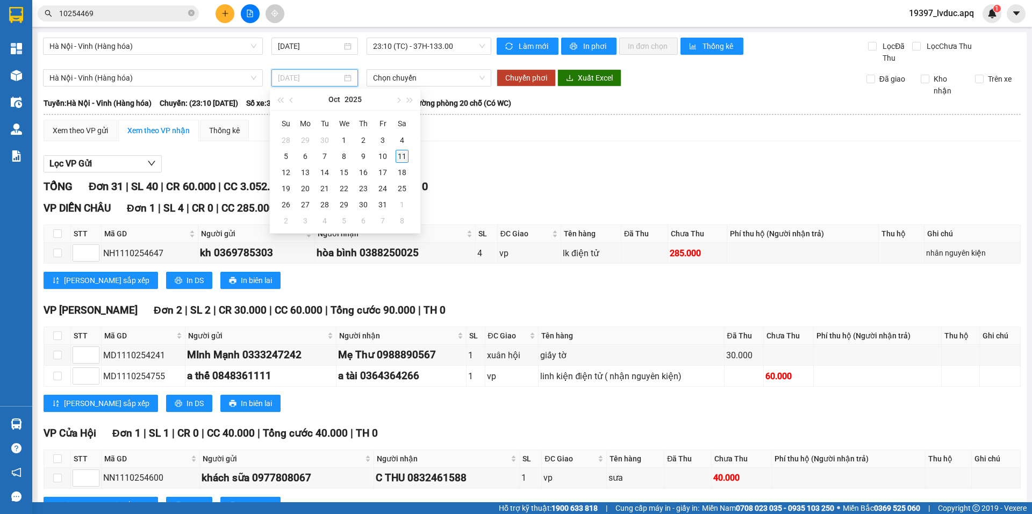
type input "[DATE]"
click at [400, 156] on div "11" at bounding box center [401, 156] width 13 height 13
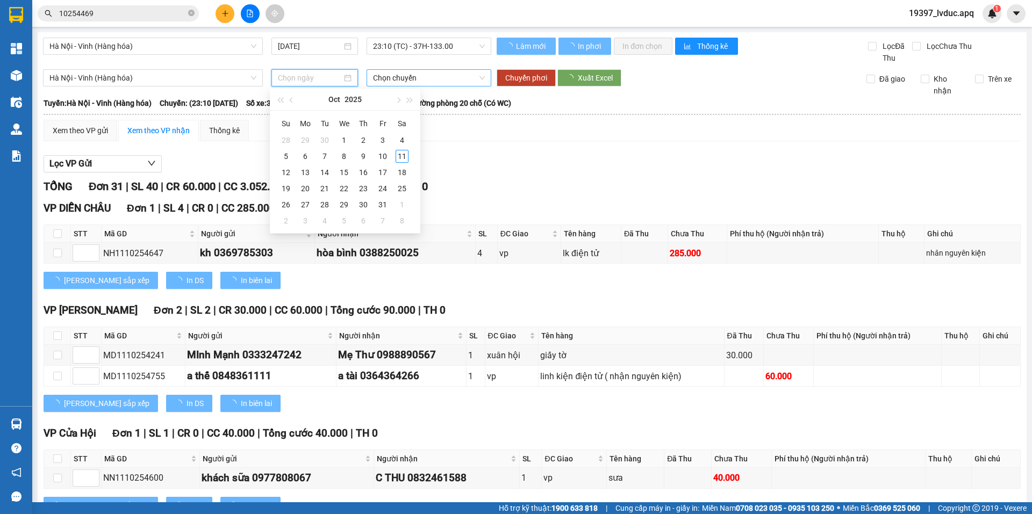
type input "[DATE]"
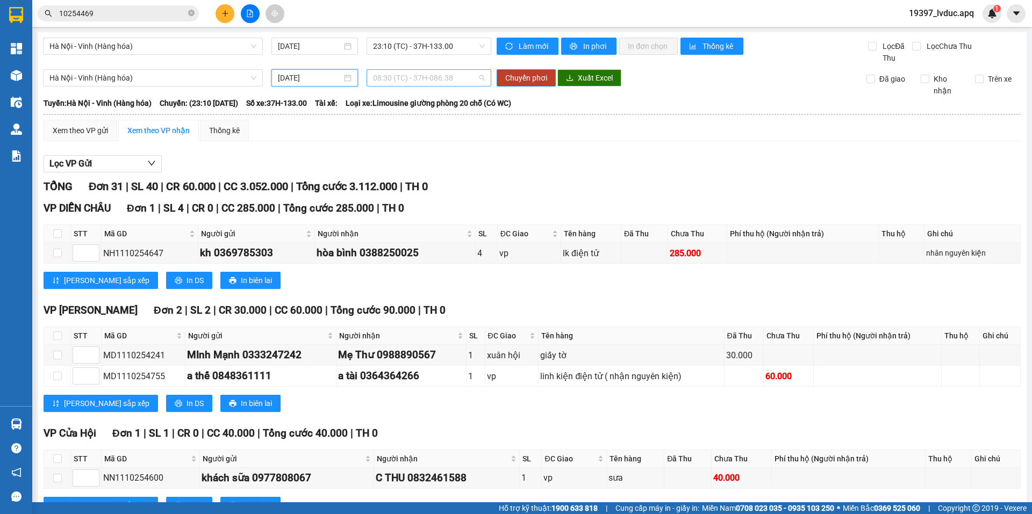
click at [440, 77] on span "08:30 (TC) - 37H-086.38" at bounding box center [429, 78] width 112 height 16
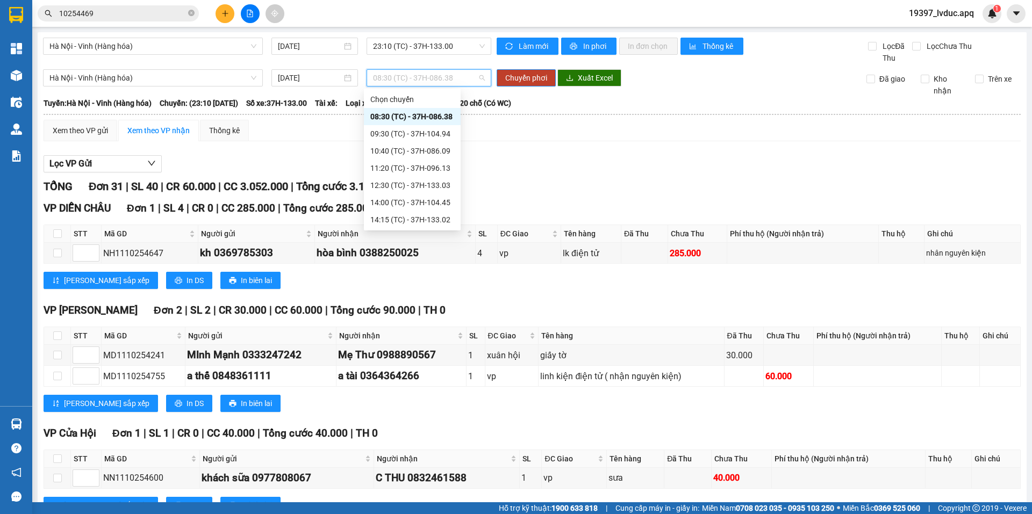
click at [437, 317] on div "23:05 (TC) - 37H-104.81" at bounding box center [412, 323] width 84 height 12
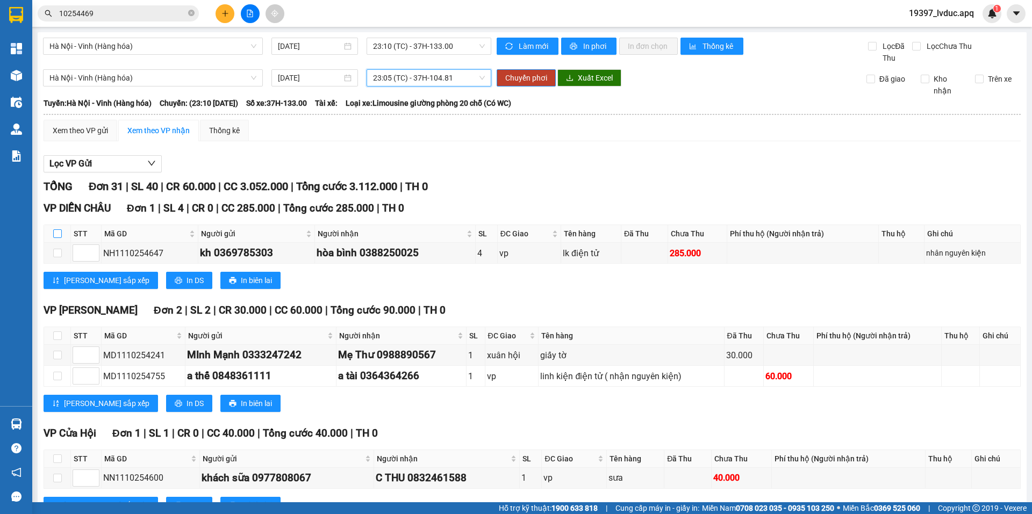
click at [57, 237] on input "checkbox" at bounding box center [57, 233] width 9 height 9
checkbox input "true"
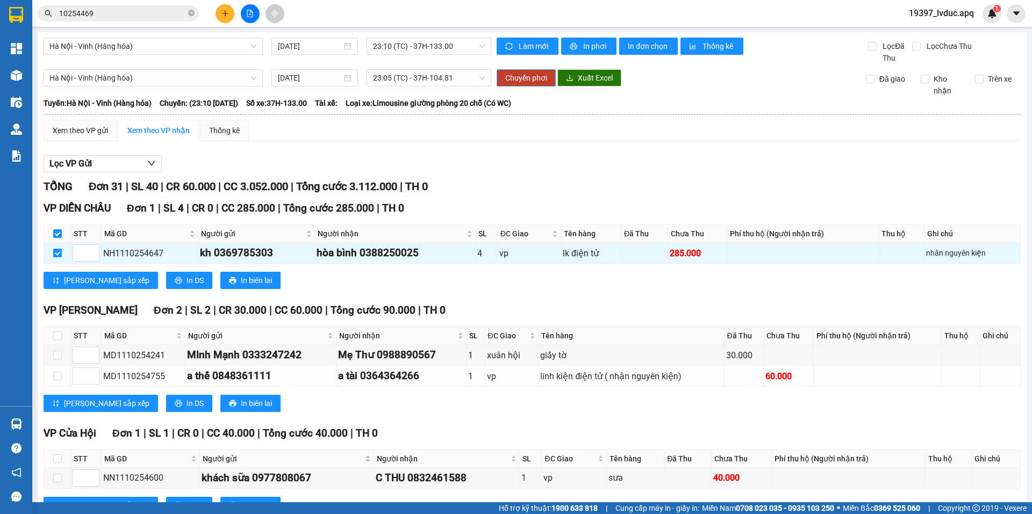
click at [542, 75] on span "Chuyển phơi" at bounding box center [526, 78] width 42 height 12
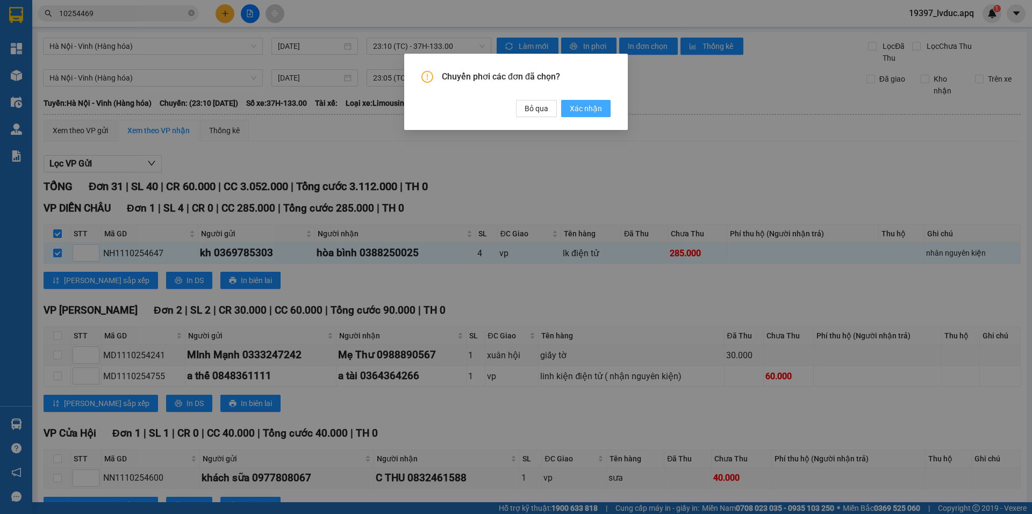
click at [572, 111] on span "Xác nhận" at bounding box center [586, 109] width 32 height 12
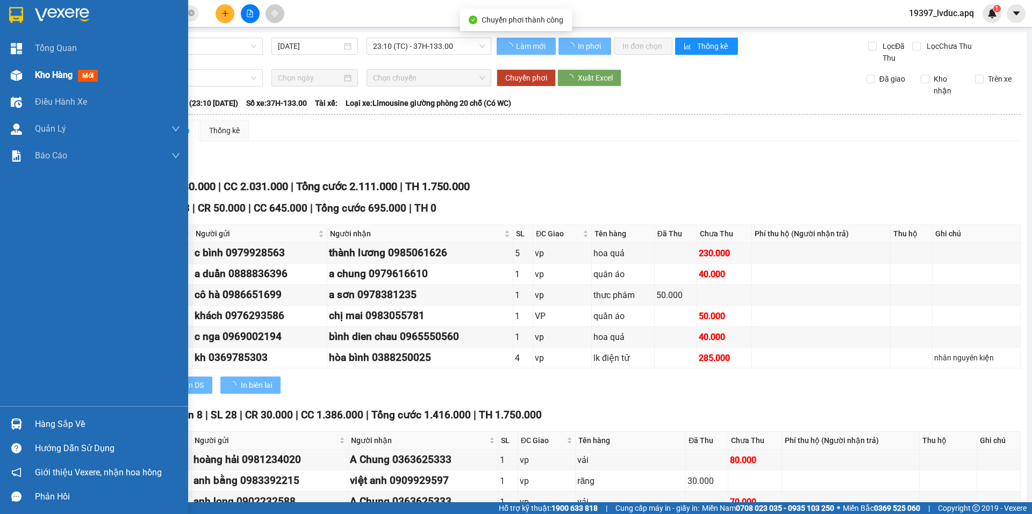
click at [9, 76] on div at bounding box center [16, 75] width 19 height 19
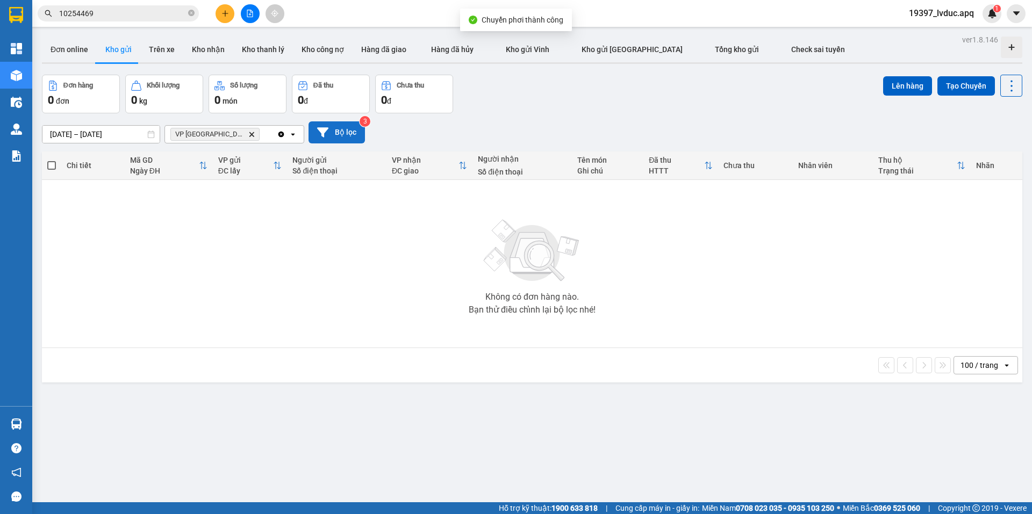
click at [337, 133] on button "Bộ lọc" at bounding box center [336, 132] width 56 height 22
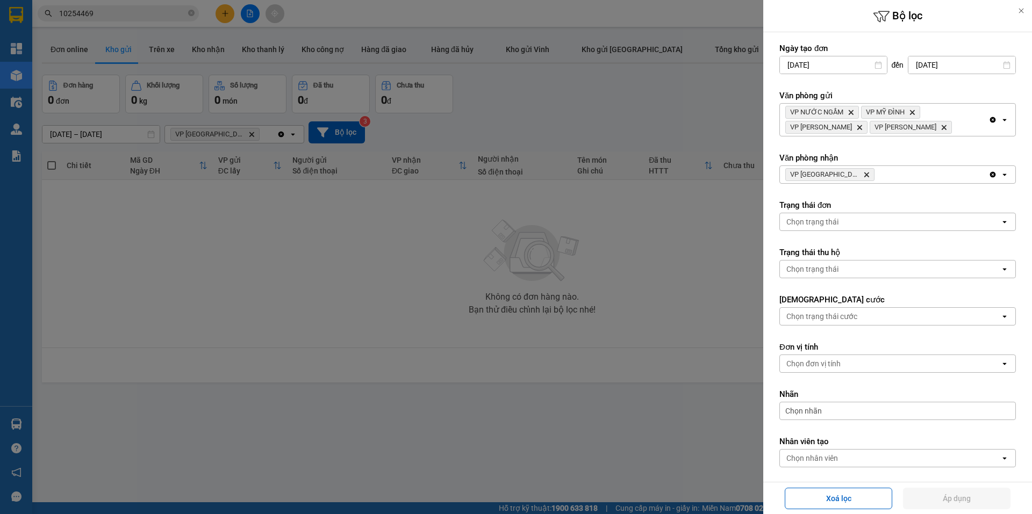
click at [867, 175] on div "VP Cầu Yên Xuân Delete" at bounding box center [884, 174] width 208 height 17
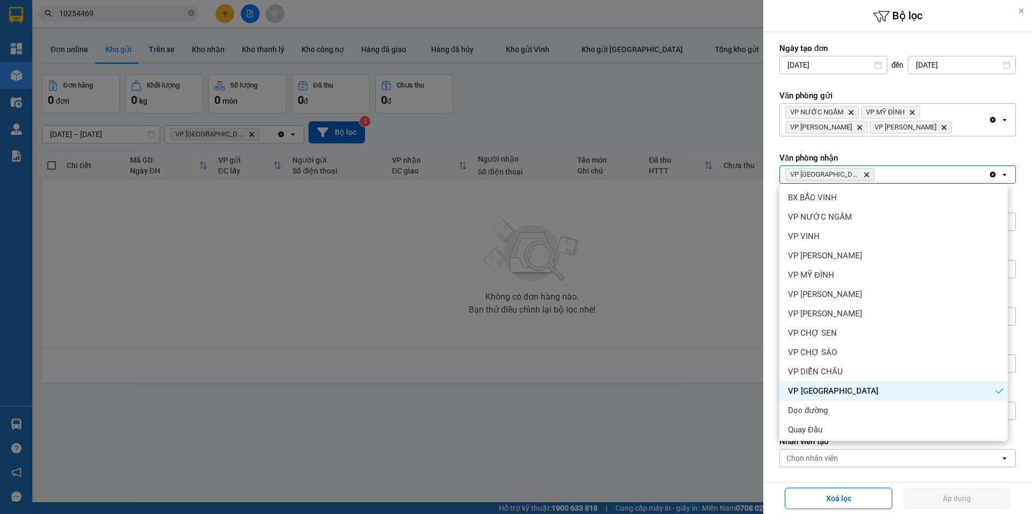
click at [864, 174] on icon "VP Cầu Yên Xuân, close by backspace" at bounding box center [866, 174] width 5 height 5
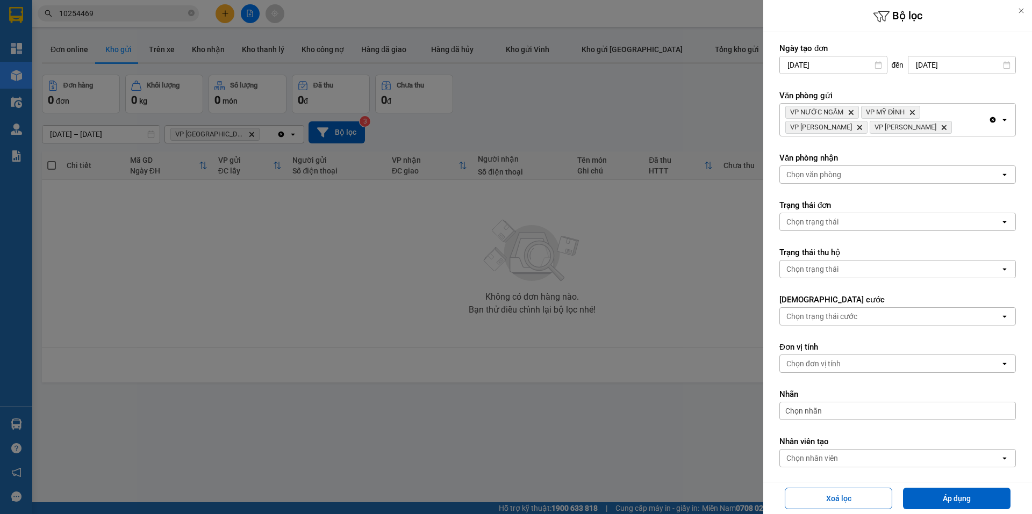
click at [852, 174] on div "Chọn văn phòng" at bounding box center [890, 174] width 220 height 17
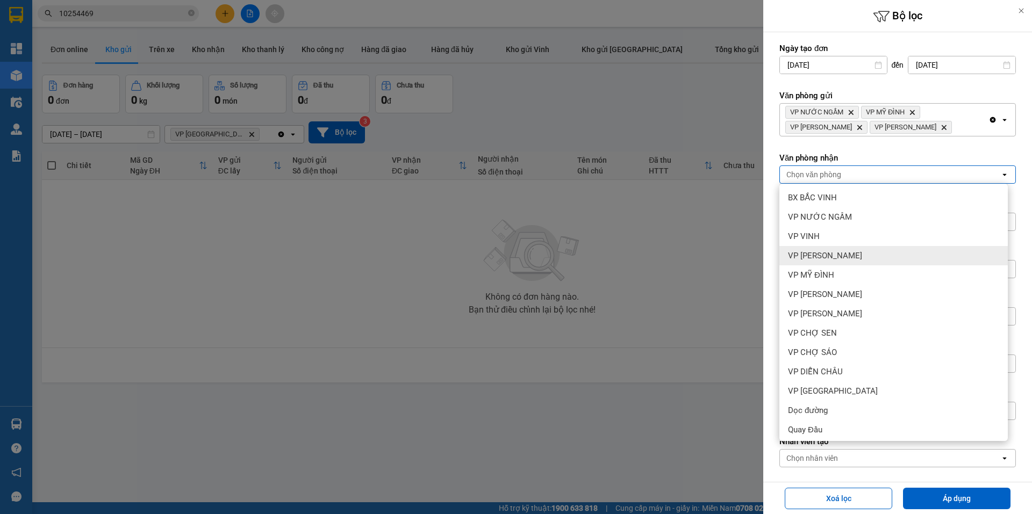
click at [853, 261] on span "VP [PERSON_NAME]" at bounding box center [825, 255] width 74 height 11
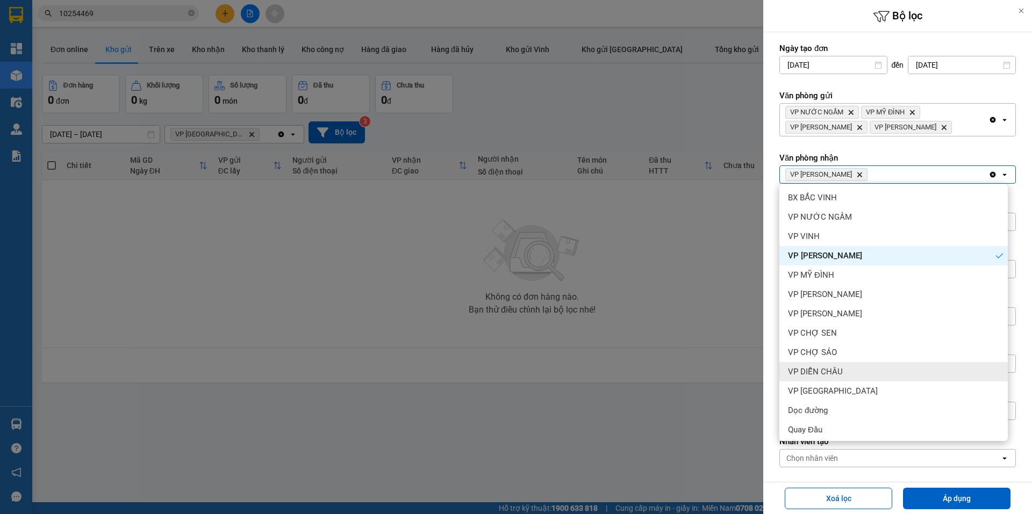
click at [853, 371] on div "VP DIỄN CHÂU" at bounding box center [893, 371] width 228 height 19
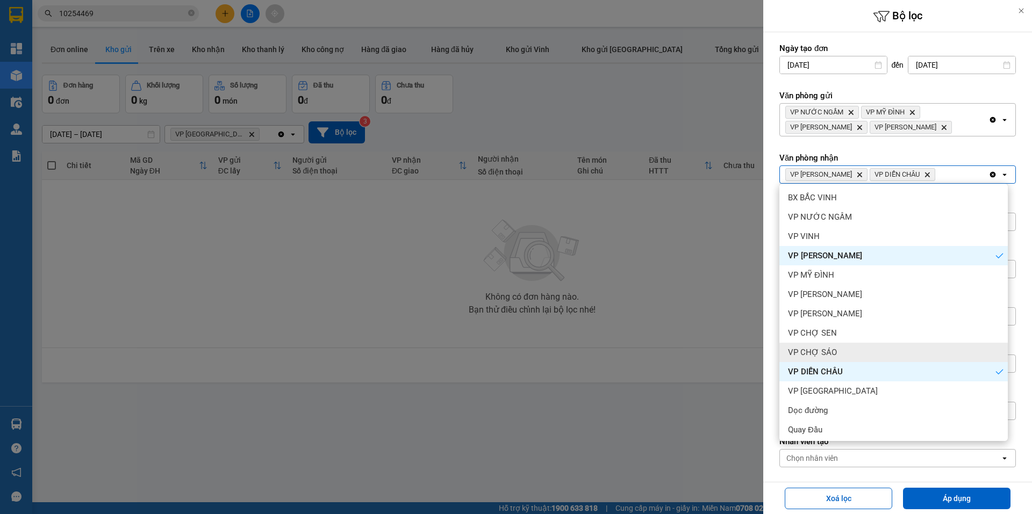
click at [848, 358] on div "VP CHỢ SÁO" at bounding box center [893, 352] width 228 height 19
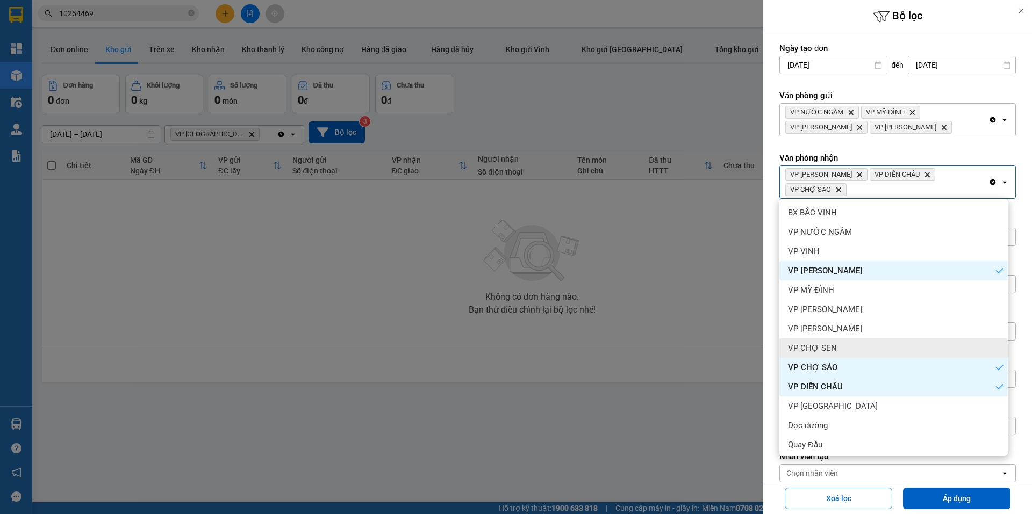
click at [848, 344] on div "VP CHỢ SEN" at bounding box center [893, 347] width 228 height 19
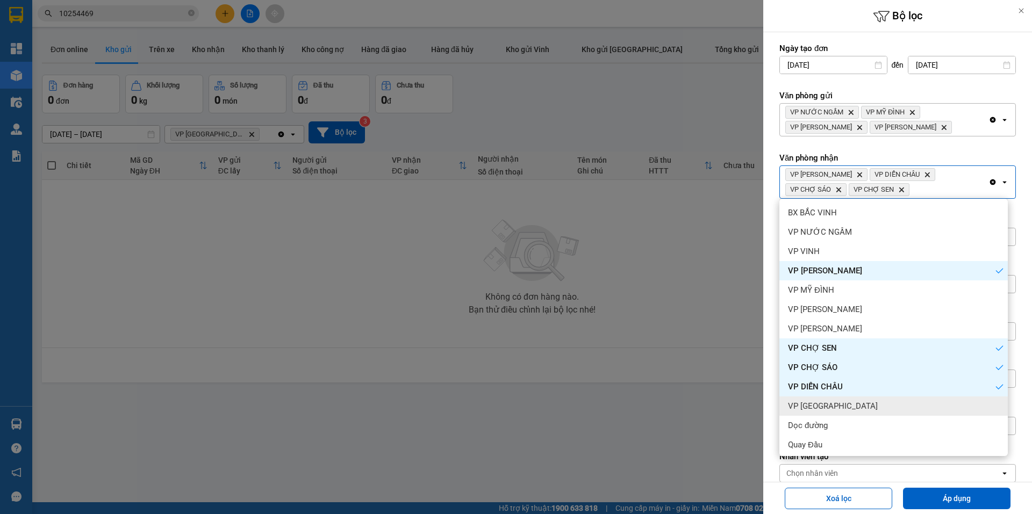
click at [858, 404] on div "VP [GEOGRAPHIC_DATA]" at bounding box center [893, 406] width 228 height 19
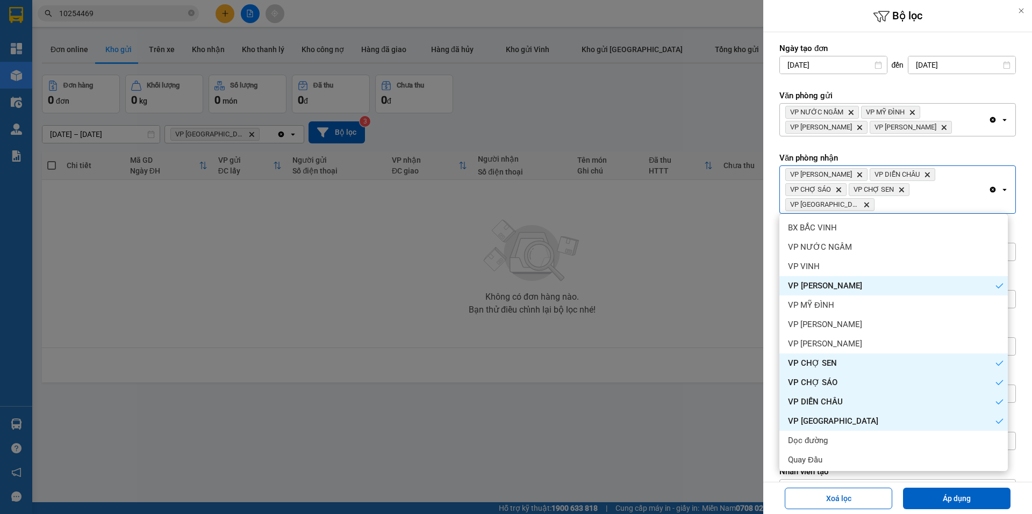
click at [833, 513] on span "VP [PERSON_NAME]" at bounding box center [825, 518] width 74 height 11
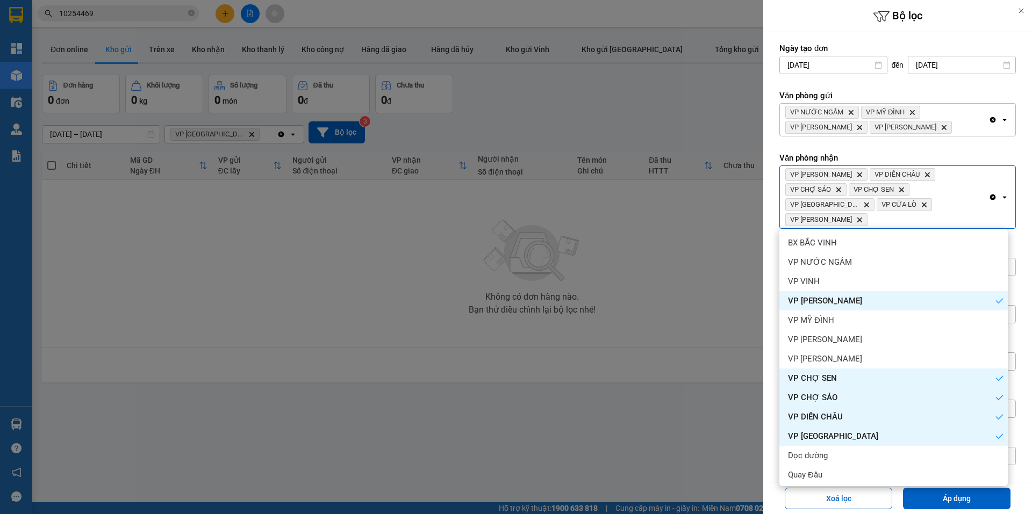
click at [833, 504] on div "VP Cửa Hội" at bounding box center [893, 513] width 228 height 19
click at [839, 485] on div "VP [PERSON_NAME]" at bounding box center [893, 494] width 228 height 19
drag, startPoint x: 917, startPoint y: 493, endPoint x: 888, endPoint y: 483, distance: 30.3
click at [916, 493] on button "Áp dụng" at bounding box center [956, 498] width 107 height 21
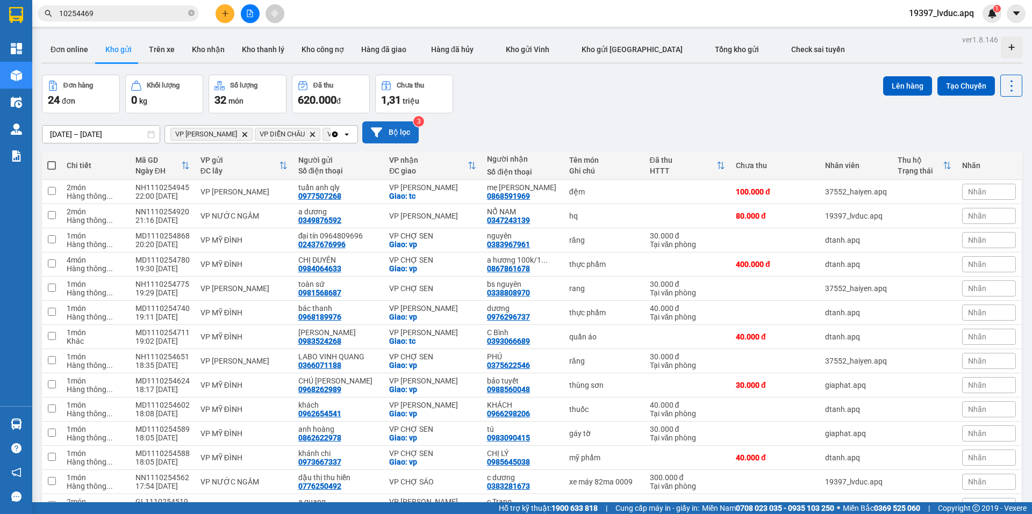
click at [392, 133] on button "Bộ lọc" at bounding box center [390, 132] width 56 height 22
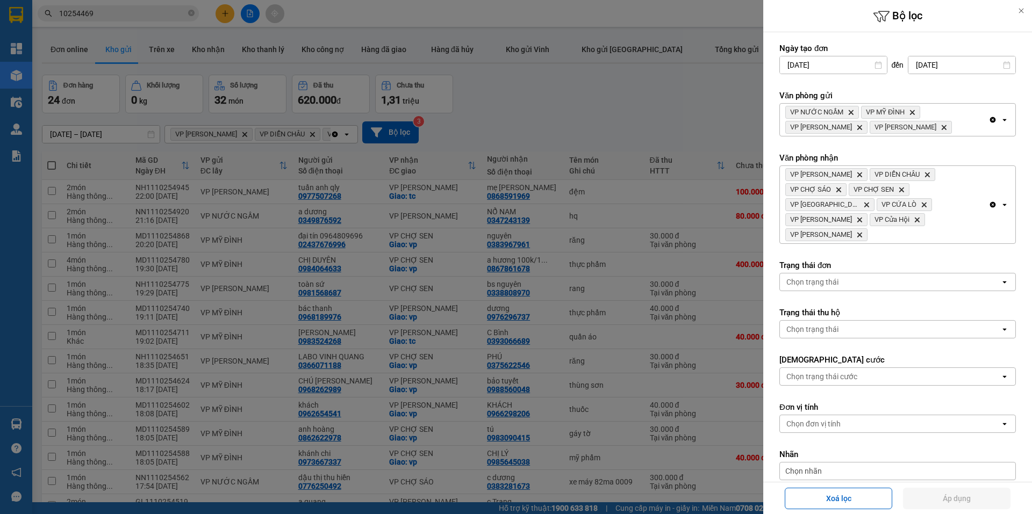
click at [990, 202] on icon "Clear all" at bounding box center [993, 205] width 6 height 6
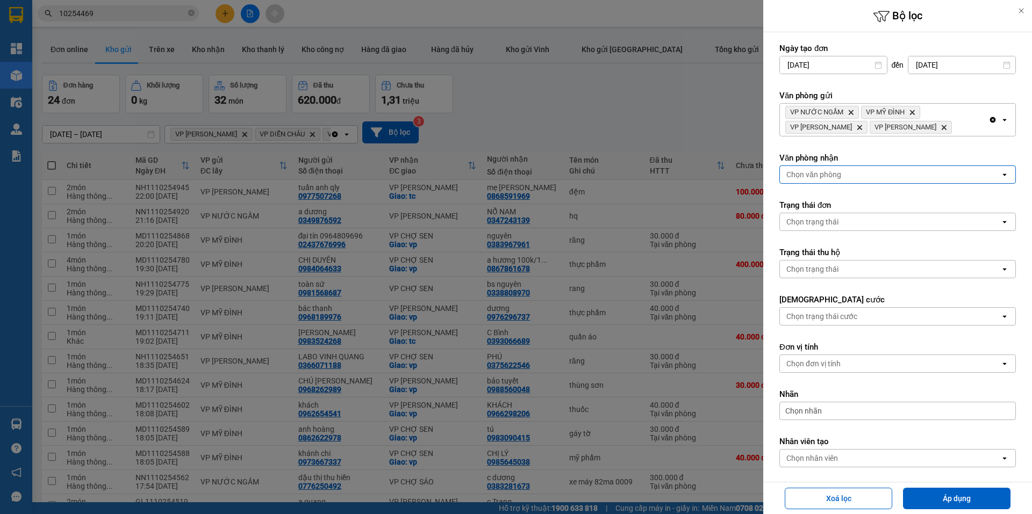
click at [929, 172] on div "Chọn văn phòng" at bounding box center [890, 174] width 220 height 17
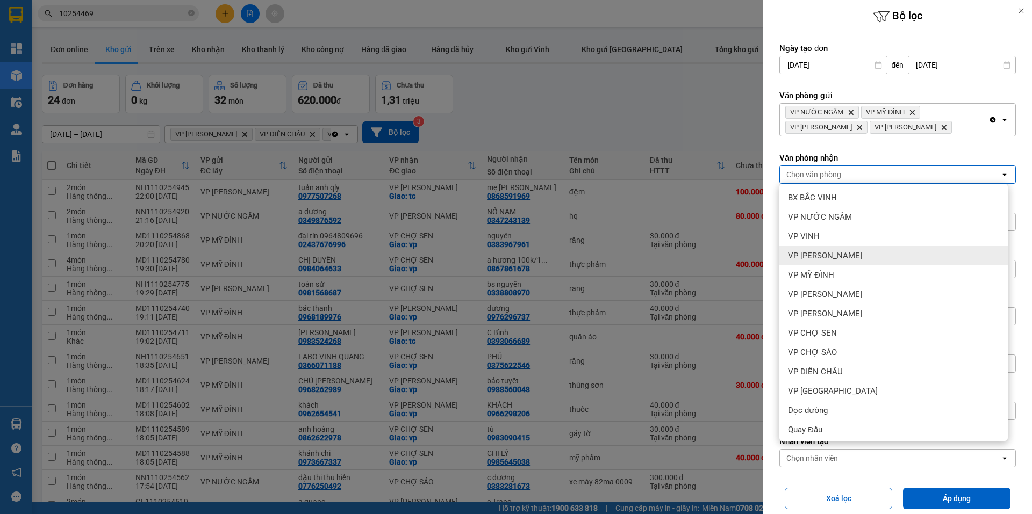
click at [890, 250] on div "VP [PERSON_NAME]" at bounding box center [893, 255] width 228 height 19
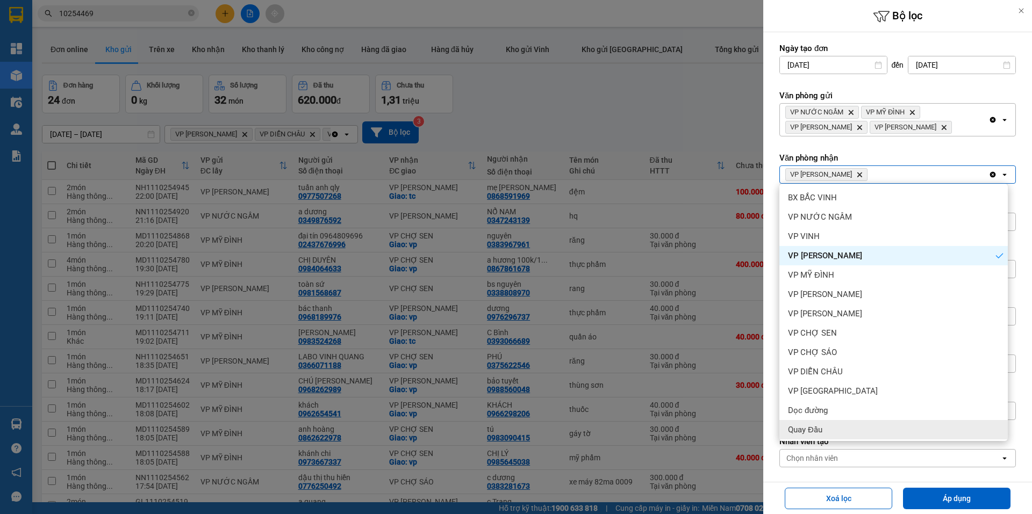
drag, startPoint x: 955, startPoint y: 502, endPoint x: 886, endPoint y: 471, distance: 75.8
click at [953, 501] on button "Áp dụng" at bounding box center [956, 498] width 107 height 21
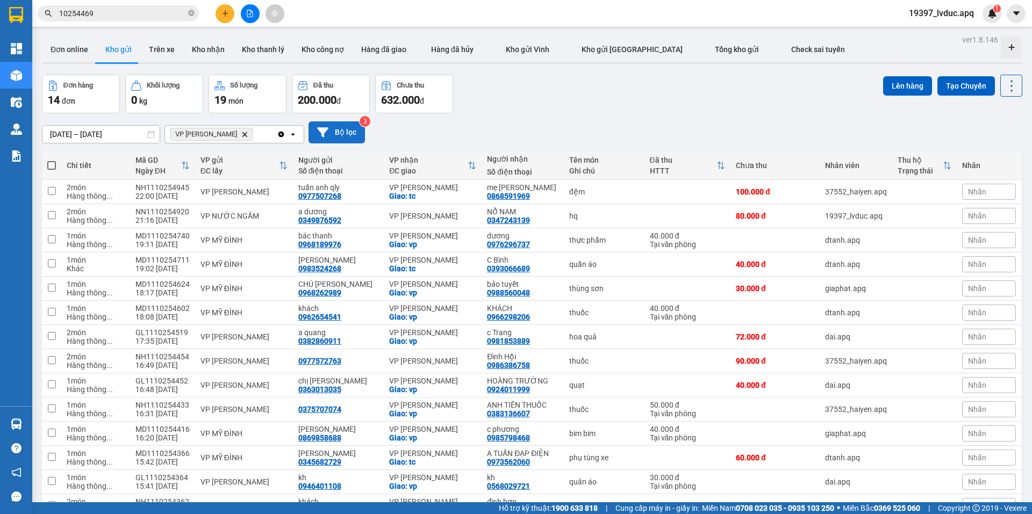
click at [342, 121] on button "Bộ lọc" at bounding box center [336, 132] width 56 height 22
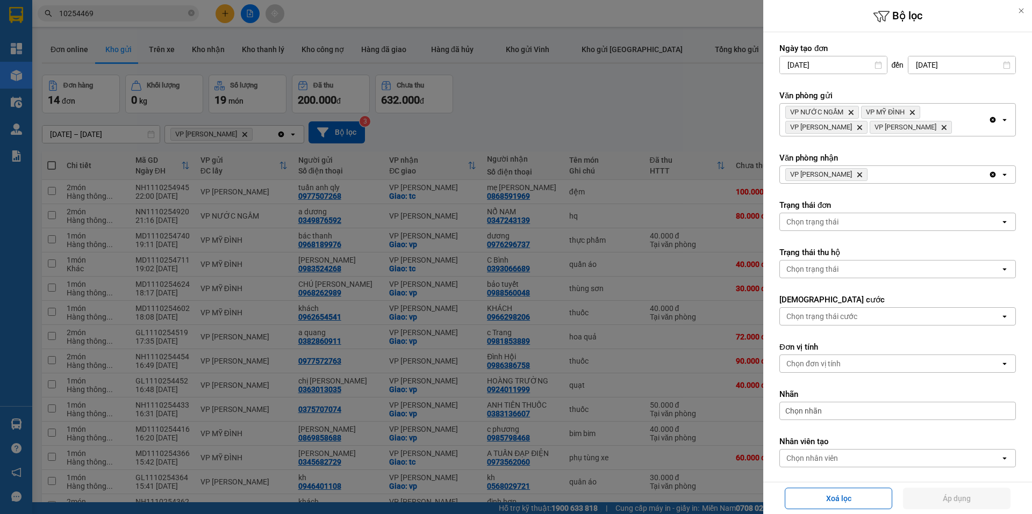
click at [860, 172] on icon "VP THANH CHƯƠNG, close by backspace" at bounding box center [859, 174] width 5 height 5
click at [860, 172] on div "VP THANH CHƯƠNG Delete" at bounding box center [884, 174] width 208 height 17
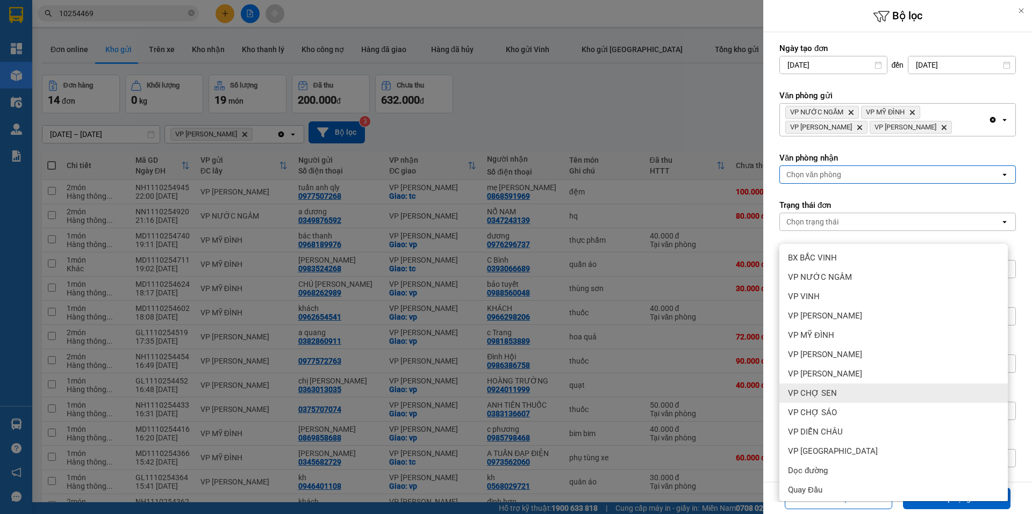
click at [847, 384] on div "VP CHỢ SEN" at bounding box center [893, 393] width 228 height 19
click at [970, 500] on button "Áp dụng" at bounding box center [956, 498] width 107 height 21
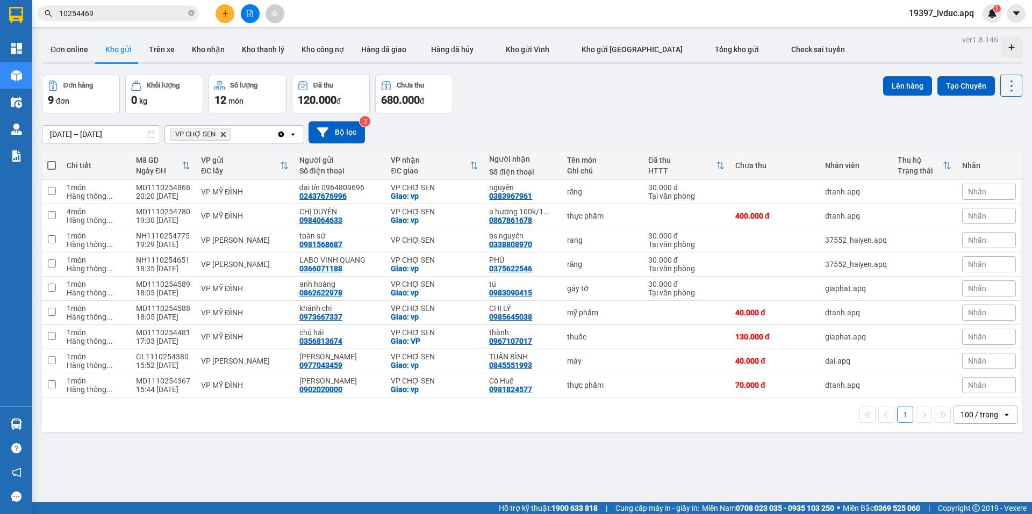
click at [52, 161] on span at bounding box center [51, 165] width 9 height 9
click at [52, 160] on input "checkbox" at bounding box center [52, 160] width 0 height 0
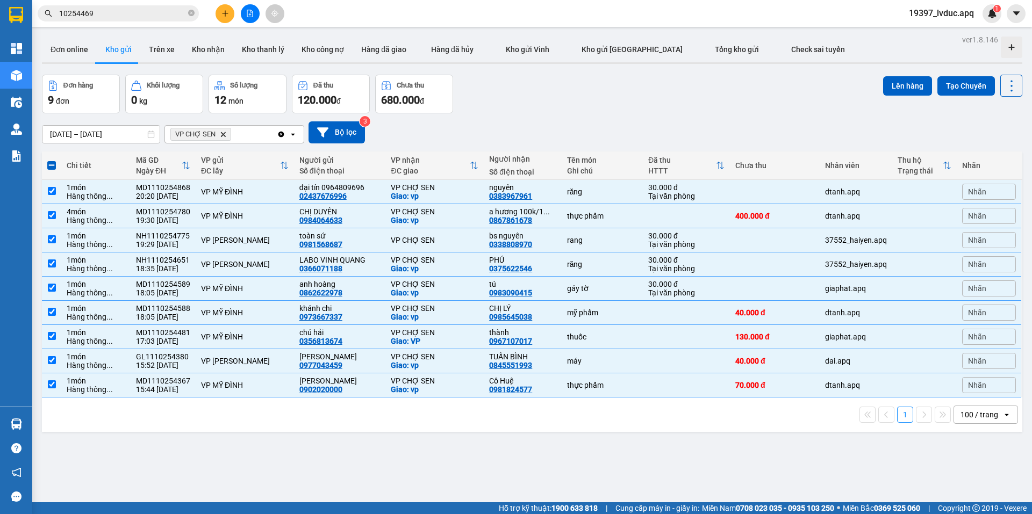
click at [900, 75] on div "Lên hàng Tạo Chuyến" at bounding box center [952, 86] width 139 height 22
click at [900, 76] on button "Lên hàng" at bounding box center [907, 85] width 49 height 19
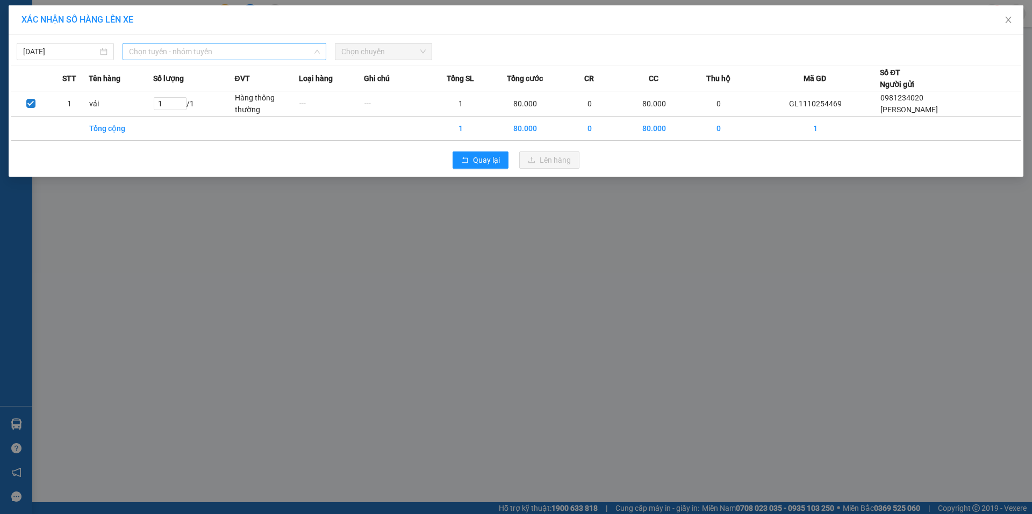
click at [266, 49] on span "Chọn tuyến - nhóm tuyến" at bounding box center [224, 52] width 191 height 16
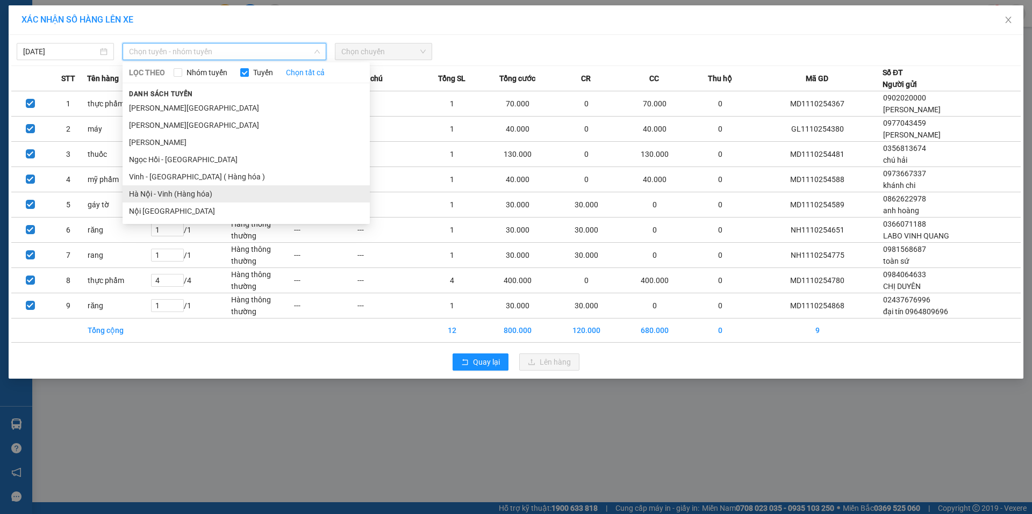
click at [220, 197] on li "Hà Nội - Vinh (Hàng hóa)" at bounding box center [245, 193] width 247 height 17
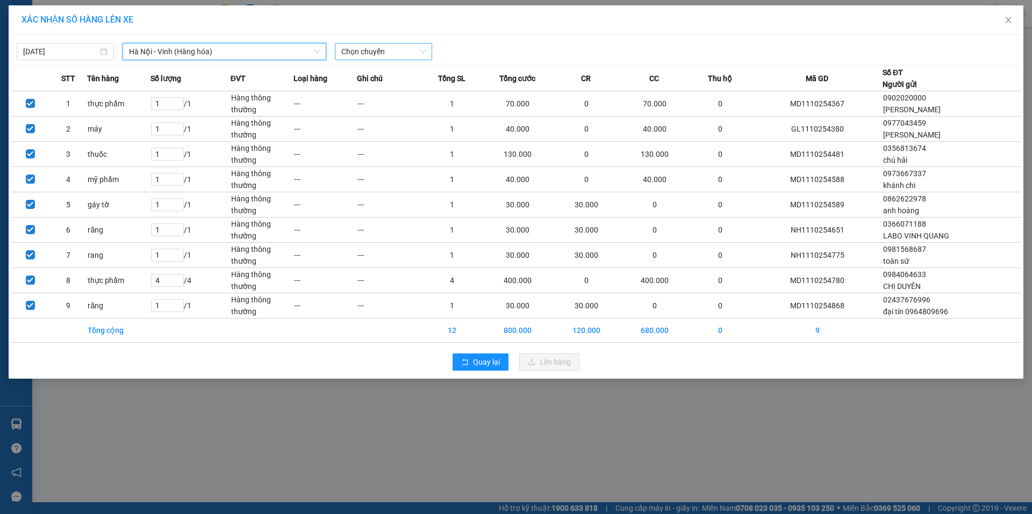
click at [406, 51] on span "Chọn chuyến" at bounding box center [383, 52] width 84 height 16
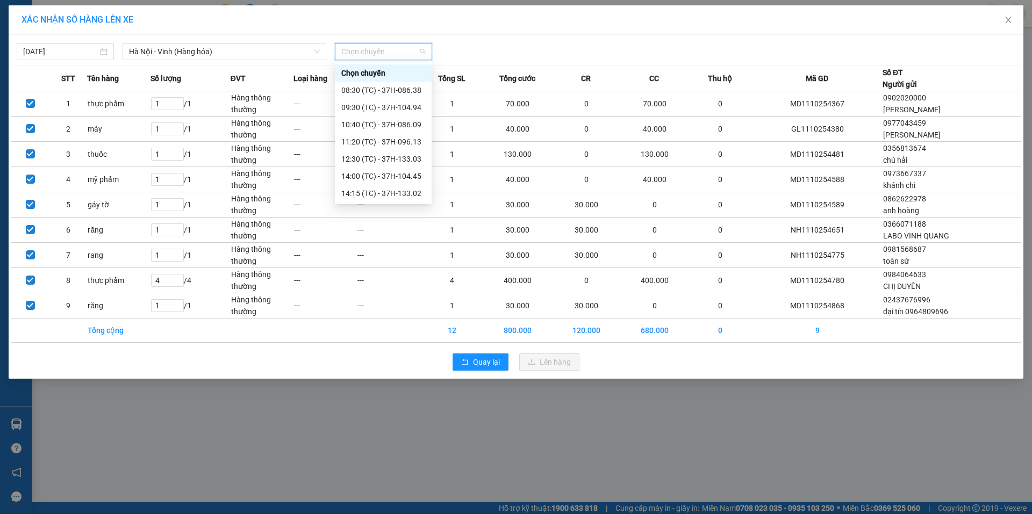
click at [566, 459] on div "XÁC NHẬN SỐ HÀNG LÊN XE 11/10/2025 Hà Nội - Vinh (Hàng hóa) LỌC THEO Nhóm tuyến…" at bounding box center [516, 257] width 1032 height 514
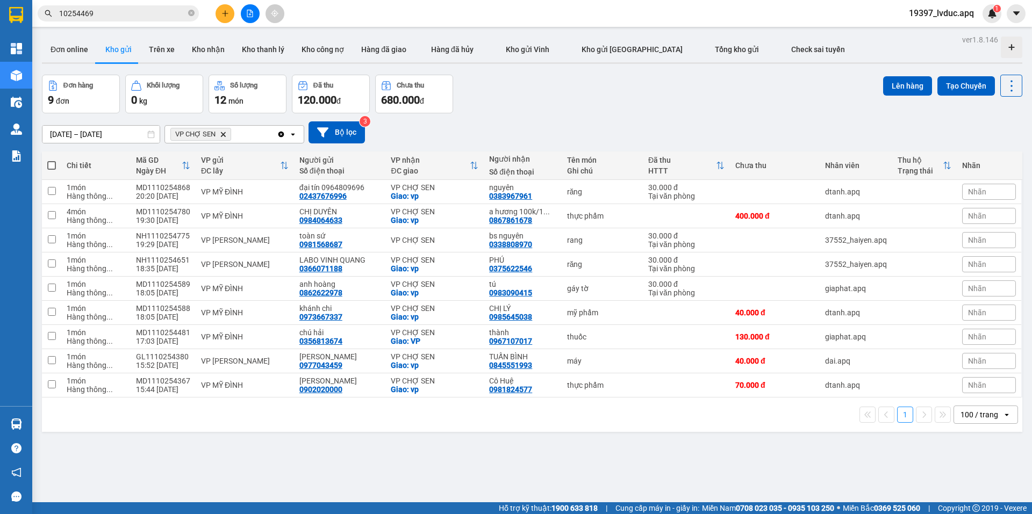
drag, startPoint x: 54, startPoint y: 167, endPoint x: 48, endPoint y: 163, distance: 7.3
click at [54, 166] on span at bounding box center [51, 165] width 9 height 9
click at [52, 160] on input "checkbox" at bounding box center [52, 160] width 0 height 0
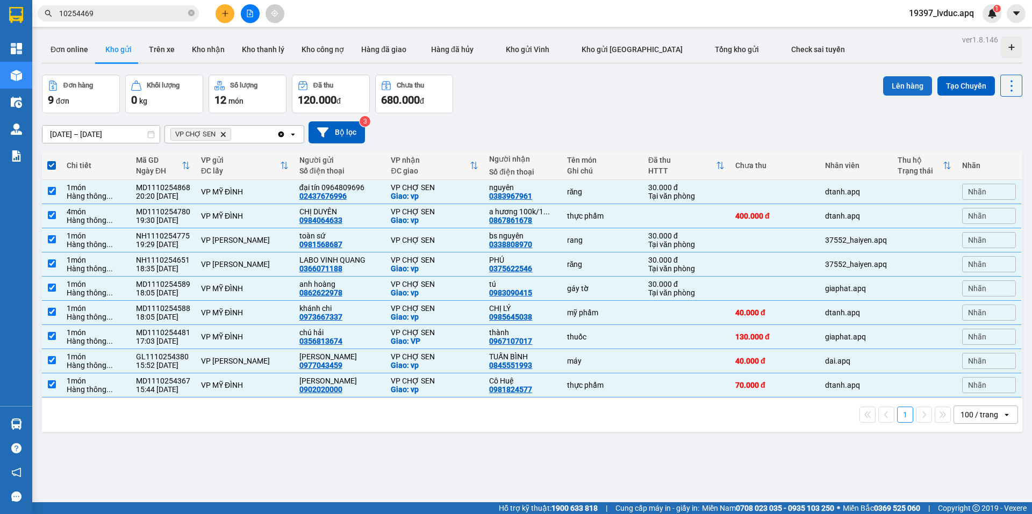
click at [890, 92] on button "Lên hàng" at bounding box center [907, 85] width 49 height 19
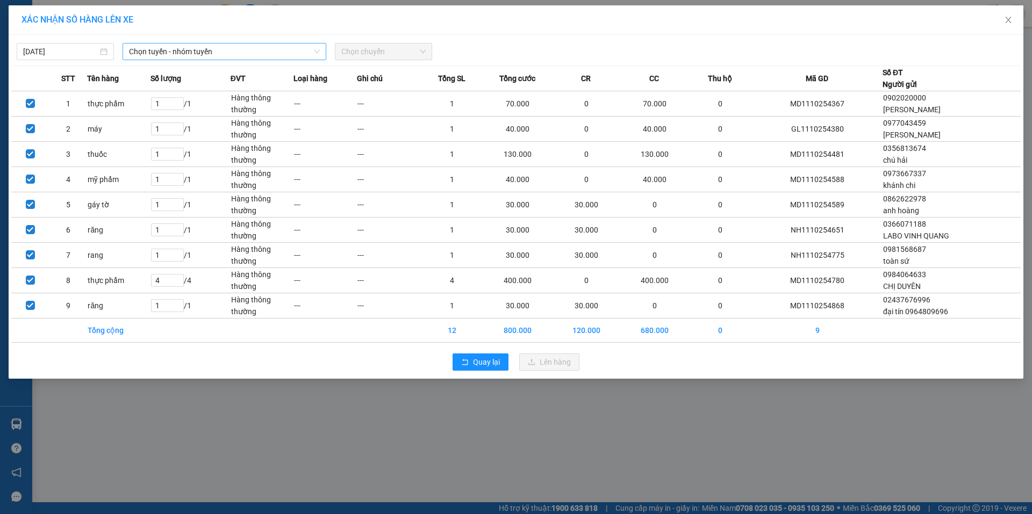
click at [256, 51] on span "Chọn tuyến - nhóm tuyến" at bounding box center [224, 52] width 191 height 16
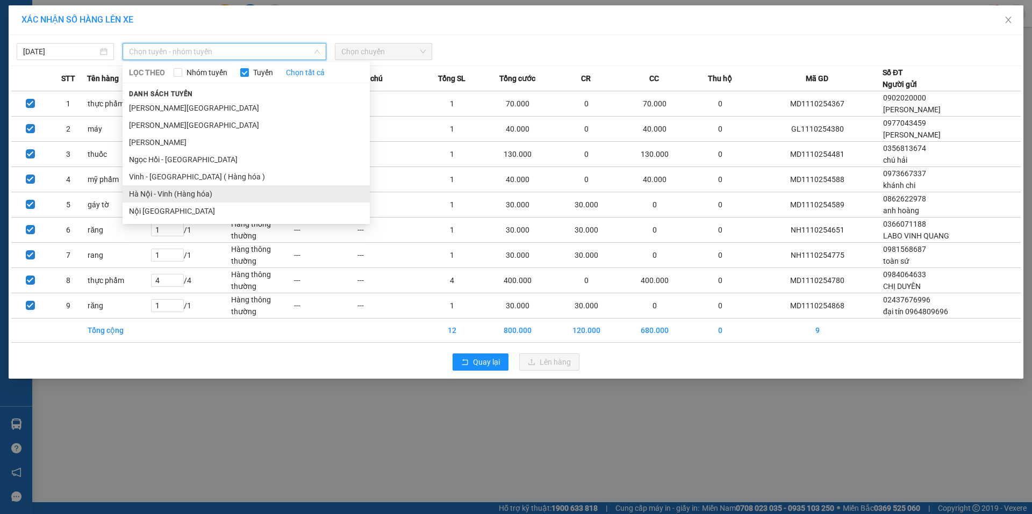
click at [192, 194] on li "Hà Nội - Vinh (Hàng hóa)" at bounding box center [245, 193] width 247 height 17
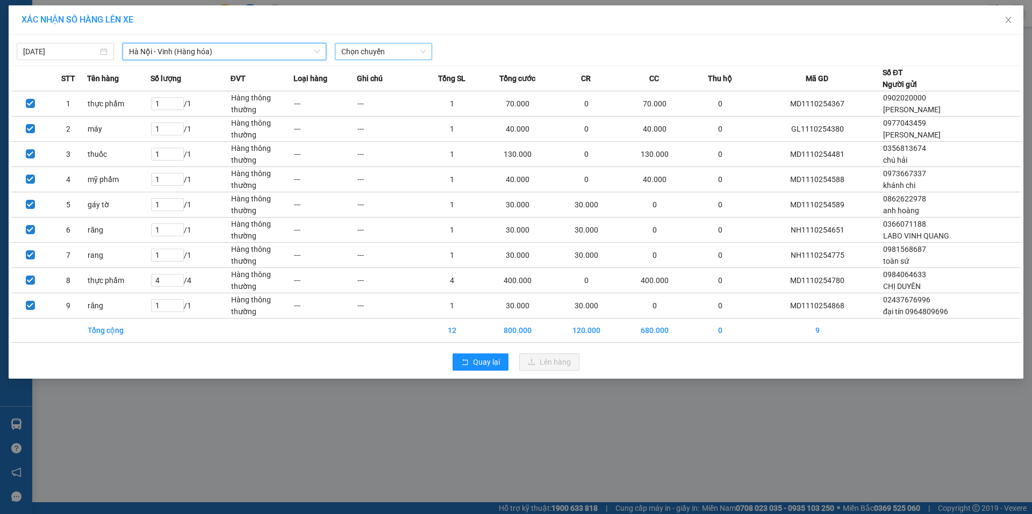
click at [414, 49] on span "Chọn chuyến" at bounding box center [383, 52] width 84 height 16
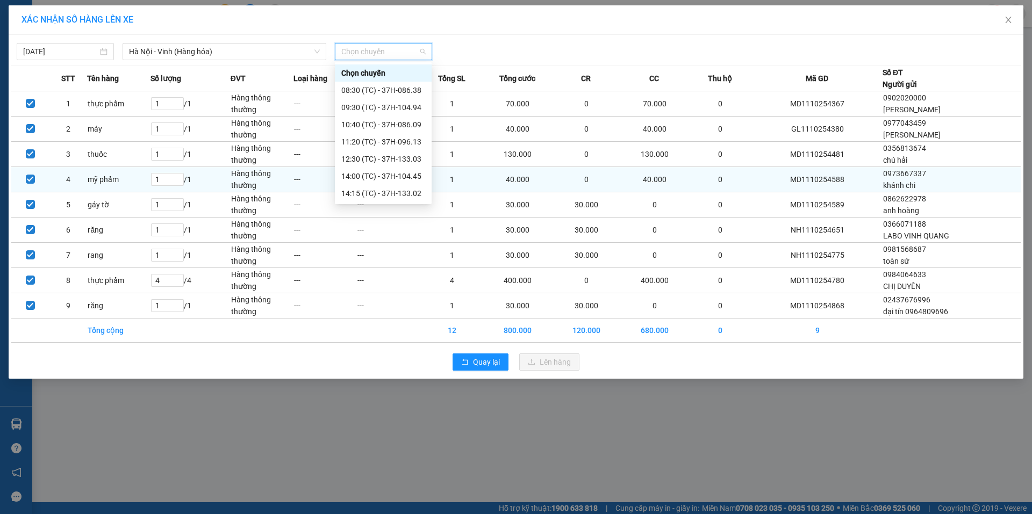
drag, startPoint x: 412, startPoint y: 191, endPoint x: 390, endPoint y: 193, distance: 22.7
click at [410, 342] on div "23:15 (TC) - 37H-104.82" at bounding box center [383, 348] width 84 height 12
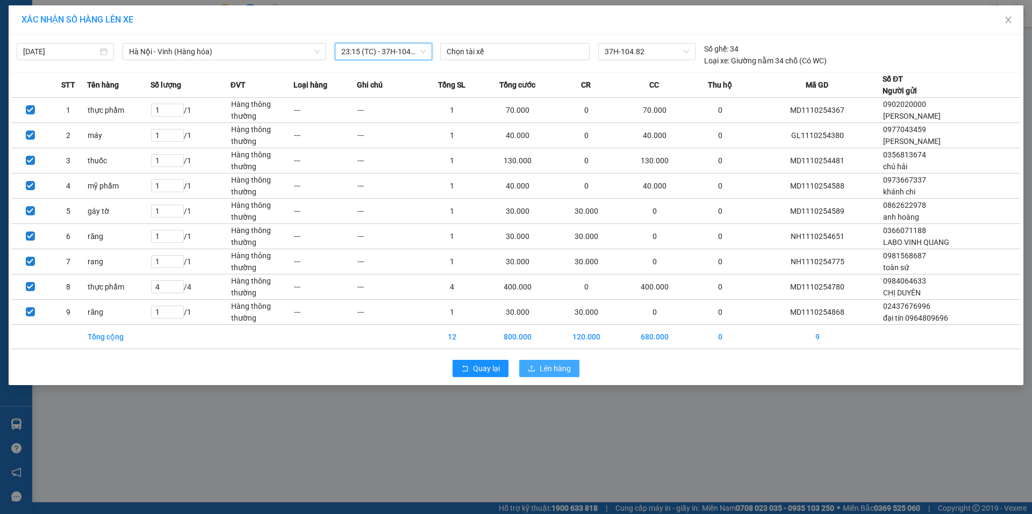
click at [564, 367] on span "Lên hàng" at bounding box center [554, 369] width 31 height 12
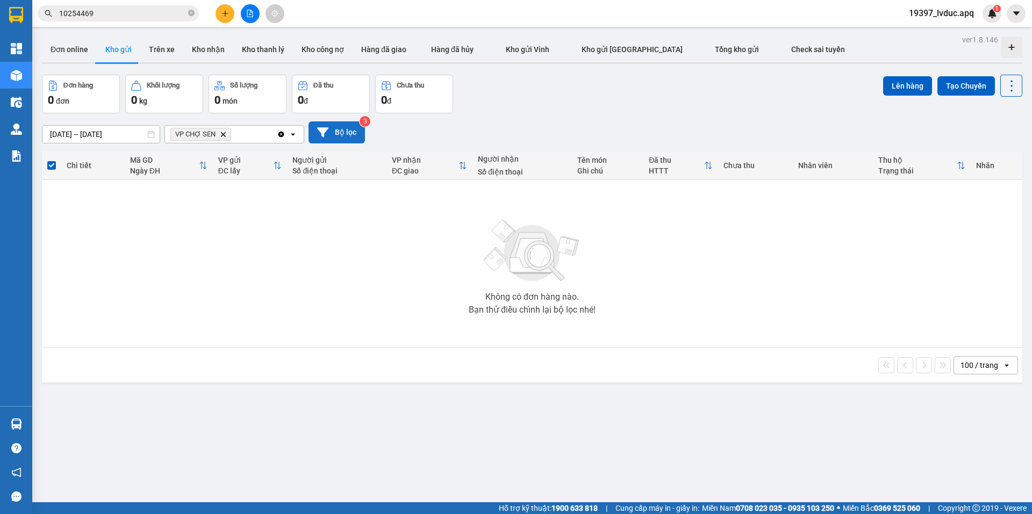
click at [342, 138] on button "Bộ lọc" at bounding box center [336, 132] width 56 height 22
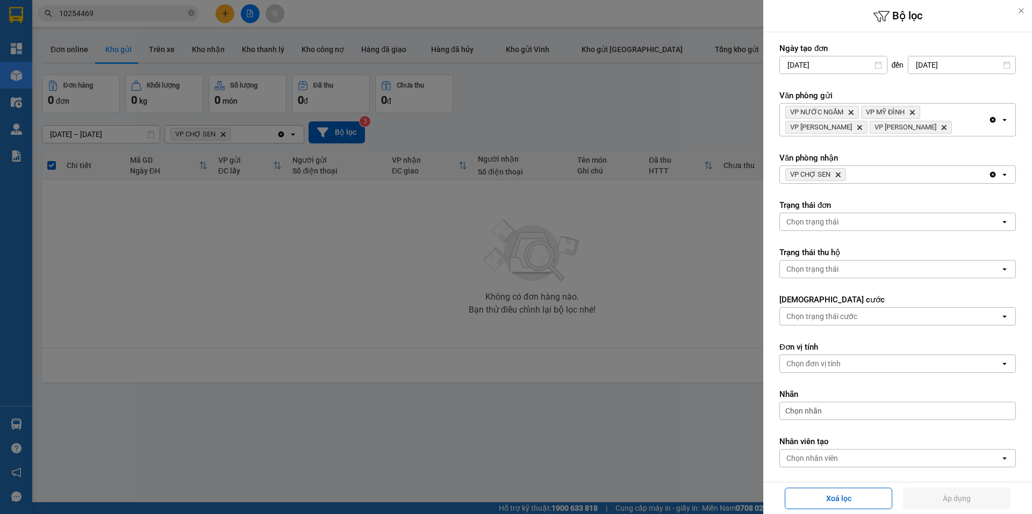
click at [837, 175] on icon "VP CHỢ SEN, close by backspace" at bounding box center [837, 174] width 5 height 5
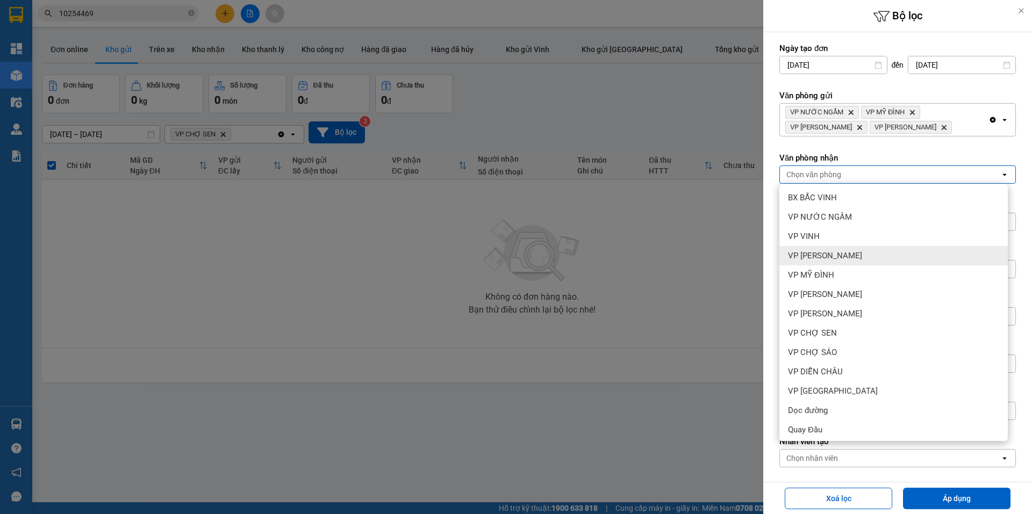
click at [854, 253] on span "VP [PERSON_NAME]" at bounding box center [825, 255] width 74 height 11
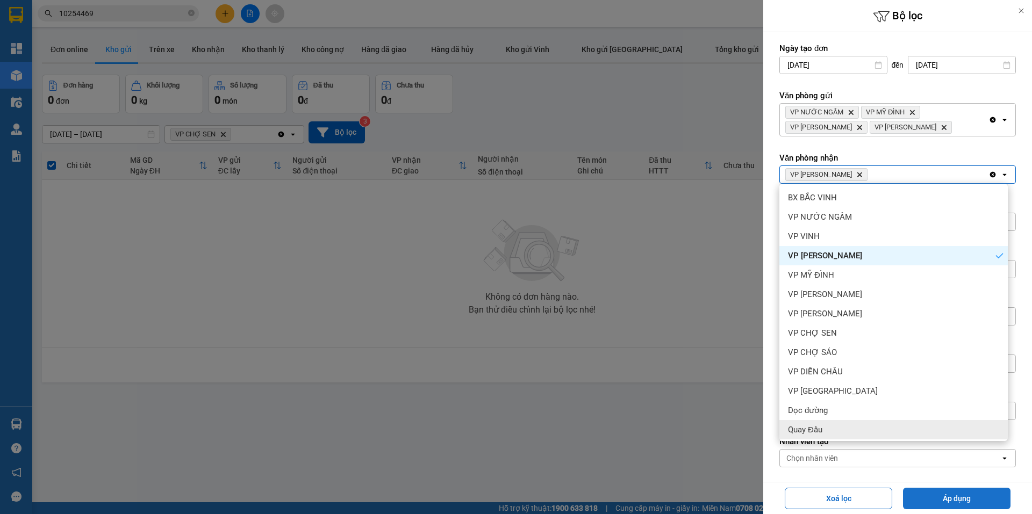
drag, startPoint x: 963, startPoint y: 504, endPoint x: 815, endPoint y: 480, distance: 149.6
click at [962, 503] on button "Áp dụng" at bounding box center [956, 498] width 107 height 21
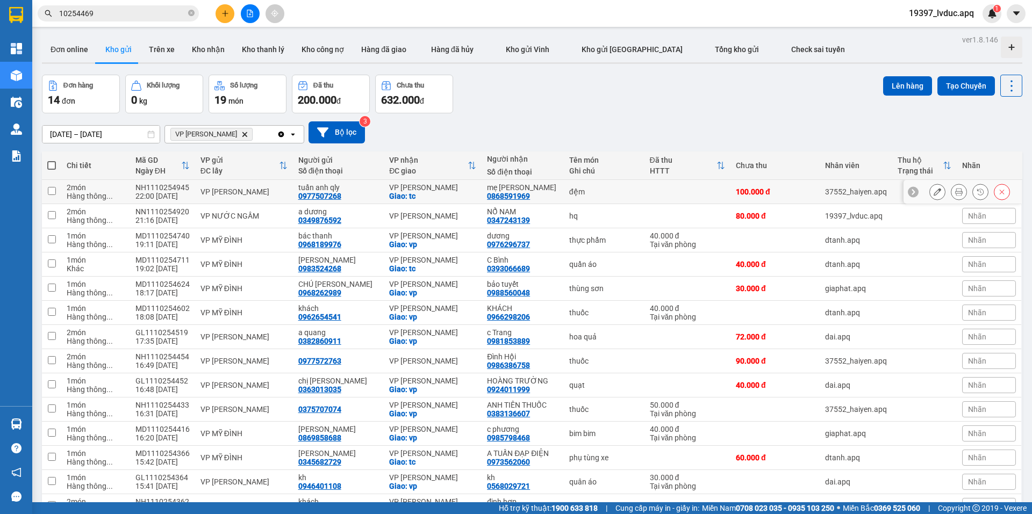
click at [51, 187] on input "checkbox" at bounding box center [52, 191] width 8 height 8
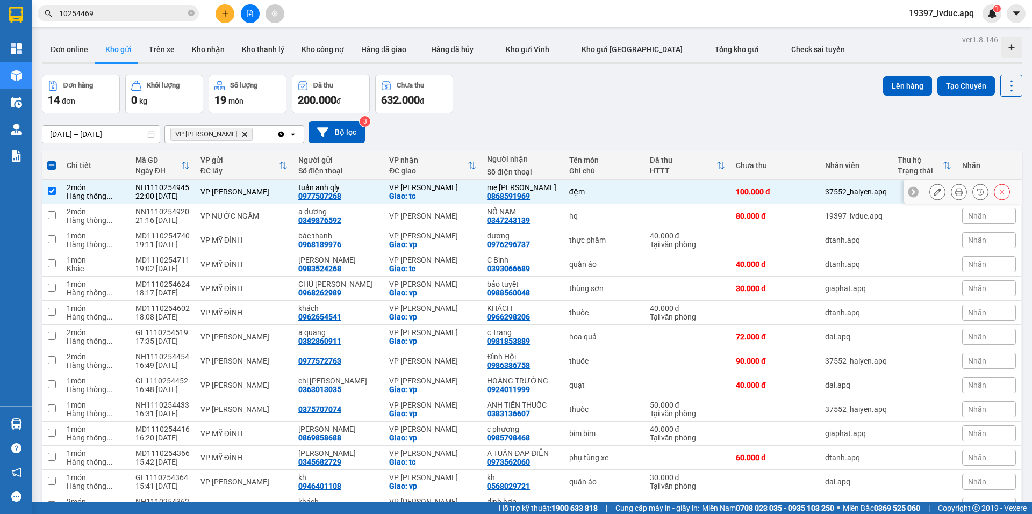
click at [49, 187] on input "checkbox" at bounding box center [52, 191] width 8 height 8
click at [50, 189] on td at bounding box center [51, 192] width 19 height 24
checkbox input "false"
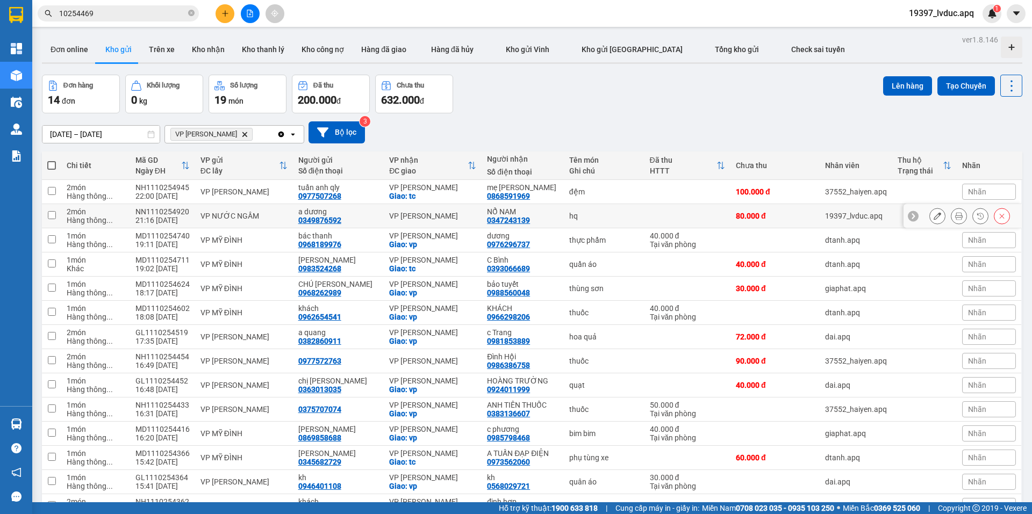
click at [49, 211] on input "checkbox" at bounding box center [52, 215] width 8 height 8
checkbox input "true"
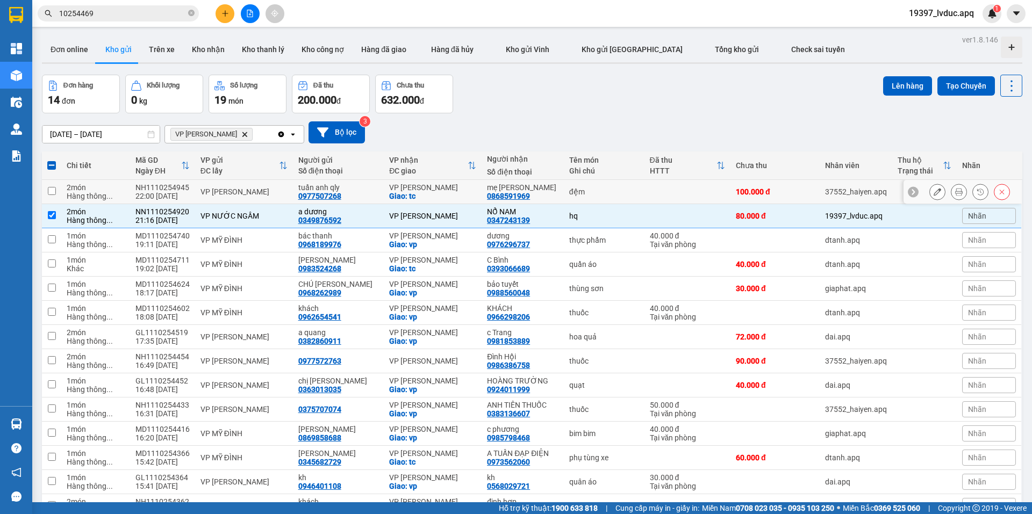
click at [48, 189] on input "checkbox" at bounding box center [52, 191] width 8 height 8
checkbox input "true"
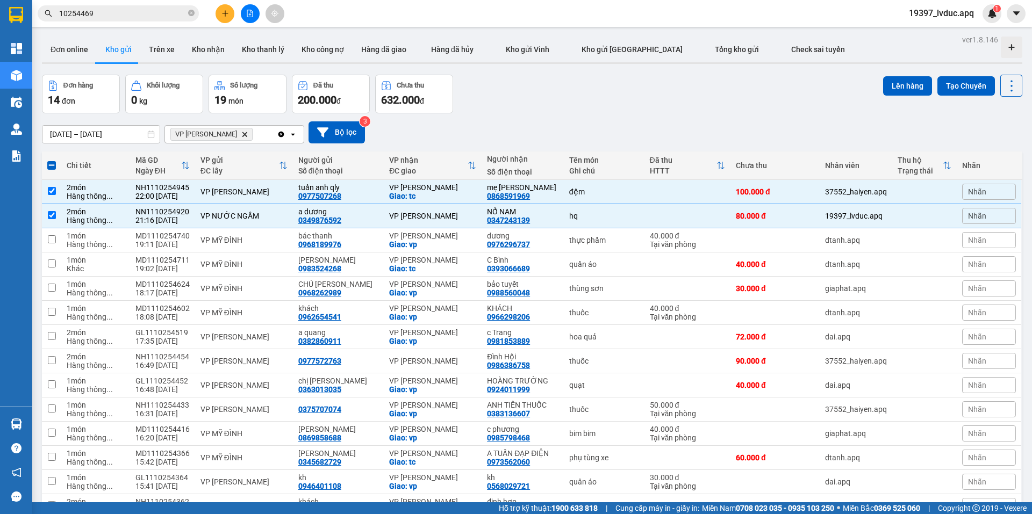
click at [49, 164] on span at bounding box center [51, 165] width 9 height 9
click at [52, 160] on input "checkbox" at bounding box center [52, 160] width 0 height 0
checkbox input "true"
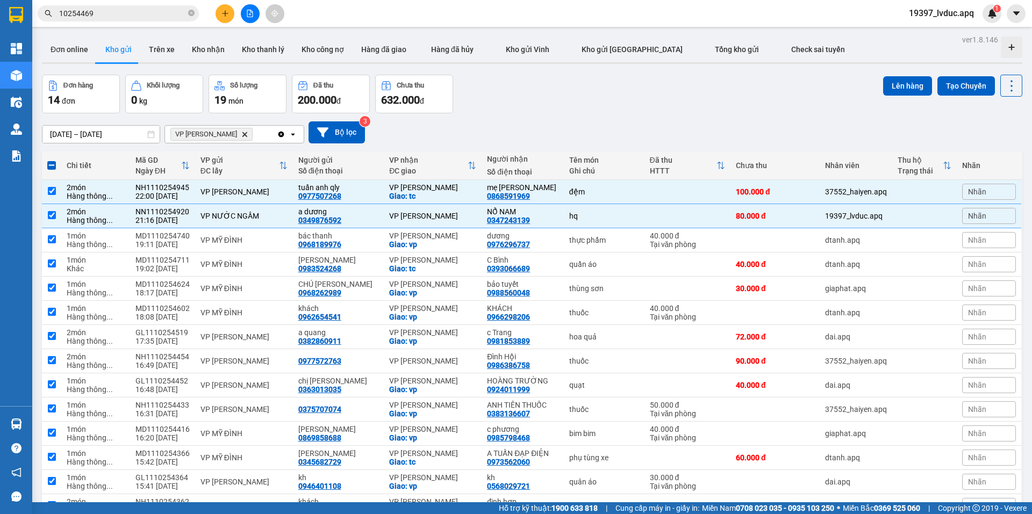
checkbox input "true"
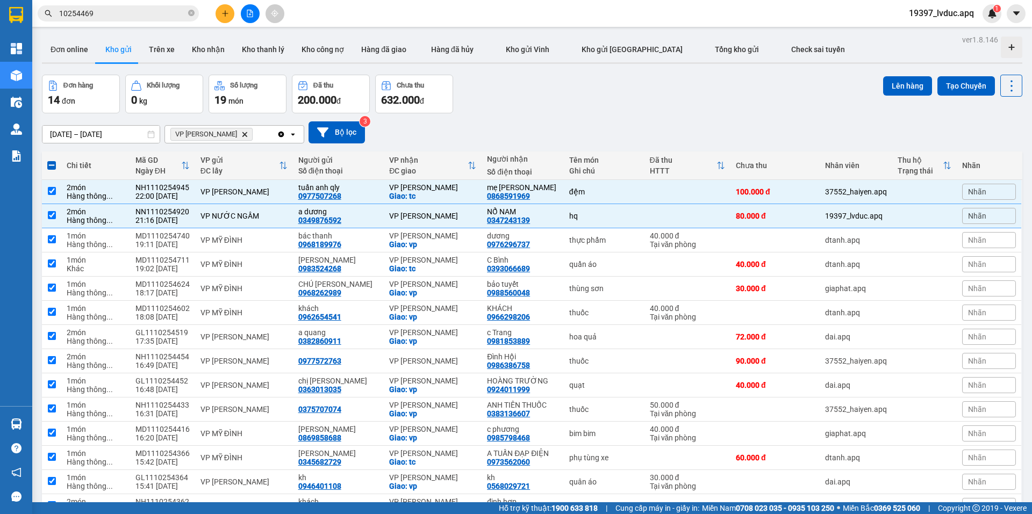
checkbox input "true"
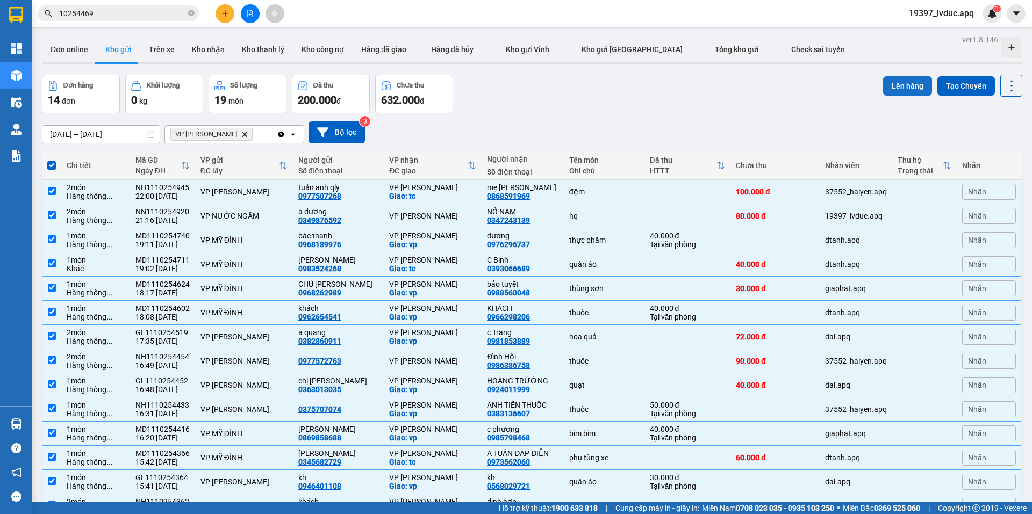
click at [907, 82] on button "Lên hàng" at bounding box center [907, 85] width 49 height 19
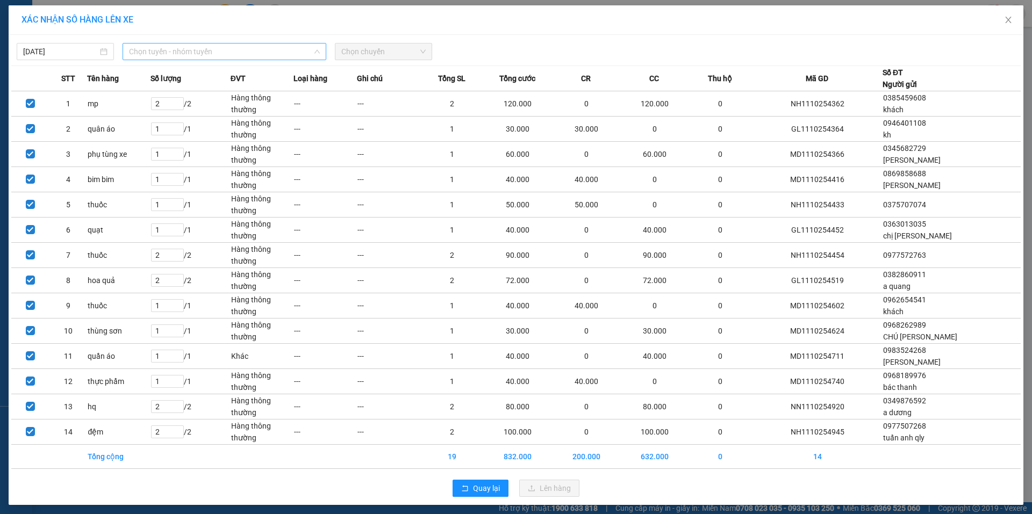
click at [273, 53] on span "Chọn tuyến - nhóm tuyến" at bounding box center [224, 52] width 191 height 16
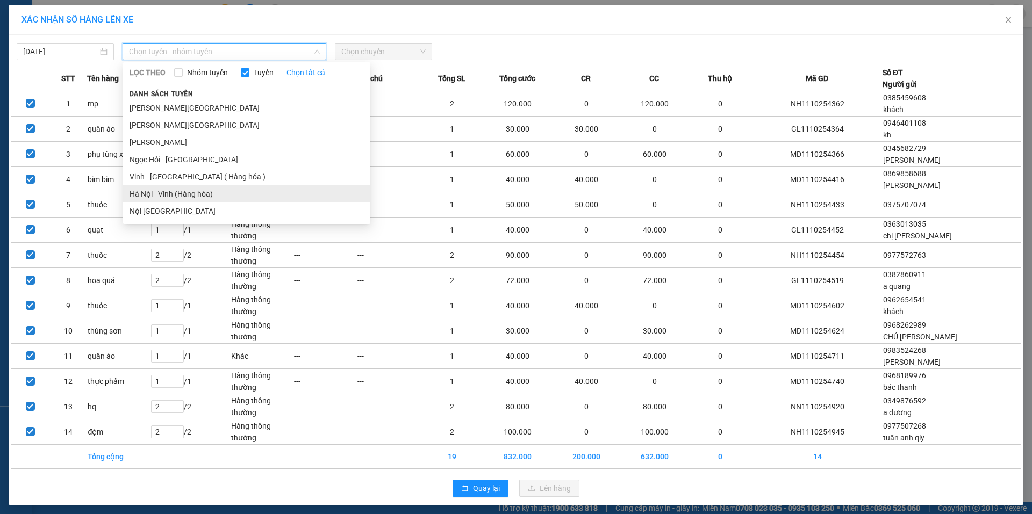
click at [215, 196] on li "Hà Nội - Vinh (Hàng hóa)" at bounding box center [246, 193] width 247 height 17
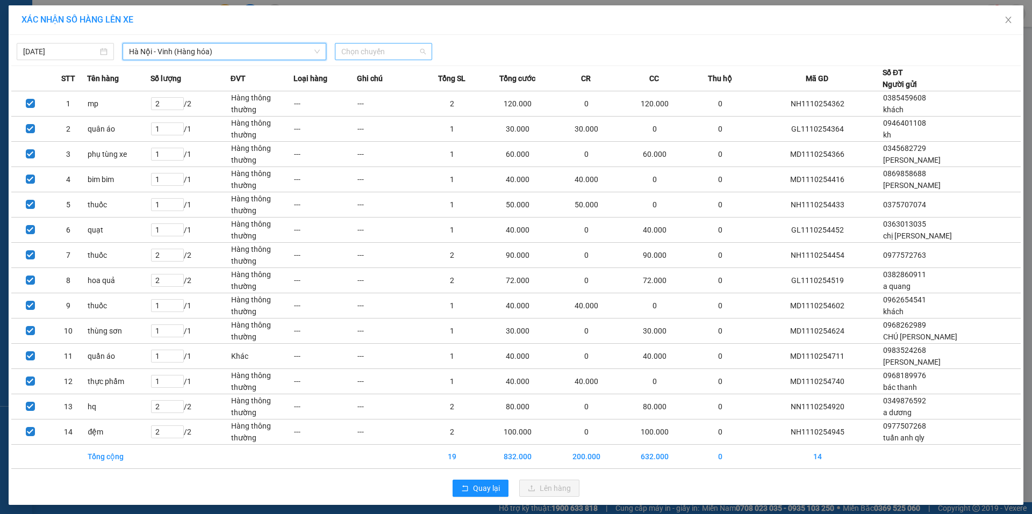
click at [370, 50] on span "Chọn chuyến" at bounding box center [383, 52] width 84 height 16
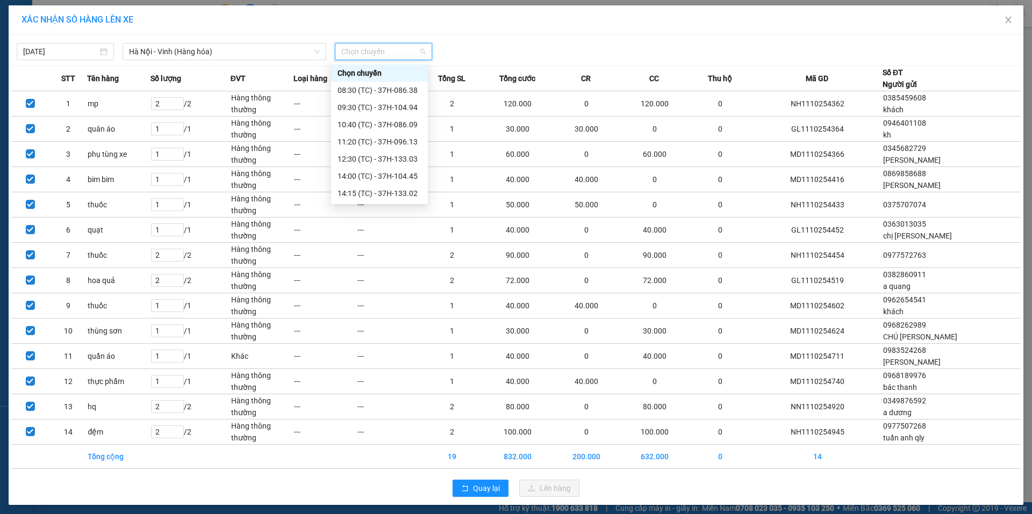
click at [415, 342] on div "23:15 (TC) - 37H-104.82" at bounding box center [379, 348] width 84 height 12
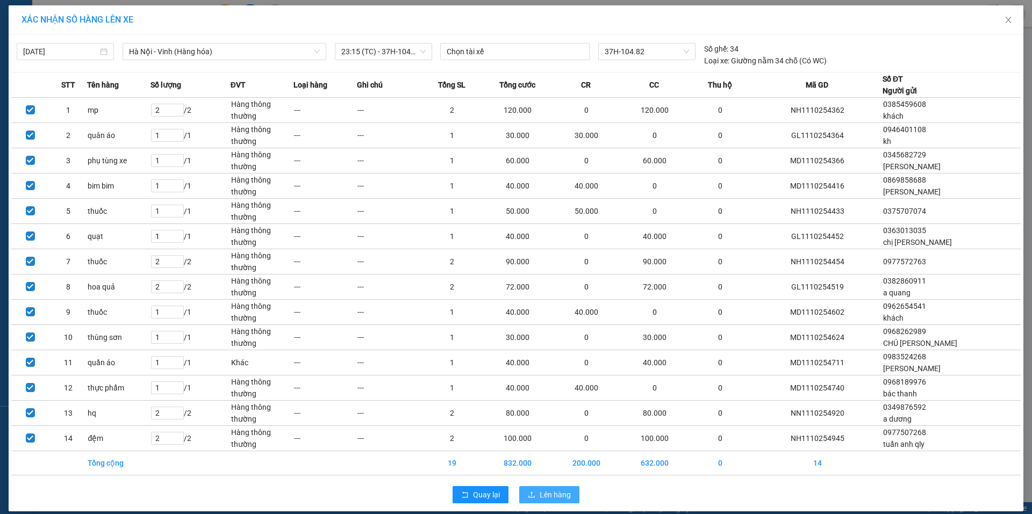
click at [570, 495] on button "Lên hàng" at bounding box center [549, 494] width 60 height 17
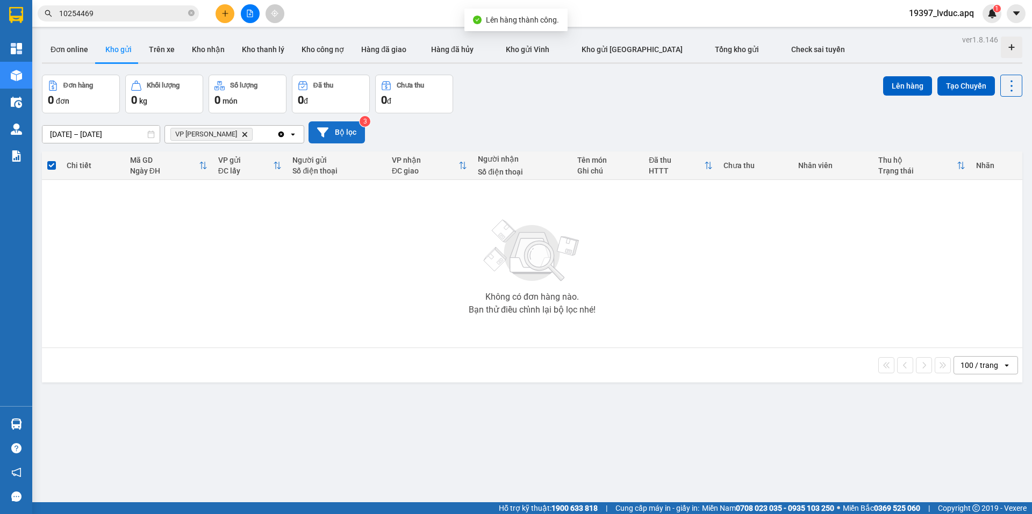
click at [350, 139] on button "Bộ lọc" at bounding box center [336, 132] width 56 height 22
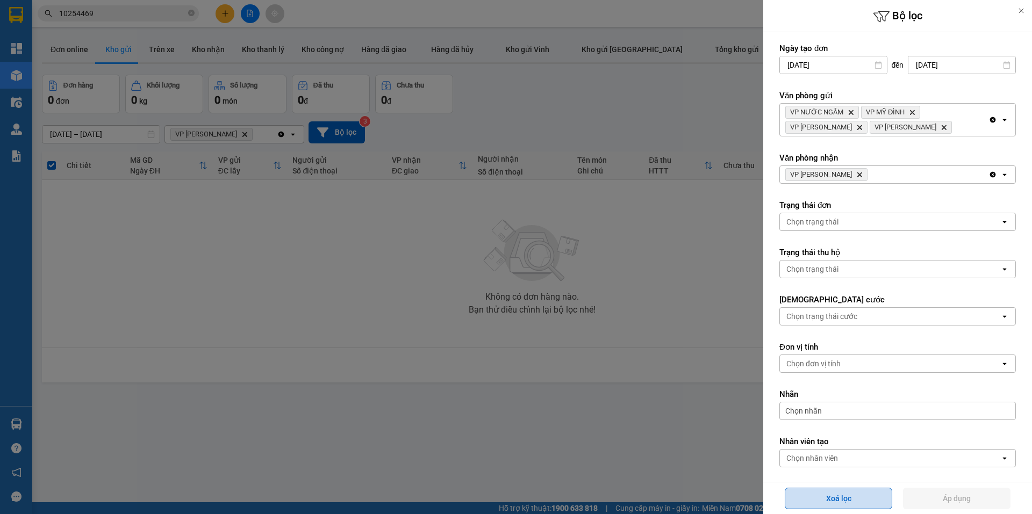
click at [847, 492] on button "Xoá lọc" at bounding box center [837, 498] width 107 height 21
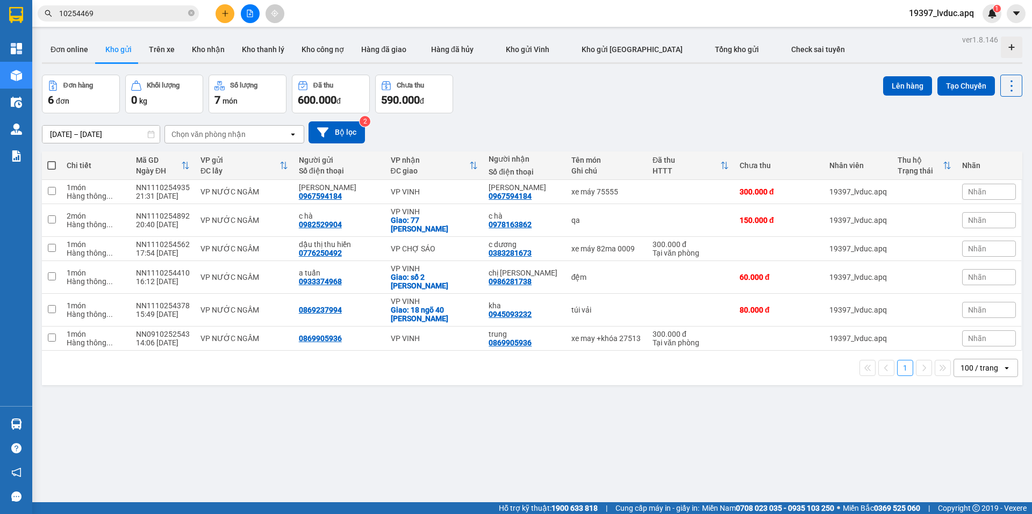
click at [246, 17] on button at bounding box center [250, 13] width 19 height 19
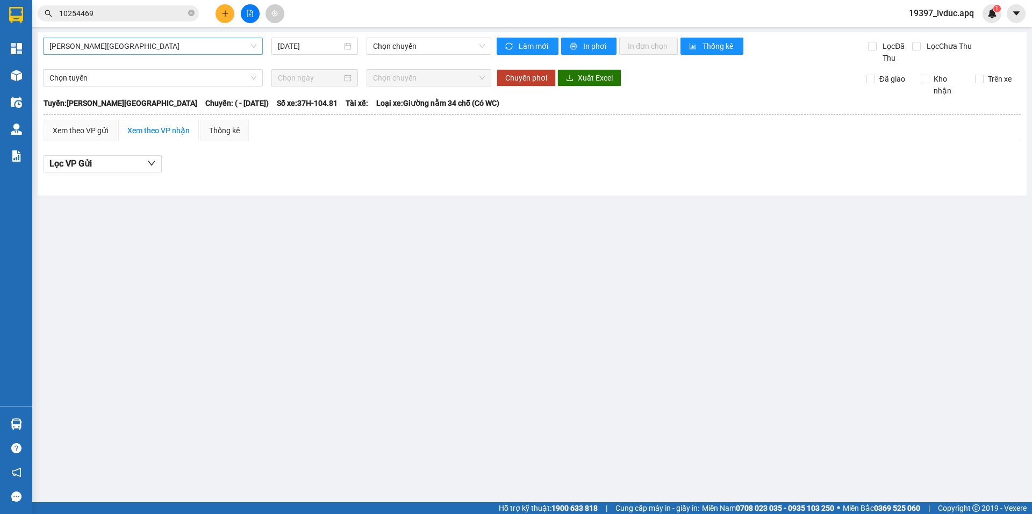
click at [142, 49] on span "[PERSON_NAME][GEOGRAPHIC_DATA]" at bounding box center [152, 46] width 207 height 16
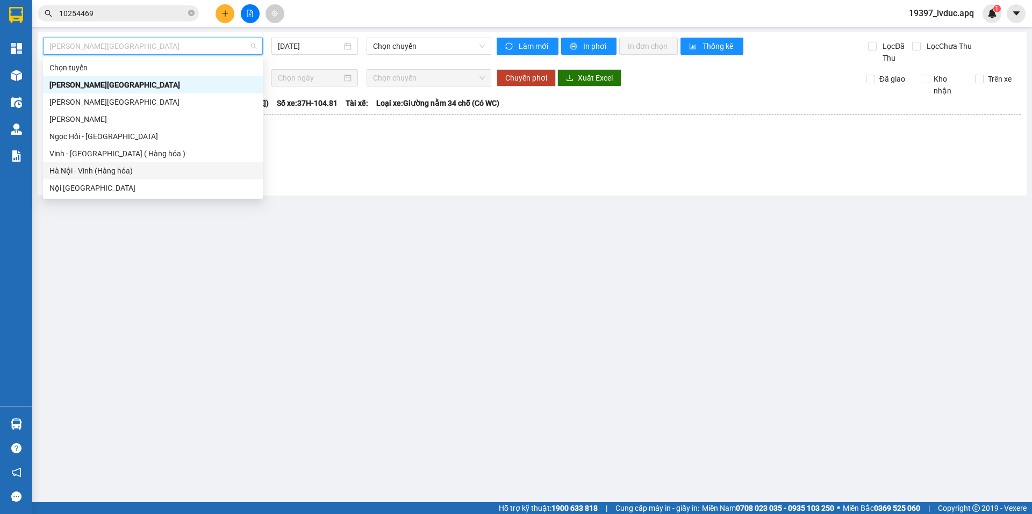
click at [107, 171] on div "Hà Nội - Vinh (Hàng hóa)" at bounding box center [152, 171] width 207 height 12
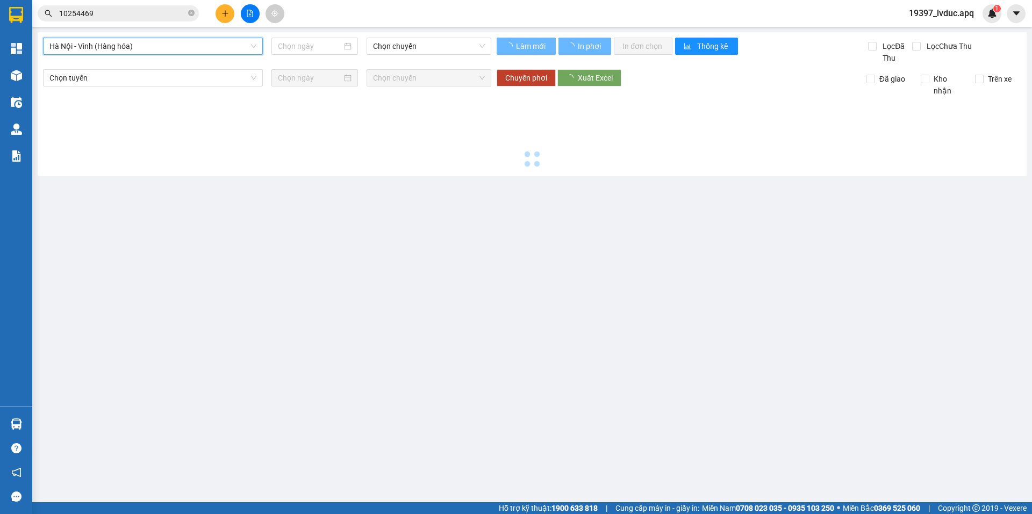
type input "[DATE]"
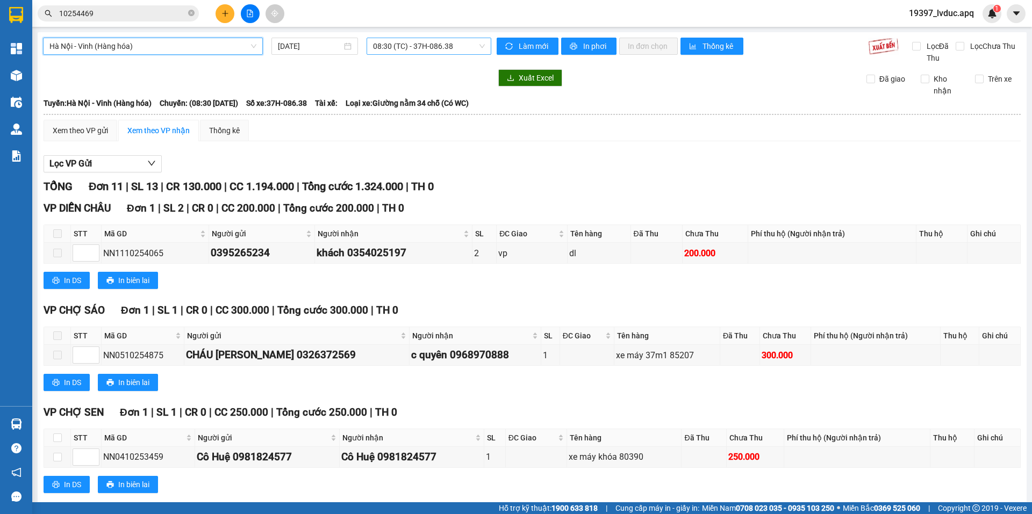
click at [460, 48] on span "08:30 (TC) - 37H-086.38" at bounding box center [429, 46] width 112 height 16
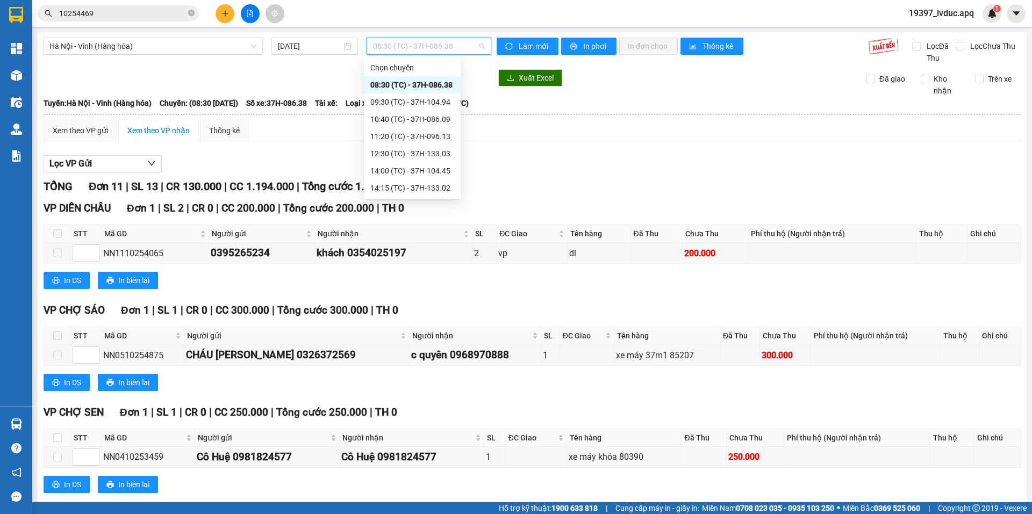
click at [438, 234] on div "22:40 (TC) - 37H-133.08" at bounding box center [412, 240] width 84 height 12
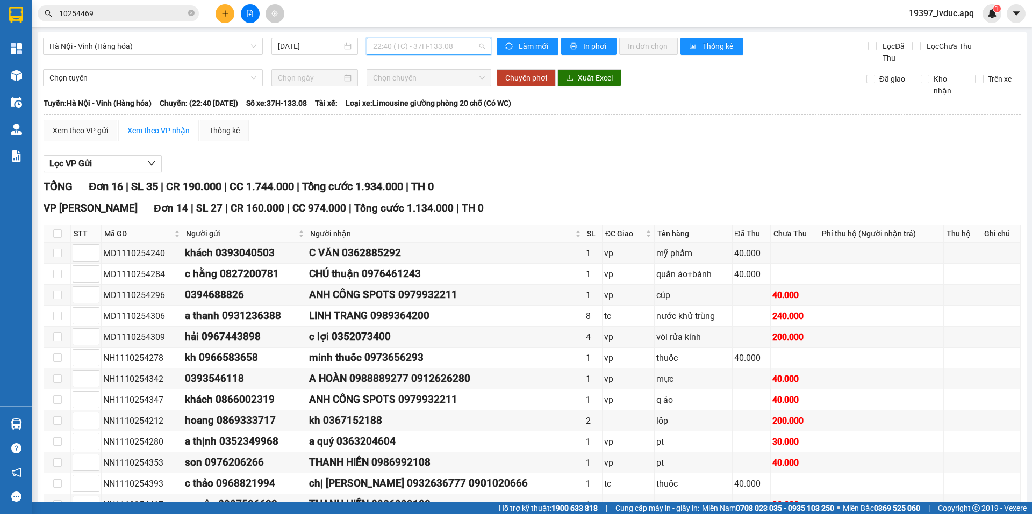
click at [448, 46] on span "22:40 (TC) - 37H-133.08" at bounding box center [429, 46] width 112 height 16
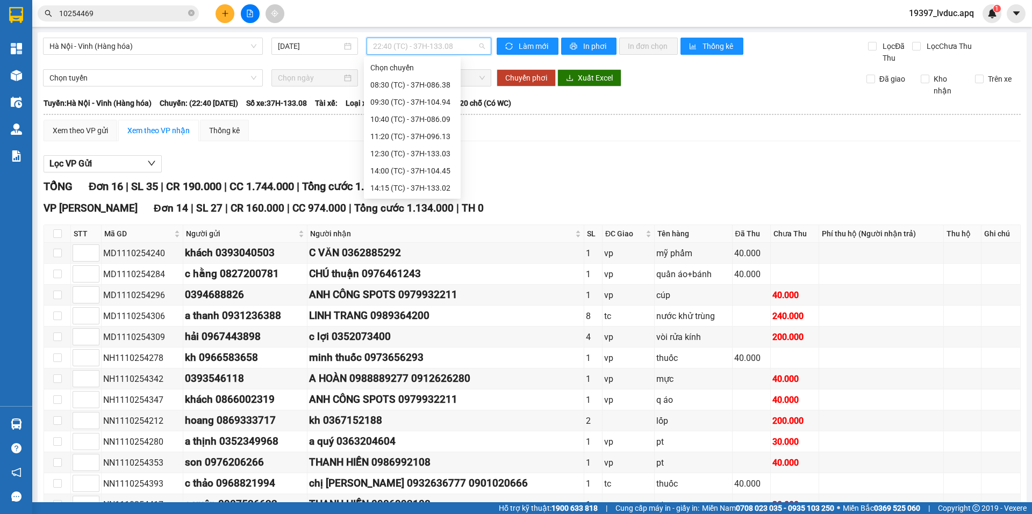
click at [440, 251] on div "22:47 (TC) - 37H-104.73" at bounding box center [412, 257] width 84 height 12
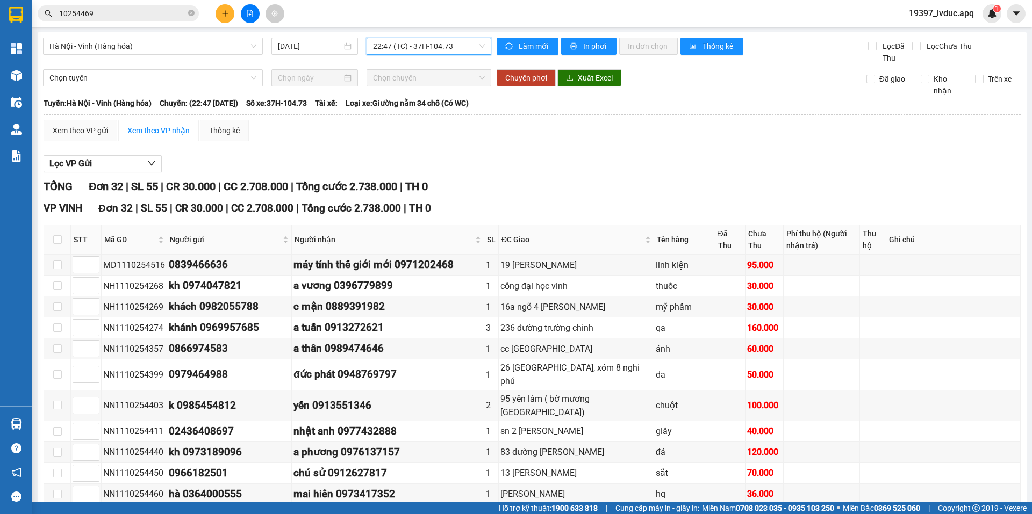
click at [458, 45] on span "22:47 (TC) - 37H-104.73" at bounding box center [429, 46] width 112 height 16
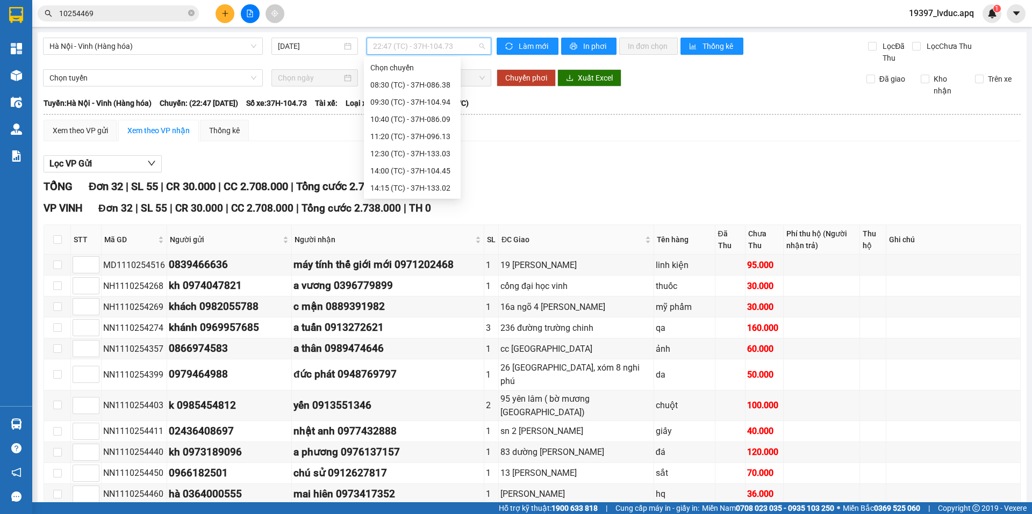
click at [441, 268] on div "22:51 (TC) - 37C-086.12" at bounding box center [412, 274] width 84 height 12
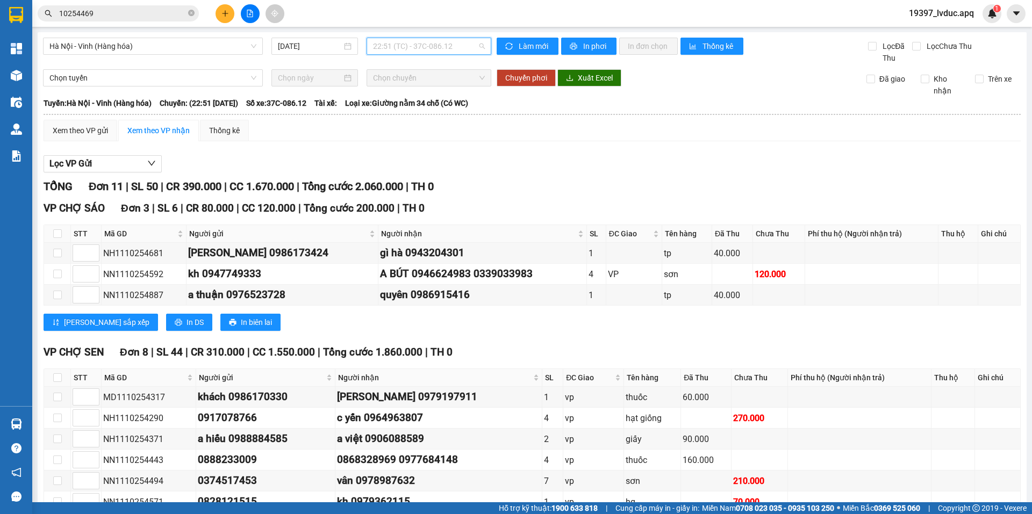
click at [457, 47] on span "22:51 (TC) - 37C-086.12" at bounding box center [429, 46] width 112 height 16
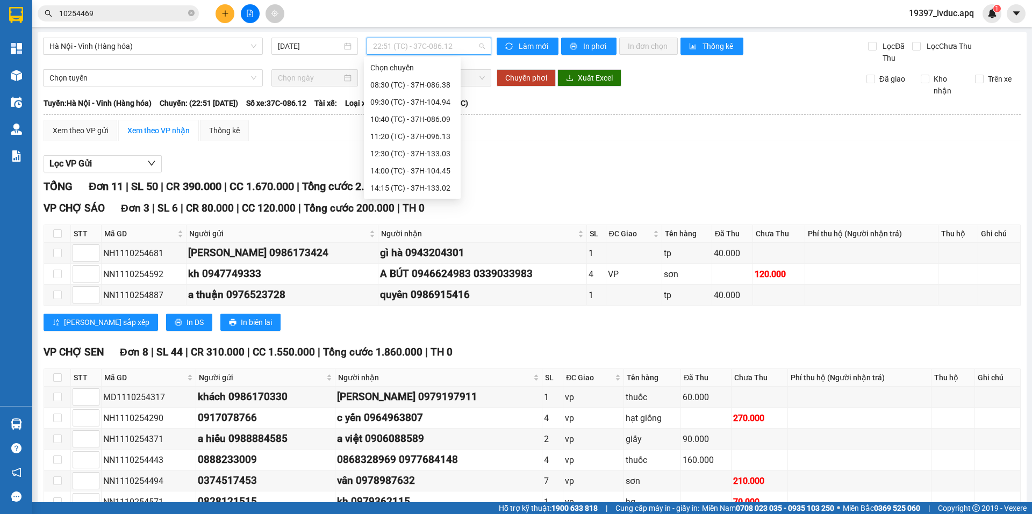
click at [438, 285] on div "23:05 (TC) - 37H-104.81" at bounding box center [412, 291] width 84 height 12
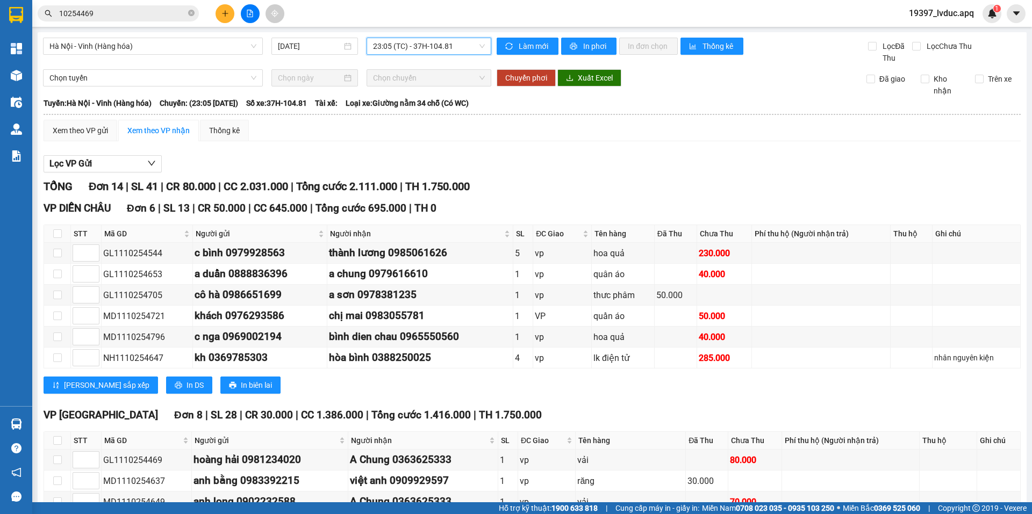
click at [459, 44] on span "23:05 (TC) - 37H-104.81" at bounding box center [429, 46] width 112 height 16
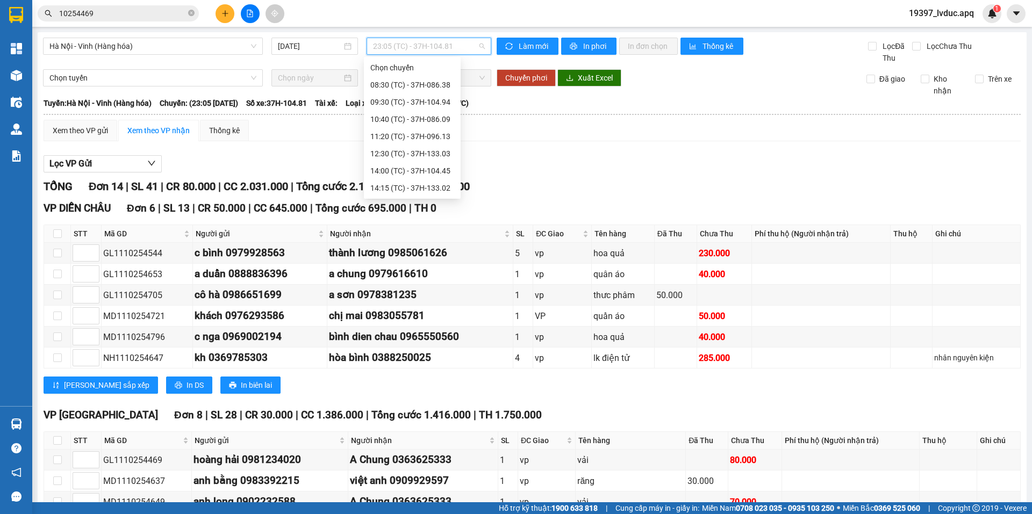
click at [441, 302] on div "23:08 (TC) - 37H-104.24" at bounding box center [412, 308] width 84 height 12
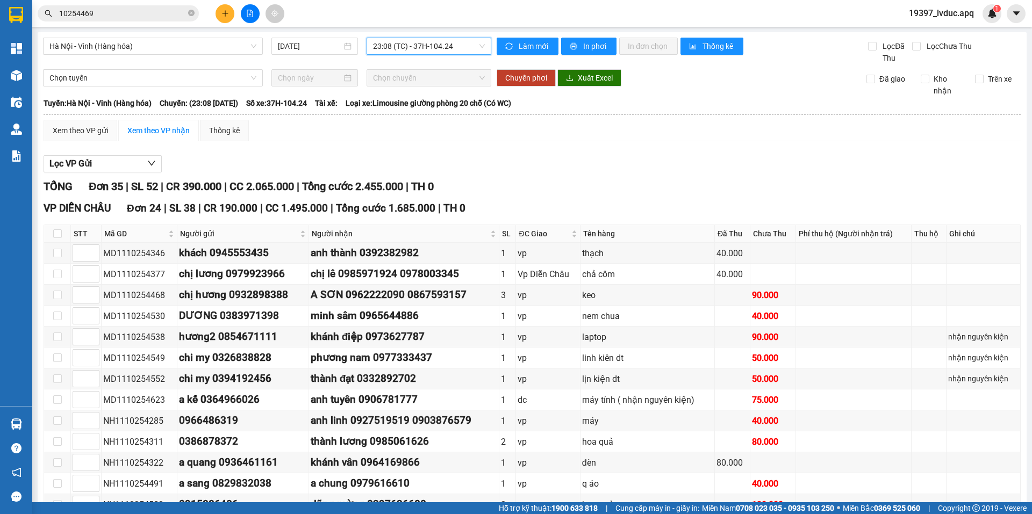
click at [454, 45] on span "23:08 (TC) - 37H-104.24" at bounding box center [429, 46] width 112 height 16
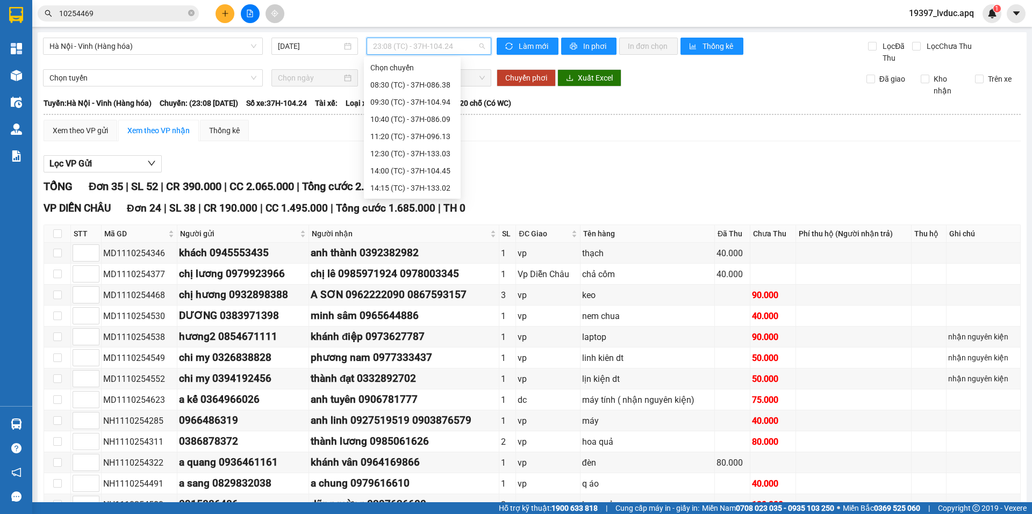
click at [448, 320] on div "23:10 (TC) - 37H-133.00" at bounding box center [412, 326] width 84 height 12
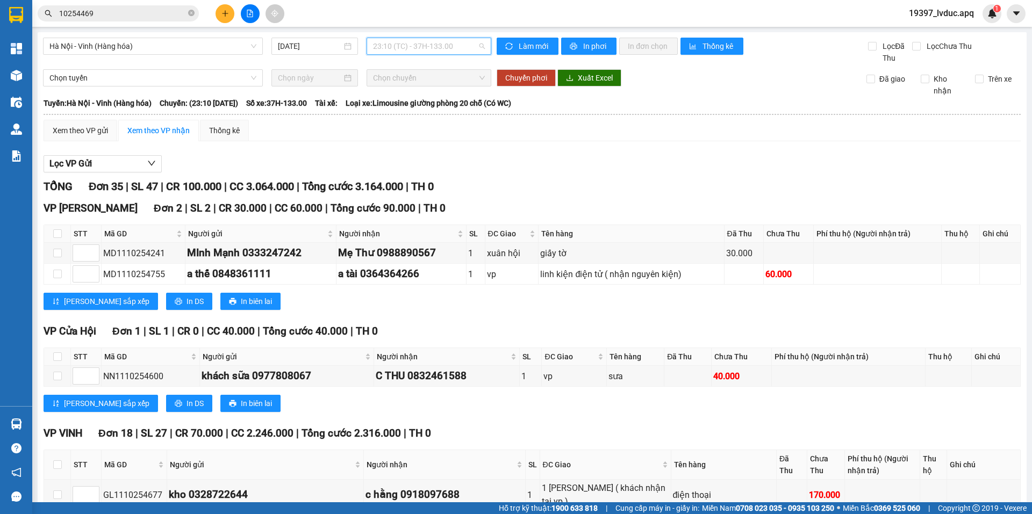
click at [459, 44] on span "23:10 (TC) - 37H-133.00" at bounding box center [429, 46] width 112 height 16
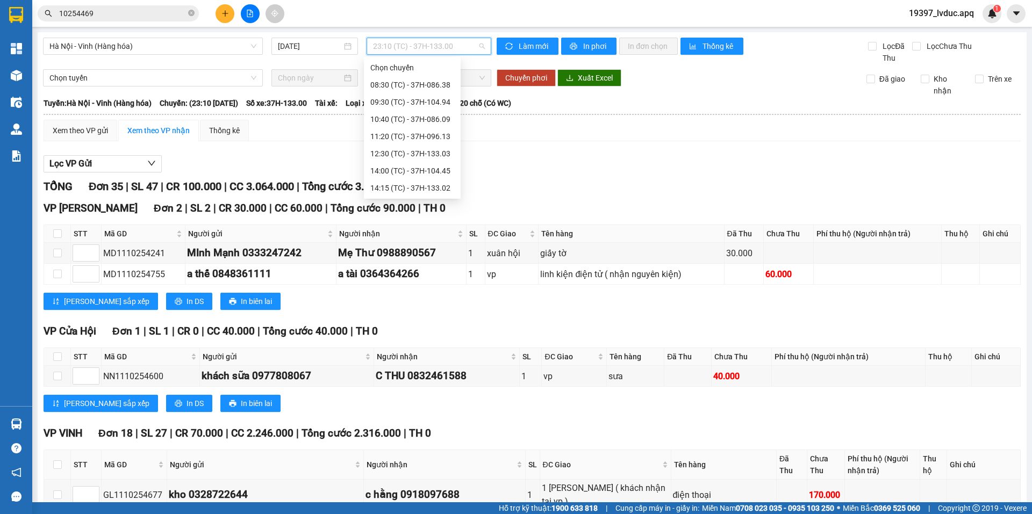
click at [442, 337] on div "23:15 (TC) - 37H-104.82" at bounding box center [412, 343] width 84 height 12
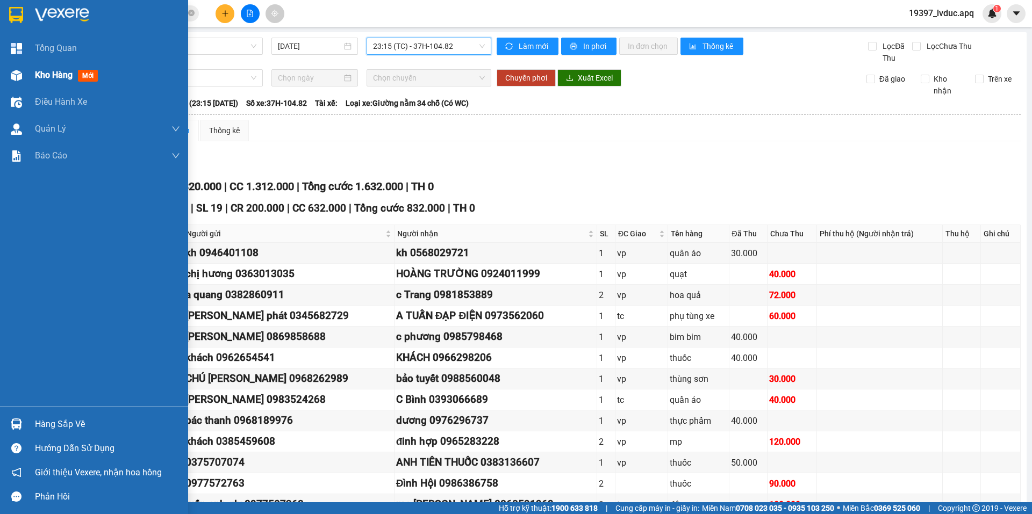
click at [20, 64] on div "Kho hàng mới" at bounding box center [94, 75] width 188 height 27
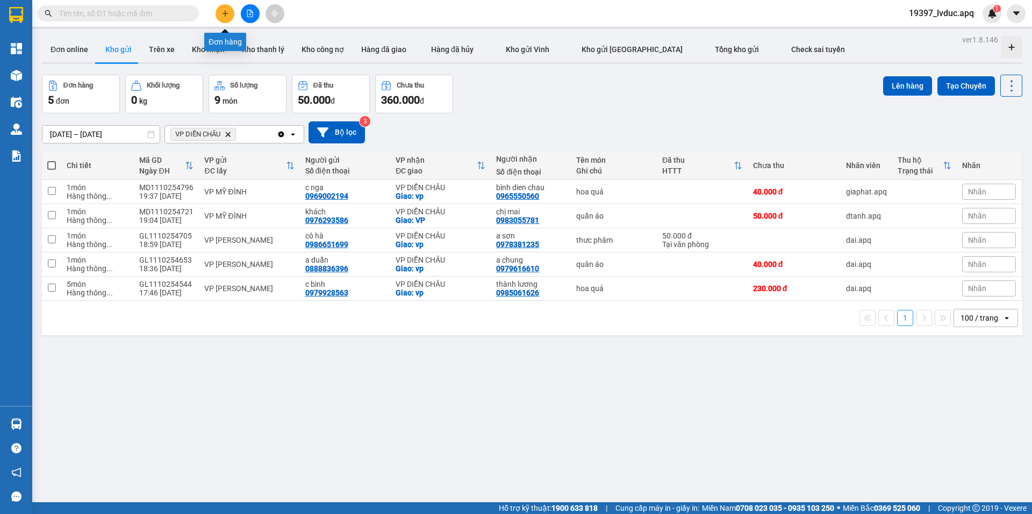
click at [225, 16] on icon "plus" at bounding box center [225, 13] width 1 height 6
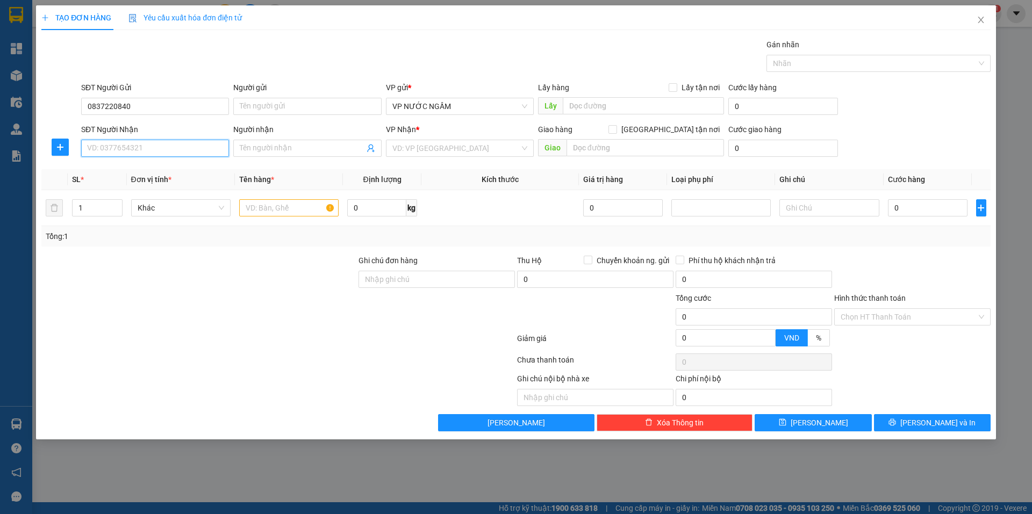
click at [129, 155] on input "SĐT Người Nhận" at bounding box center [155, 148] width 148 height 17
click at [142, 150] on input "SĐT Người Nhận" at bounding box center [155, 148] width 148 height 17
click at [148, 105] on input "0837220840" at bounding box center [155, 106] width 148 height 17
type input "0973611941"
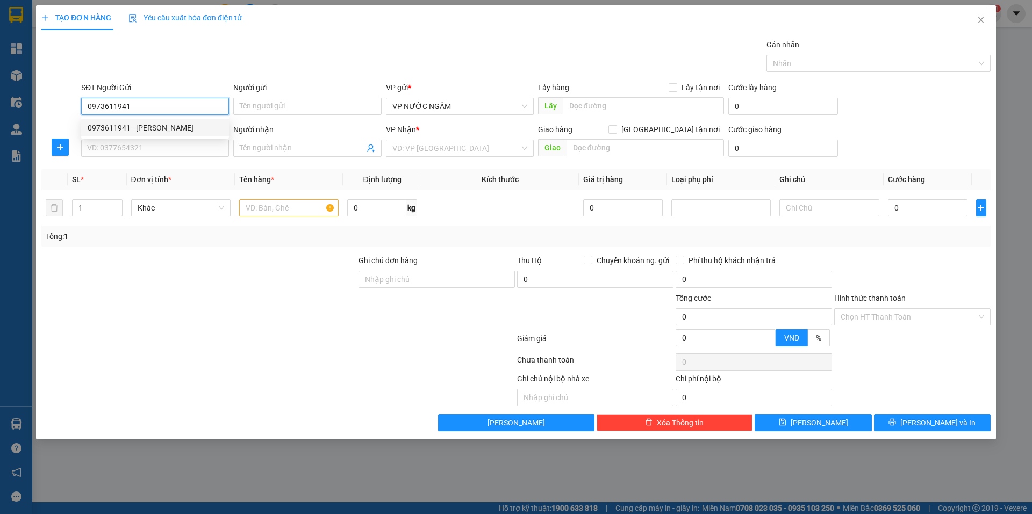
click at [139, 124] on div "0973611941 - [PERSON_NAME]" at bounding box center [155, 128] width 135 height 12
type input "[PERSON_NAME]"
type input "0973611941"
click at [136, 152] on input "SĐT Người Nhận" at bounding box center [155, 148] width 148 height 17
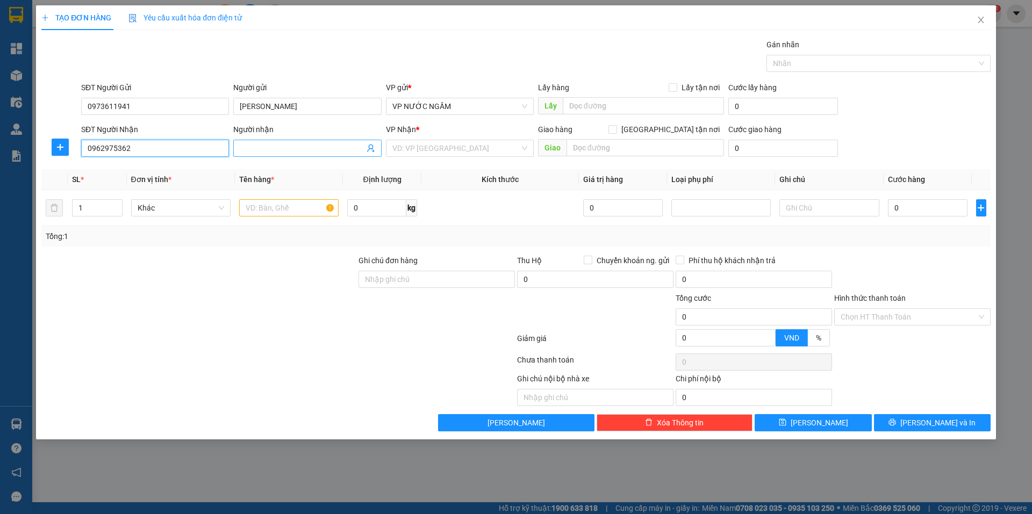
type input "0962975362"
click at [302, 148] on input "Người nhận" at bounding box center [302, 148] width 124 height 12
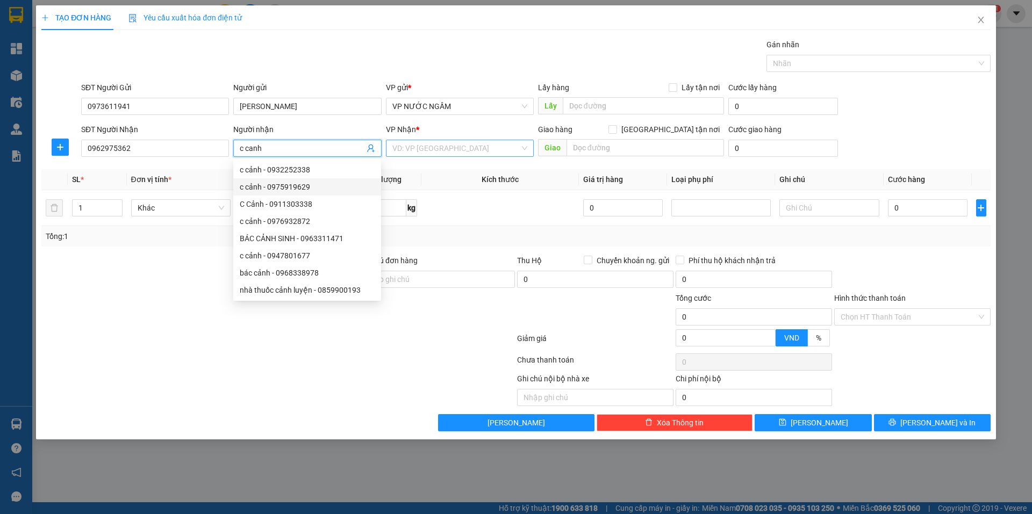
type input "c canh"
click at [446, 148] on input "search" at bounding box center [455, 148] width 127 height 16
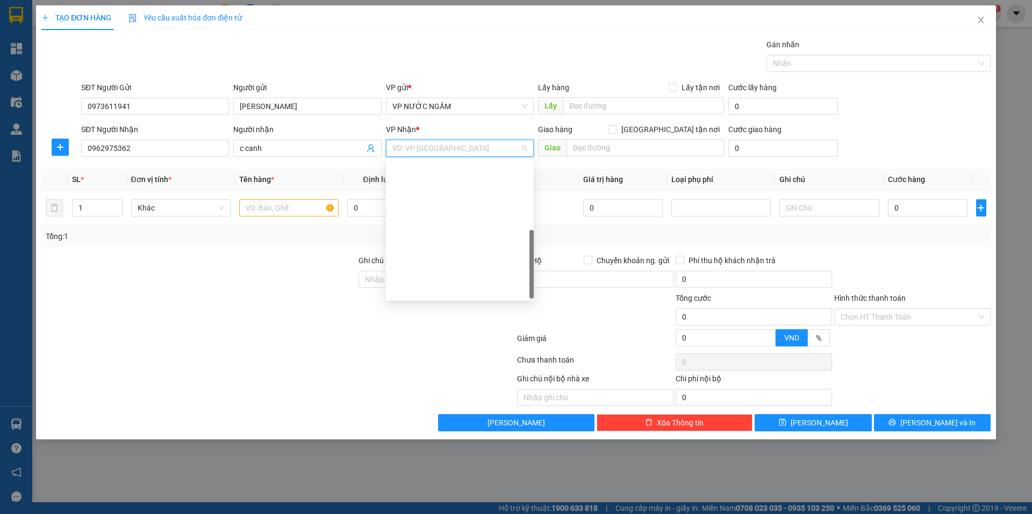
scroll to position [172, 0]
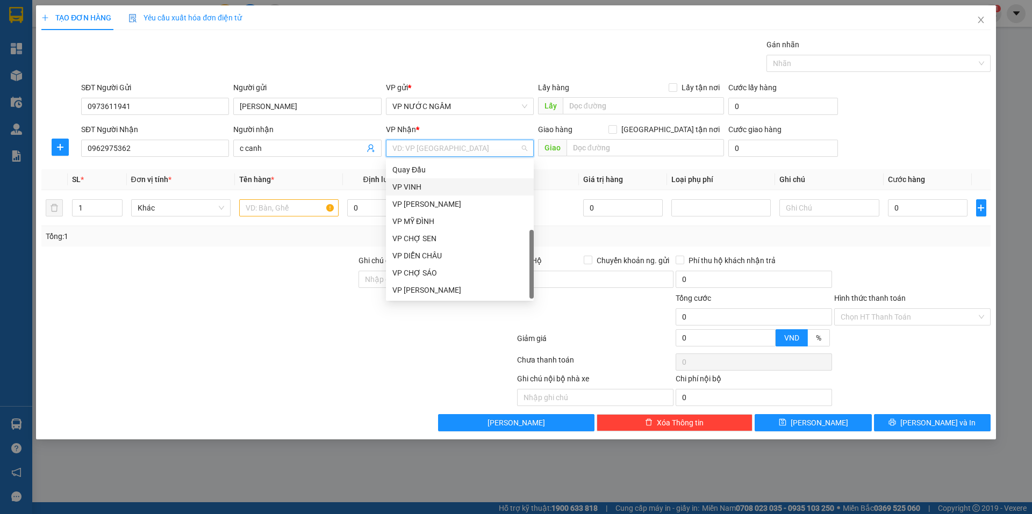
click at [424, 184] on div "VP VINH" at bounding box center [459, 187] width 135 height 12
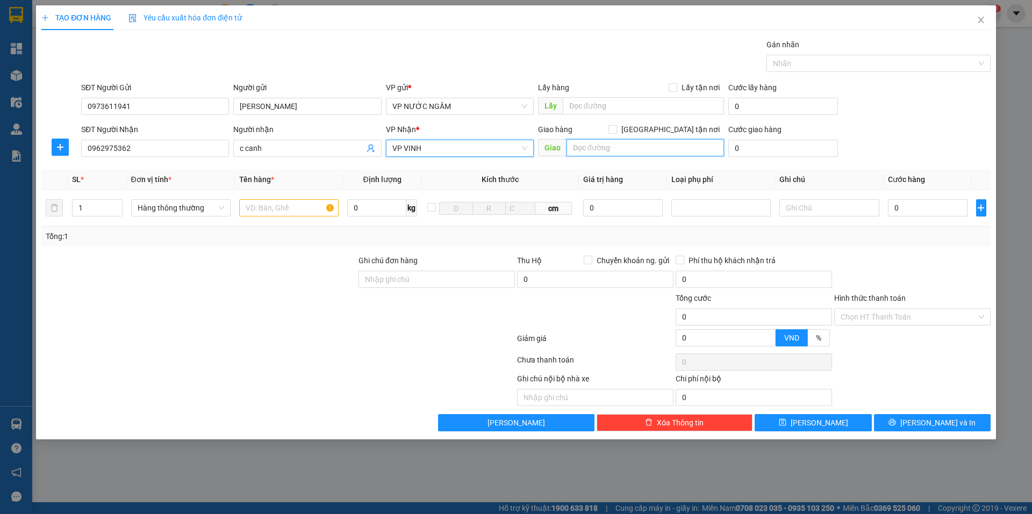
click at [617, 156] on input "text" at bounding box center [644, 147] width 157 height 17
click at [268, 204] on input "text" at bounding box center [288, 207] width 99 height 17
type input "d"
type input "đồ cá nhân"
click at [898, 214] on input "0" at bounding box center [928, 207] width 80 height 17
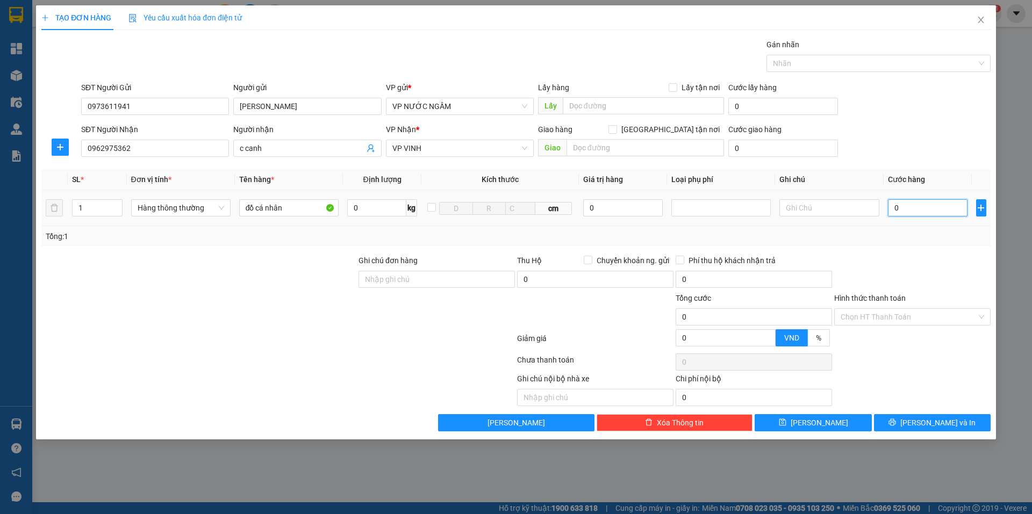
type input "4"
type input "40"
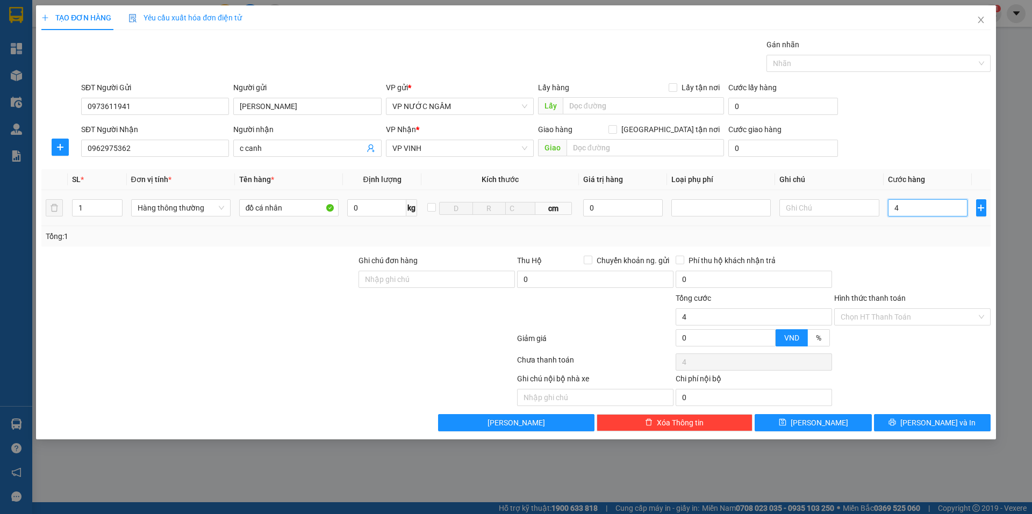
type input "40"
type input "40.000"
click at [895, 236] on div "Tổng: 1" at bounding box center [516, 236] width 940 height 12
click at [897, 312] on input "Hình thức thanh toán" at bounding box center [908, 317] width 136 height 16
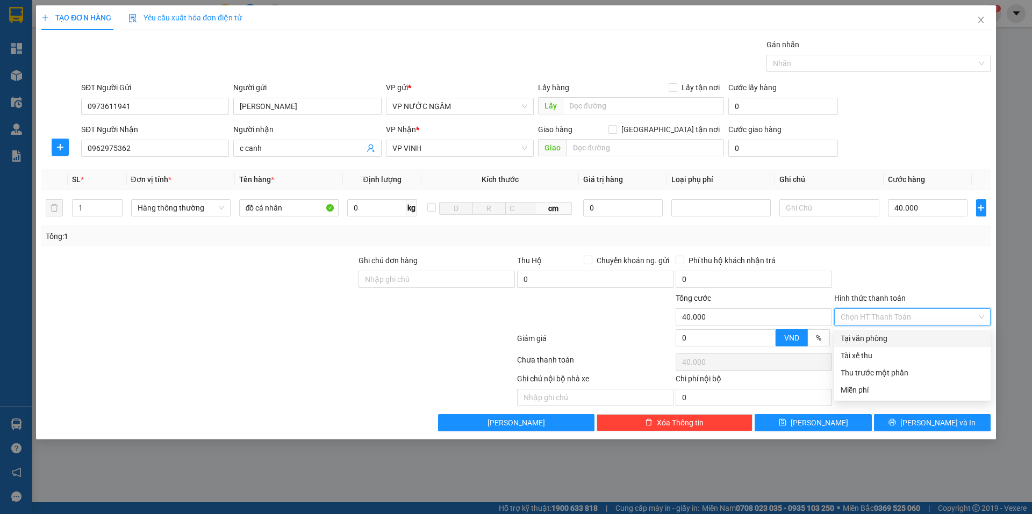
click at [881, 328] on div "Transit Pickup Surcharge Ids Transit Deliver Surcharge Ids Transit Deliver Surc…" at bounding box center [515, 235] width 949 height 393
click at [883, 321] on input "Hình thức thanh toán" at bounding box center [908, 317] width 136 height 16
click at [882, 335] on div "Tại văn phòng" at bounding box center [911, 339] width 143 height 12
type input "0"
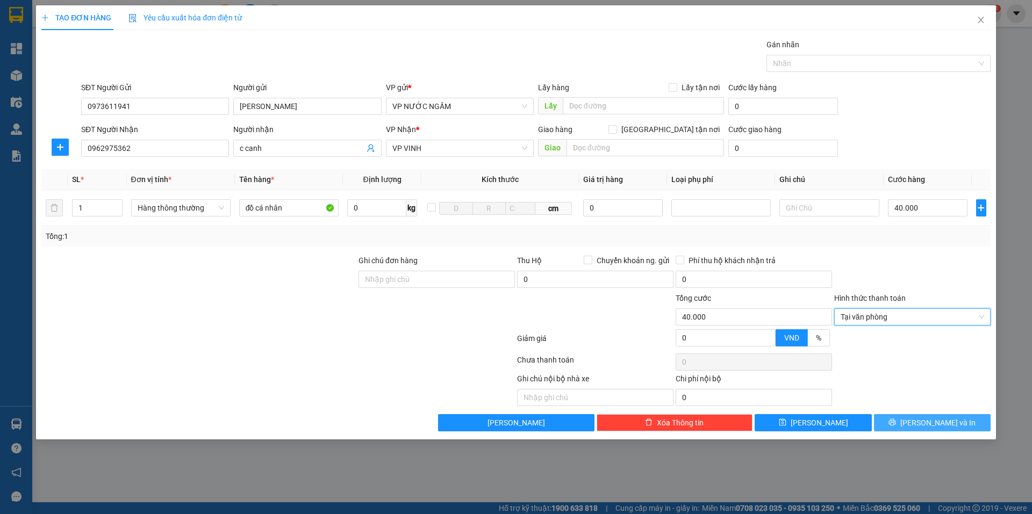
click at [900, 425] on button "[PERSON_NAME] và In" at bounding box center [932, 422] width 117 height 17
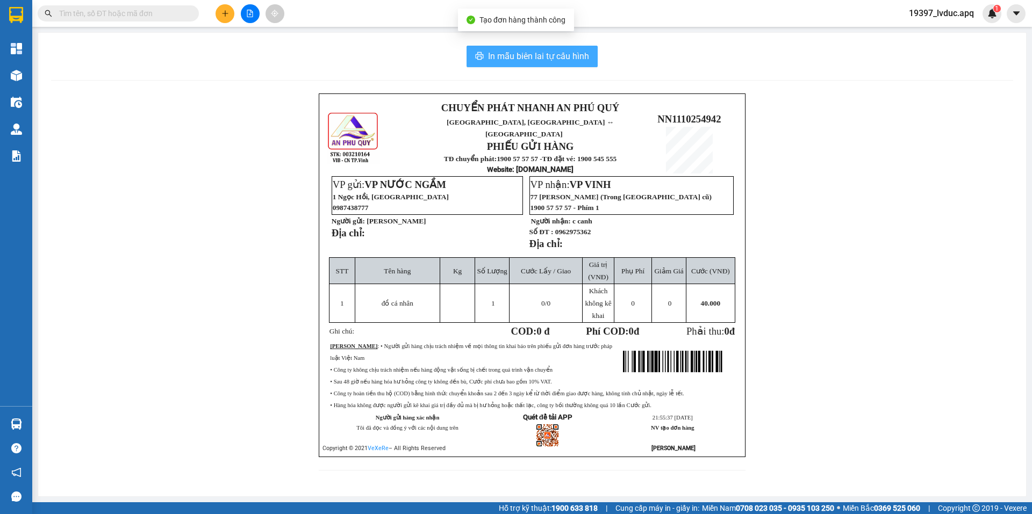
click at [536, 52] on span "In mẫu biên lai tự cấu hình" at bounding box center [538, 55] width 101 height 13
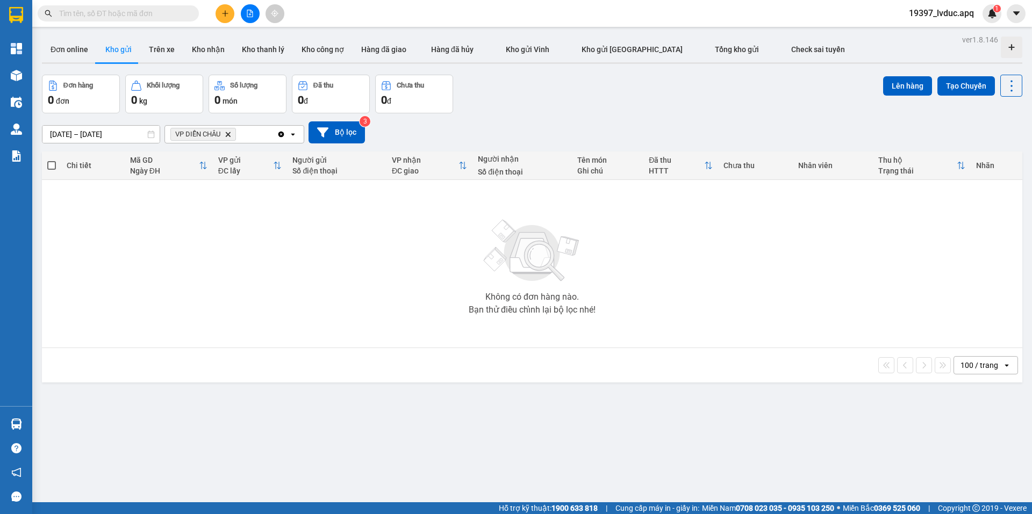
click at [222, 12] on icon "plus" at bounding box center [225, 14] width 8 height 8
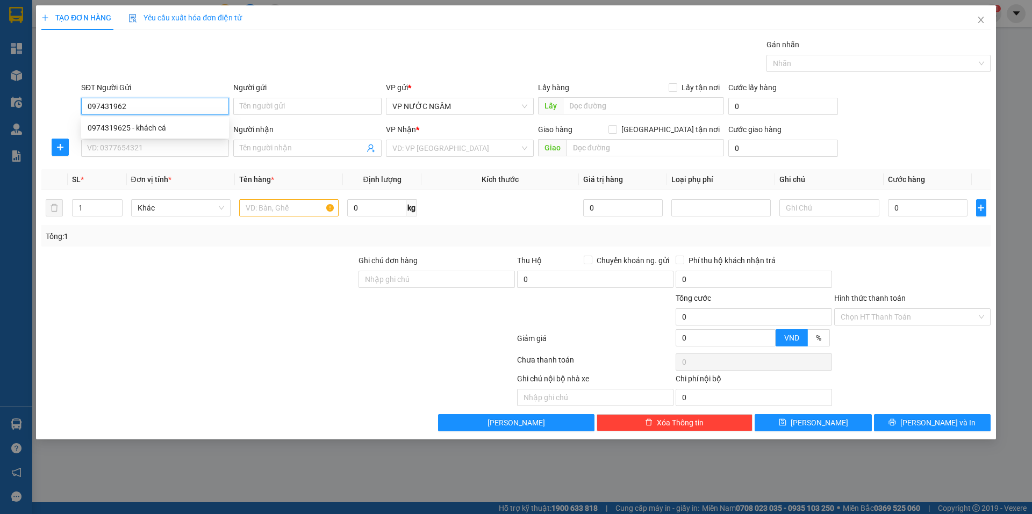
type input "0974319625"
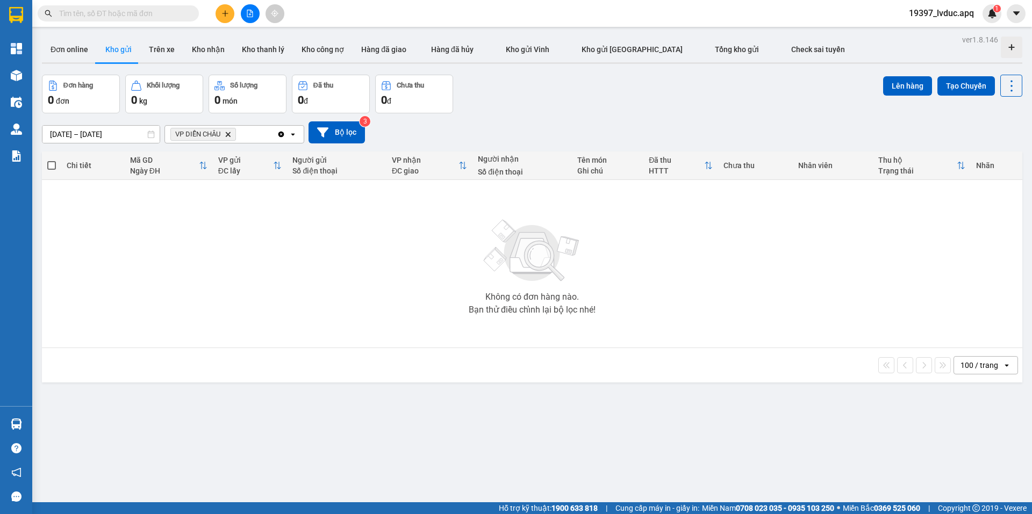
click at [227, 11] on icon "plus" at bounding box center [225, 14] width 8 height 8
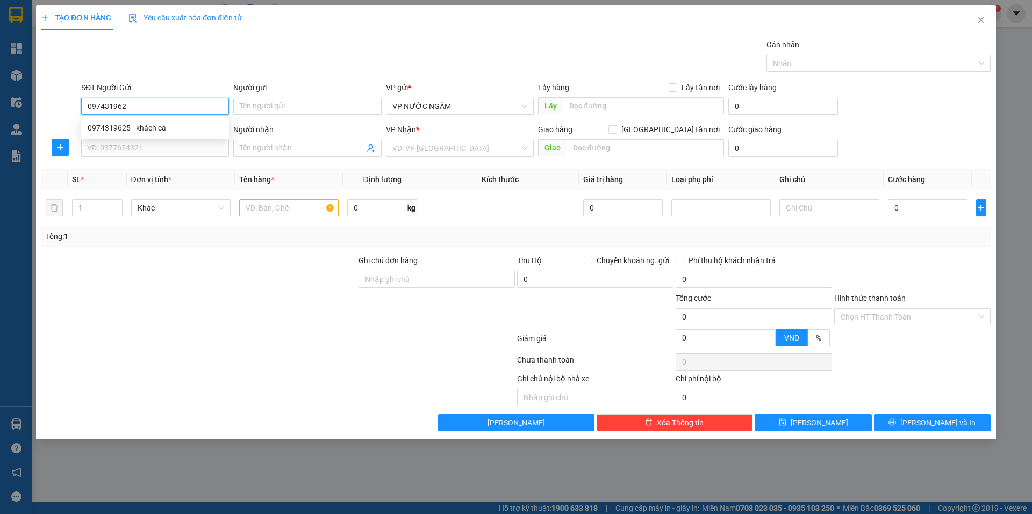
type input "0974319625"
click at [141, 132] on div "0974319625 - khách cá" at bounding box center [155, 128] width 135 height 12
type input "khách cá"
type input "0974319625"
click at [141, 157] on div "SĐT Người Nhận VD: 0377654321" at bounding box center [155, 143] width 148 height 38
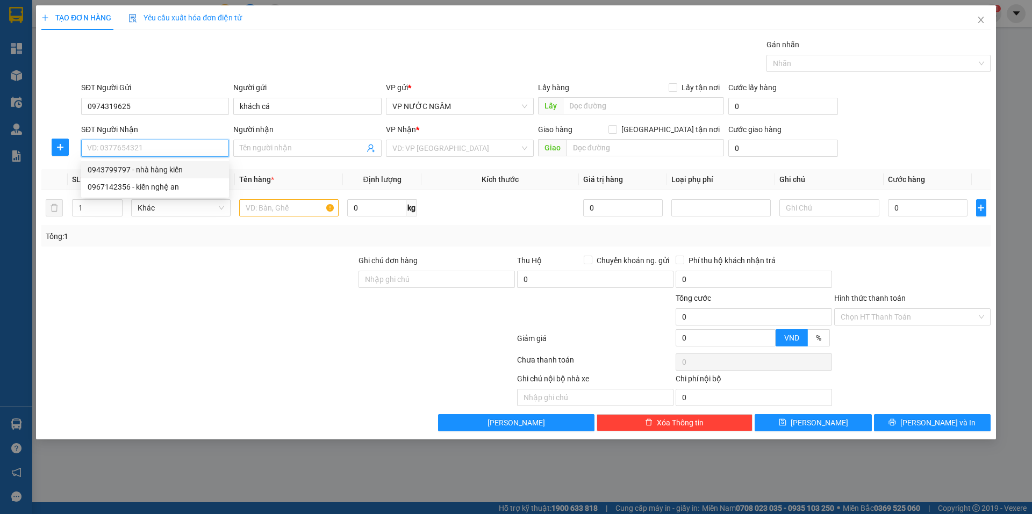
click at [152, 175] on div "0943799797 - nhà hàng kiến" at bounding box center [155, 170] width 135 height 12
type input "0943799797"
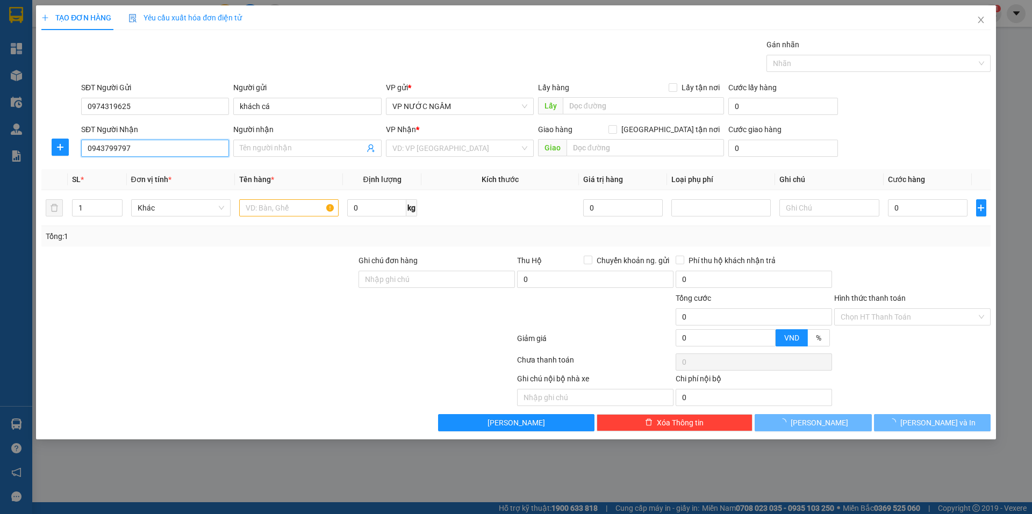
type input "nhà hàng kiến"
checkbox input "true"
type input "117 an [PERSON_NAME]"
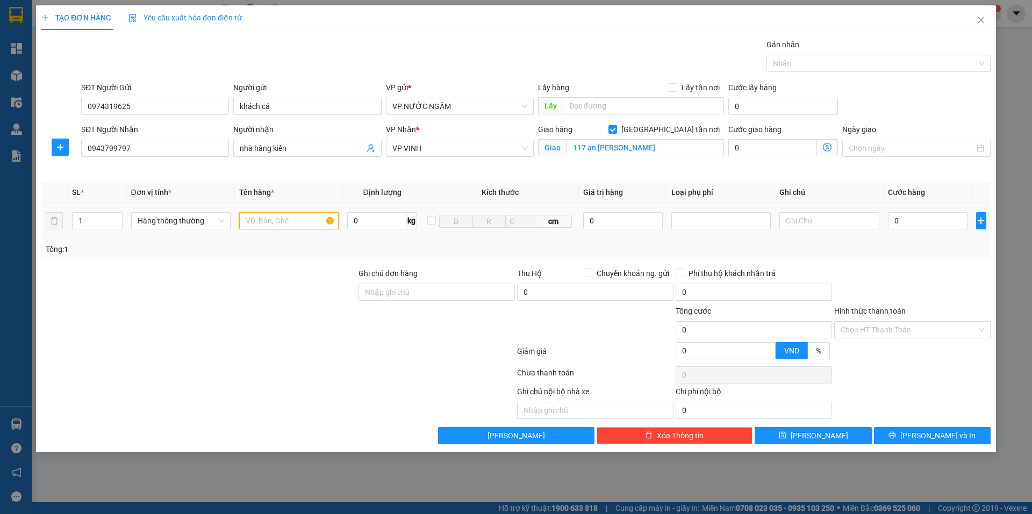
click at [251, 224] on input "text" at bounding box center [288, 220] width 99 height 17
type input "v"
type input "cá"
click at [891, 225] on input "0" at bounding box center [928, 220] width 80 height 17
type input "6"
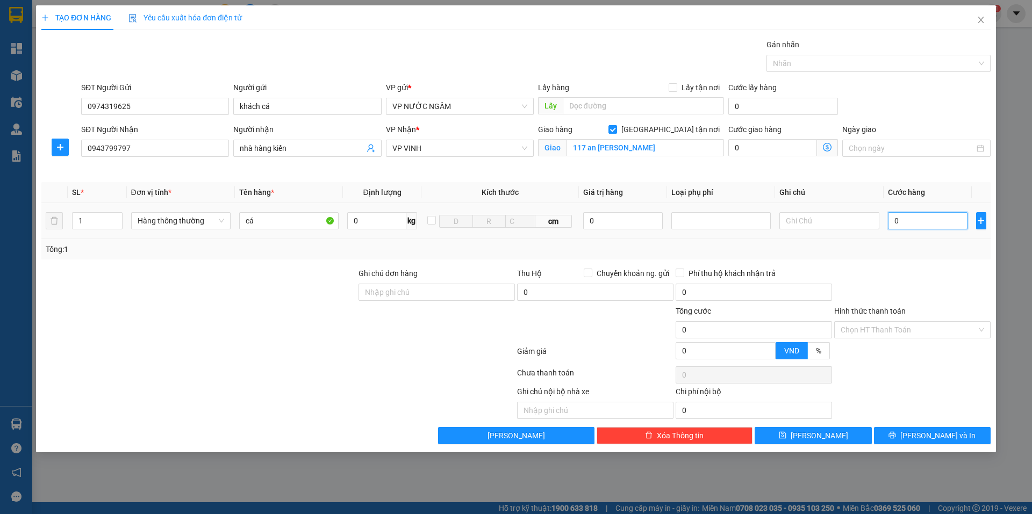
type input "6"
type input "60"
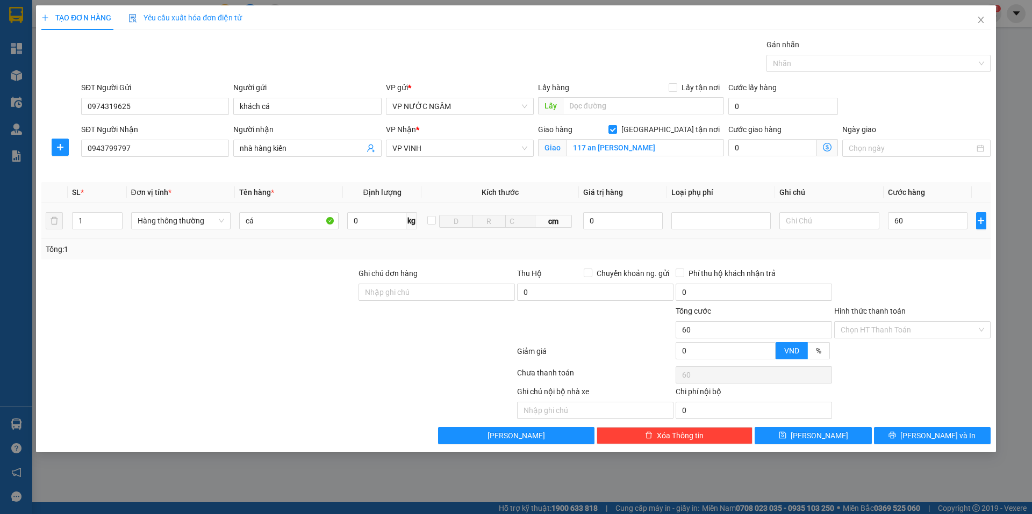
type input "60.000"
drag, startPoint x: 925, startPoint y: 237, endPoint x: 912, endPoint y: 249, distance: 17.9
click at [924, 239] on div "SL * Đơn vị tính * Tên hàng * Định lượng Kích thước Giá trị hàng Loại phụ phí G…" at bounding box center [515, 220] width 949 height 77
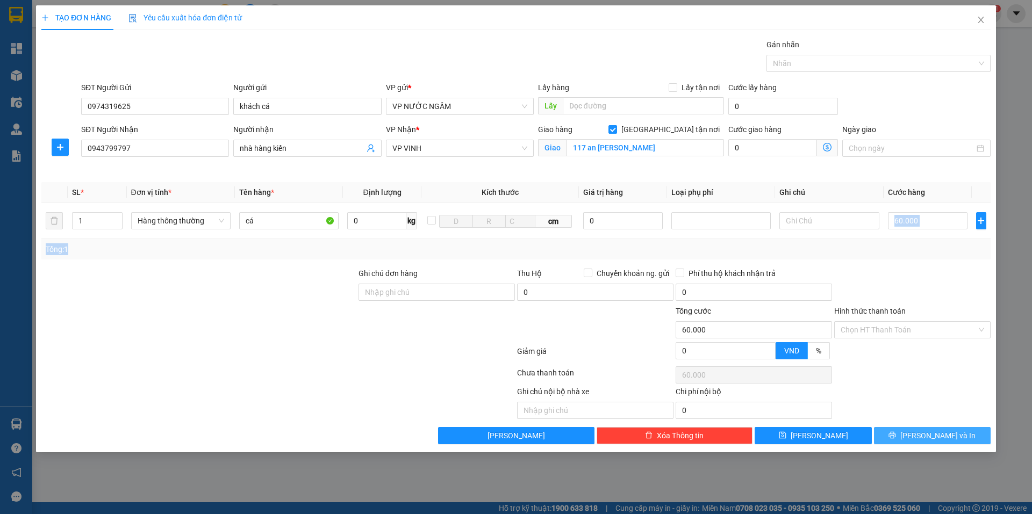
drag, startPoint x: 914, startPoint y: 431, endPoint x: 912, endPoint y: 441, distance: 9.8
click at [913, 431] on button "[PERSON_NAME] và In" at bounding box center [932, 435] width 117 height 17
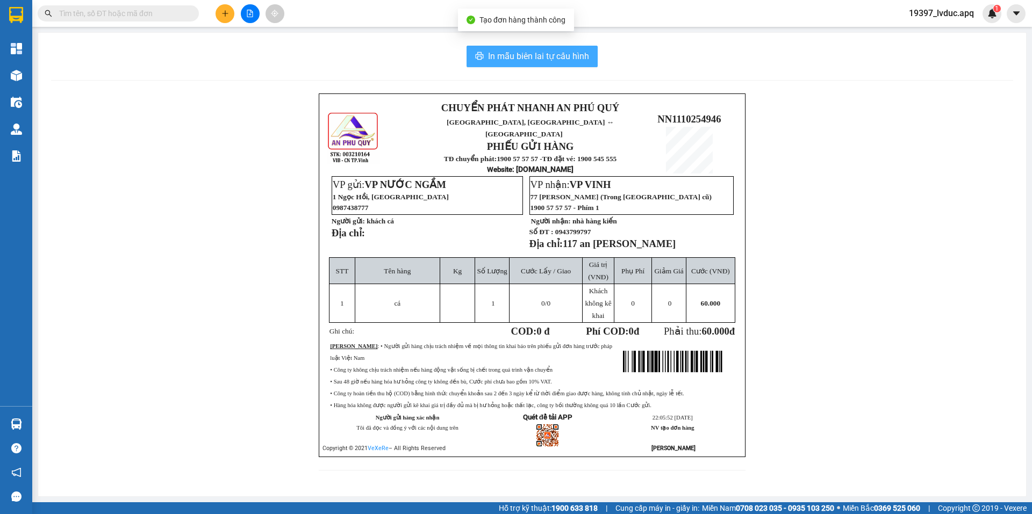
click at [496, 56] on span "In mẫu biên lai tự cấu hình" at bounding box center [538, 55] width 101 height 13
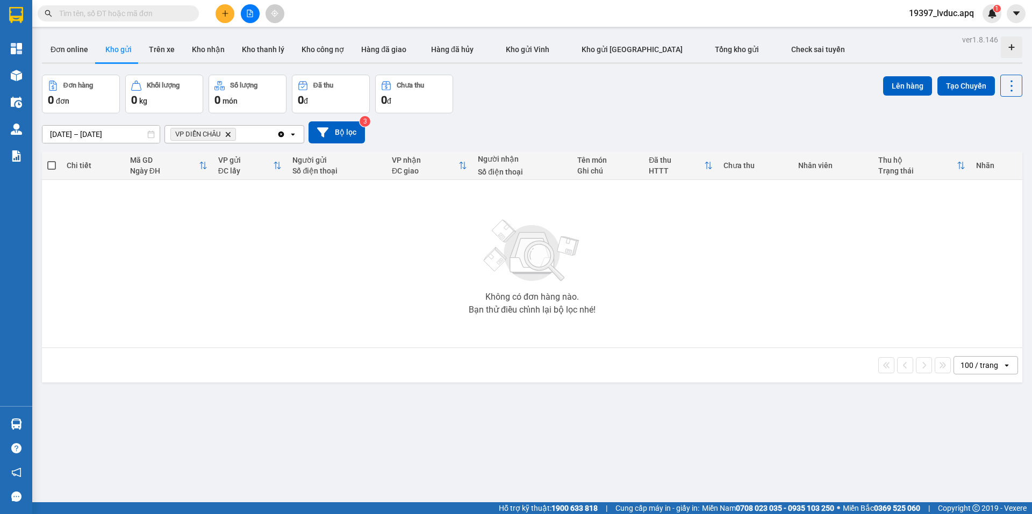
click at [221, 18] on button at bounding box center [224, 13] width 19 height 19
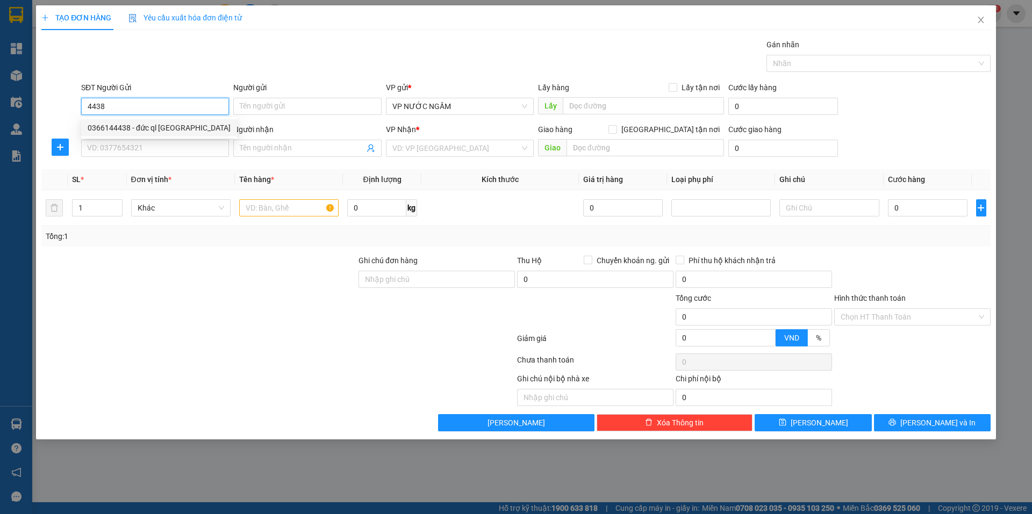
click at [127, 126] on div "0366144438 - đức ql [GEOGRAPHIC_DATA]" at bounding box center [159, 128] width 143 height 12
type input "0366144438"
type input "đức ql [GEOGRAPHIC_DATA]"
type input "0366144438"
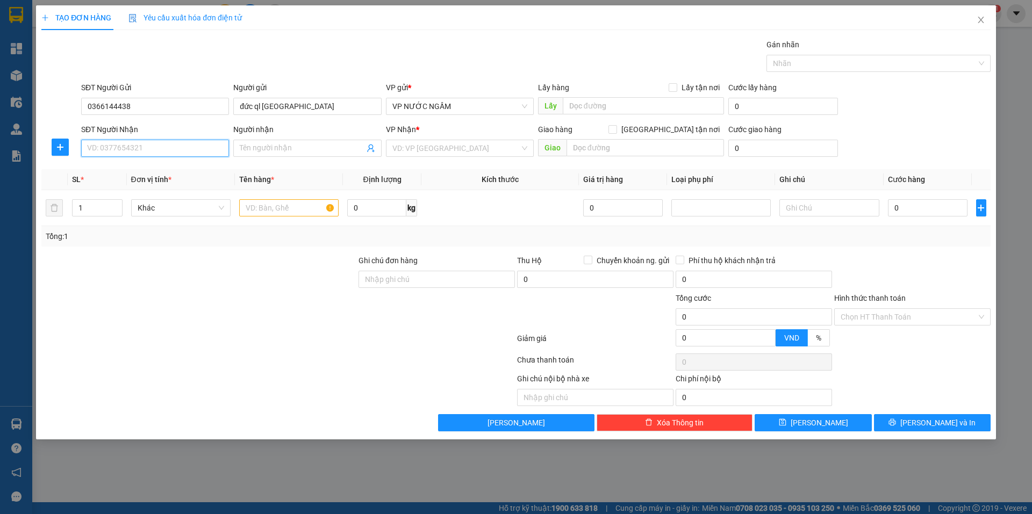
click at [145, 155] on input "SĐT Người Nhận" at bounding box center [155, 148] width 148 height 17
click at [133, 171] on div "0979004397 - thúy kế toán" at bounding box center [155, 170] width 135 height 12
type input "0979004397"
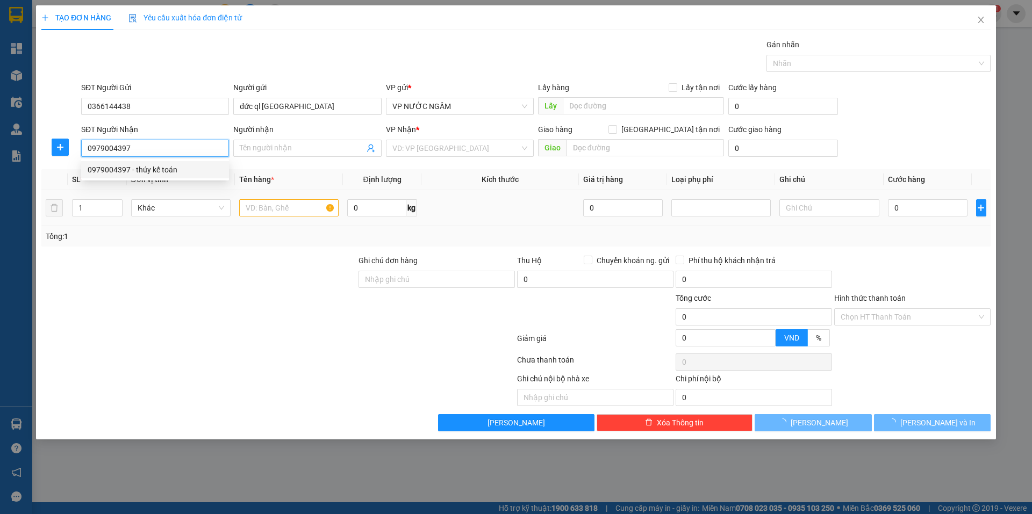
type input "thúy kế toán"
checkbox input "true"
type input "vp"
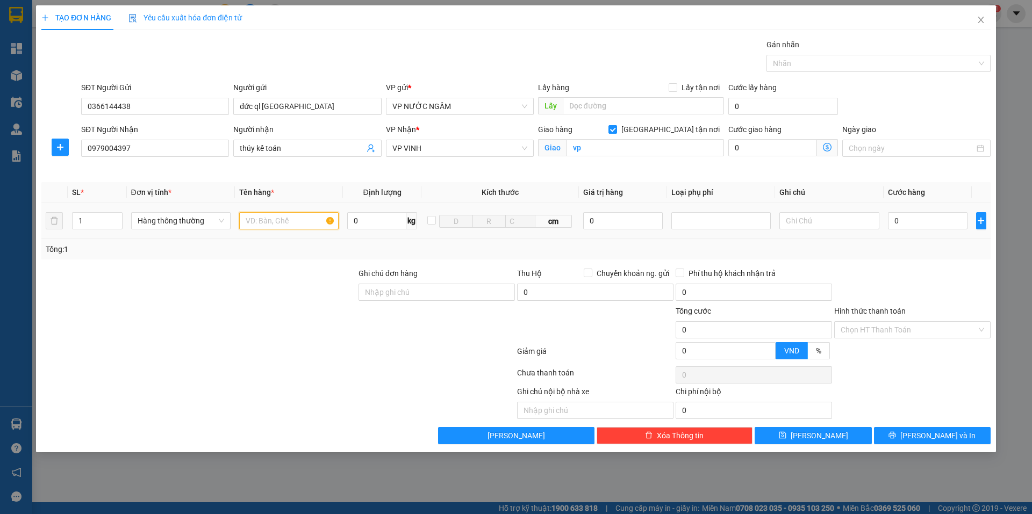
click at [259, 214] on input "text" at bounding box center [288, 220] width 99 height 17
type input "p"
type input "phiếu thanh toán"
click at [854, 326] on input "Hình thức thanh toán" at bounding box center [908, 330] width 136 height 16
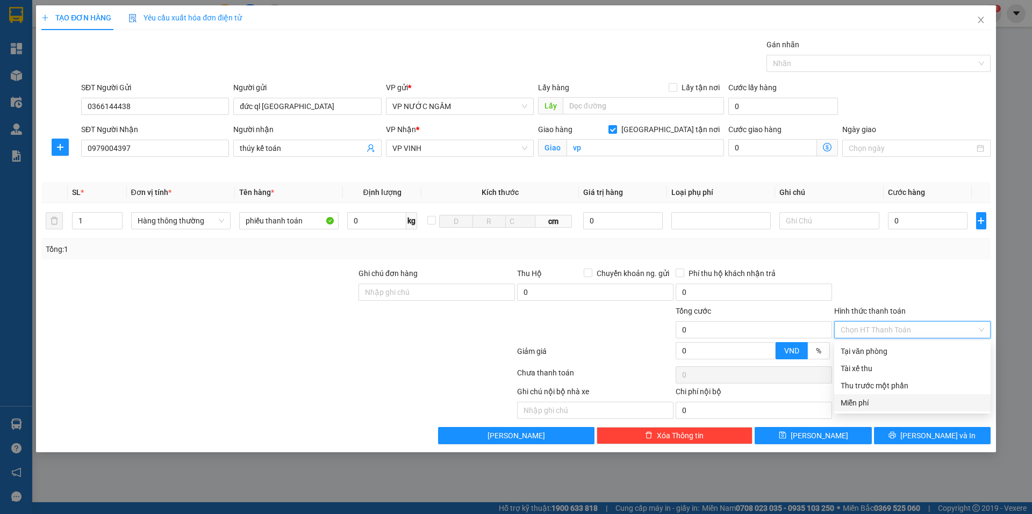
drag, startPoint x: 854, startPoint y: 405, endPoint x: 887, endPoint y: 416, distance: 35.2
click at [854, 405] on div "Miễn phí" at bounding box center [911, 403] width 143 height 12
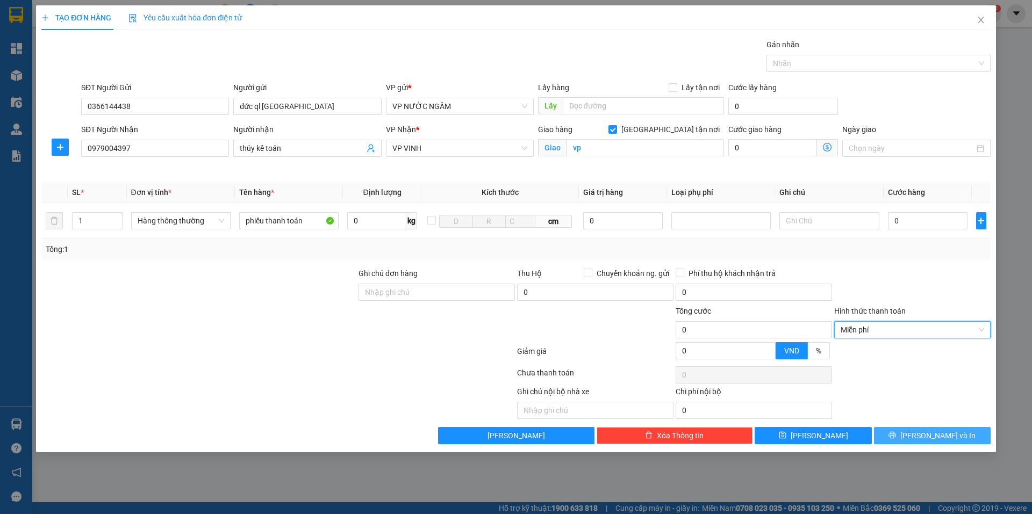
click at [892, 431] on button "[PERSON_NAME] và In" at bounding box center [932, 435] width 117 height 17
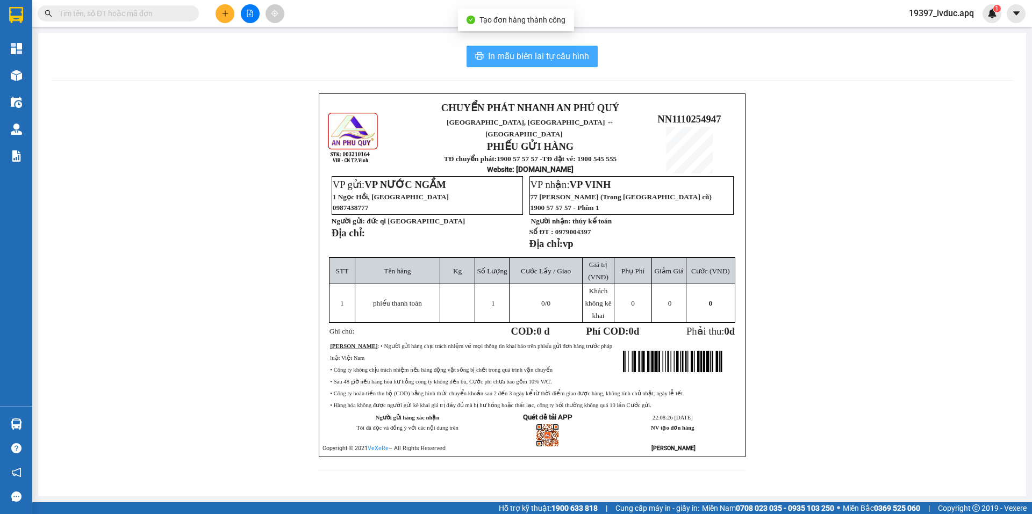
click at [583, 64] on button "In mẫu biên lai tự cấu hình" at bounding box center [531, 56] width 131 height 21
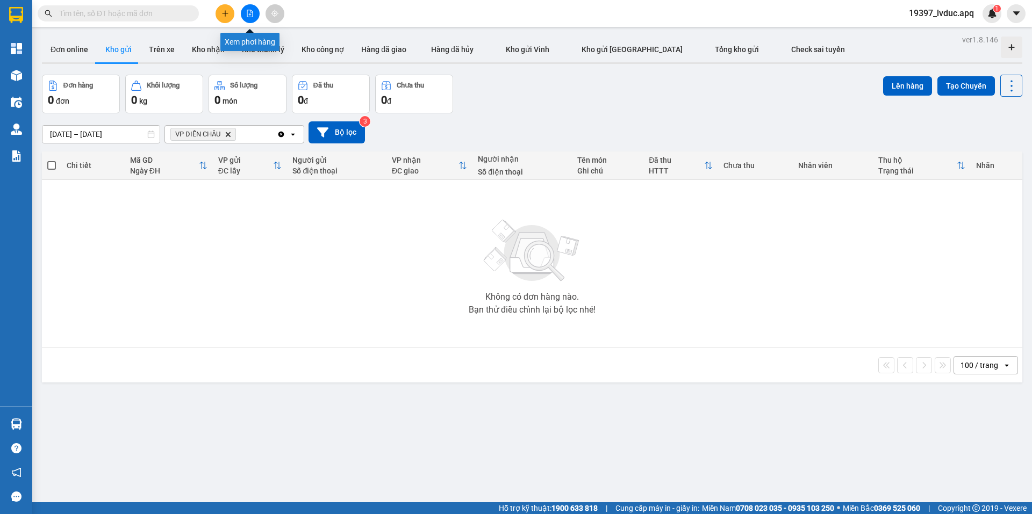
click at [255, 11] on button at bounding box center [250, 13] width 19 height 19
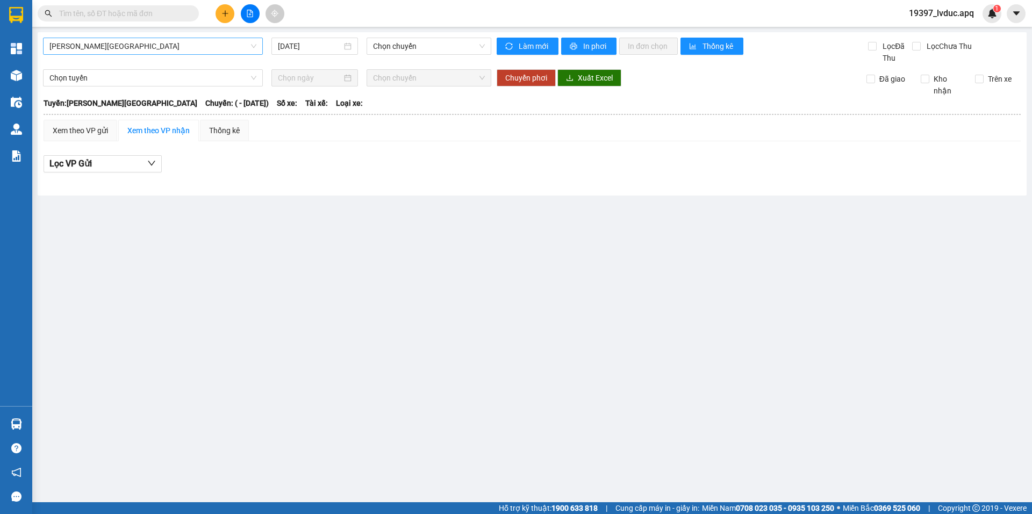
click at [175, 47] on span "[PERSON_NAME][GEOGRAPHIC_DATA]" at bounding box center [152, 46] width 207 height 16
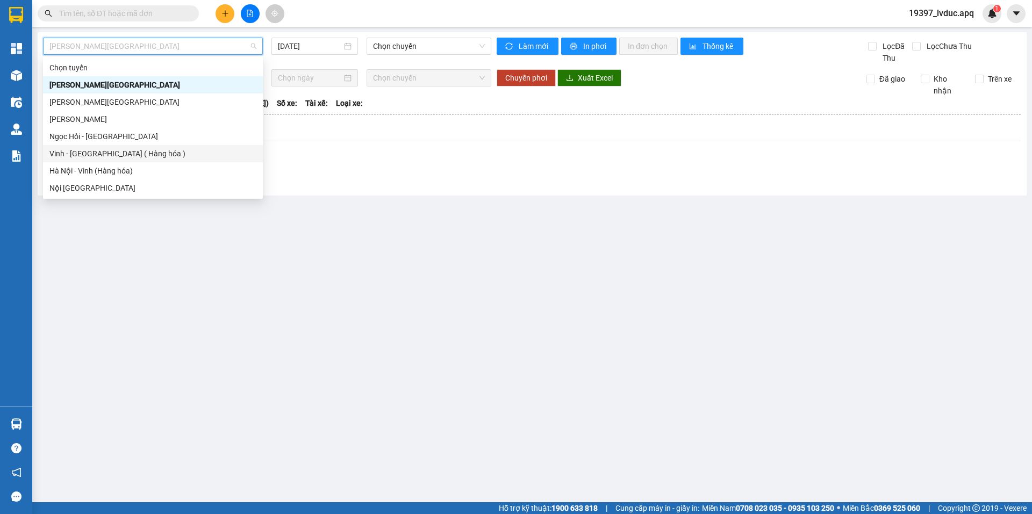
click at [143, 155] on div "Vinh - [GEOGRAPHIC_DATA] ( Hàng hóa )" at bounding box center [152, 154] width 207 height 12
type input "[DATE]"
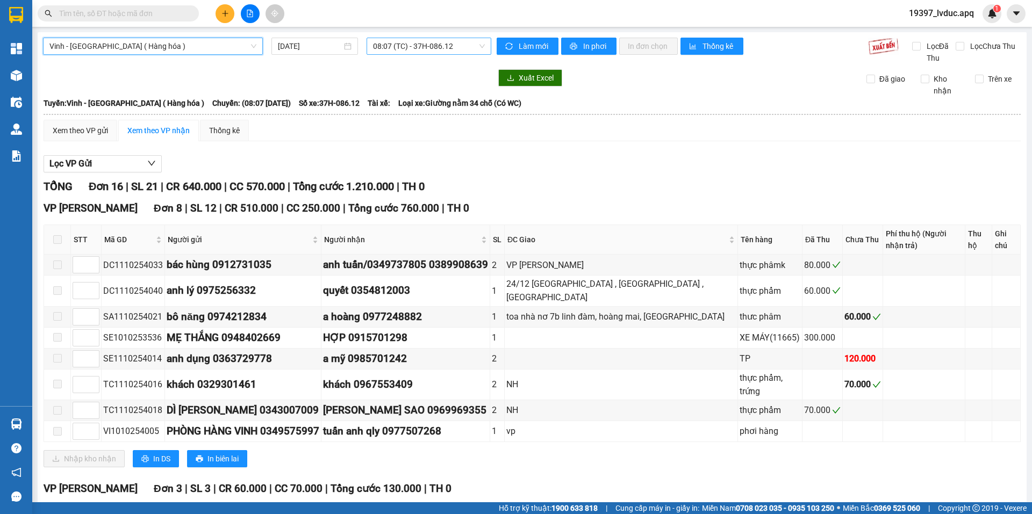
click at [421, 45] on span "08:07 (TC) - 37H-086.12" at bounding box center [429, 46] width 112 height 16
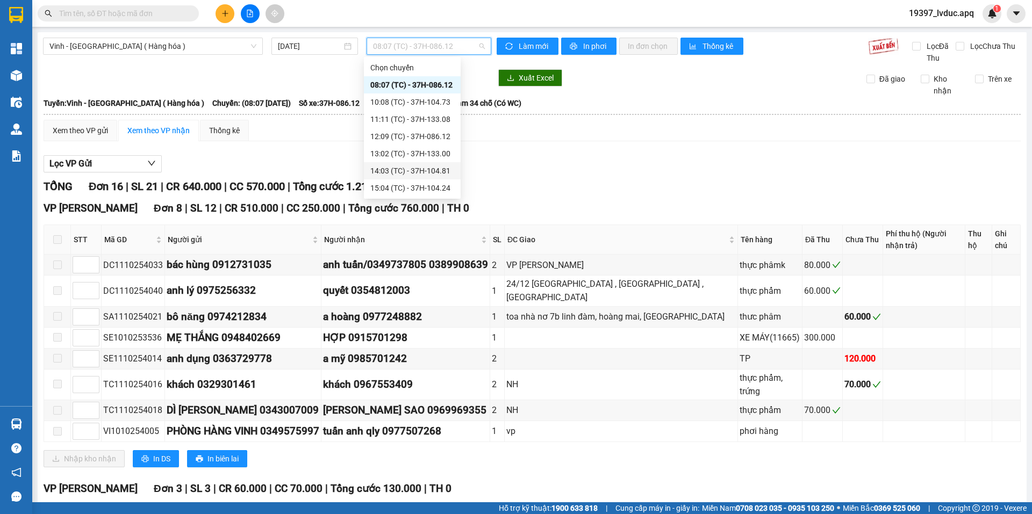
scroll to position [107, 0]
click at [401, 113] on div "22:00 (TC) - 37H-086.38" at bounding box center [412, 115] width 84 height 12
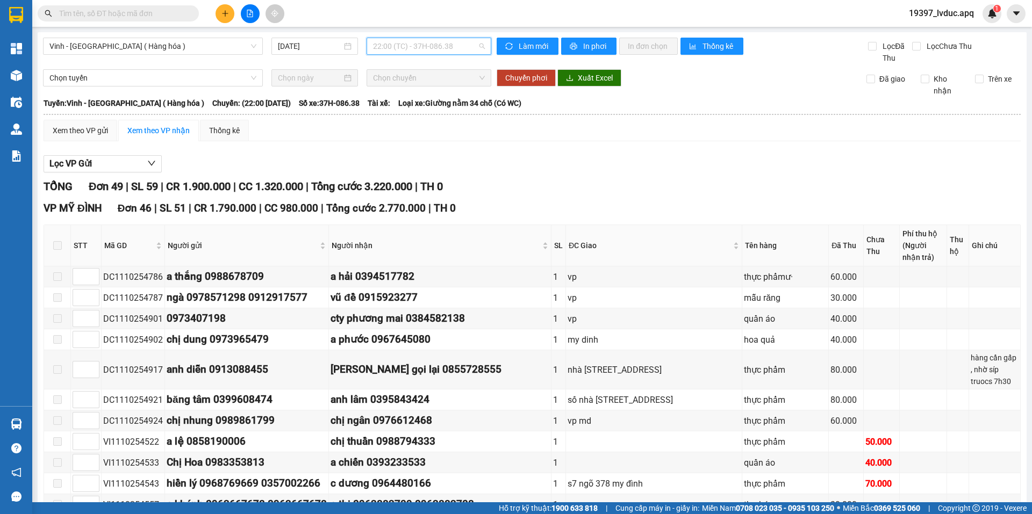
click at [435, 48] on span "22:00 (TC) - 37H-086.38" at bounding box center [429, 46] width 112 height 16
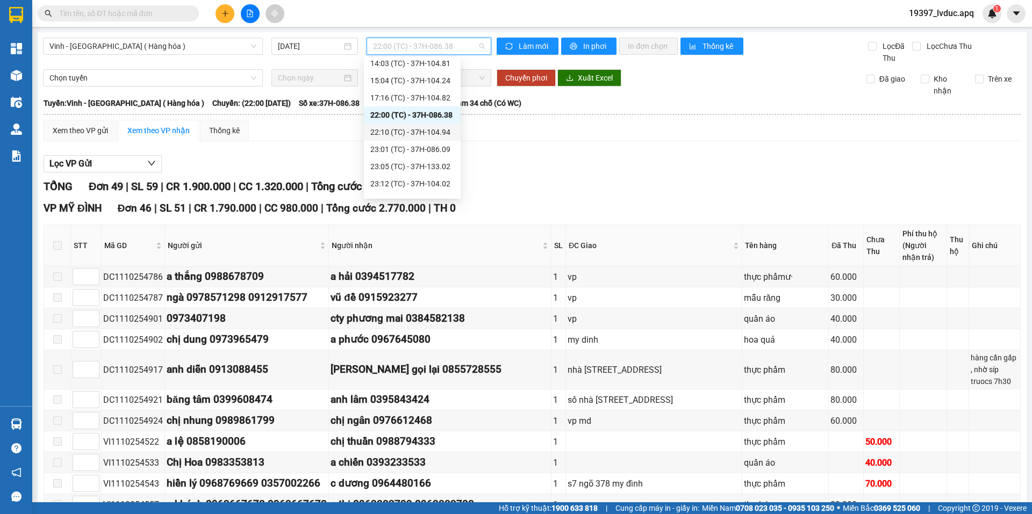
click at [423, 138] on div "22:10 (TC) - 37H-104.94" at bounding box center [412, 132] width 97 height 17
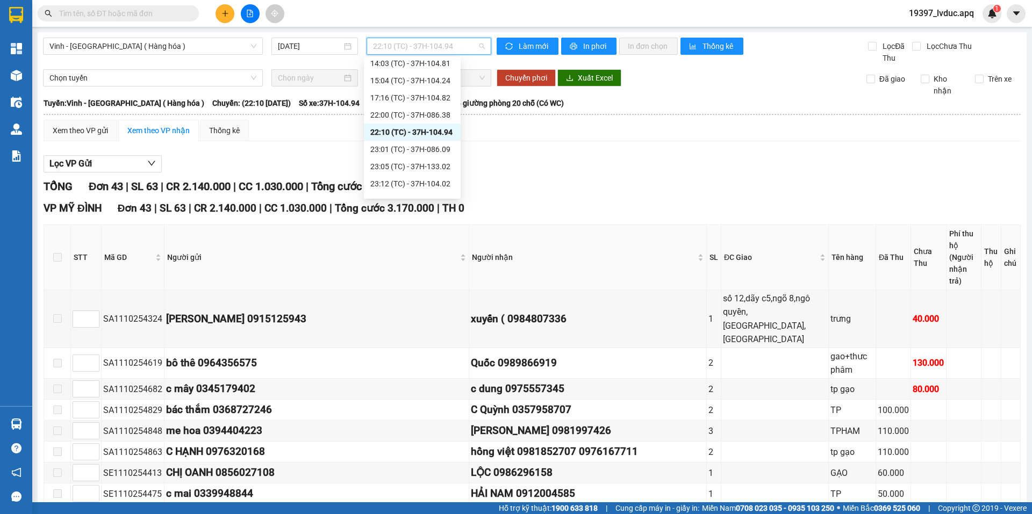
click at [423, 48] on span "22:10 (TC) - 37H-104.94" at bounding box center [429, 46] width 112 height 16
click at [406, 146] on div "23:01 (TC) - 37H-086.09" at bounding box center [412, 149] width 84 height 12
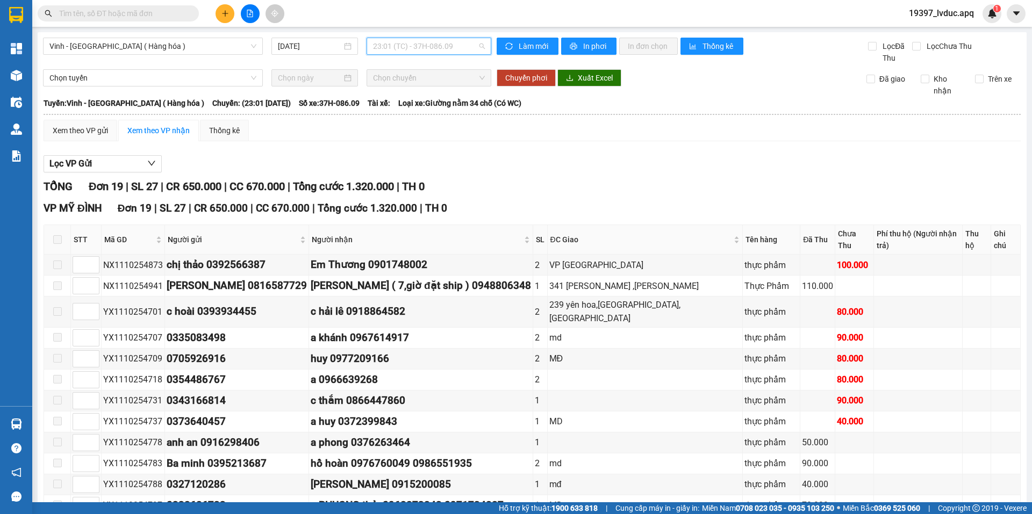
click at [417, 48] on span "23:01 (TC) - 37H-086.09" at bounding box center [429, 46] width 112 height 16
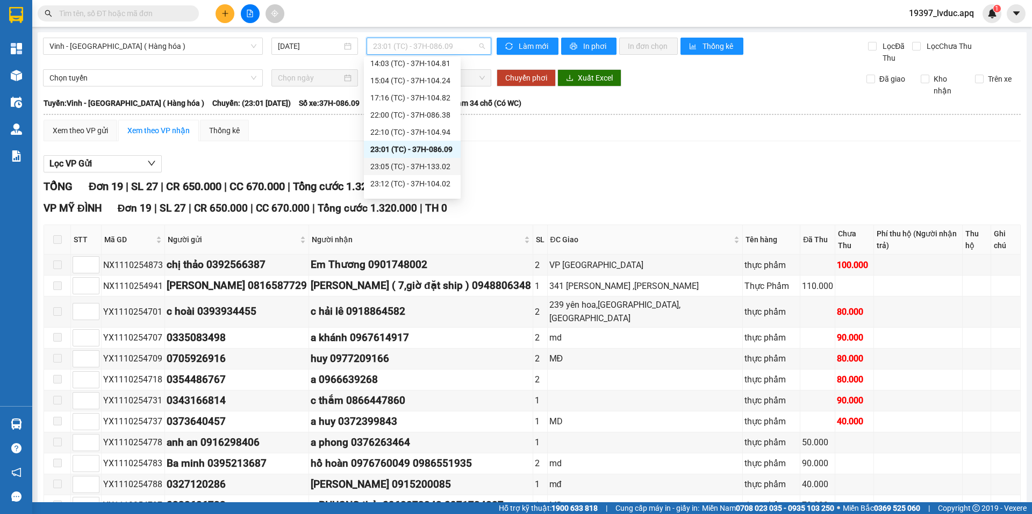
click at [408, 164] on div "23:05 (TC) - 37H-133.02" at bounding box center [412, 167] width 84 height 12
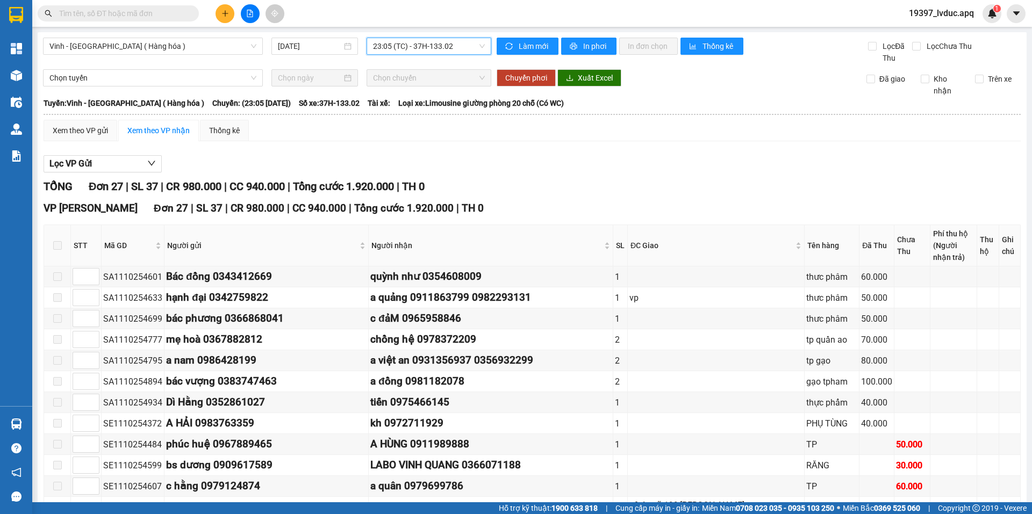
click at [441, 42] on span "23:05 (TC) - 37H-133.02" at bounding box center [429, 46] width 112 height 16
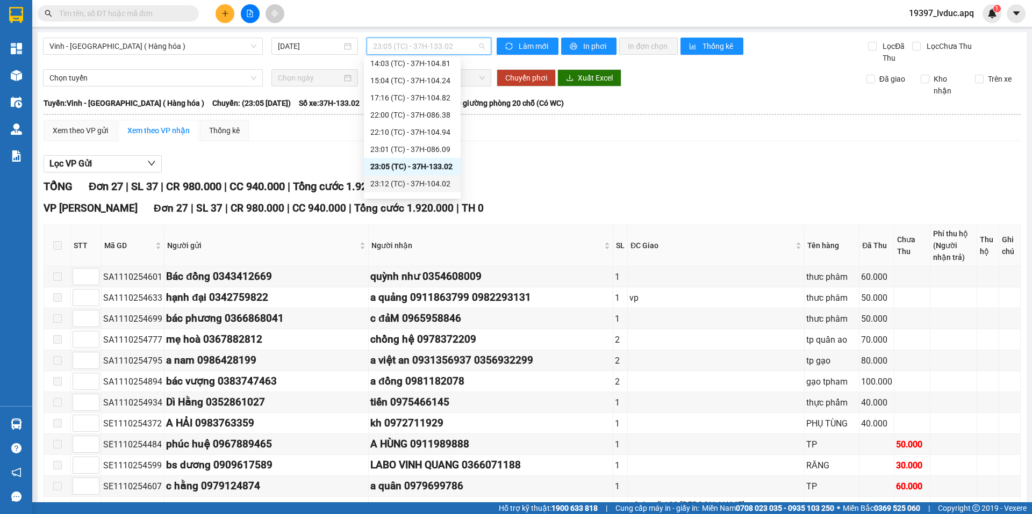
click at [429, 181] on div "23:12 (TC) - 37H-104.02" at bounding box center [412, 184] width 84 height 12
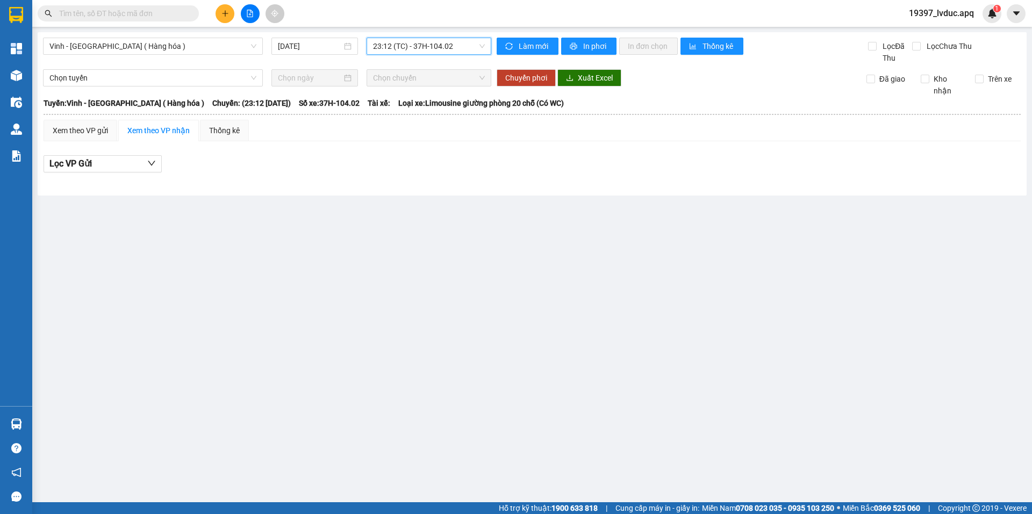
click at [449, 47] on span "23:12 (TC) - 37H-104.02" at bounding box center [429, 46] width 112 height 16
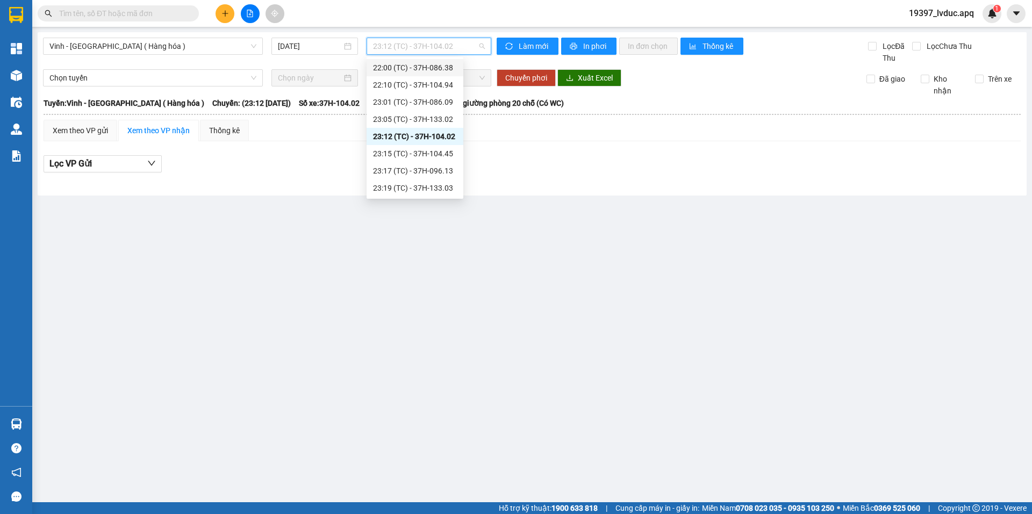
scroll to position [101, 0]
click at [429, 120] on div "22:00 (TC) - 37H-086.38" at bounding box center [415, 122] width 84 height 12
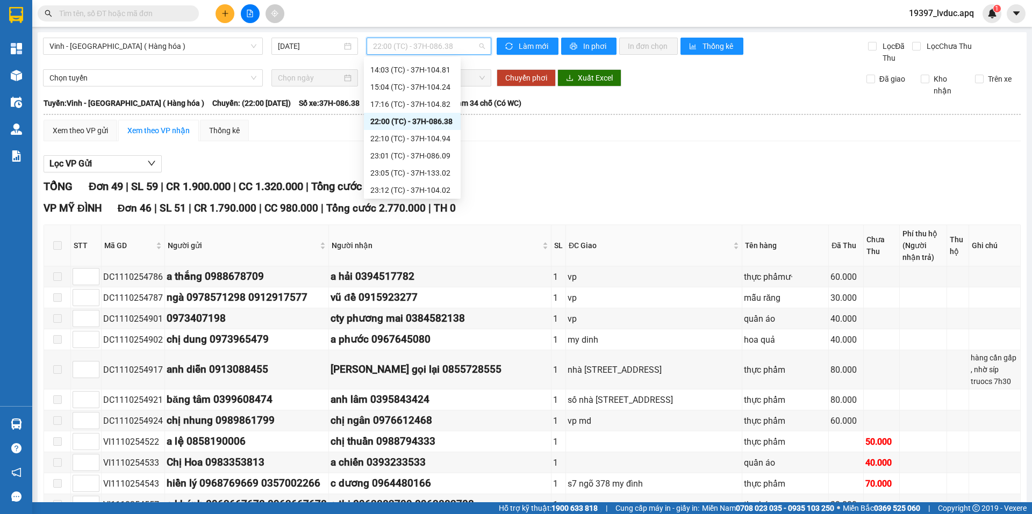
click at [428, 49] on span "22:00 (TC) - 37H-086.38" at bounding box center [429, 46] width 112 height 16
click at [425, 141] on div "22:10 (TC) - 37H-104.94" at bounding box center [412, 139] width 84 height 12
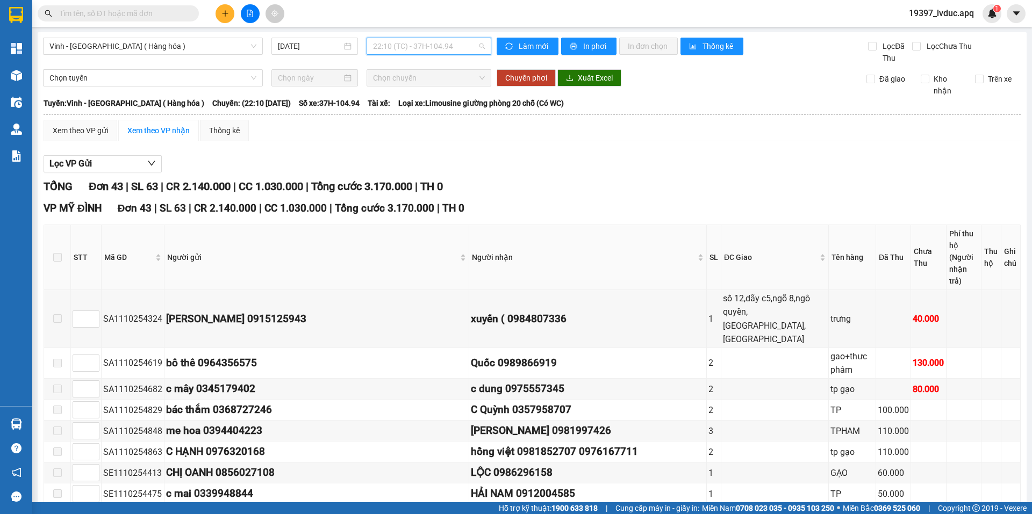
click at [427, 48] on span "22:10 (TC) - 37H-104.94" at bounding box center [429, 46] width 112 height 16
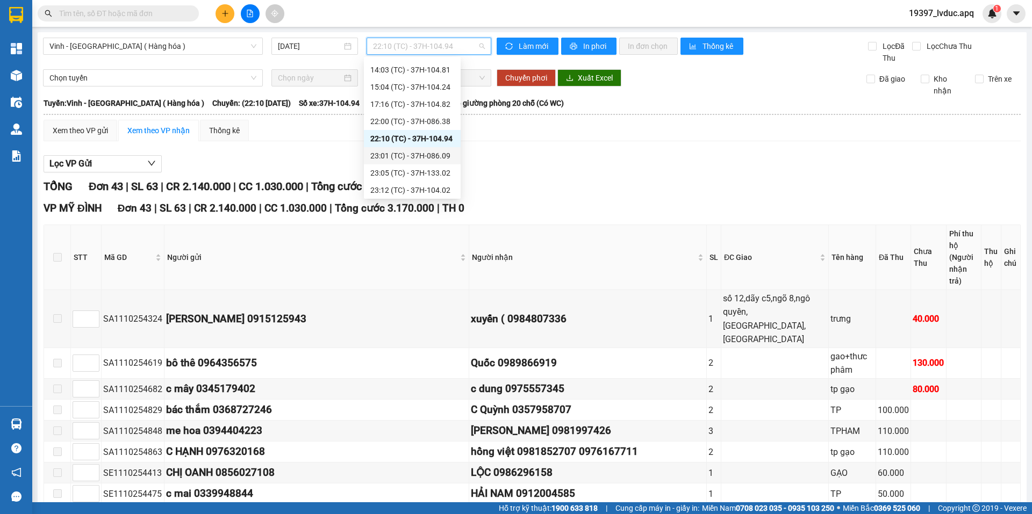
click at [425, 155] on div "23:01 (TC) - 37H-086.09" at bounding box center [412, 156] width 84 height 12
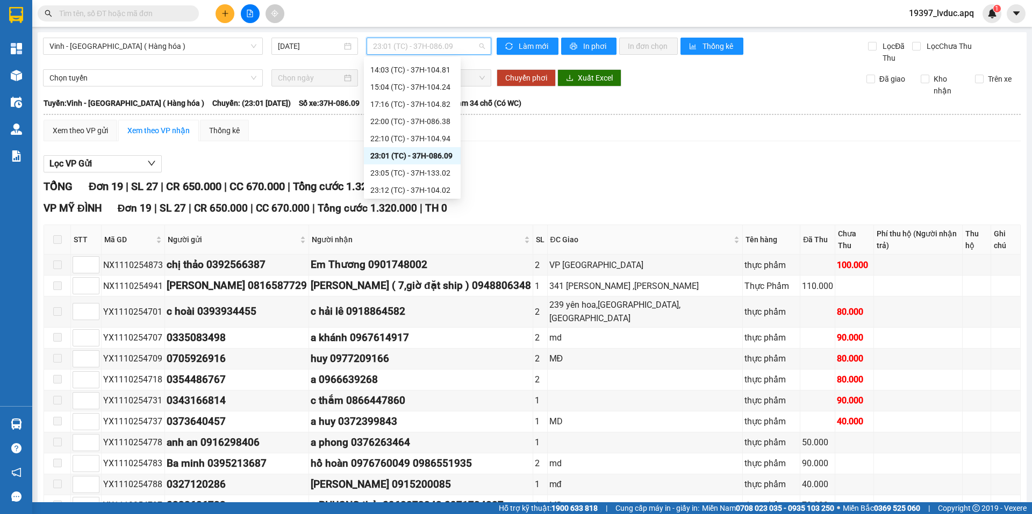
click at [427, 47] on span "23:01 (TC) - 37H-086.09" at bounding box center [429, 46] width 112 height 16
click at [425, 173] on div "23:05 (TC) - 37H-133.02" at bounding box center [412, 173] width 84 height 12
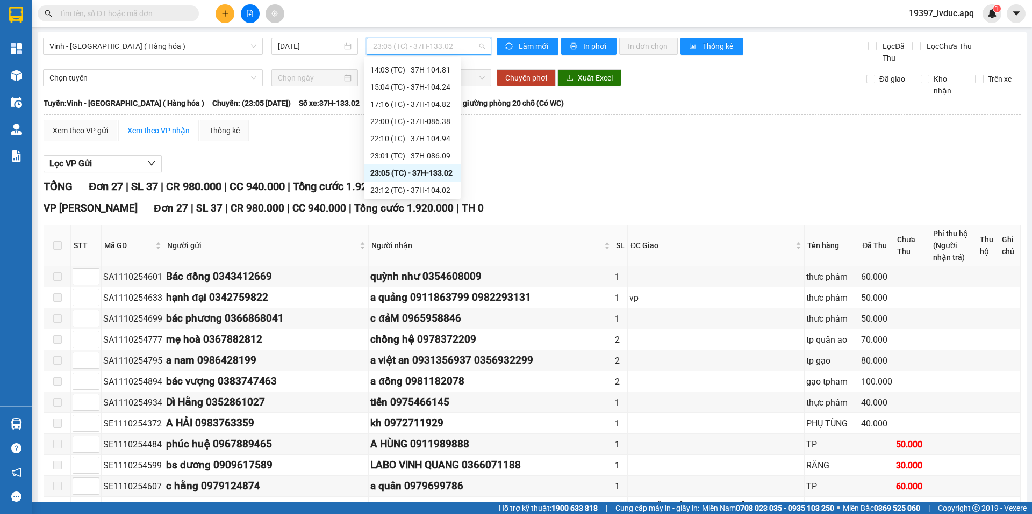
click at [426, 43] on span "23:05 (TC) - 37H-133.02" at bounding box center [429, 46] width 112 height 16
click at [426, 187] on div "23:12 (TC) - 37H-104.02" at bounding box center [412, 190] width 84 height 12
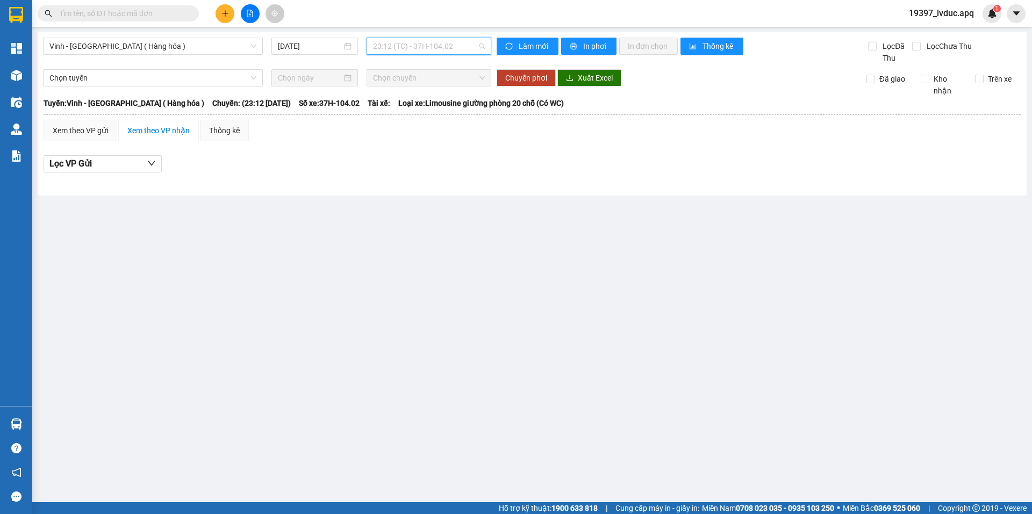
scroll to position [103, 0]
click at [421, 45] on span "23:12 (TC) - 37H-104.02" at bounding box center [429, 46] width 112 height 16
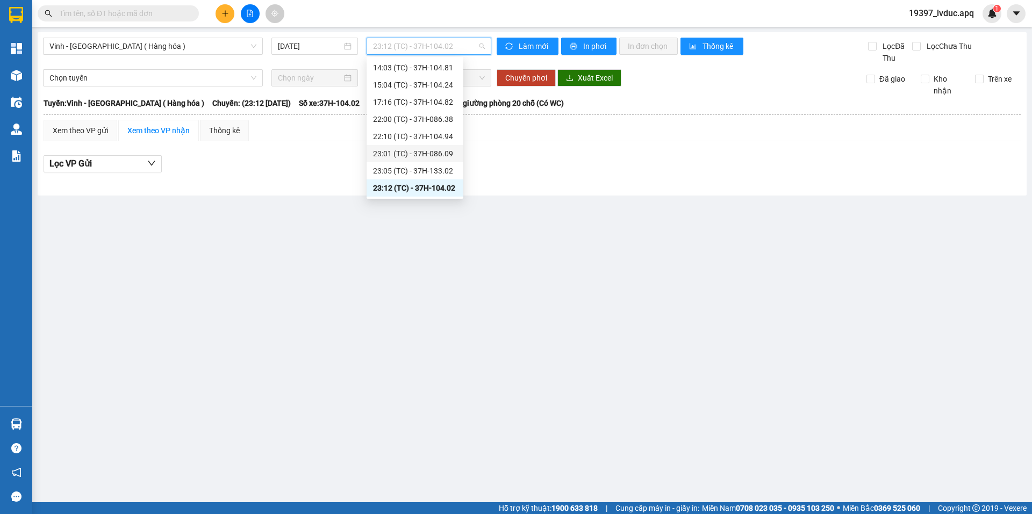
scroll to position [155, 0]
click at [426, 155] on div "23:15 (TC) - 37H-104.45" at bounding box center [415, 154] width 84 height 12
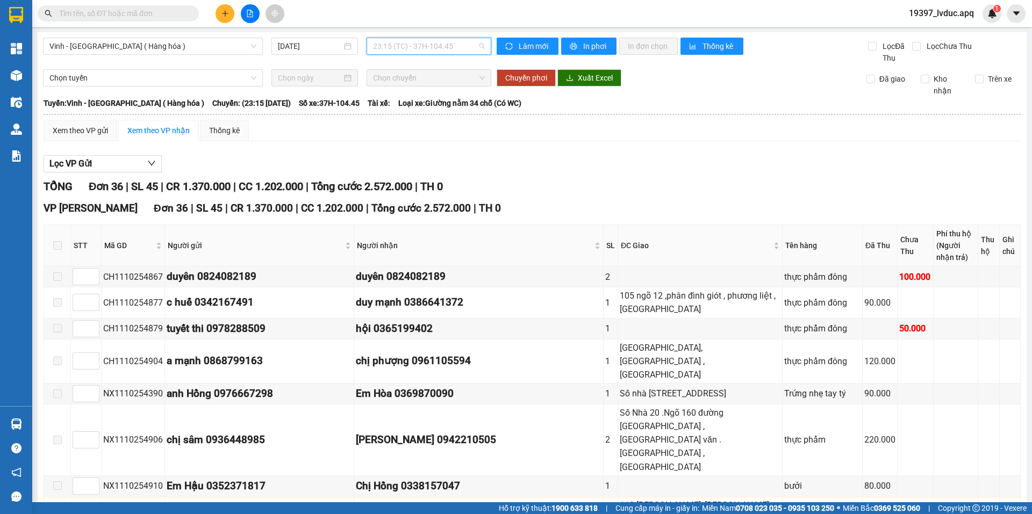
click at [426, 41] on span "23:15 (TC) - 37H-104.45" at bounding box center [429, 46] width 112 height 16
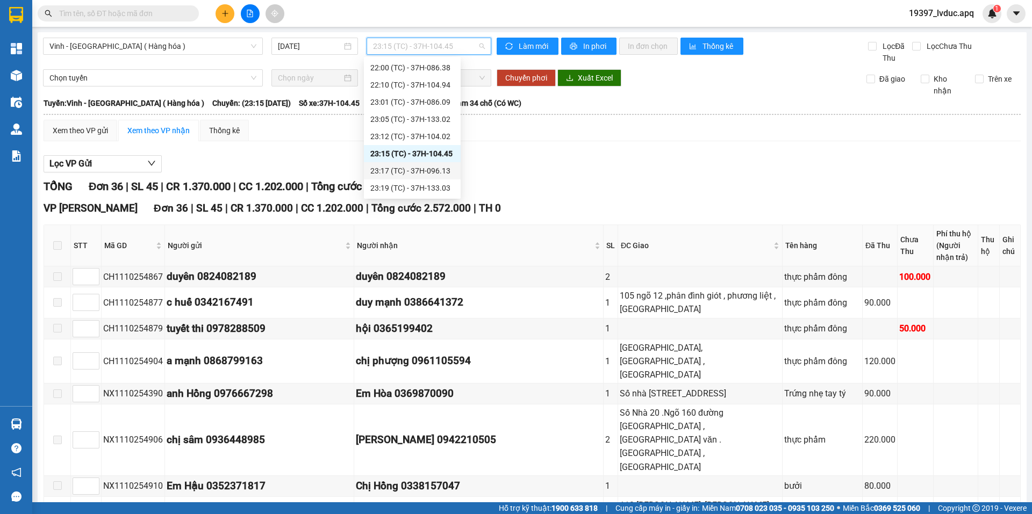
click at [421, 168] on div "23:17 (TC) - 37H-096.13" at bounding box center [412, 171] width 84 height 12
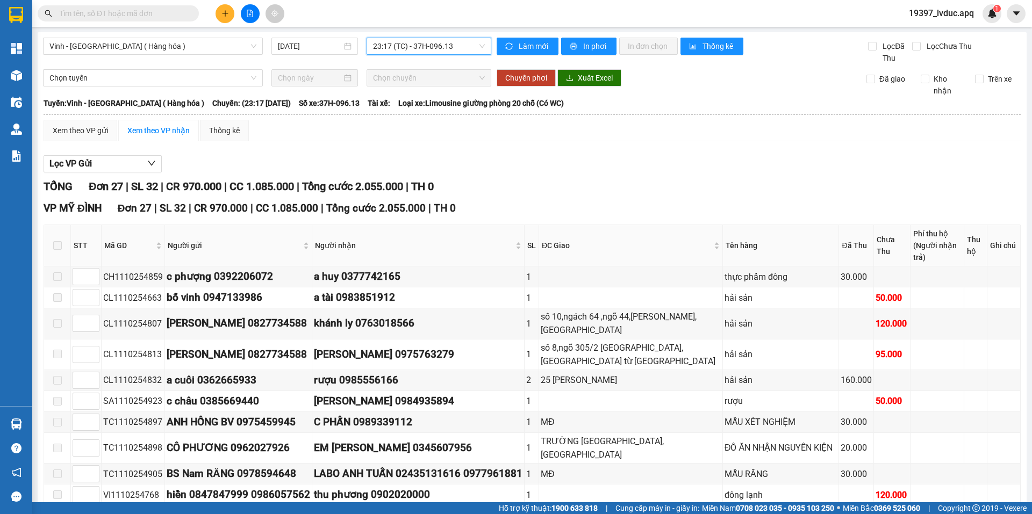
click at [426, 46] on span "23:17 (TC) - 37H-096.13" at bounding box center [429, 46] width 112 height 16
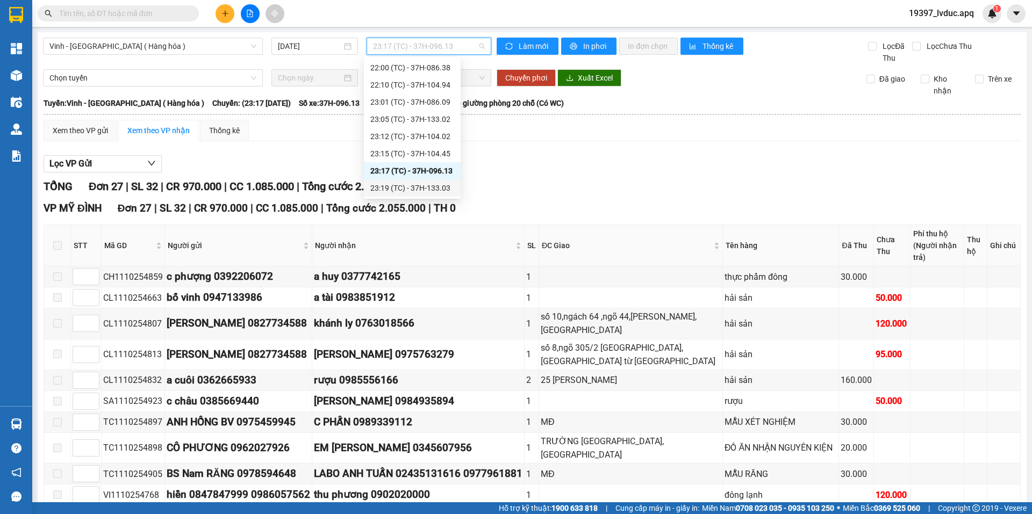
click at [423, 188] on div "23:19 (TC) - 37H-133.03" at bounding box center [412, 188] width 84 height 12
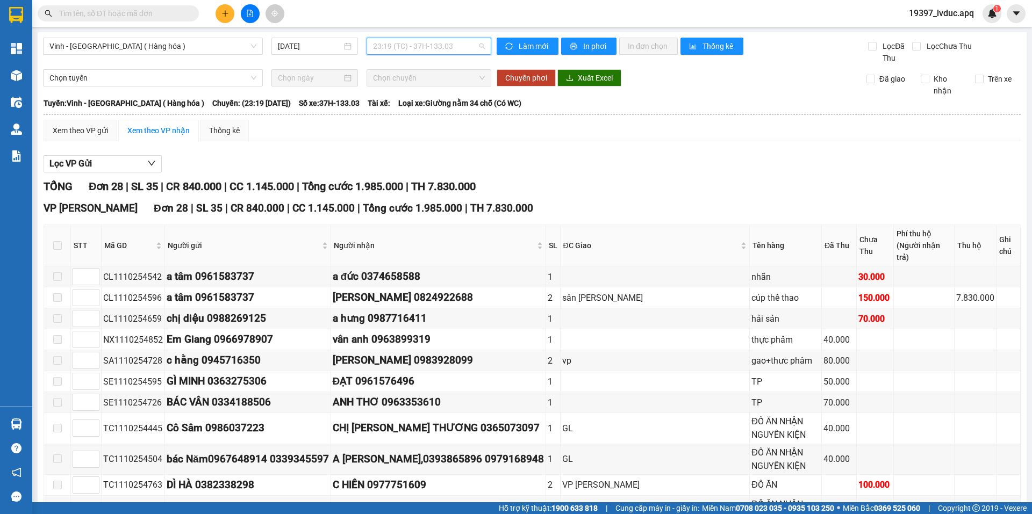
click at [431, 50] on span "23:19 (TC) - 37H-133.03" at bounding box center [429, 46] width 112 height 16
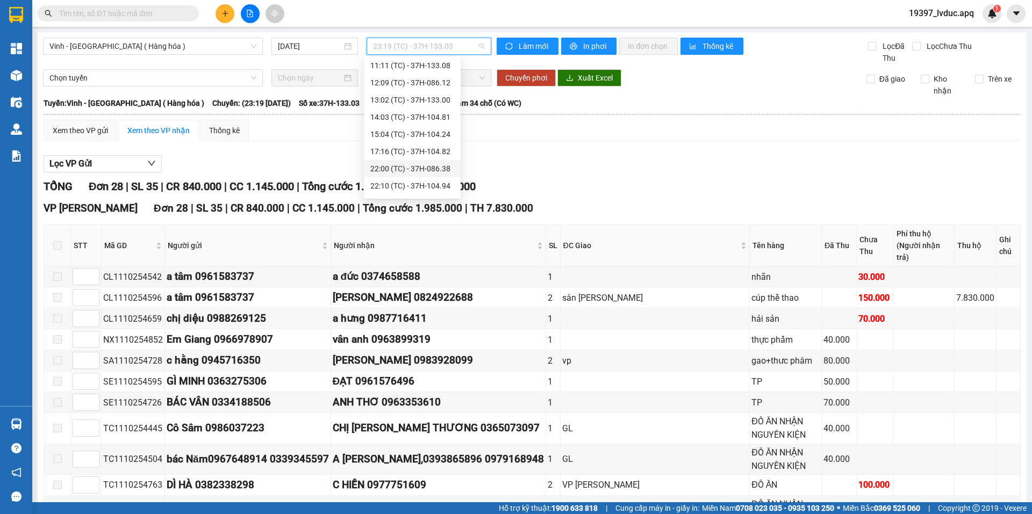
click at [430, 171] on div "22:00 (TC) - 37H-086.38" at bounding box center [412, 169] width 84 height 12
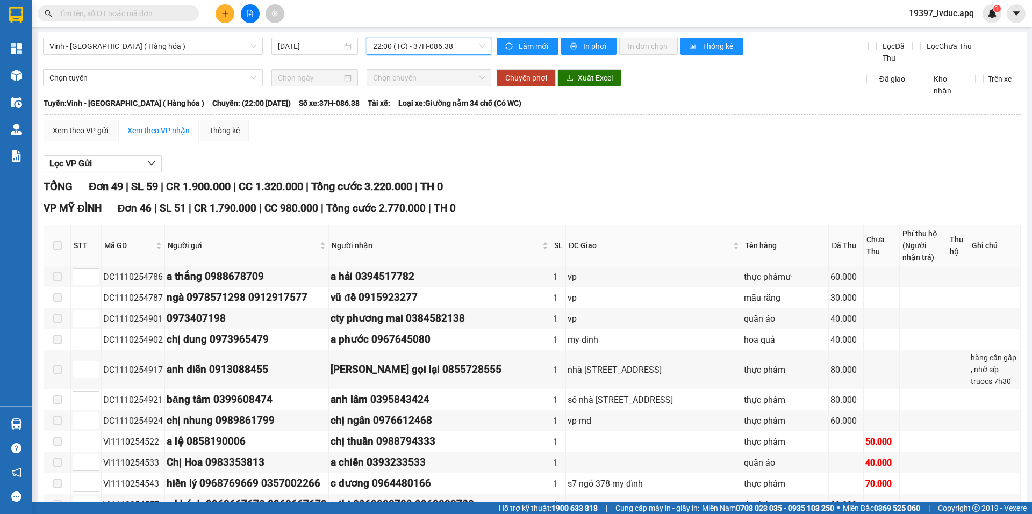
click at [425, 47] on span "22:00 (TC) - 37H-086.38" at bounding box center [429, 46] width 112 height 16
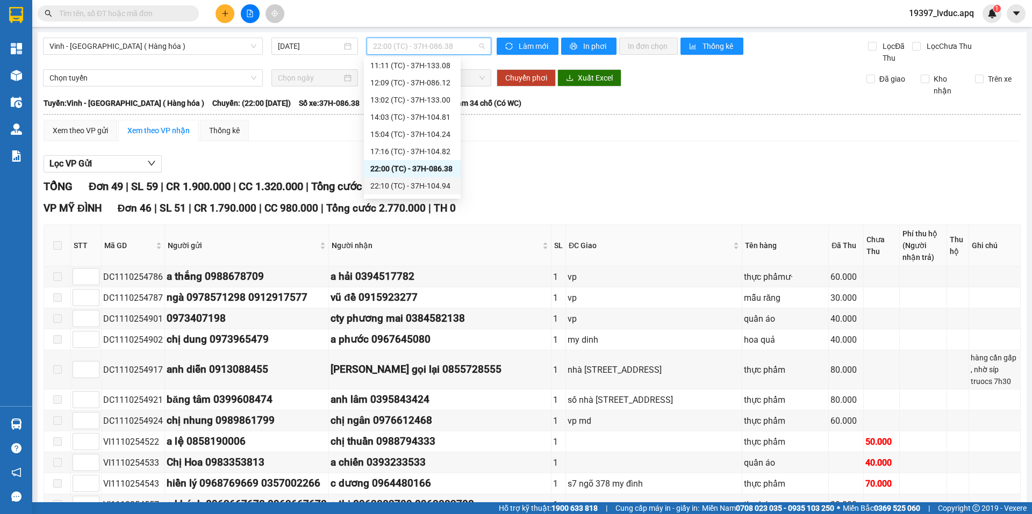
click at [419, 180] on div "22:10 (TC) - 37H-104.94" at bounding box center [412, 186] width 84 height 12
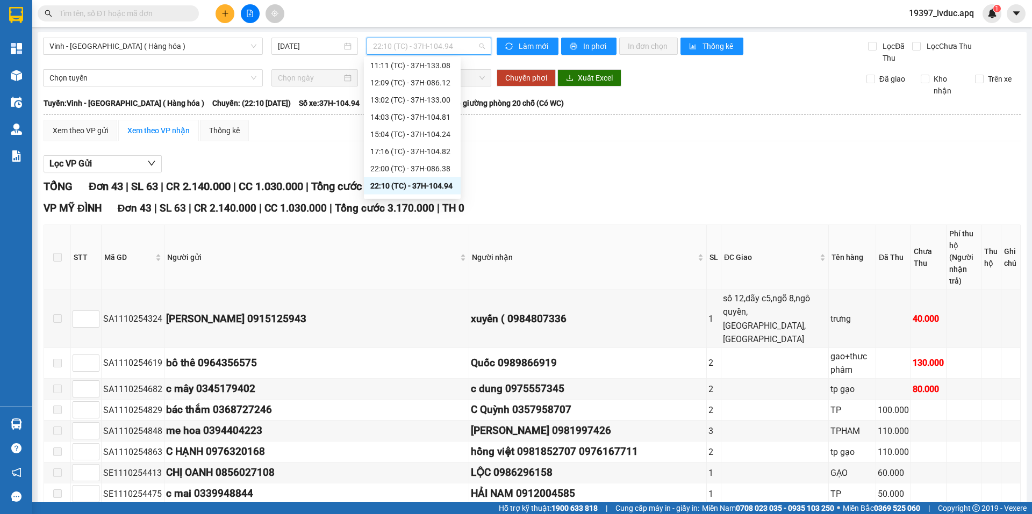
click at [418, 47] on span "22:10 (TC) - 37H-104.94" at bounding box center [429, 46] width 112 height 16
click at [430, 172] on div "23:17 (TC) - 37H-096.13" at bounding box center [412, 171] width 84 height 12
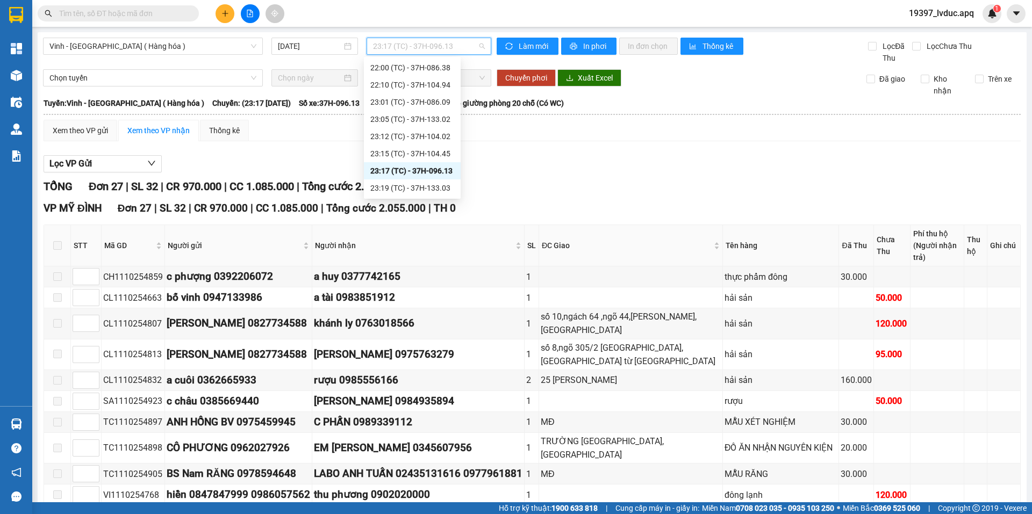
click at [443, 47] on span "23:17 (TC) - 37H-096.13" at bounding box center [429, 46] width 112 height 16
click at [435, 188] on div "23:19 (TC) - 37H-133.03" at bounding box center [412, 188] width 84 height 12
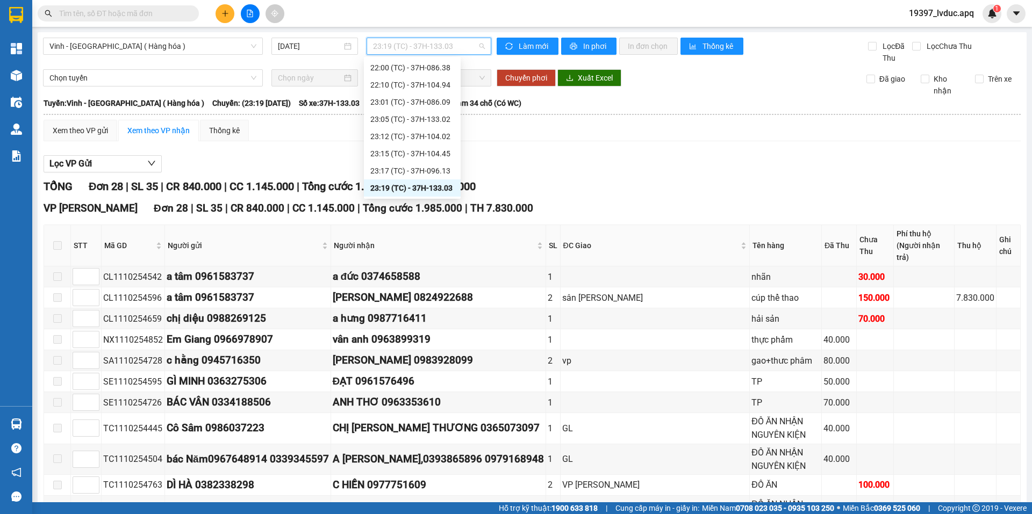
click at [444, 48] on span "23:19 (TC) - 37H-133.03" at bounding box center [429, 46] width 112 height 16
click at [424, 135] on div "23:12 (TC) - 37H-104.02" at bounding box center [412, 137] width 84 height 12
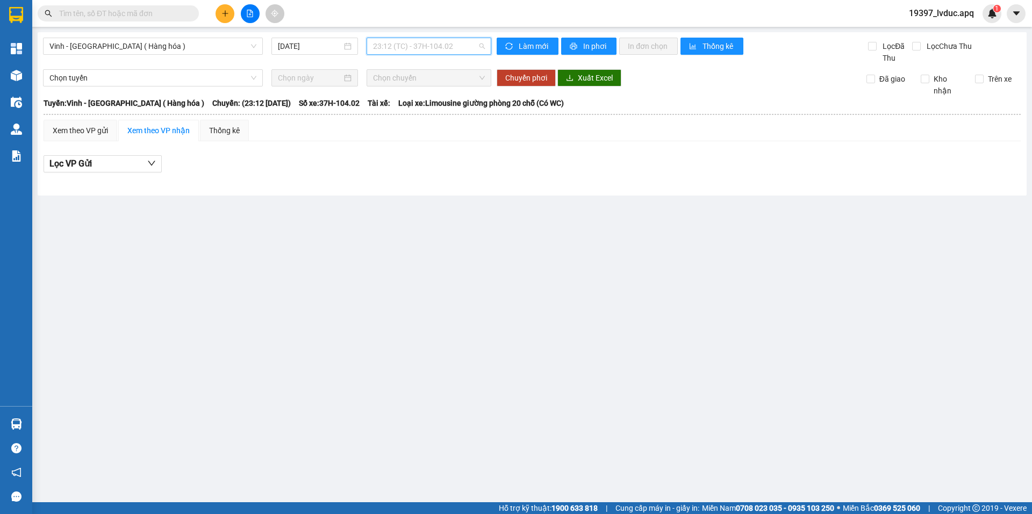
click at [433, 43] on span "23:12 (TC) - 37H-104.02" at bounding box center [429, 46] width 112 height 16
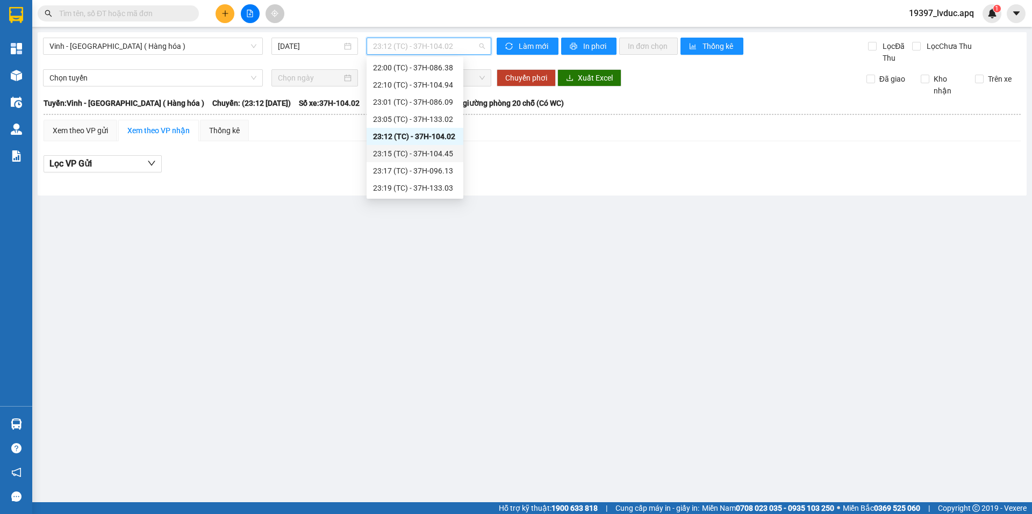
click at [428, 158] on div "23:15 (TC) - 37H-104.45" at bounding box center [415, 154] width 84 height 12
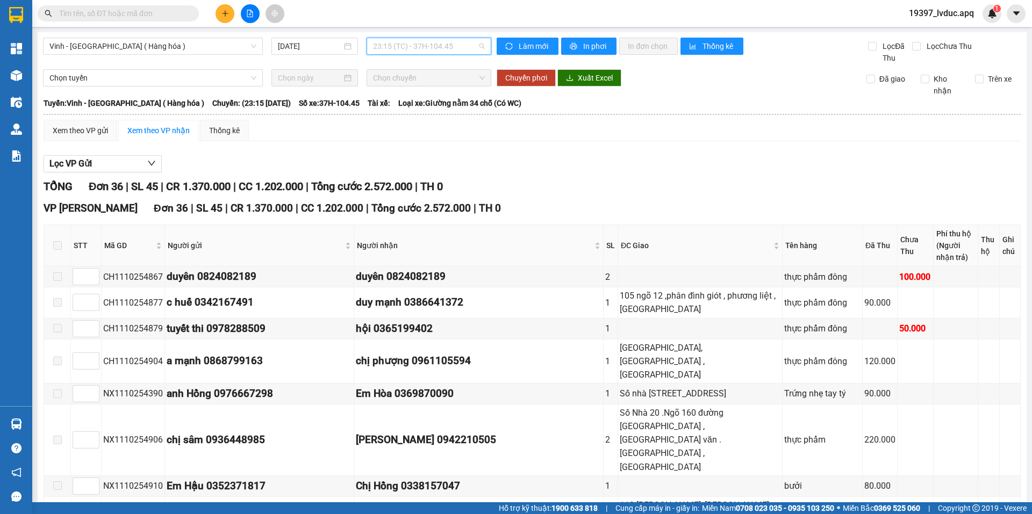
click at [434, 49] on span "23:15 (TC) - 37H-104.45" at bounding box center [429, 46] width 112 height 16
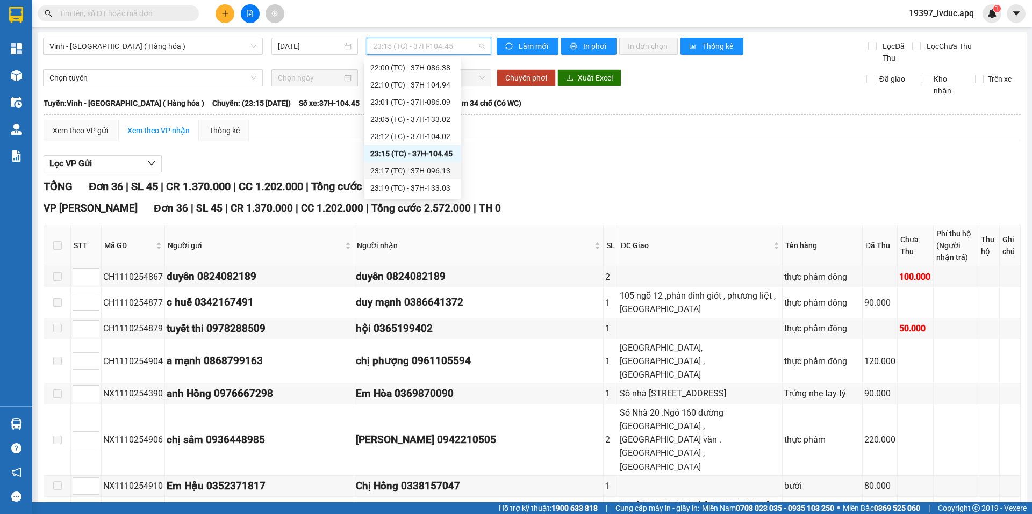
click at [435, 171] on div "23:17 (TC) - 37H-096.13" at bounding box center [412, 171] width 84 height 12
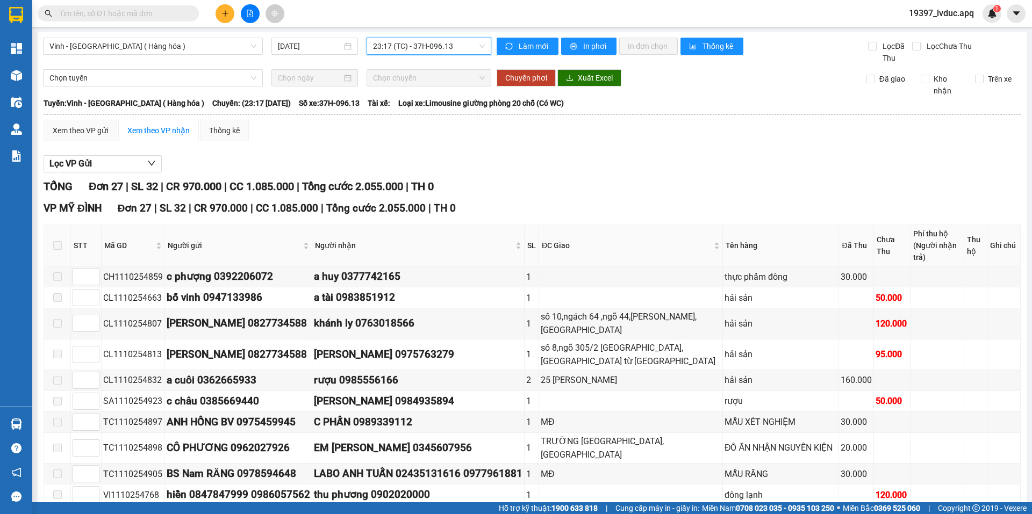
click at [446, 48] on span "23:17 (TC) - 37H-096.13" at bounding box center [429, 46] width 112 height 16
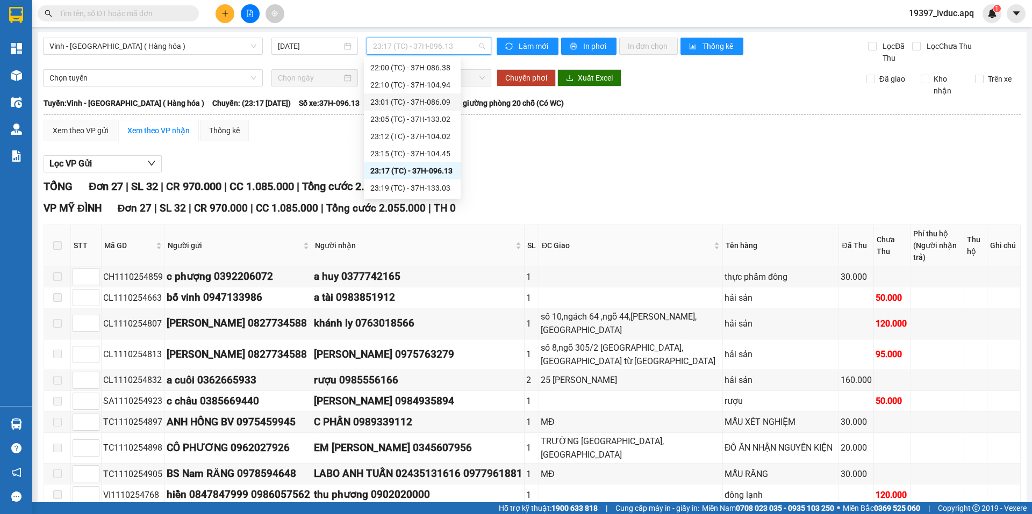
click at [435, 103] on div "23:01 (TC) - 37H-086.09" at bounding box center [412, 102] width 84 height 12
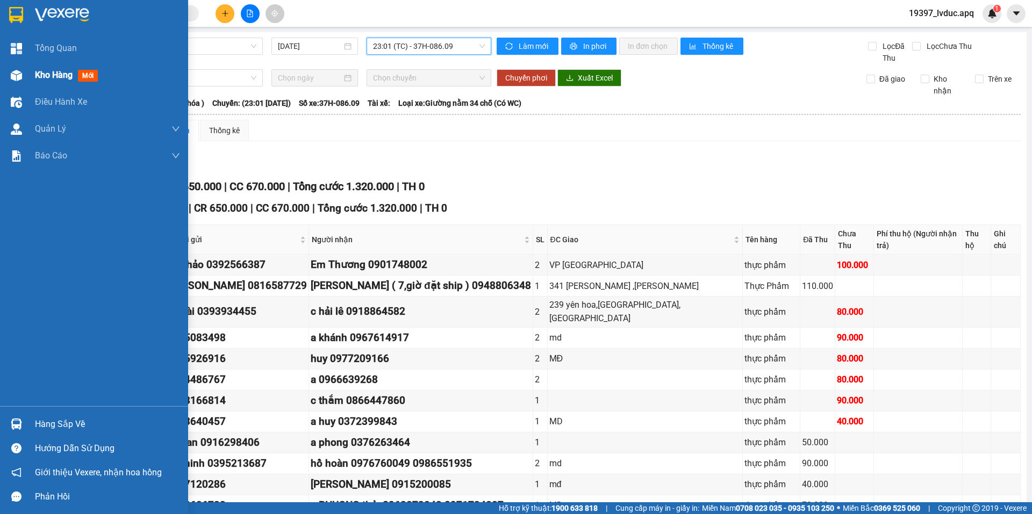
click at [6, 78] on div "Kho hàng mới" at bounding box center [94, 75] width 188 height 27
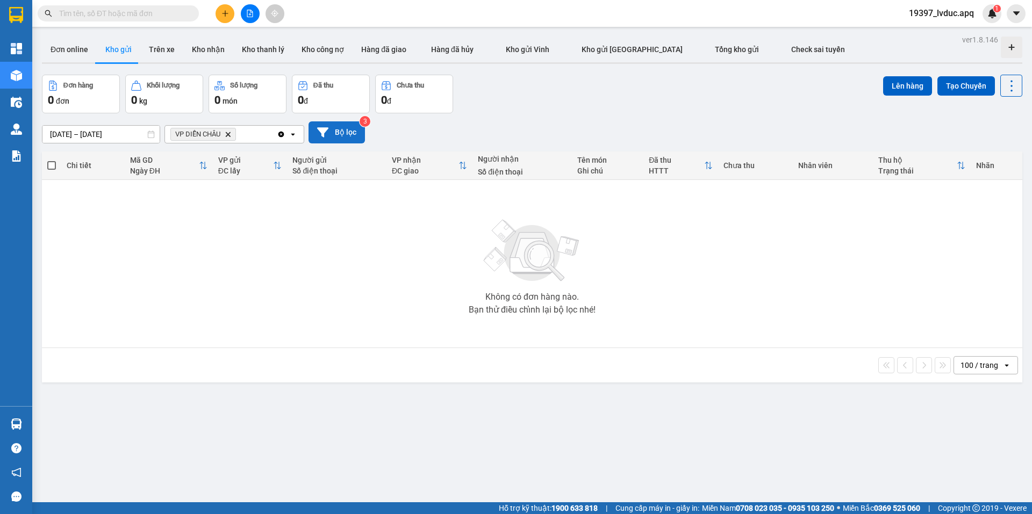
click at [322, 139] on button "Bộ lọc" at bounding box center [336, 132] width 56 height 22
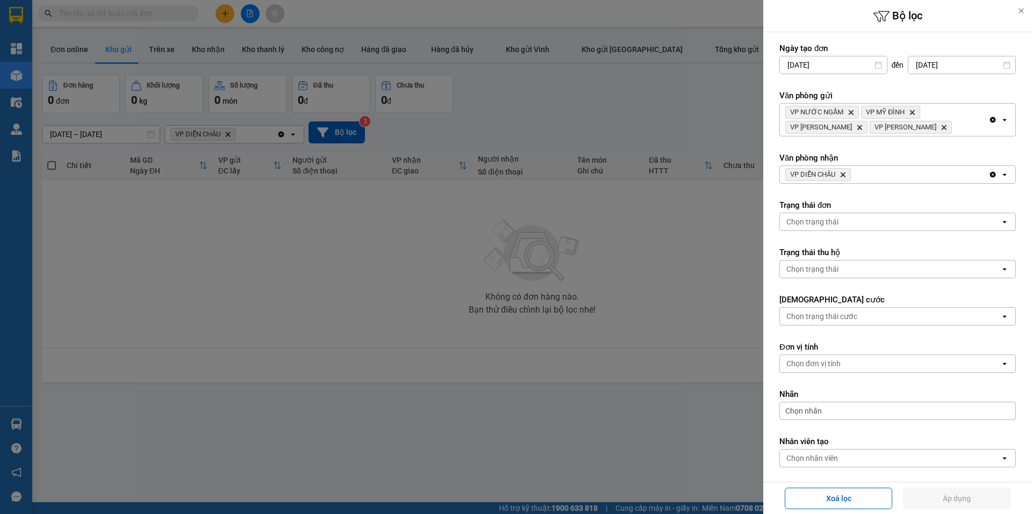
click at [862, 171] on div "VP DIỄN [PERSON_NAME]" at bounding box center [884, 174] width 208 height 17
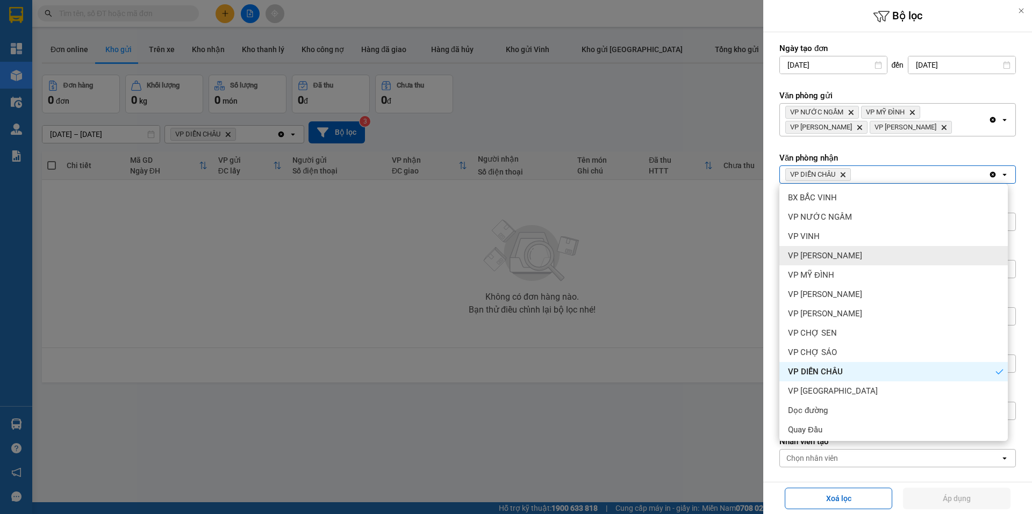
click at [835, 253] on span "VP [PERSON_NAME]" at bounding box center [825, 255] width 74 height 11
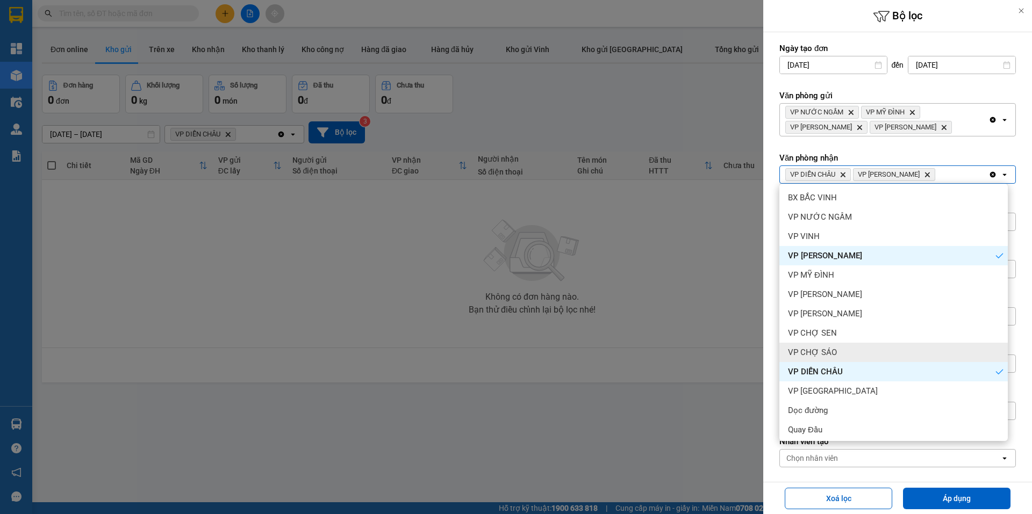
click at [823, 350] on span "VP CHỢ SÁO" at bounding box center [812, 352] width 49 height 11
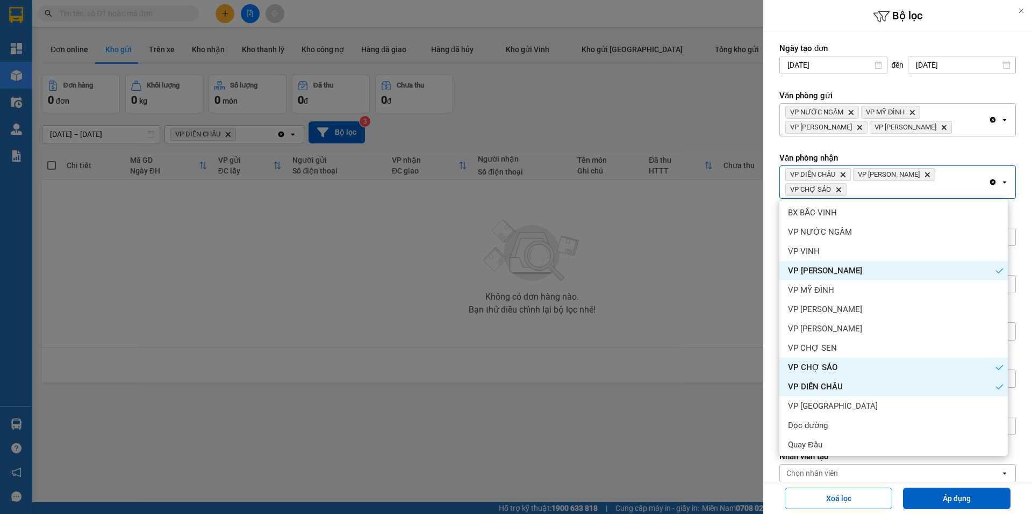
click at [819, 341] on div "VP CHỢ SEN" at bounding box center [893, 347] width 228 height 19
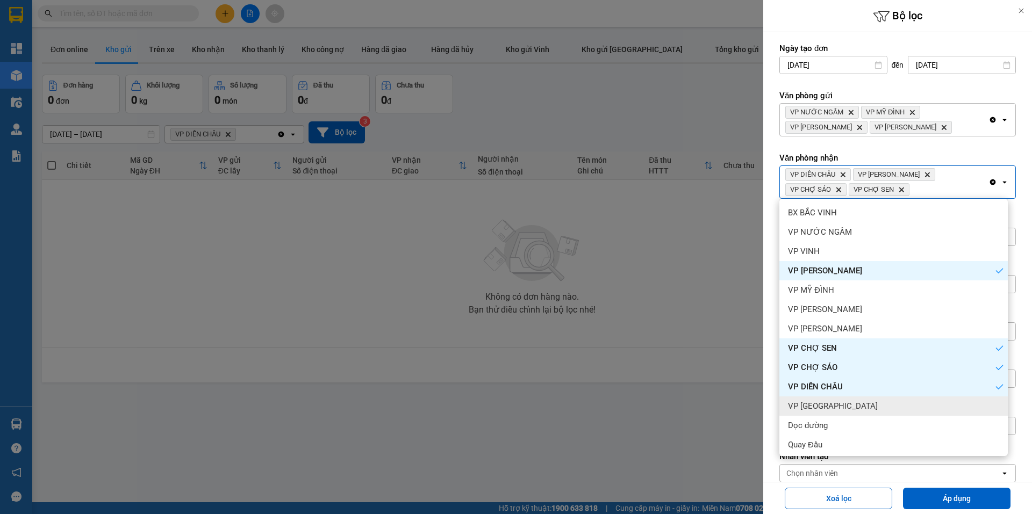
click at [835, 409] on span "VP [GEOGRAPHIC_DATA]" at bounding box center [833, 406] width 90 height 11
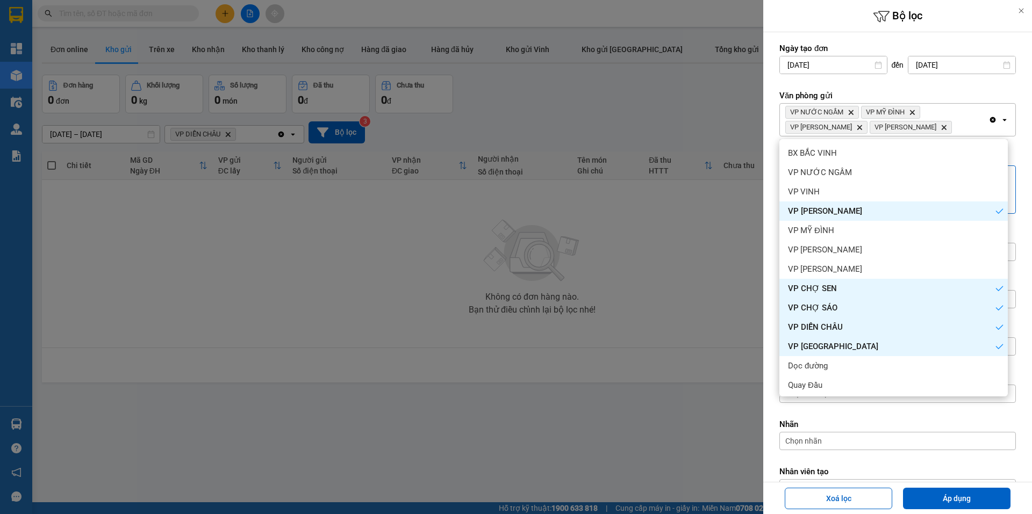
scroll to position [75, 0]
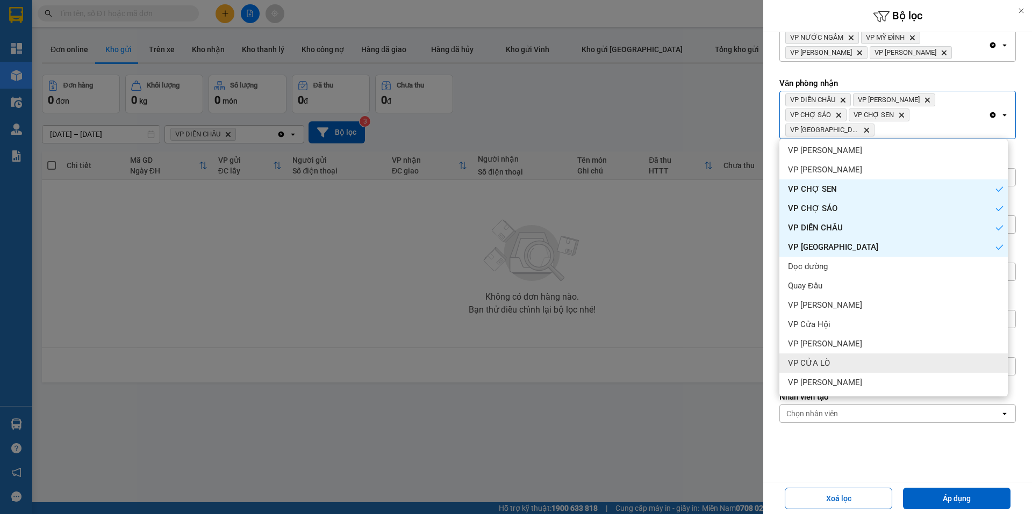
click at [824, 367] on span "VP CỬA LÒ" at bounding box center [809, 363] width 42 height 11
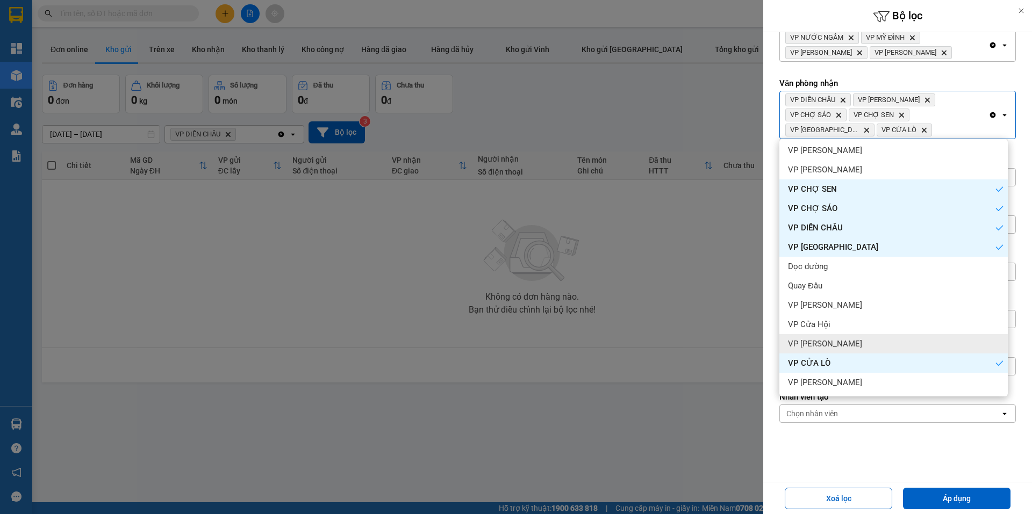
click at [823, 352] on div "VP [PERSON_NAME]" at bounding box center [893, 343] width 228 height 19
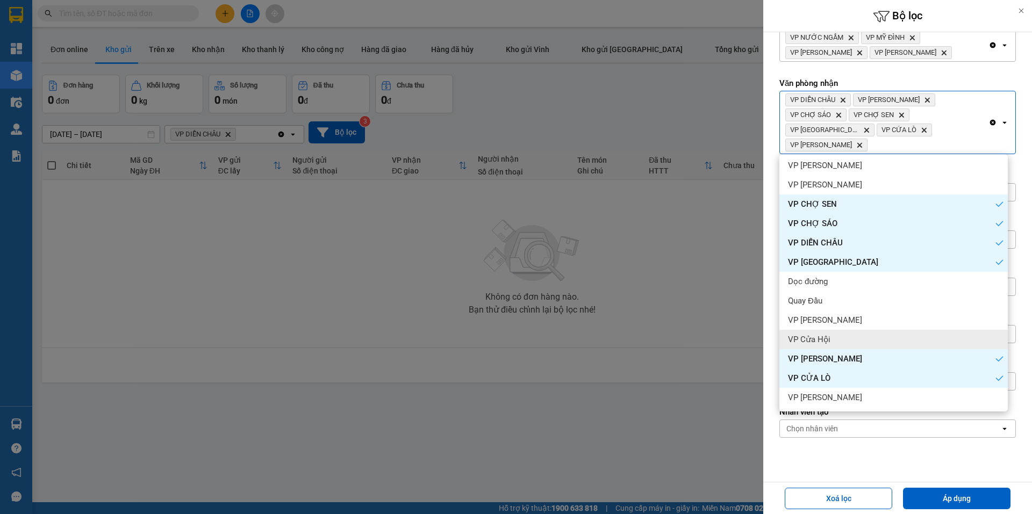
click at [823, 340] on span "VP Cửa Hội" at bounding box center [809, 339] width 42 height 11
click at [821, 328] on div "VP [PERSON_NAME]" at bounding box center [893, 320] width 228 height 19
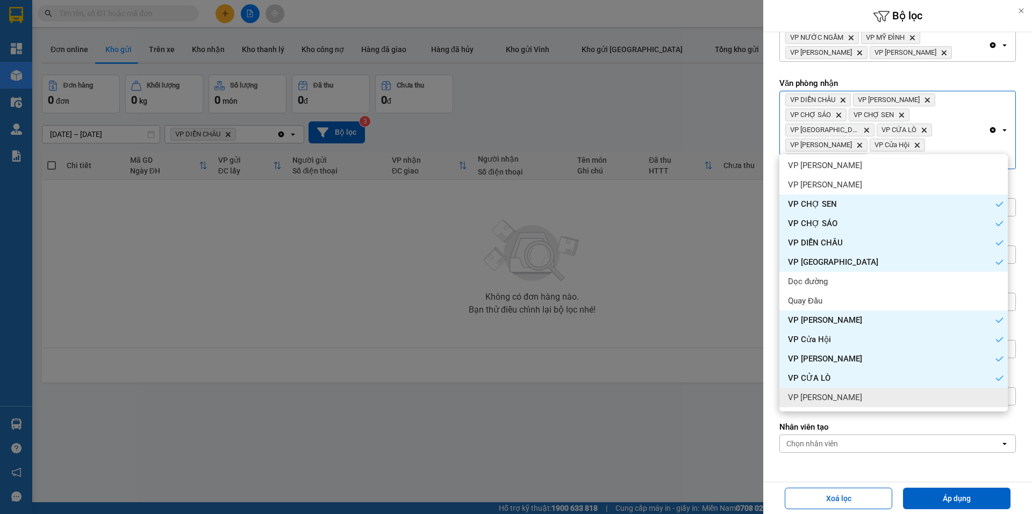
scroll to position [0, 0]
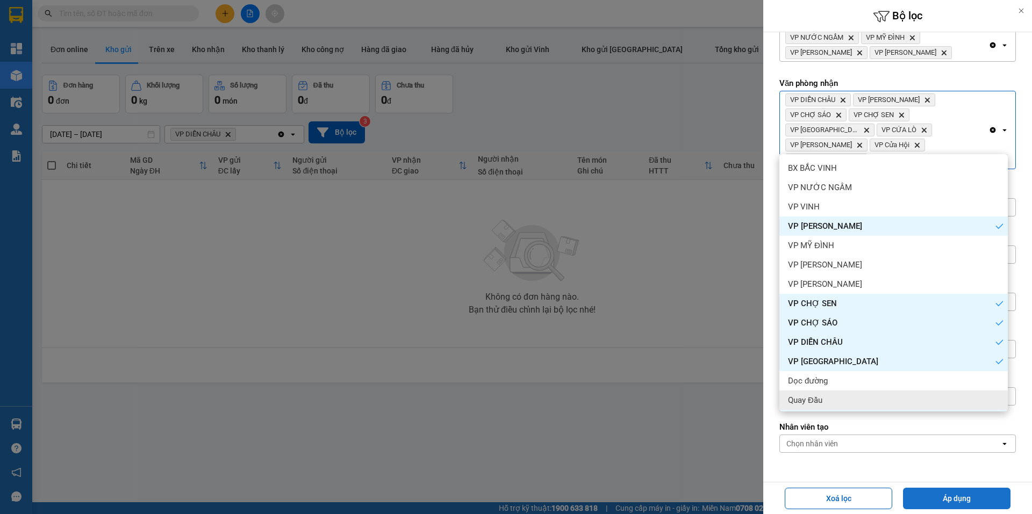
click at [945, 489] on button "Áp dụng" at bounding box center [956, 498] width 107 height 21
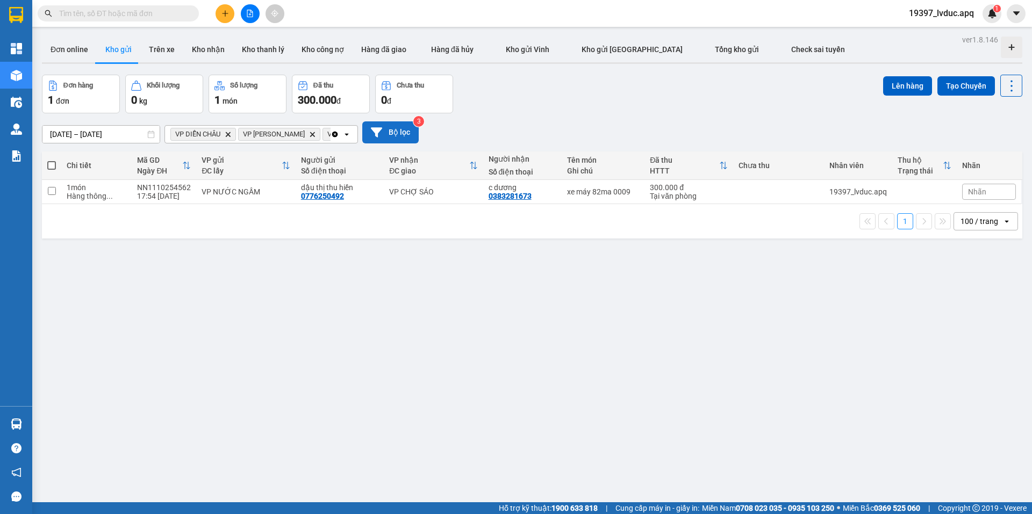
click at [389, 132] on button "Bộ lọc" at bounding box center [390, 132] width 56 height 22
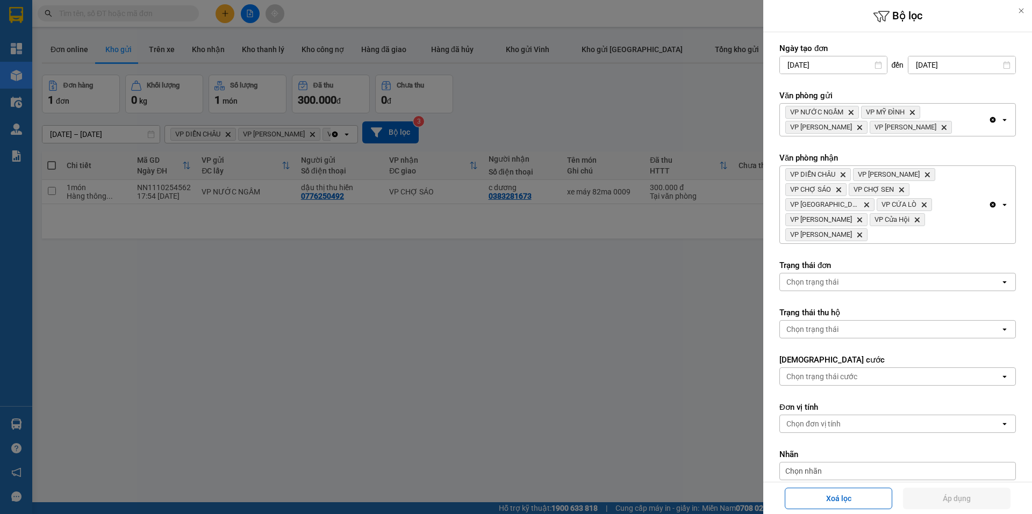
click at [934, 200] on div "VP DIỄN CHÂU Delete VP THANH CHƯƠNG Delete VP CHỢ SÁO Delete VP CHỢ SEN Delete …" at bounding box center [884, 204] width 208 height 77
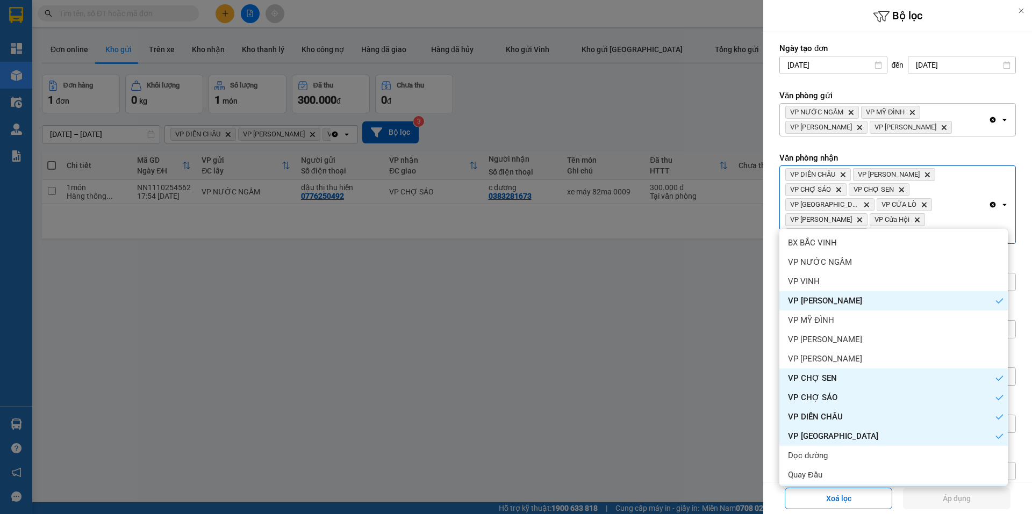
scroll to position [99, 0]
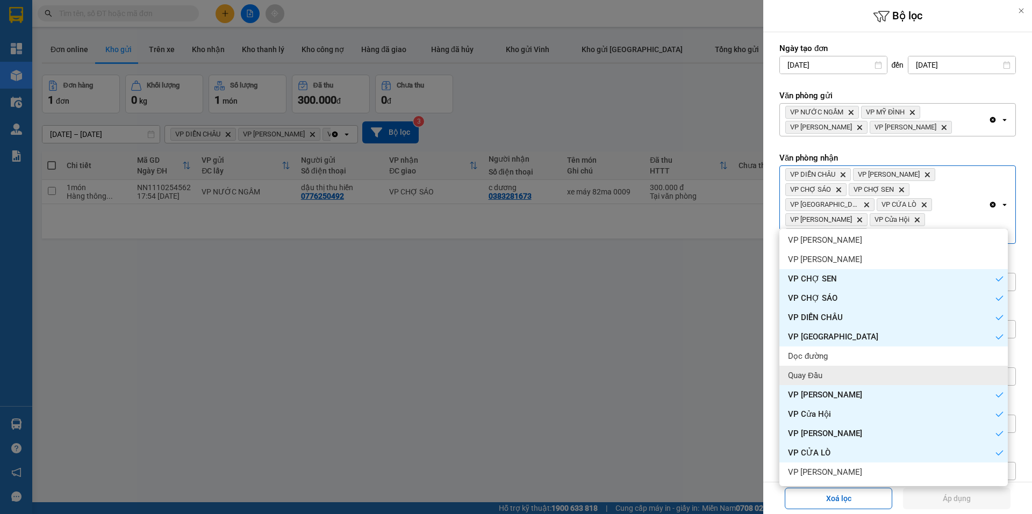
click at [831, 373] on div "Quay Đầu" at bounding box center [893, 375] width 228 height 19
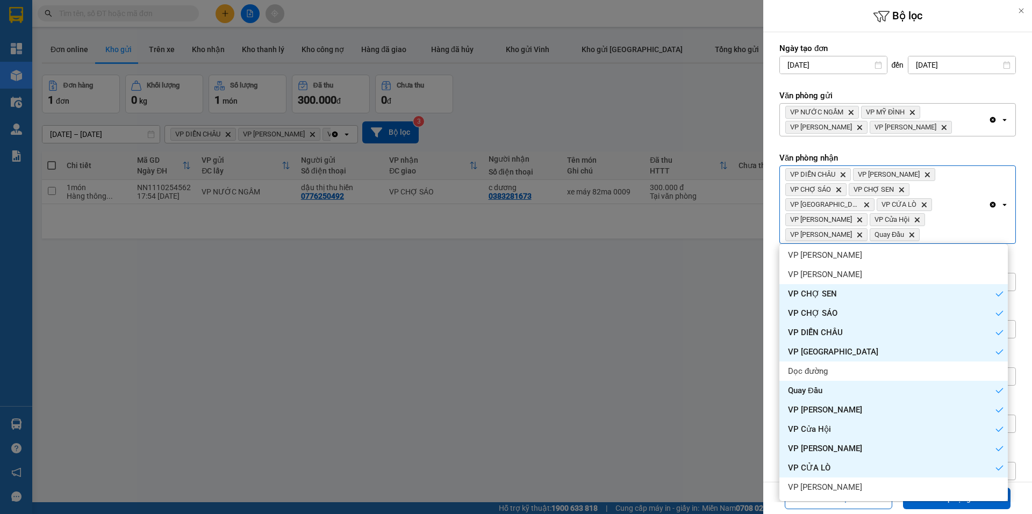
click at [831, 362] on div "Dọc đường" at bounding box center [893, 371] width 228 height 19
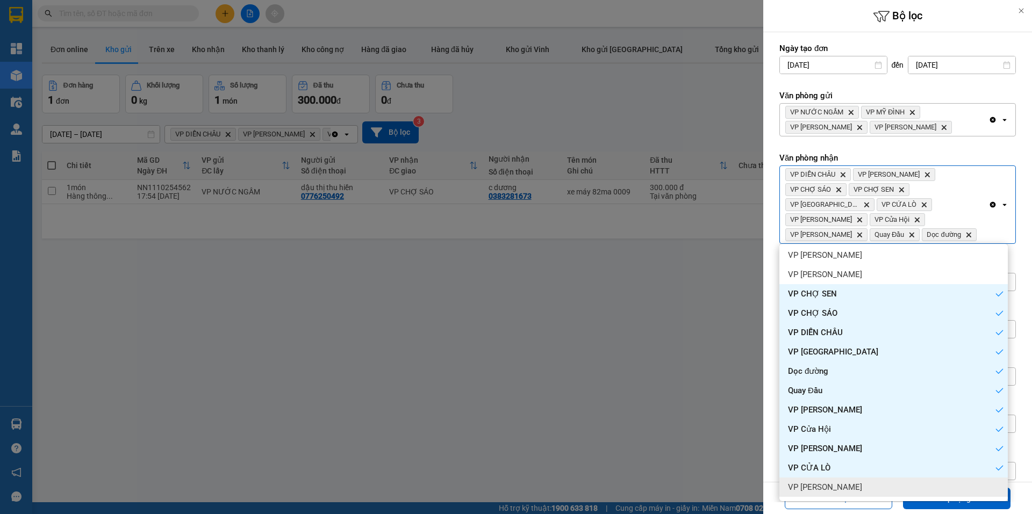
click at [839, 489] on span "VP [PERSON_NAME]" at bounding box center [825, 487] width 74 height 11
click at [956, 508] on button "Áp dụng" at bounding box center [956, 498] width 107 height 21
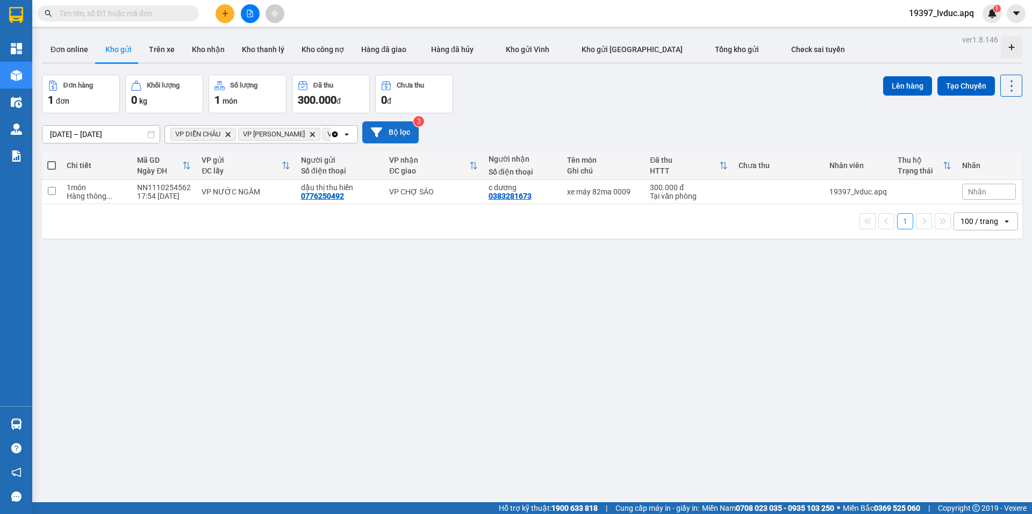
click at [383, 138] on button "Bộ lọc" at bounding box center [390, 132] width 56 height 22
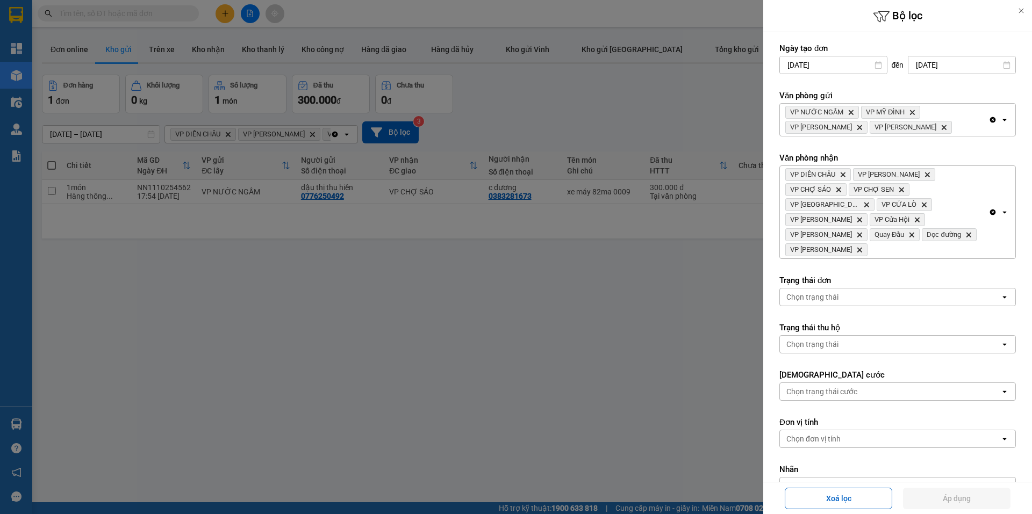
click at [250, 25] on div at bounding box center [516, 257] width 1032 height 514
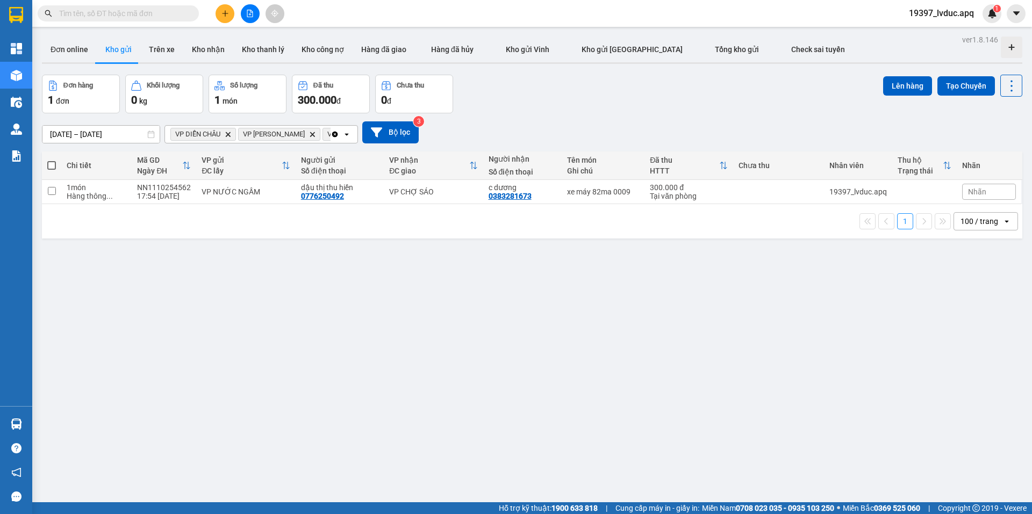
click at [253, 18] on div at bounding box center [516, 257] width 1032 height 514
click at [253, 18] on button at bounding box center [250, 13] width 19 height 19
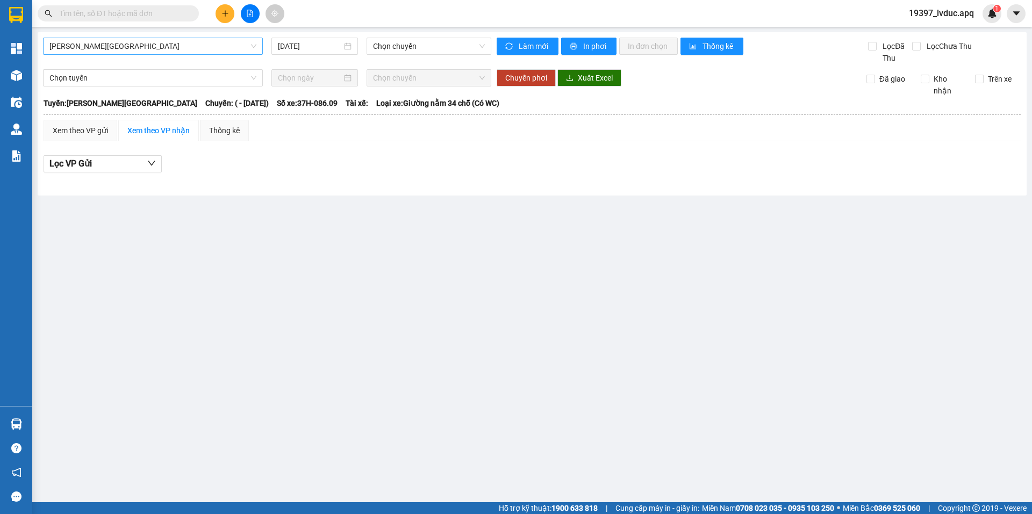
click at [154, 42] on span "[PERSON_NAME][GEOGRAPHIC_DATA]" at bounding box center [152, 46] width 207 height 16
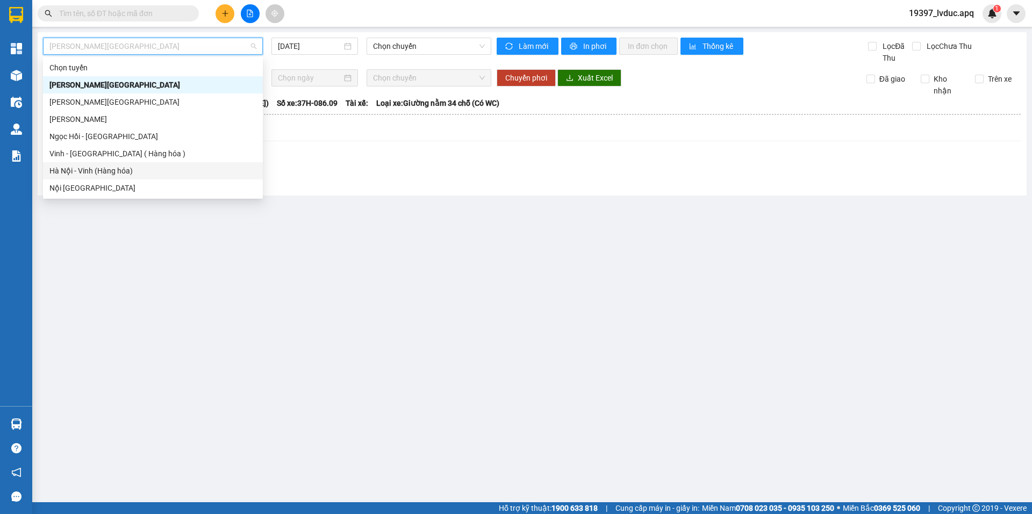
click at [115, 168] on div "Hà Nội - Vinh (Hàng hóa)" at bounding box center [152, 171] width 207 height 12
type input "[DATE]"
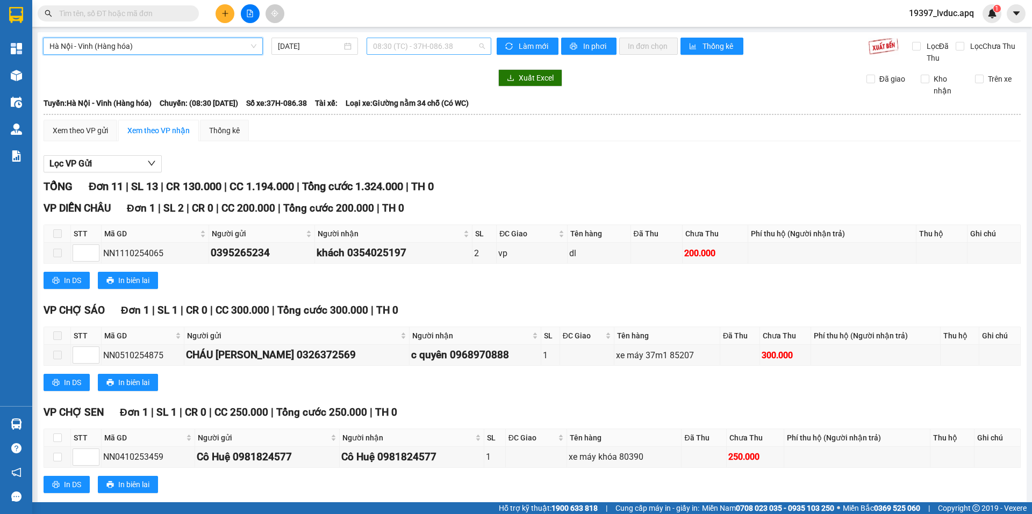
click at [402, 48] on span "08:30 (TC) - 37H-086.38" at bounding box center [429, 46] width 112 height 16
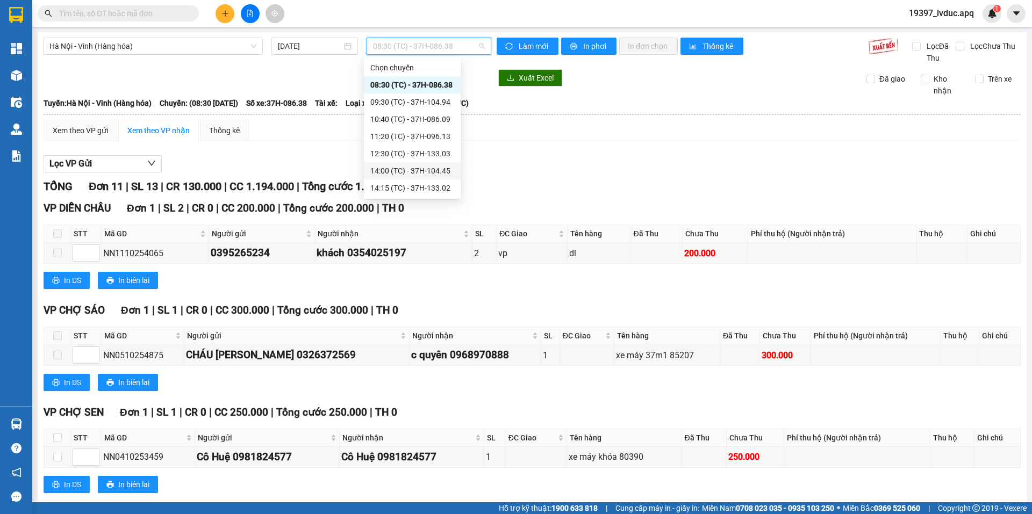
scroll to position [155, 0]
click at [392, 90] on div "22:40 (TC) - 37H-133.08" at bounding box center [412, 85] width 84 height 12
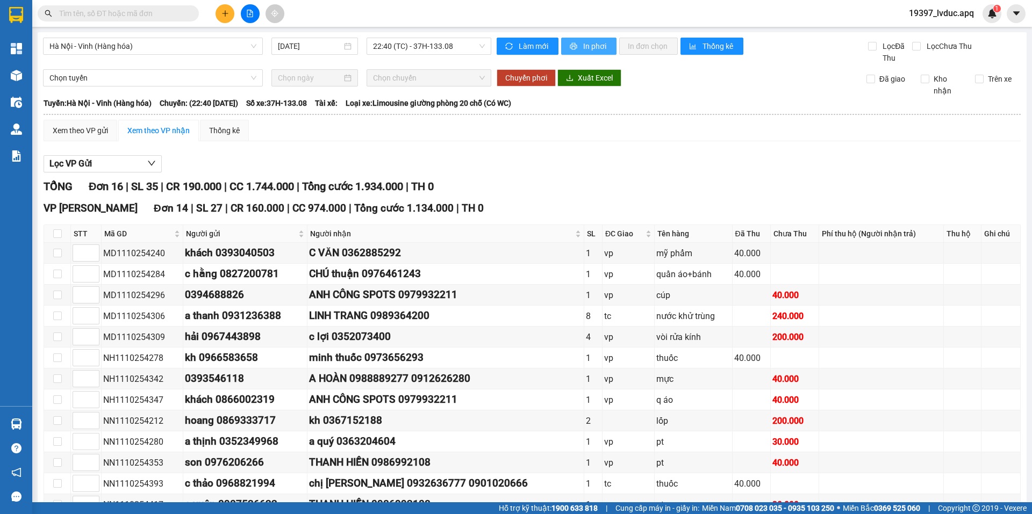
click at [593, 41] on span "In phơi" at bounding box center [595, 46] width 25 height 12
click at [441, 43] on span "22:40 (TC) - 37H-133.08" at bounding box center [429, 46] width 112 height 16
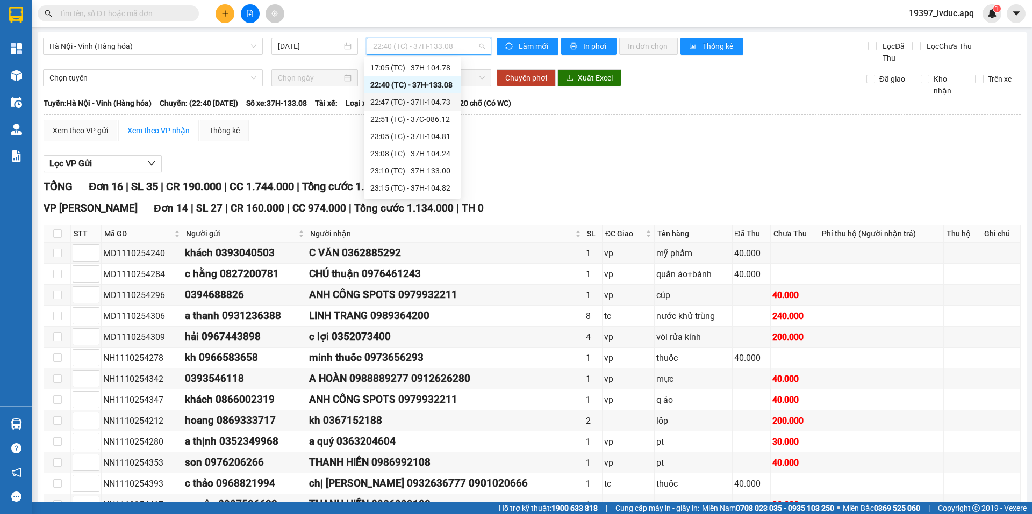
click at [426, 102] on div "22:47 (TC) - 37H-104.73" at bounding box center [412, 102] width 84 height 12
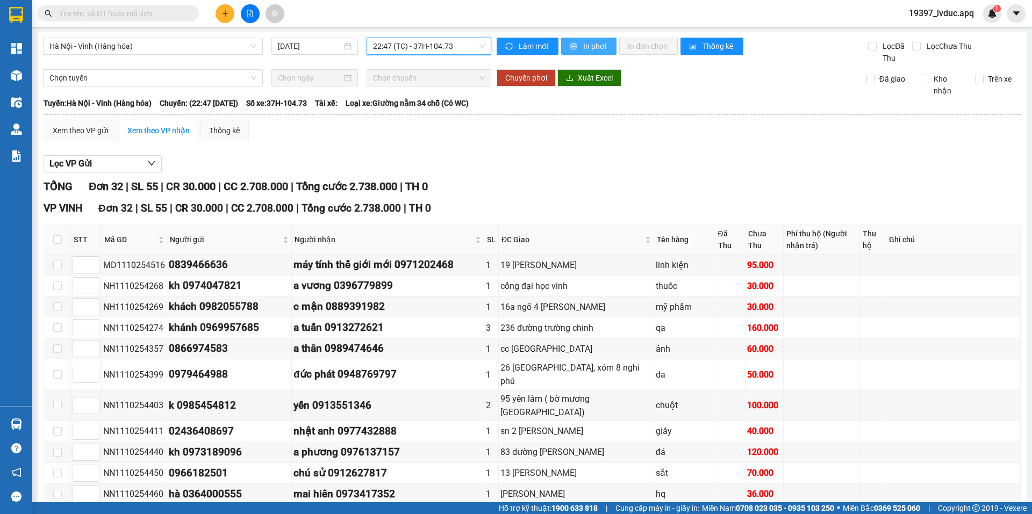
click at [583, 46] on span "In phơi" at bounding box center [595, 46] width 25 height 12
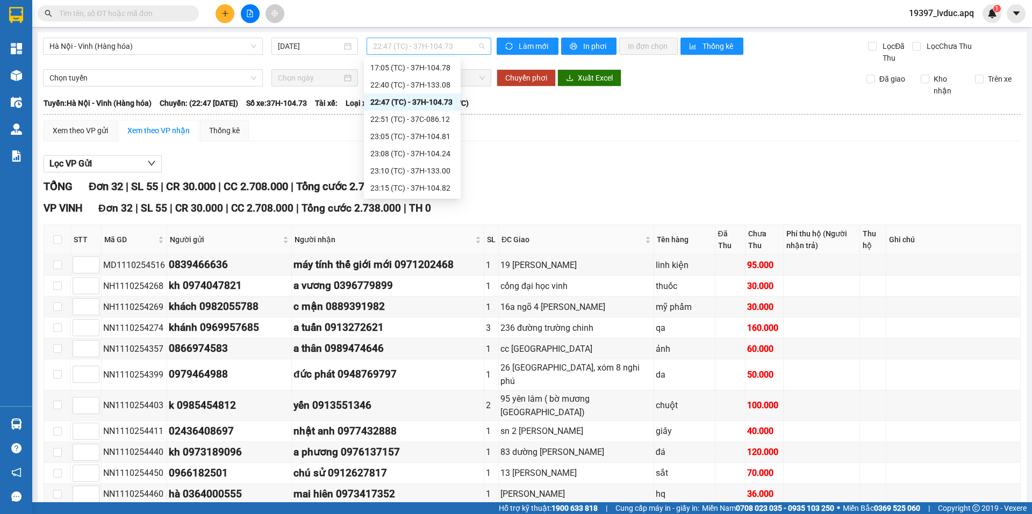
click at [383, 52] on span "22:47 (TC) - 37H-104.73" at bounding box center [429, 46] width 112 height 16
click at [384, 118] on div "22:51 (TC) - 37C-086.12" at bounding box center [412, 119] width 84 height 12
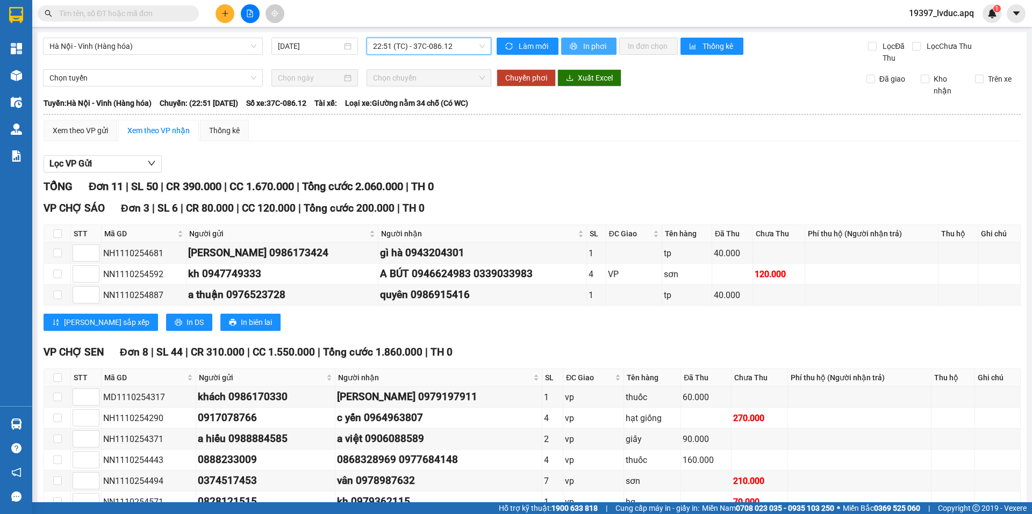
click at [573, 44] on span "printer" at bounding box center [574, 46] width 9 height 9
click at [406, 50] on span "22:51 (TC) - 37C-086.12" at bounding box center [429, 46] width 112 height 16
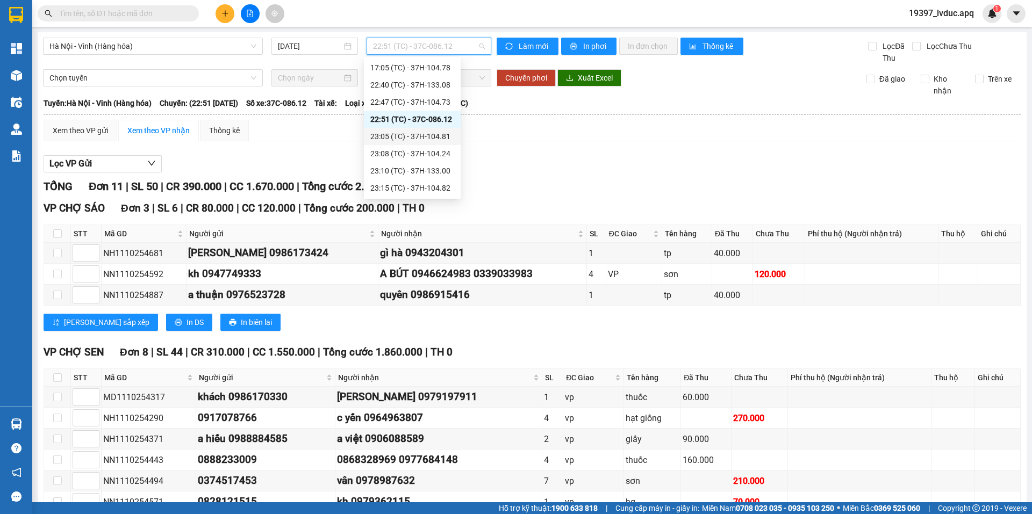
click at [416, 137] on div "23:05 (TC) - 37H-104.81" at bounding box center [412, 137] width 84 height 12
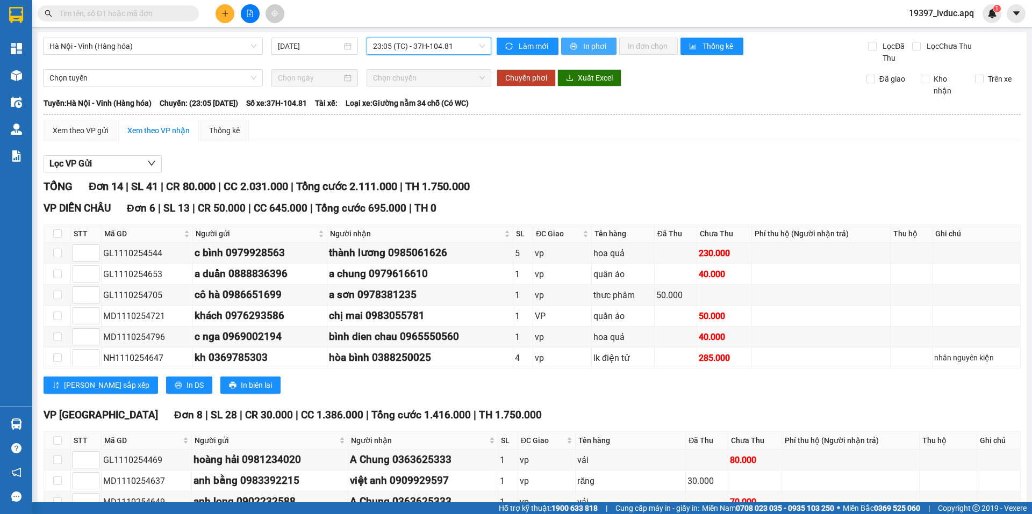
click at [590, 44] on span "In phơi" at bounding box center [595, 46] width 25 height 12
click at [400, 43] on span "23:05 (TC) - 37H-104.81" at bounding box center [429, 46] width 112 height 16
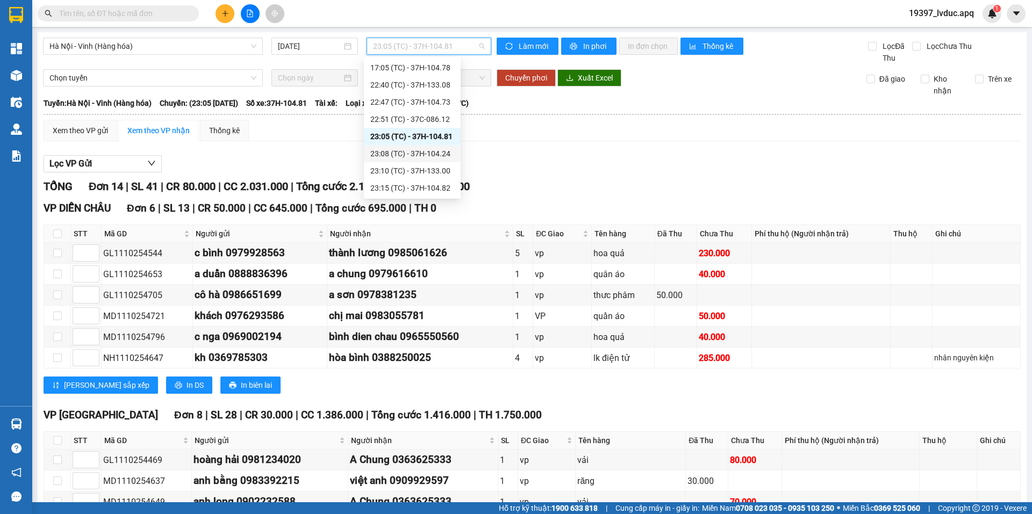
click at [393, 153] on div "23:08 (TC) - 37H-104.24" at bounding box center [412, 154] width 84 height 12
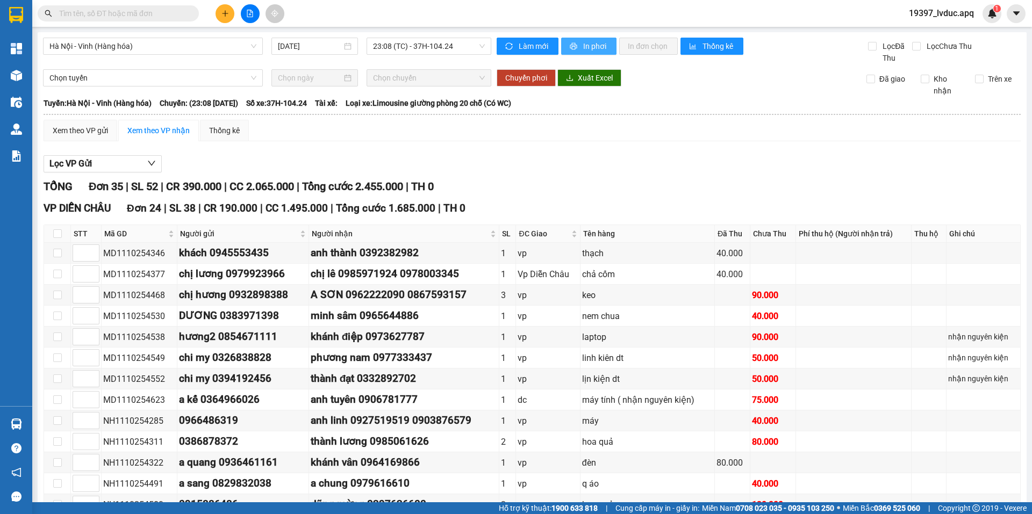
click at [580, 54] on button "In phơi" at bounding box center [588, 46] width 55 height 17
click at [583, 49] on span "In phơi" at bounding box center [595, 46] width 25 height 12
click at [458, 49] on span "23:08 (TC) - 37H-104.24" at bounding box center [429, 46] width 112 height 16
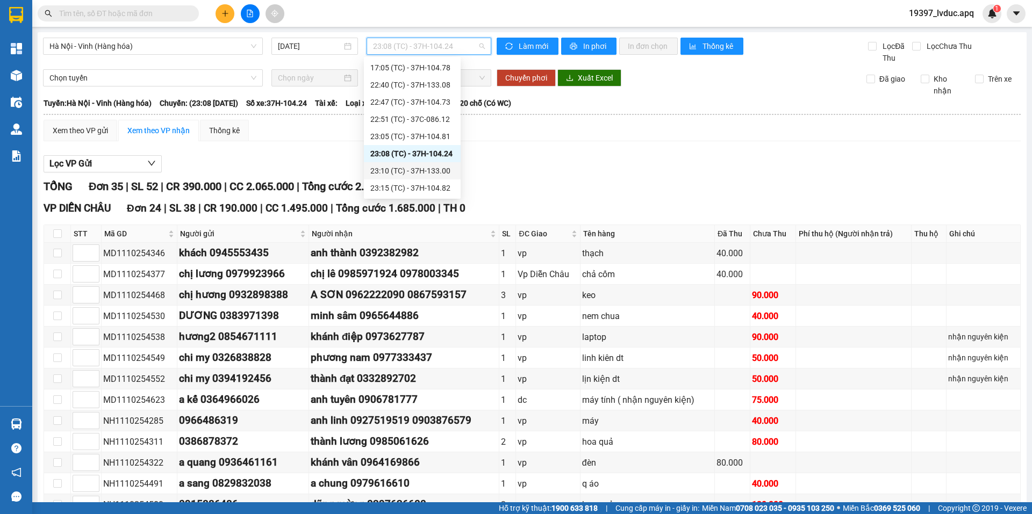
click at [438, 172] on div "23:10 (TC) - 37H-133.00" at bounding box center [412, 171] width 84 height 12
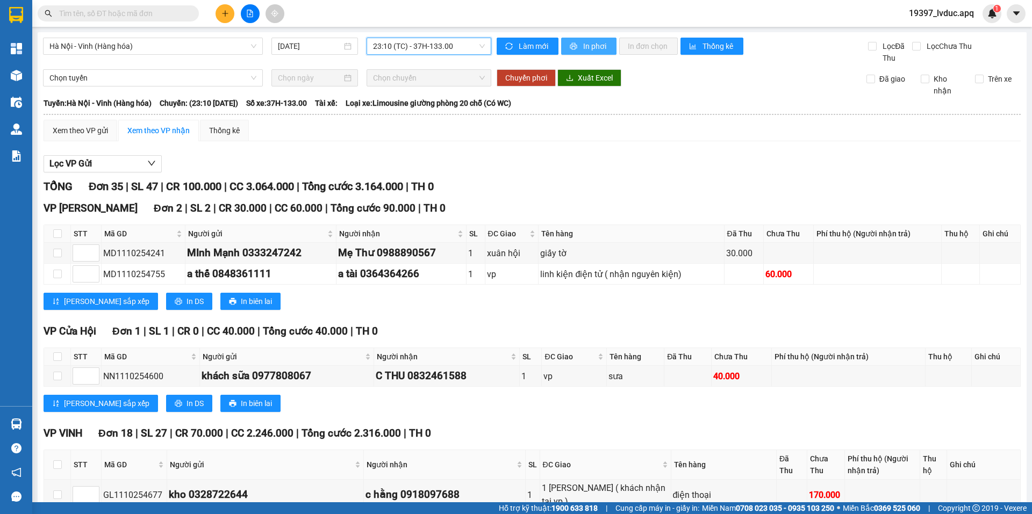
click at [591, 42] on span "In phơi" at bounding box center [595, 46] width 25 height 12
click at [448, 27] on main "[GEOGRAPHIC_DATA] - [GEOGRAPHIC_DATA] (Hàng hóa) [DATE] 23:10 (TC) - 37H-133.00…" at bounding box center [516, 251] width 1032 height 502
drag, startPoint x: 443, startPoint y: 46, endPoint x: 436, endPoint y: 71, distance: 25.8
click at [443, 47] on span "23:10 (TC) - 37H-133.00" at bounding box center [429, 46] width 112 height 16
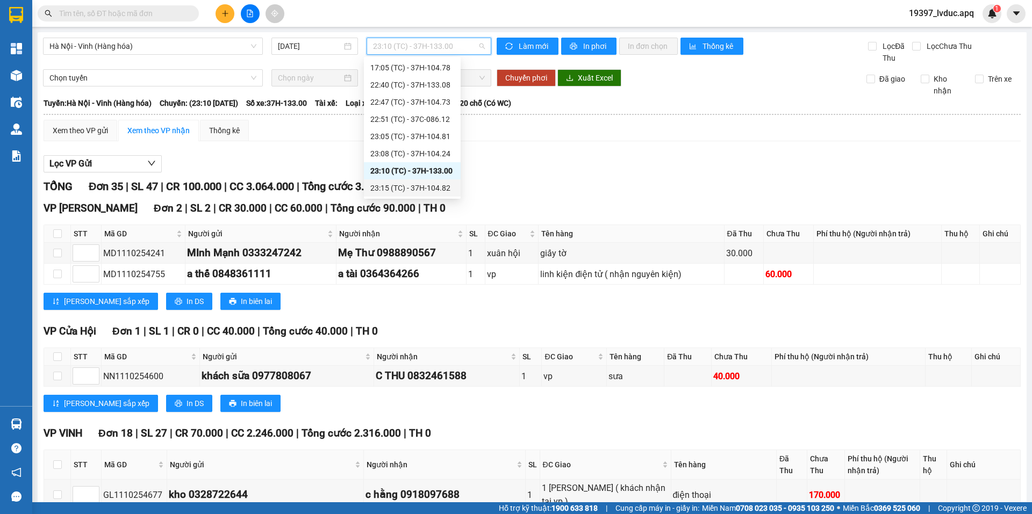
drag, startPoint x: 433, startPoint y: 184, endPoint x: 499, endPoint y: 193, distance: 66.7
click at [434, 185] on div "23:15 (TC) - 37H-104.82" at bounding box center [412, 188] width 84 height 12
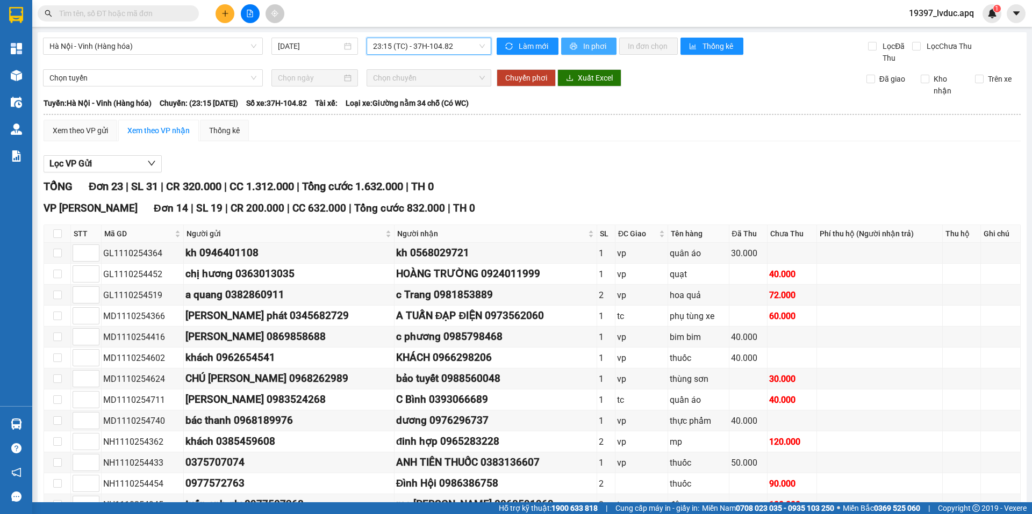
click at [588, 44] on span "In phơi" at bounding box center [595, 46] width 25 height 12
